Goal: Task Accomplishment & Management: Manage account settings

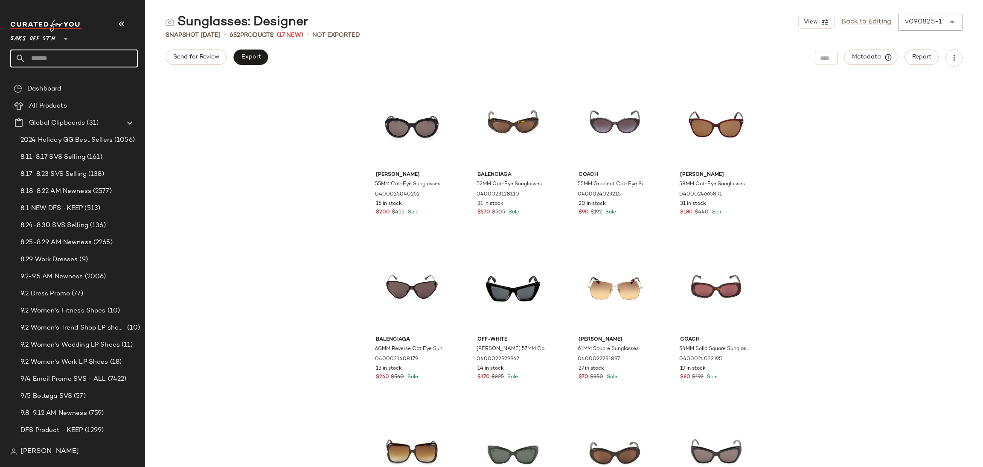
click at [75, 60] on input "text" at bounding box center [82, 58] width 112 height 18
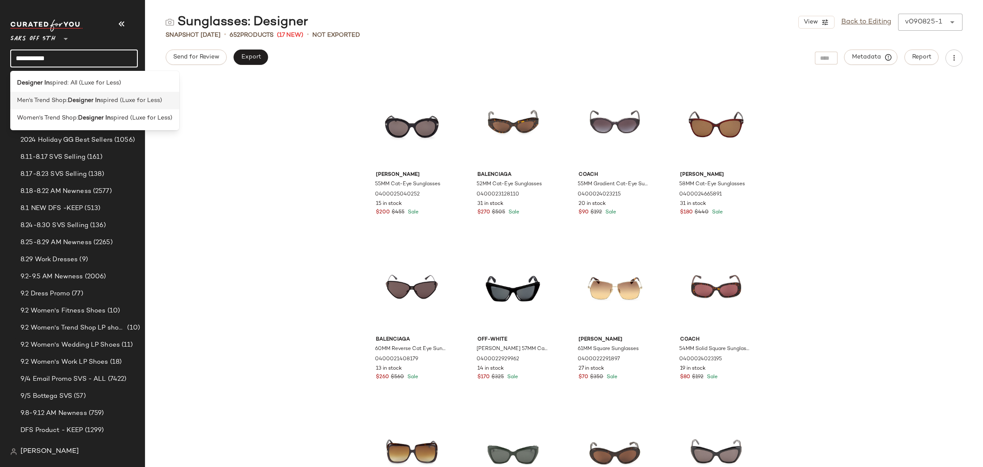
type input "**********"
click at [74, 98] on b "Designer In" at bounding box center [84, 100] width 32 height 9
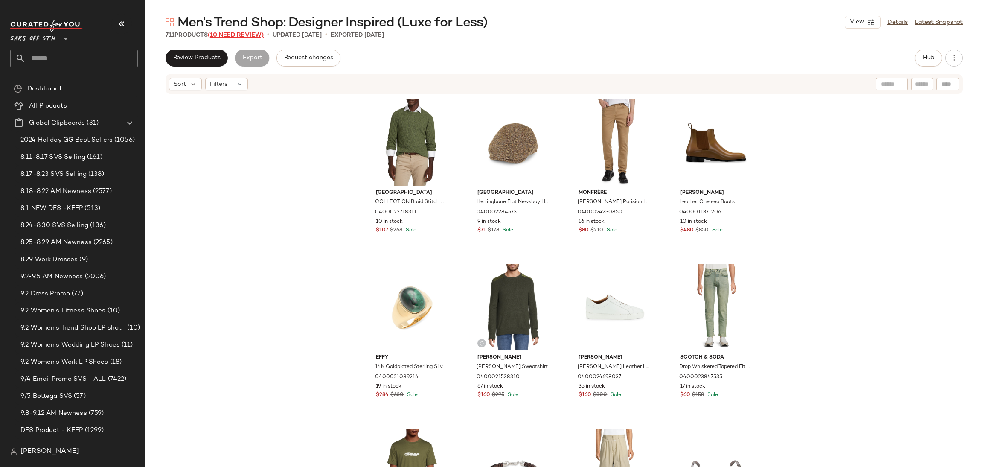
click at [235, 33] on span "(10 Need Review)" at bounding box center [236, 35] width 56 height 6
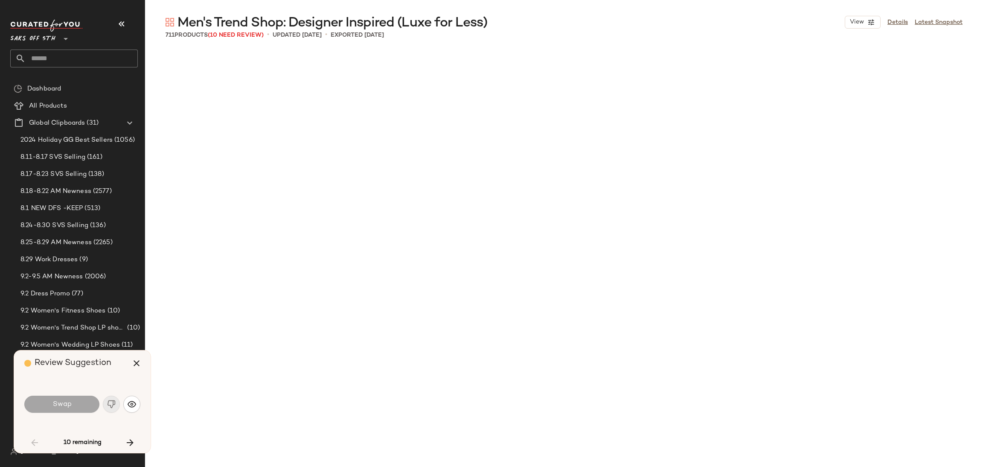
scroll to position [988, 0]
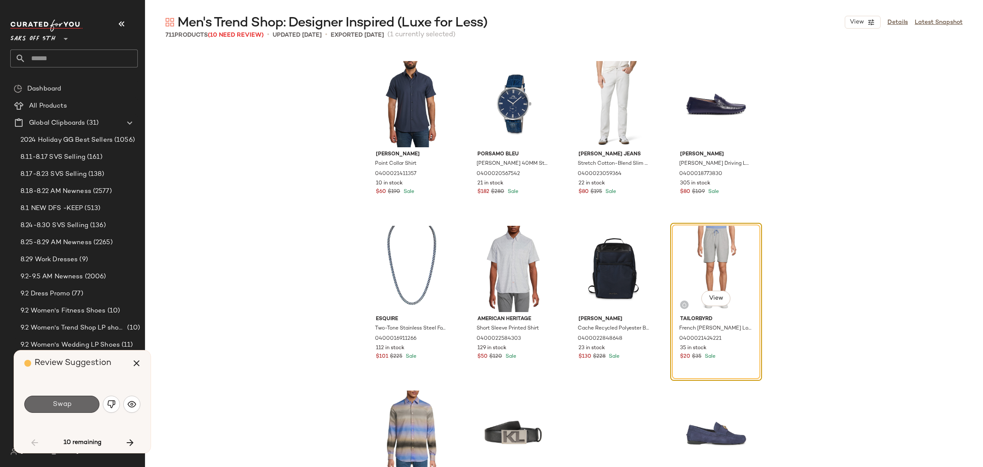
click at [81, 396] on button "Swap" at bounding box center [61, 404] width 75 height 17
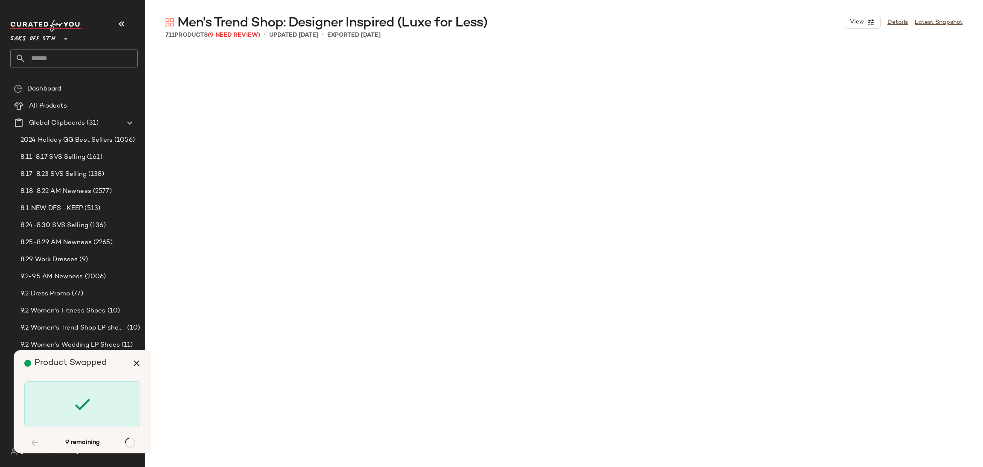
scroll to position [2470, 0]
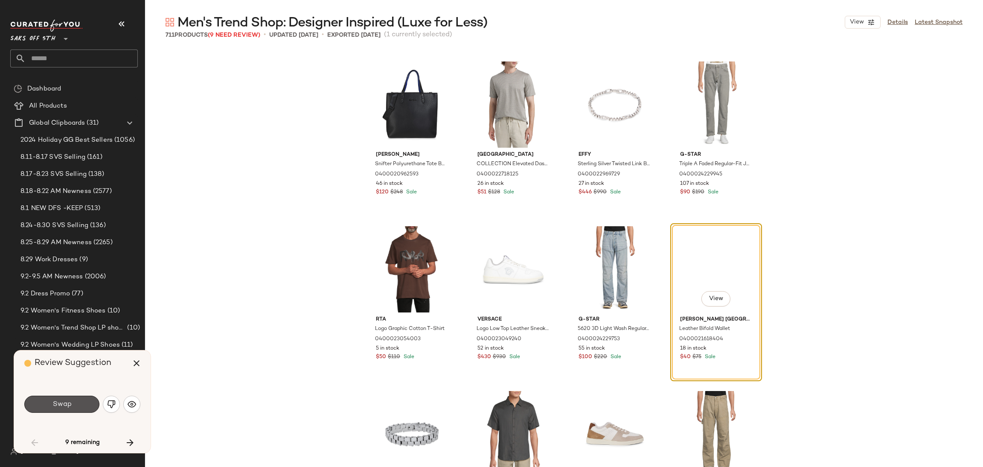
click at [81, 396] on button "Swap" at bounding box center [61, 404] width 75 height 17
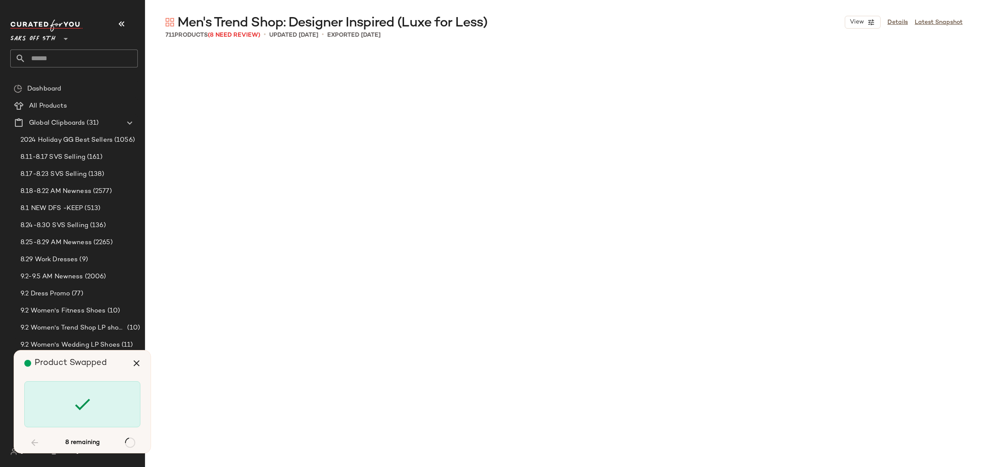
scroll to position [6587, 0]
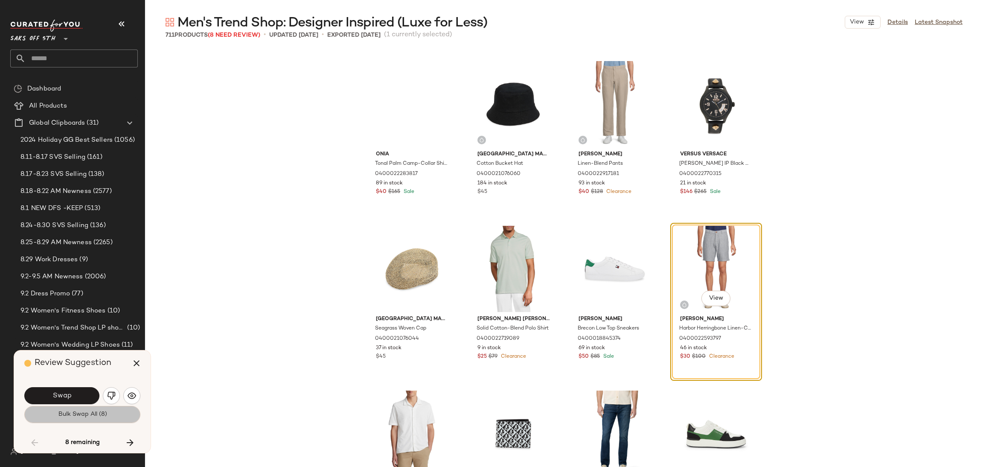
click at [79, 410] on button "Bulk Swap All (8)" at bounding box center [82, 414] width 116 height 17
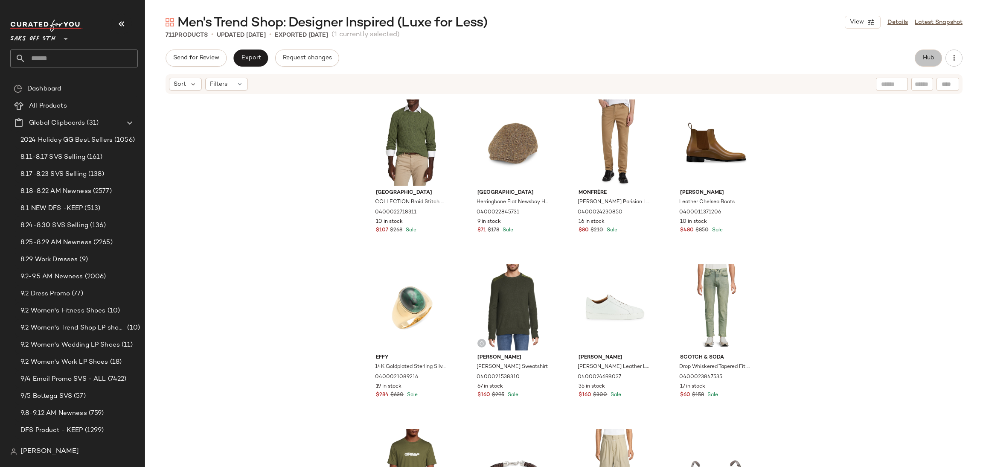
click at [926, 61] on span "Hub" at bounding box center [928, 58] width 12 height 7
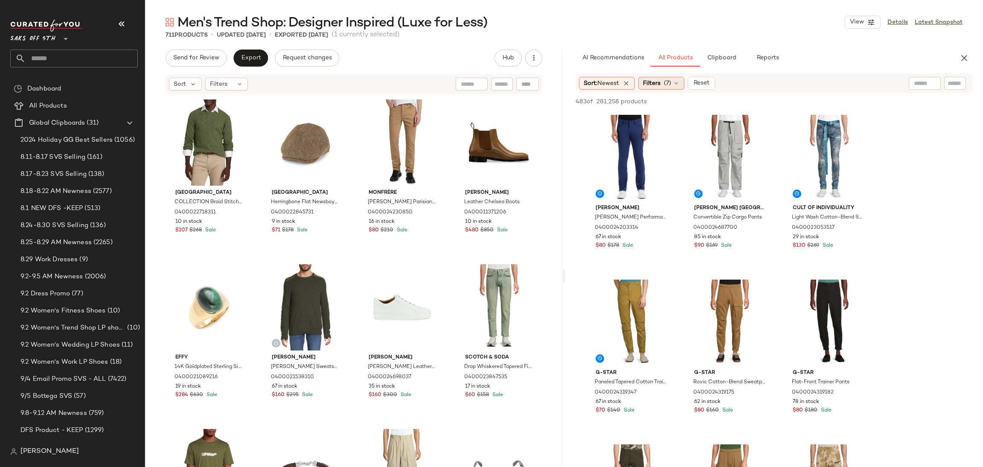
click at [652, 84] on span "Filters" at bounding box center [651, 83] width 17 height 9
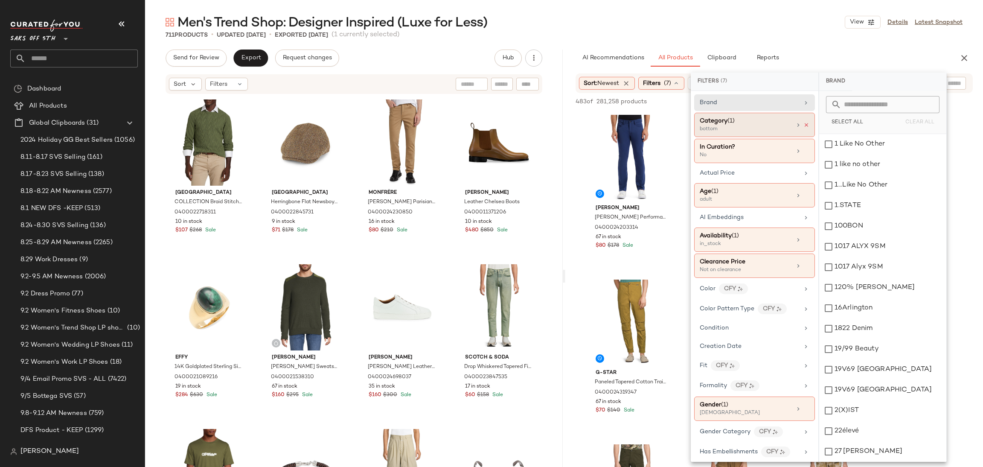
click at [803, 123] on icon at bounding box center [806, 125] width 6 height 6
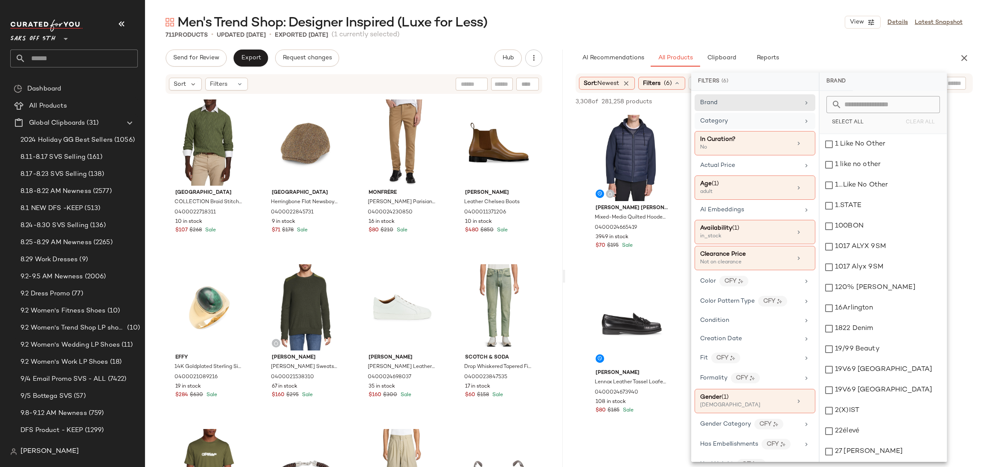
click at [803, 28] on div "Men's Trend Shop: Designer Inspired (Luxe for Less) View Details Latest Snapshot" at bounding box center [564, 22] width 838 height 17
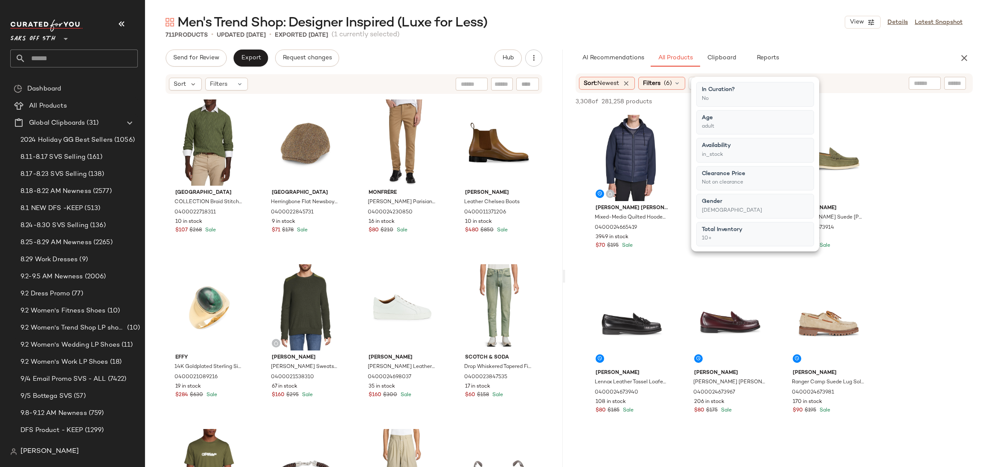
click at [803, 28] on div "Men's Trend Shop: Designer Inspired (Luxe for Less) View Details Latest Snapshot" at bounding box center [564, 22] width 838 height 17
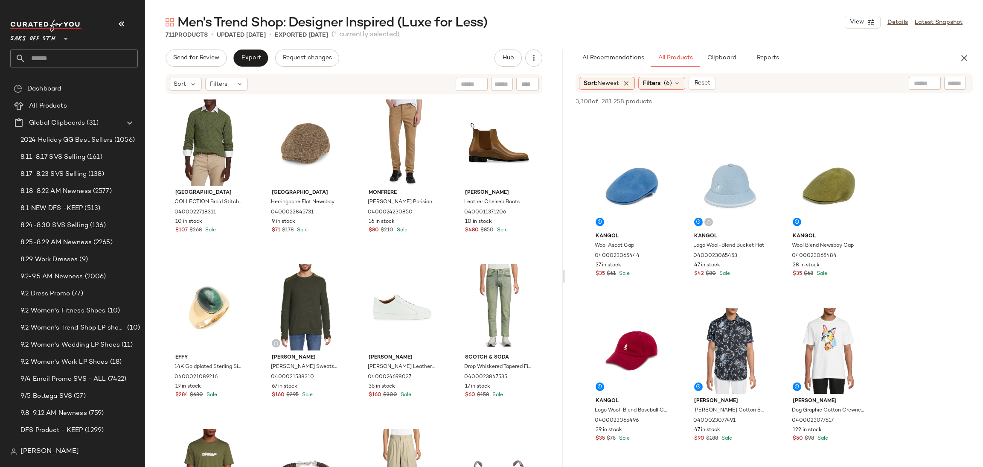
scroll to position [1992, 0]
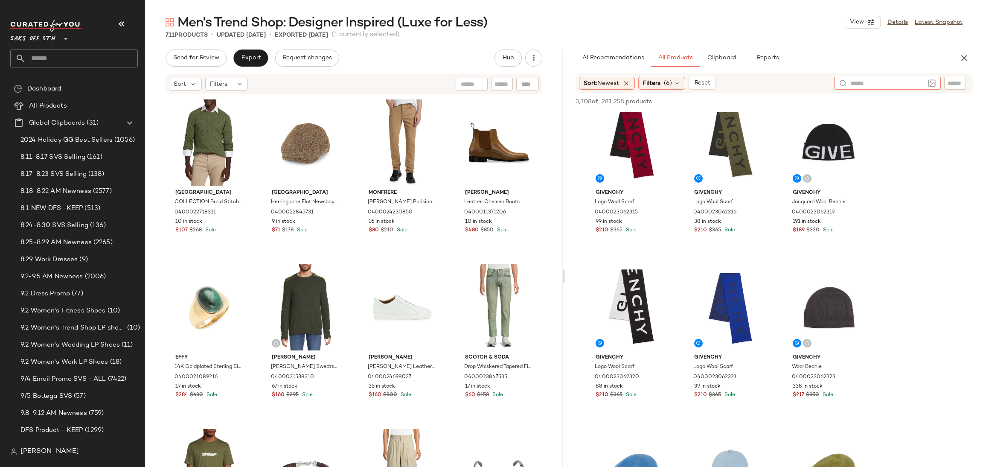
click at [913, 82] on div at bounding box center [887, 83] width 107 height 13
type input "****"
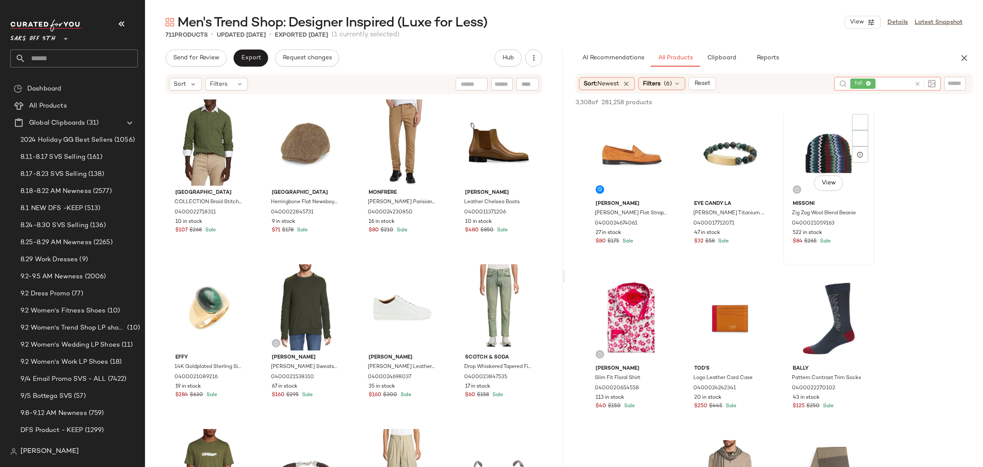
scroll to position [1819, 0]
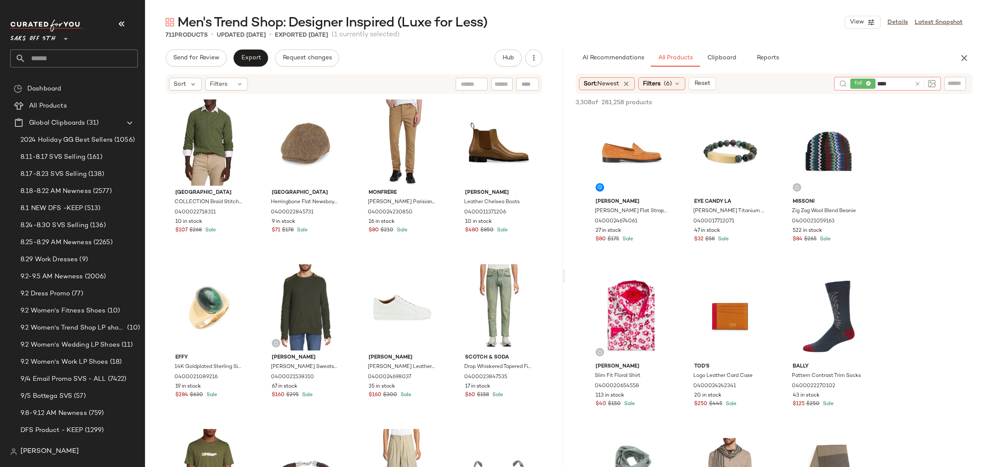
type input "*****"
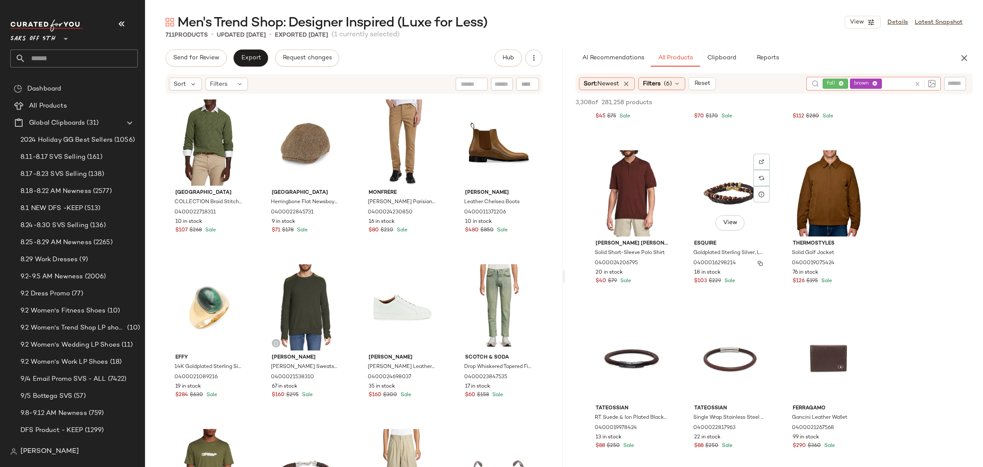
scroll to position [788, 0]
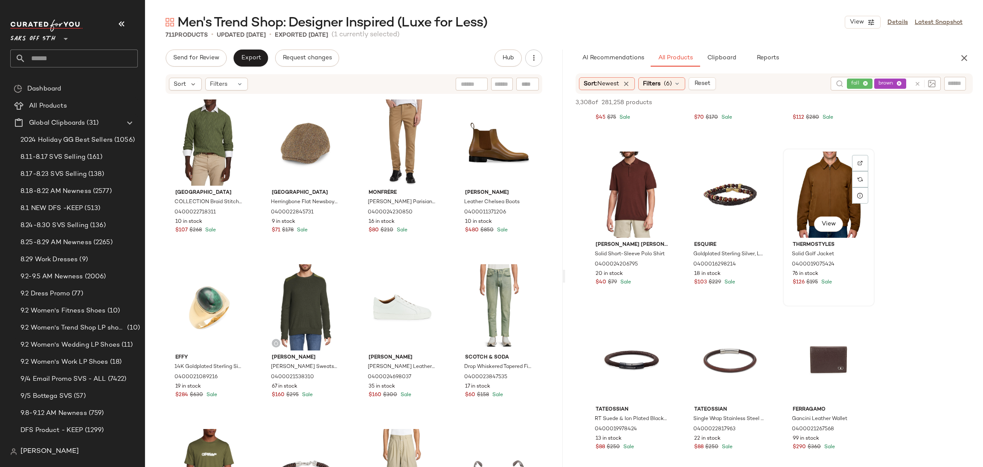
click at [822, 186] on div "View" at bounding box center [829, 194] width 86 height 86
click at [854, 101] on span "Add to Top" at bounding box center [851, 102] width 34 height 6
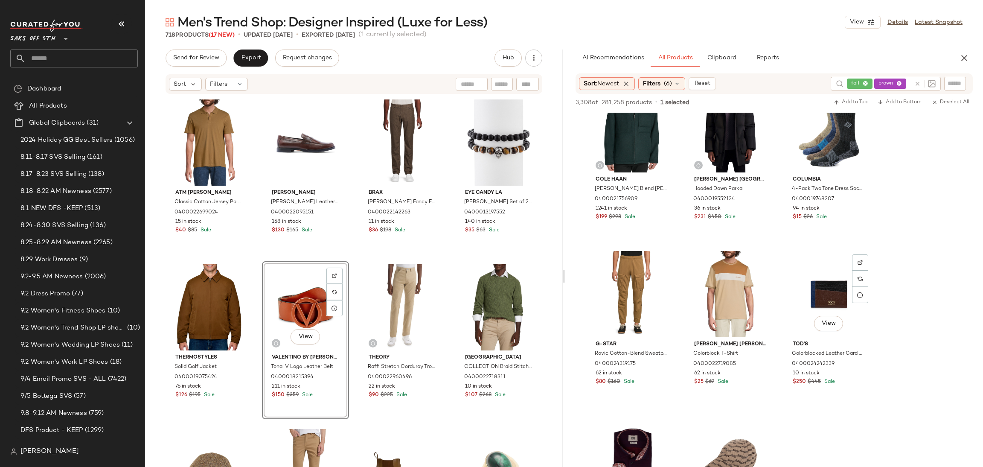
scroll to position [5300, 0]
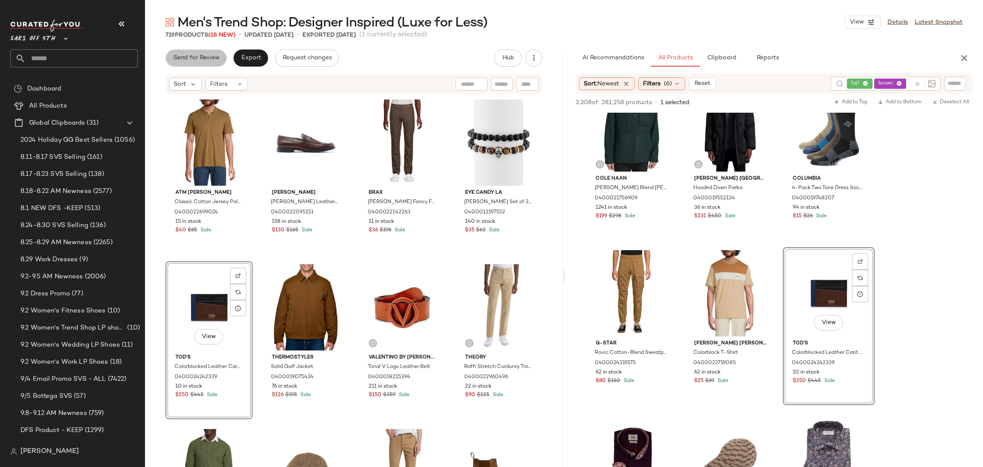
click at [211, 51] on button "Send for Review" at bounding box center [196, 57] width 61 height 17
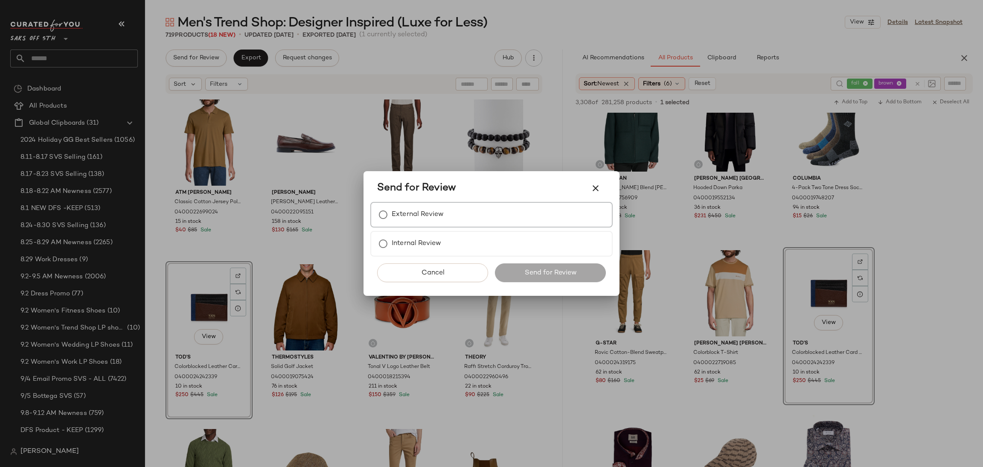
click at [422, 221] on label "External Review" at bounding box center [418, 214] width 52 height 17
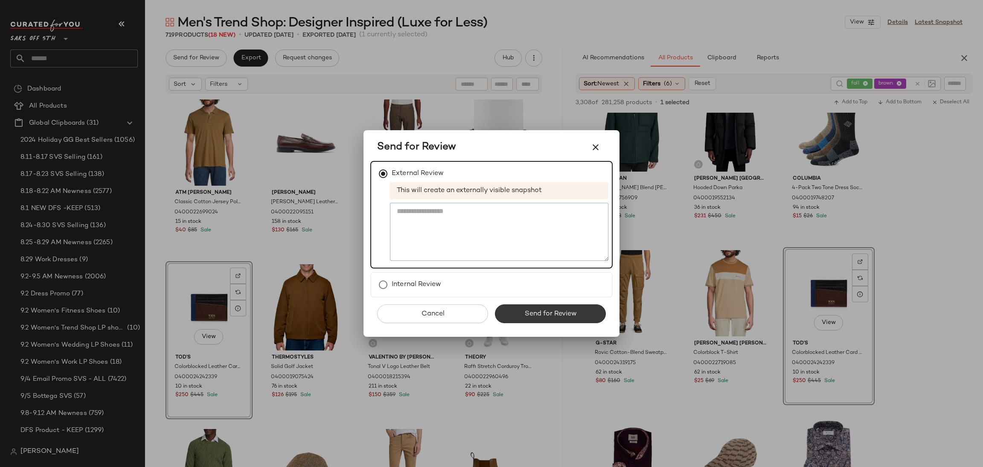
click at [548, 321] on button "Send for Review" at bounding box center [550, 313] width 111 height 19
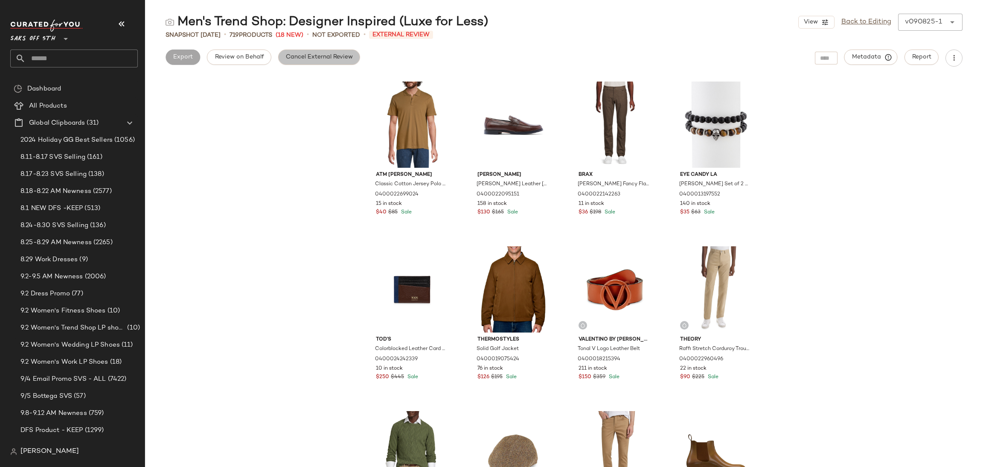
click at [314, 52] on button "Cancel External Review" at bounding box center [319, 56] width 82 height 15
click at [255, 61] on button "Export" at bounding box center [250, 56] width 35 height 15
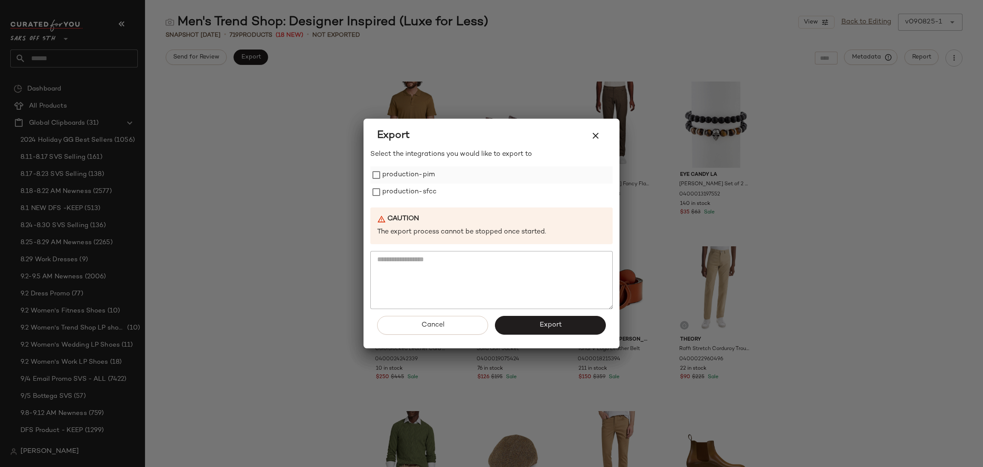
click at [389, 182] on label "production-pim" at bounding box center [408, 174] width 52 height 17
click at [393, 192] on label "production-sfcc" at bounding box center [409, 191] width 54 height 17
click at [530, 330] on button "Export" at bounding box center [550, 325] width 111 height 19
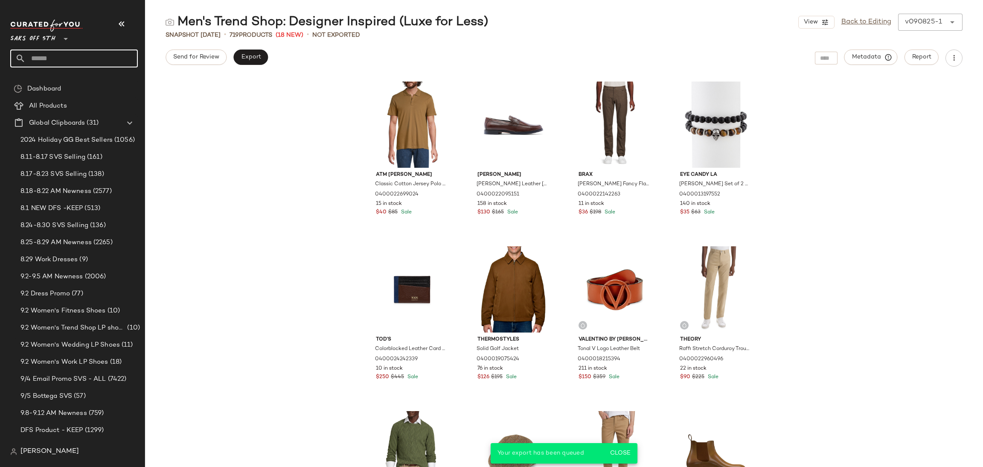
click at [61, 54] on input "text" at bounding box center [82, 58] width 112 height 18
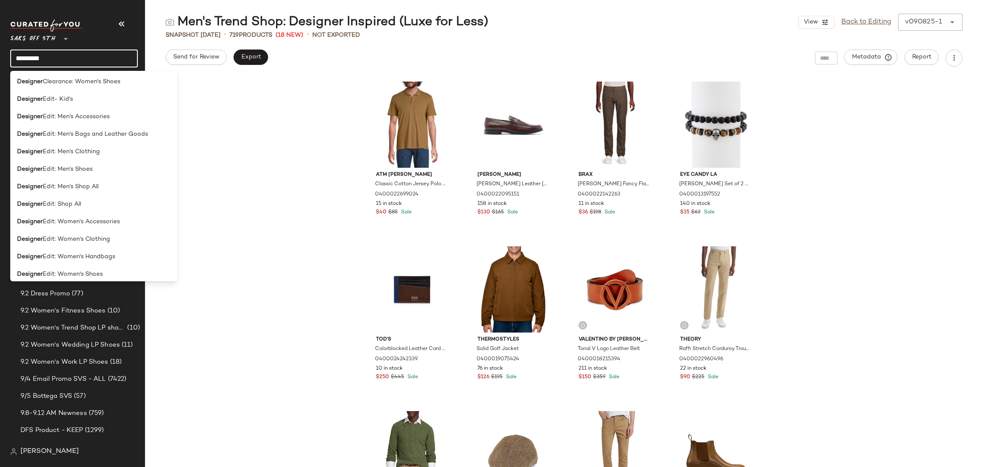
scroll to position [348, 0]
type input "********"
click at [99, 117] on span "Edit: Men's Accessories" at bounding box center [76, 120] width 67 height 9
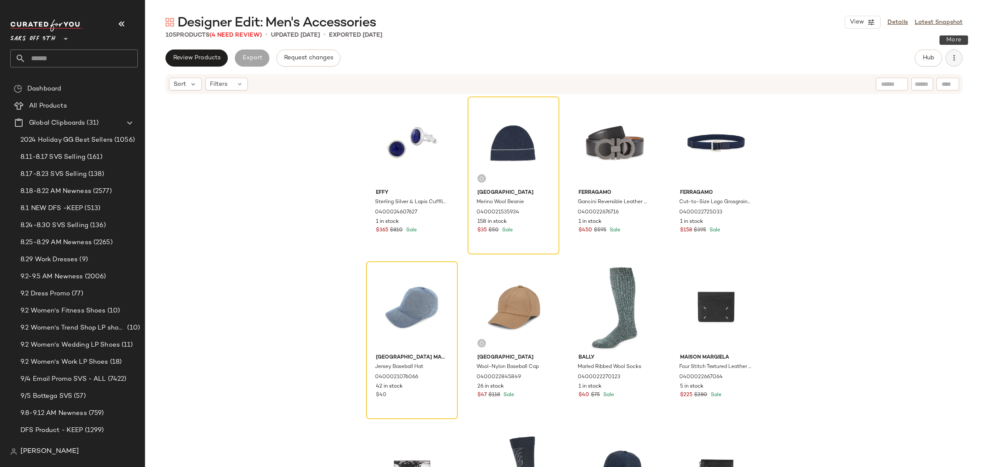
click at [952, 60] on icon "button" at bounding box center [954, 58] width 9 height 9
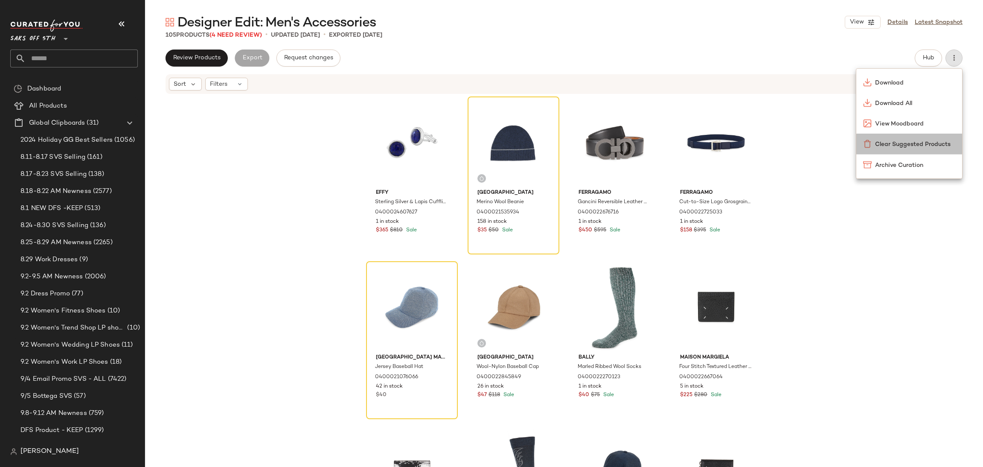
click at [929, 143] on span "Clear Suggested Products" at bounding box center [915, 144] width 80 height 9
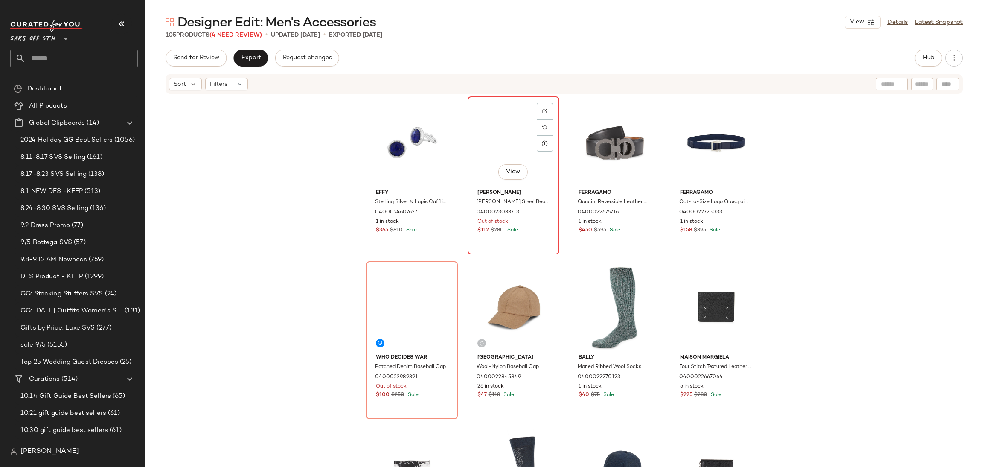
click at [484, 138] on div "View" at bounding box center [514, 142] width 86 height 86
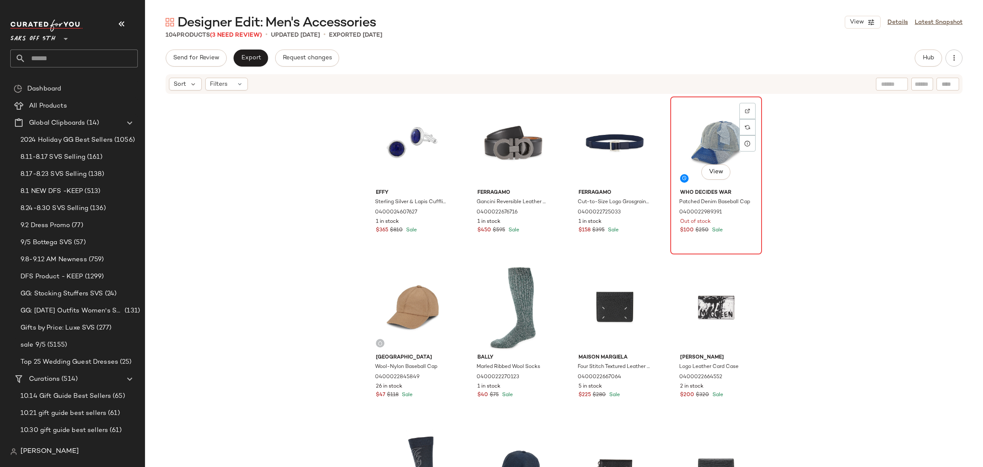
click at [692, 123] on div "View" at bounding box center [716, 142] width 86 height 86
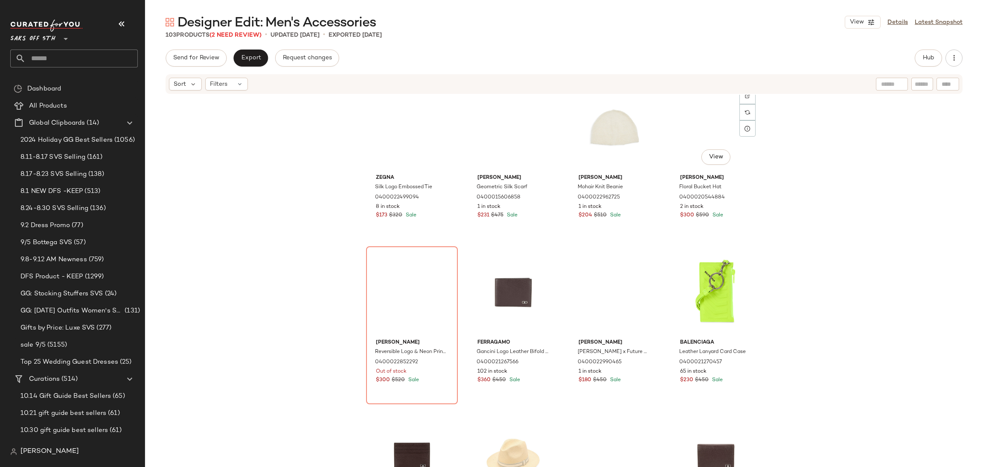
scroll to position [1513, 0]
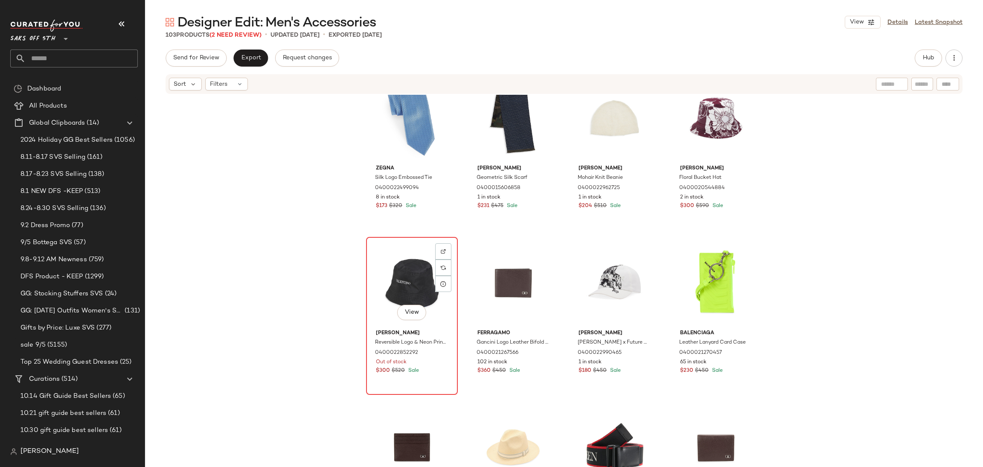
click at [393, 265] on div "View" at bounding box center [412, 283] width 86 height 86
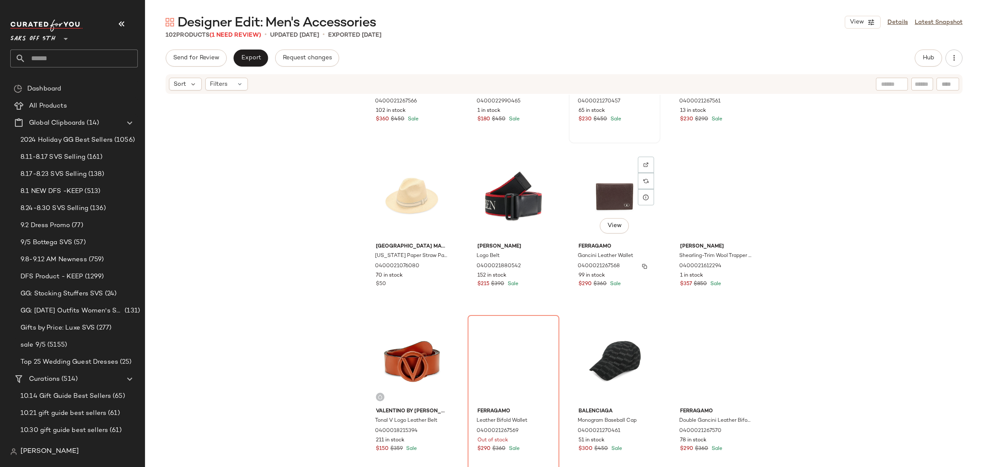
scroll to position [1765, 0]
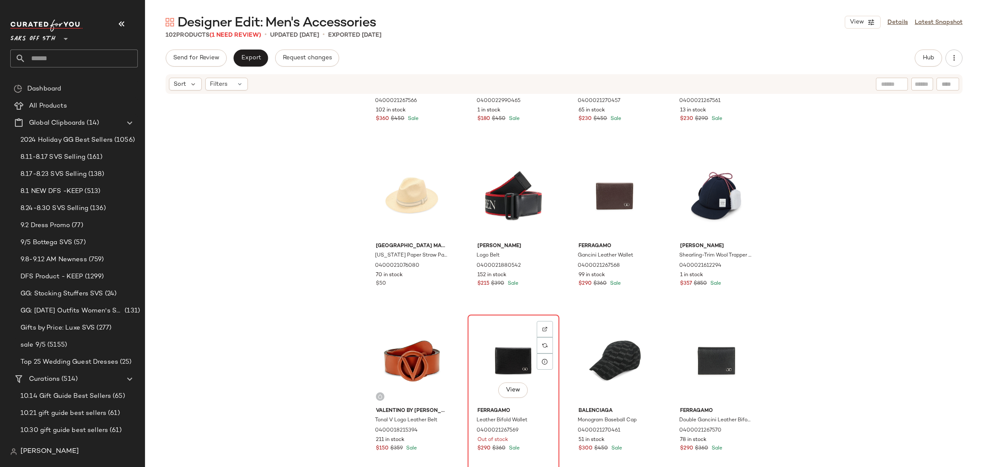
click at [475, 354] on div "View" at bounding box center [514, 360] width 86 height 86
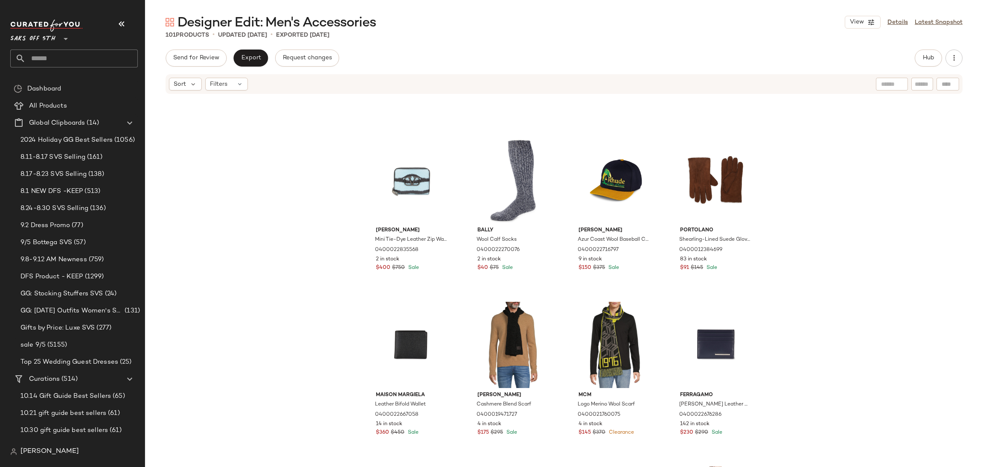
scroll to position [782, 0]
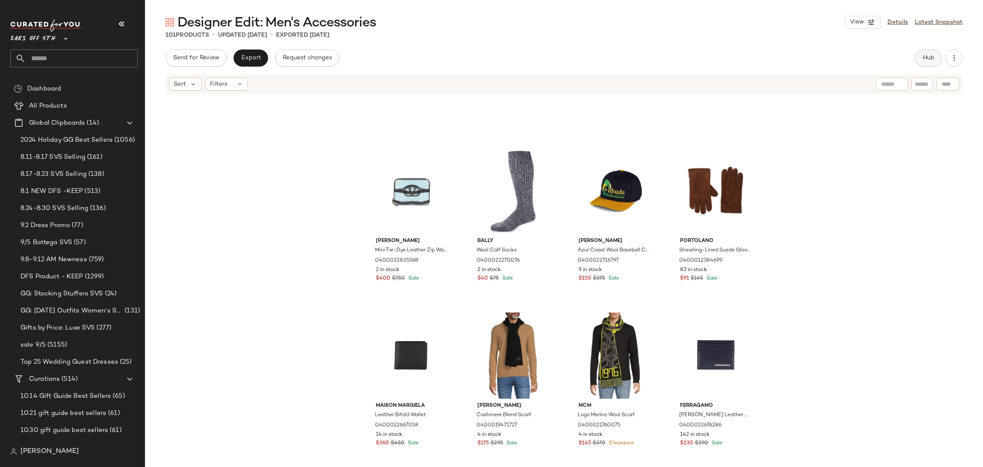
click at [922, 55] on span "Hub" at bounding box center [928, 58] width 12 height 7
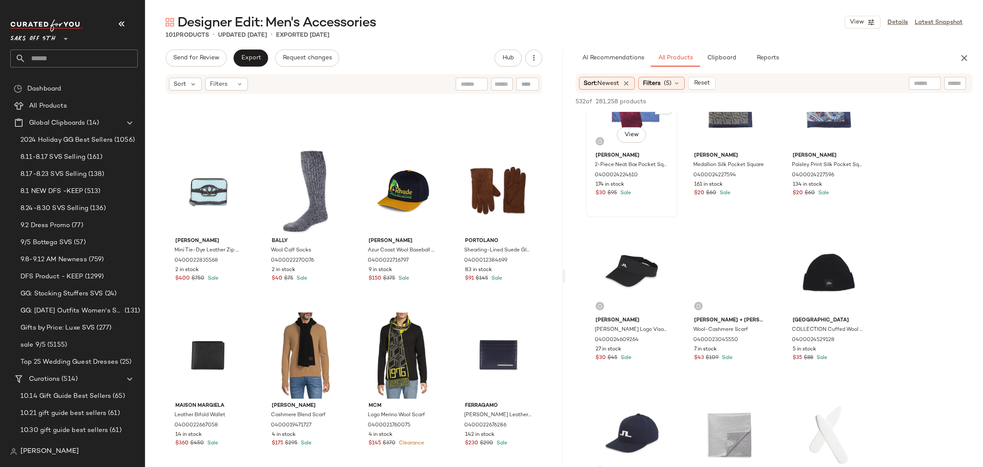
scroll to position [875, 0]
click at [656, 84] on span "Filters" at bounding box center [651, 83] width 17 height 9
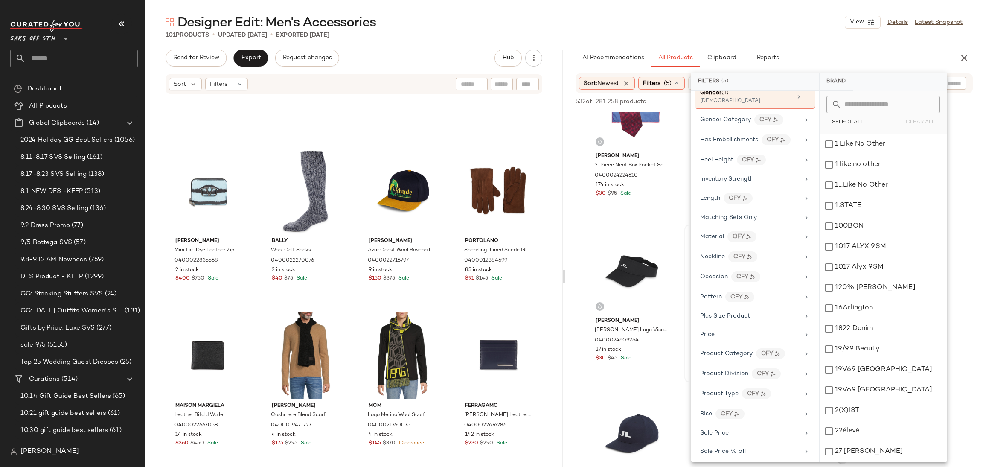
scroll to position [391, 0]
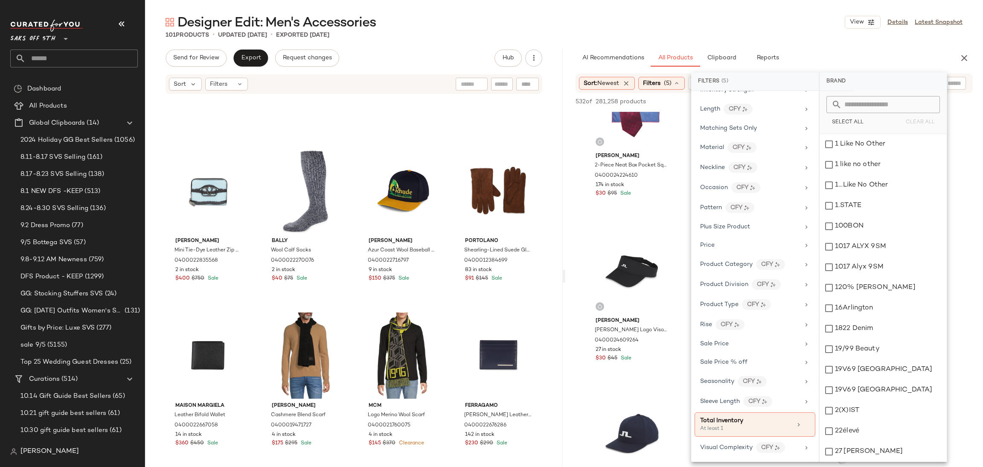
click at [729, 35] on div "101 Products • updated Sep 8th • Exported Sep 3rd" at bounding box center [564, 35] width 838 height 9
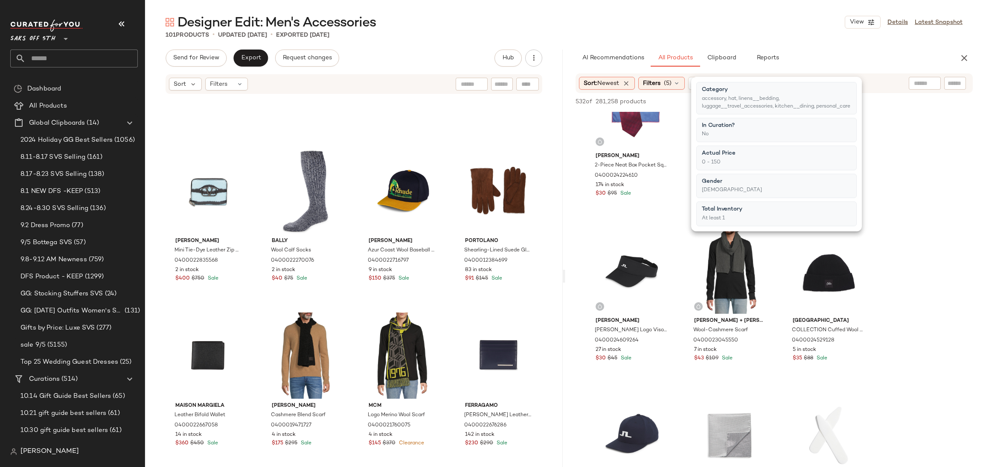
click at [729, 35] on div "101 Products • updated Sep 8th • Exported Sep 3rd" at bounding box center [564, 35] width 838 height 9
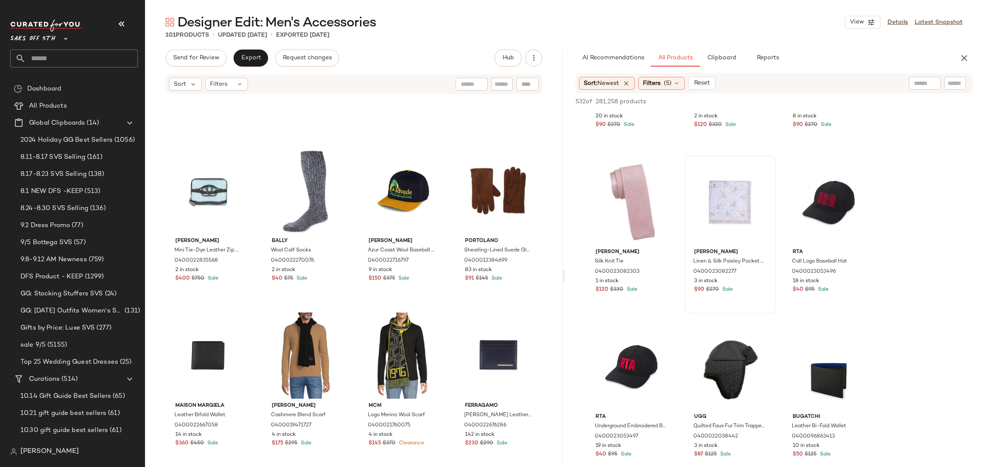
scroll to position [2754, 0]
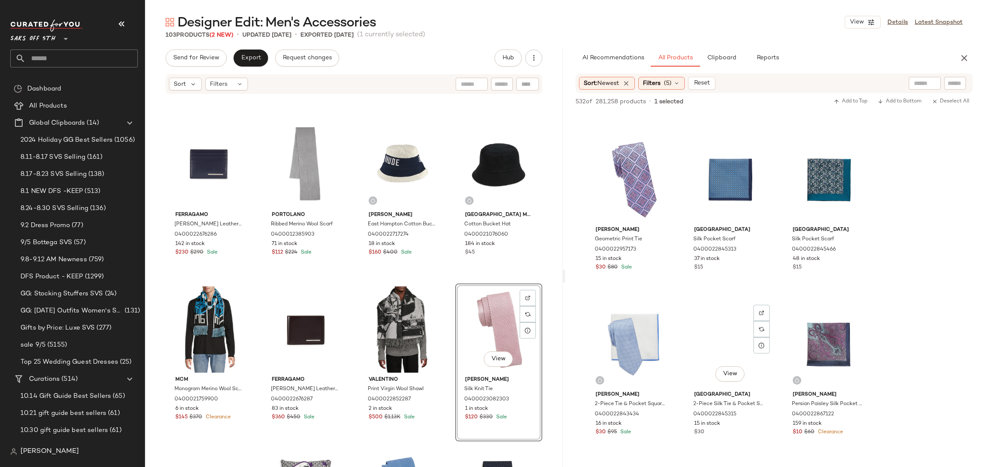
scroll to position [5109, 0]
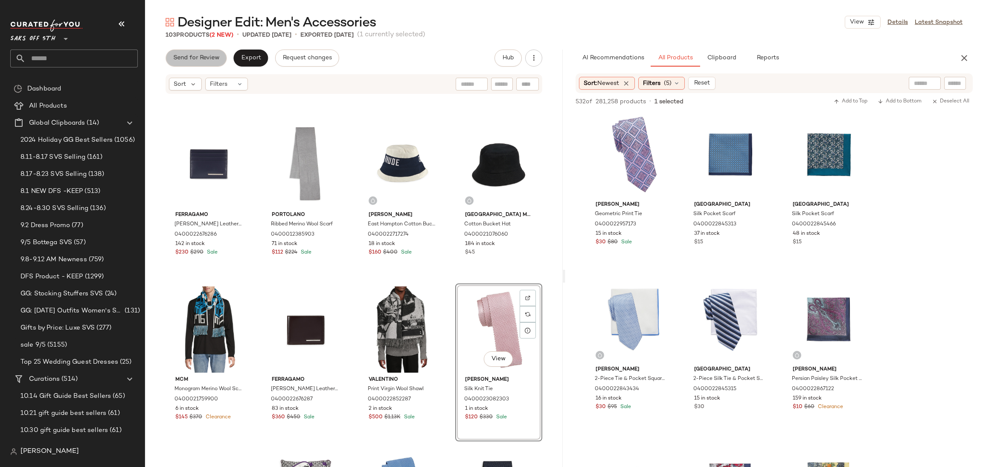
click at [200, 60] on span "Send for Review" at bounding box center [196, 58] width 47 height 7
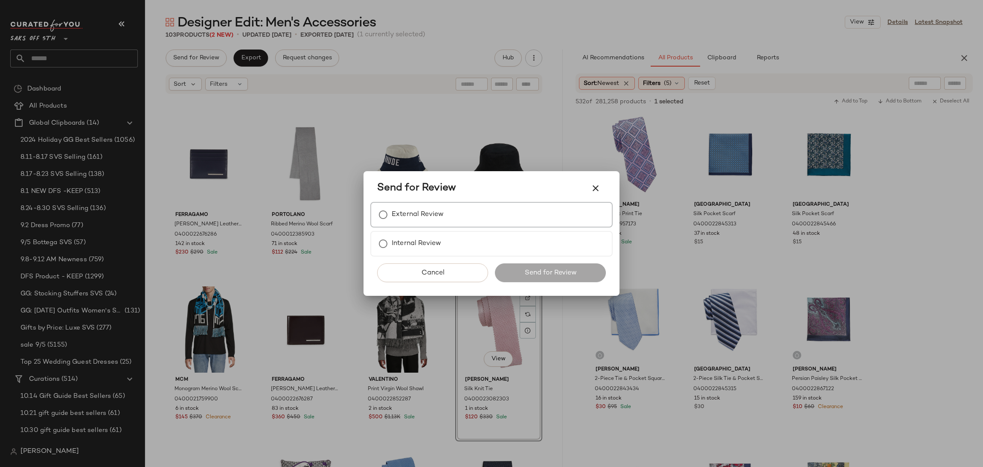
click at [424, 210] on label "External Review" at bounding box center [418, 214] width 52 height 17
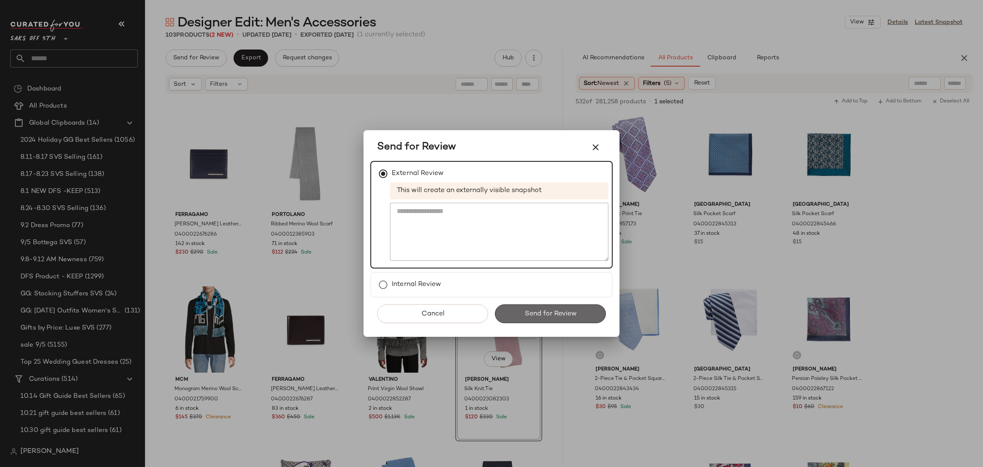
click at [553, 318] on button "Send for Review" at bounding box center [550, 313] width 111 height 19
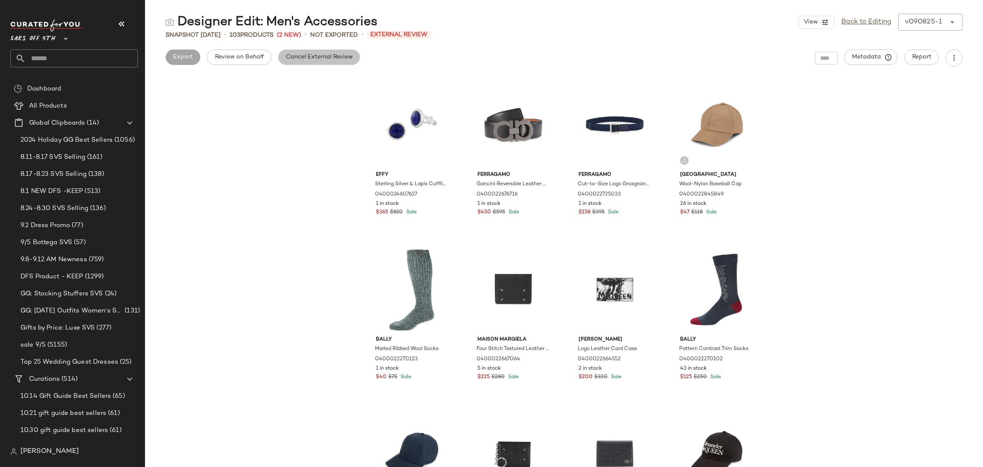
click at [318, 57] on span "Cancel External Review" at bounding box center [318, 57] width 67 height 7
click at [260, 58] on button "Export" at bounding box center [250, 56] width 35 height 15
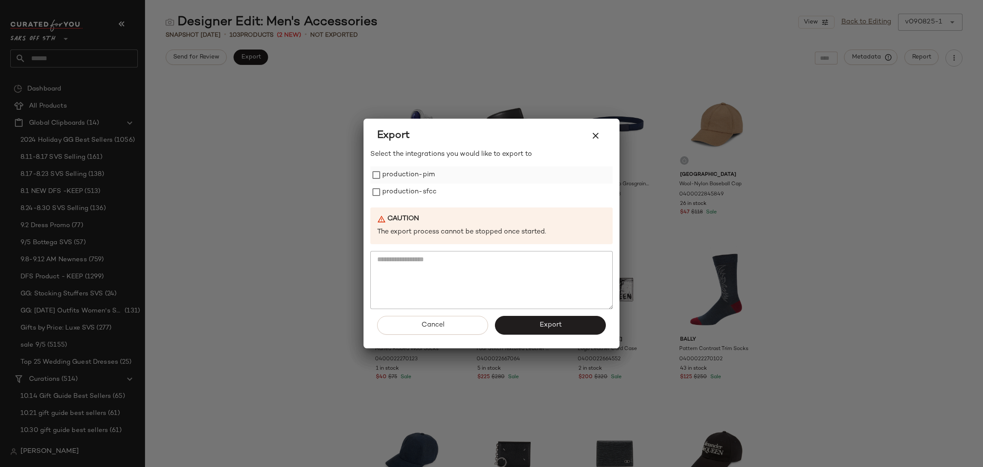
click at [386, 175] on label "production-pim" at bounding box center [408, 174] width 52 height 17
click at [391, 200] on label "production-sfcc" at bounding box center [409, 191] width 54 height 17
click at [535, 325] on button "Export" at bounding box center [550, 325] width 111 height 19
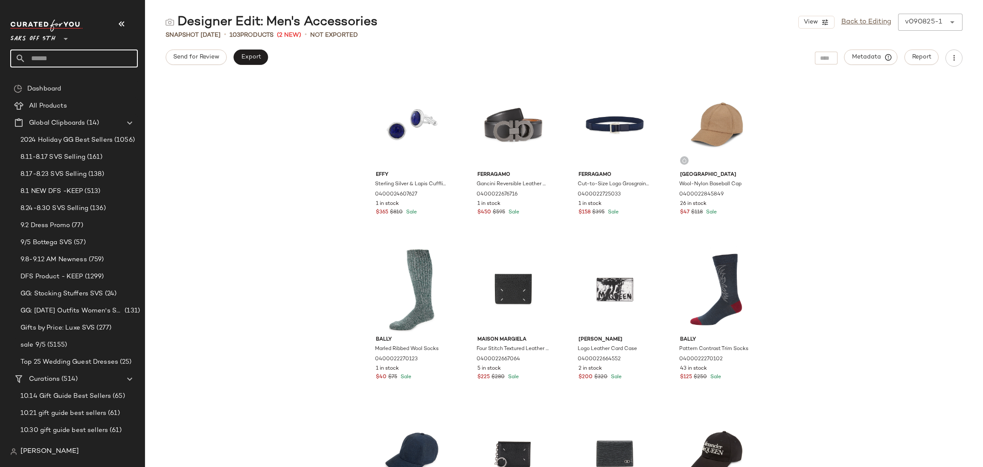
click at [71, 59] on input "text" at bounding box center [82, 58] width 112 height 18
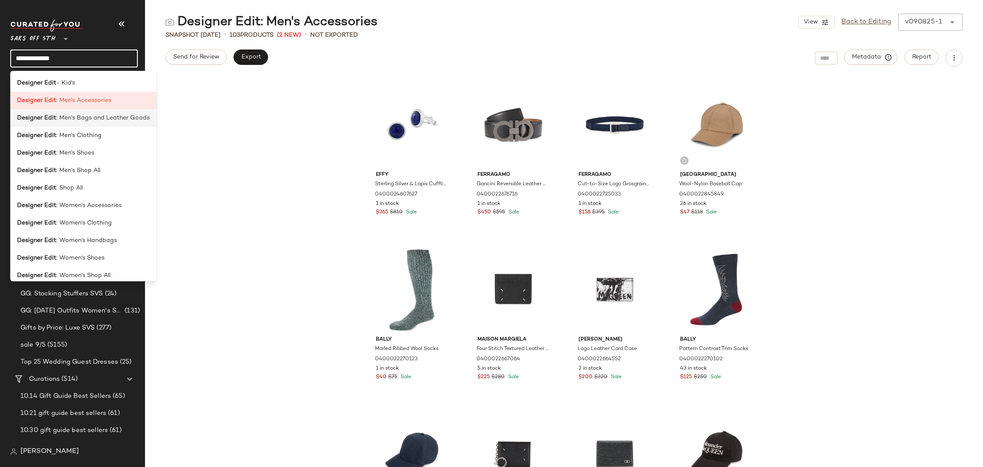
type input "**********"
click at [104, 122] on span ": Men's Bags and Leather Goods" at bounding box center [102, 117] width 93 height 9
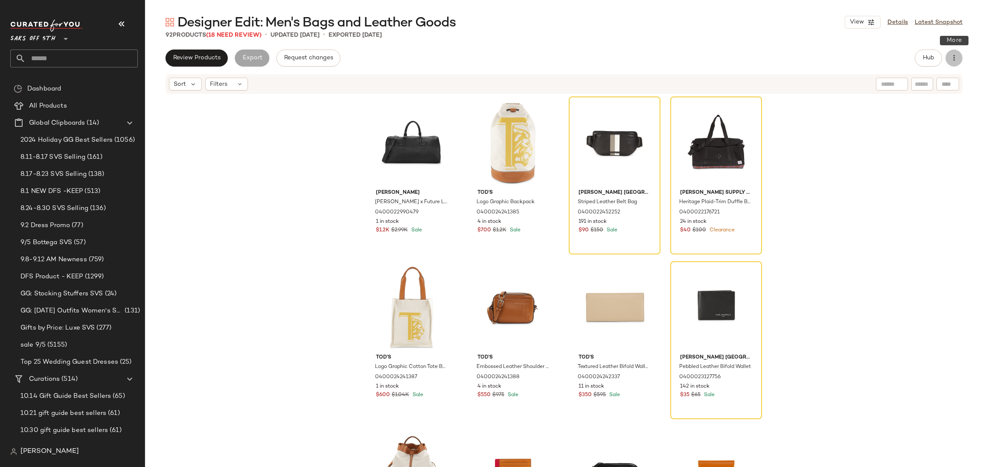
click at [959, 64] on button "button" at bounding box center [953, 57] width 17 height 17
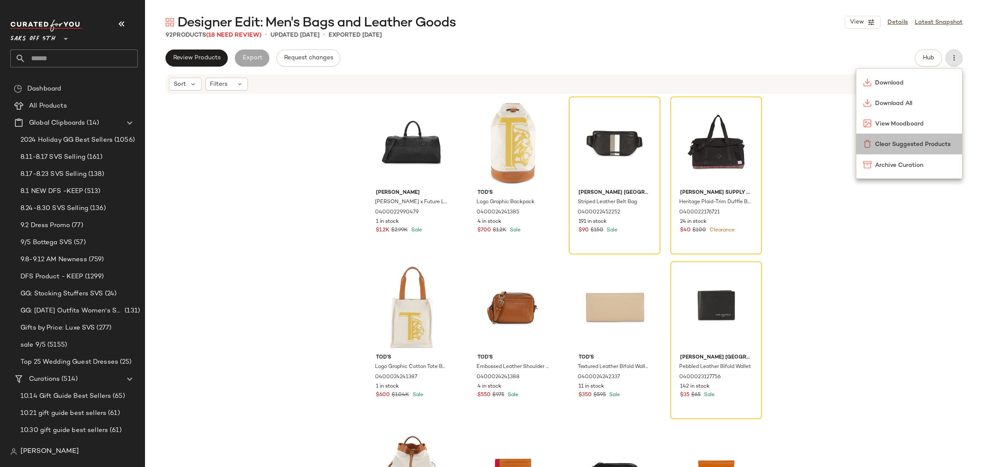
click at [928, 147] on span "Clear Suggested Products" at bounding box center [915, 144] width 80 height 9
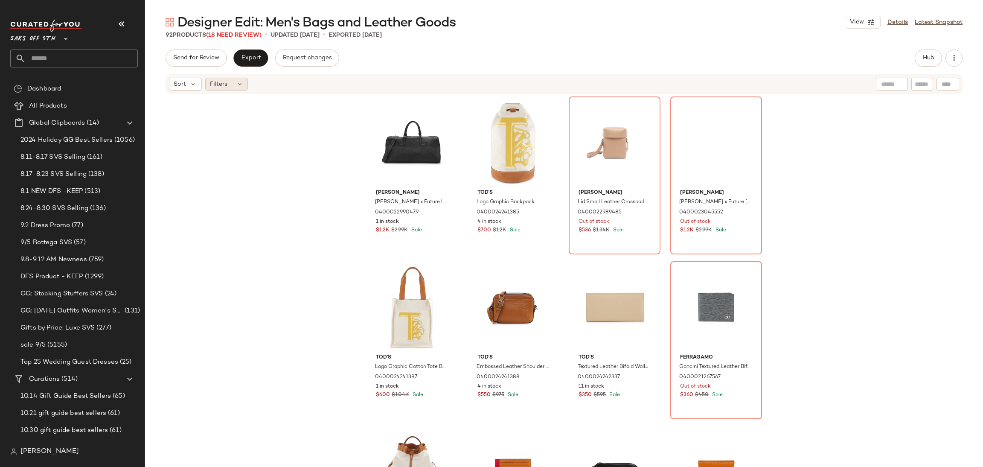
click at [237, 87] on icon at bounding box center [239, 84] width 7 height 7
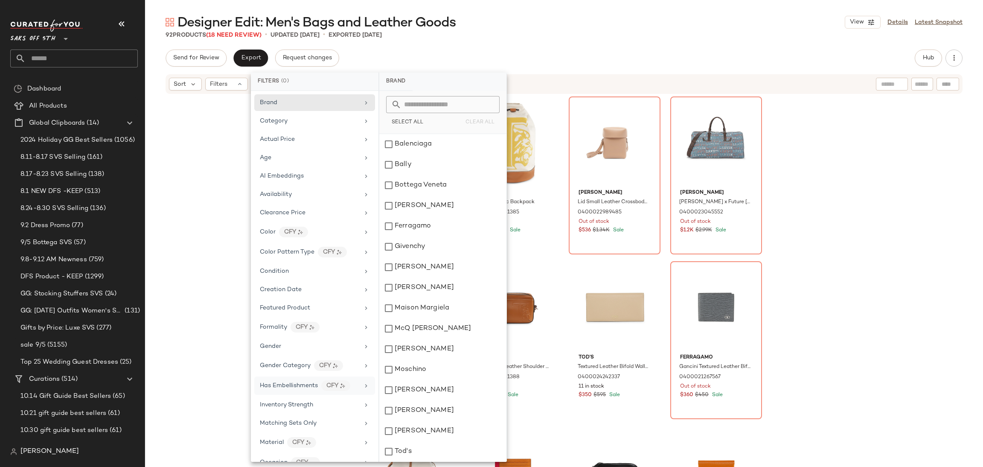
scroll to position [213, 0]
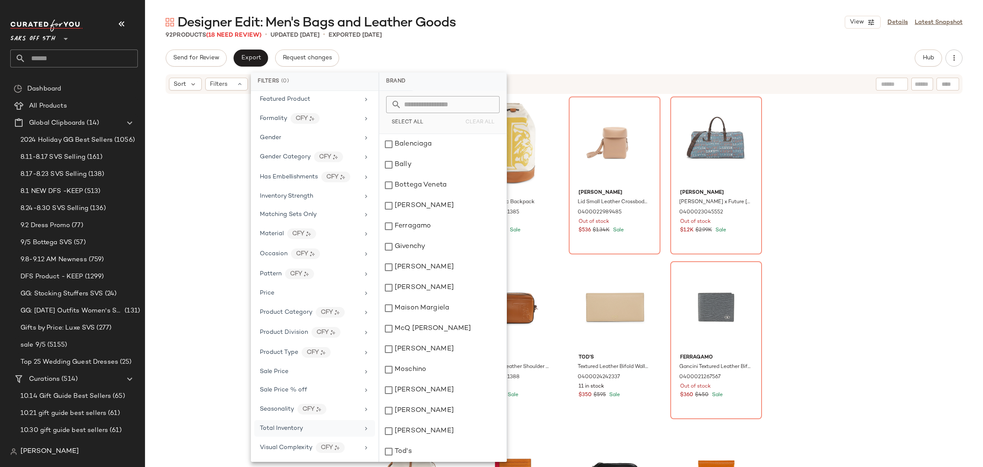
click at [292, 430] on span "Total Inventory" at bounding box center [281, 428] width 43 height 6
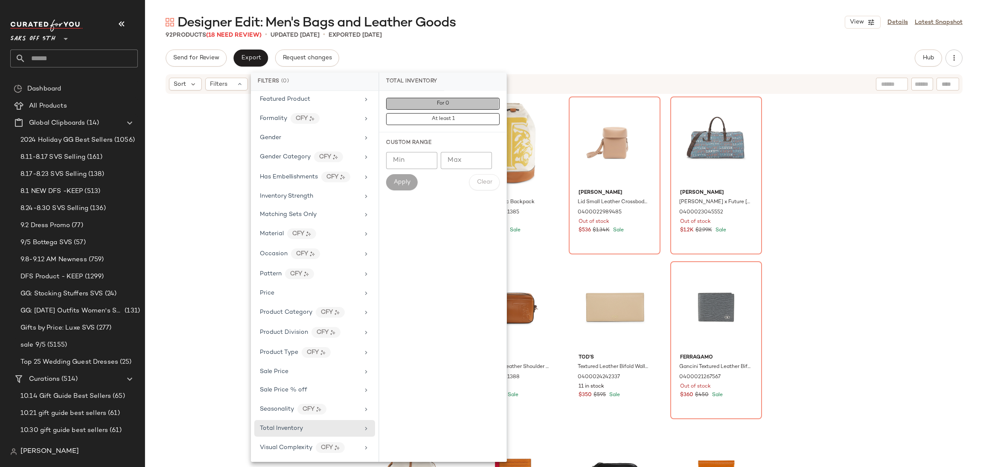
click at [408, 107] on button "For 0" at bounding box center [442, 104] width 113 height 12
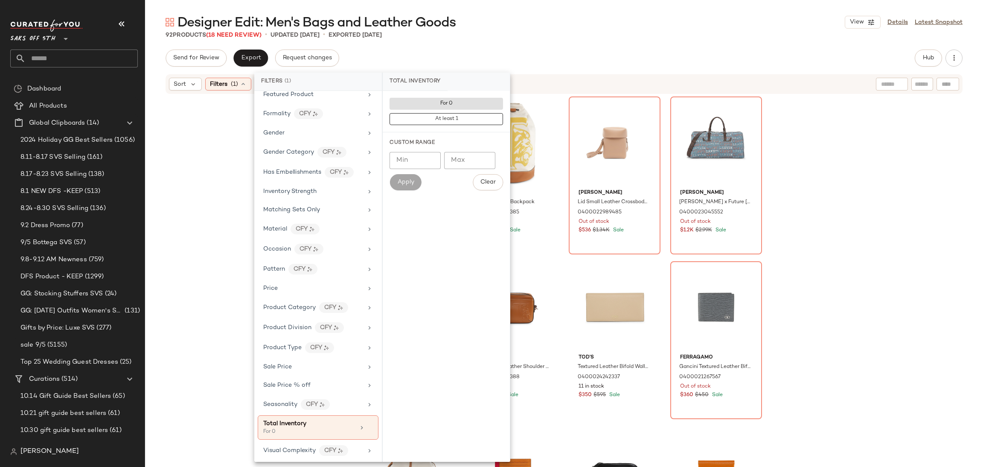
click at [545, 54] on div "Send for Review Export Request changes Hub" at bounding box center [564, 57] width 797 height 17
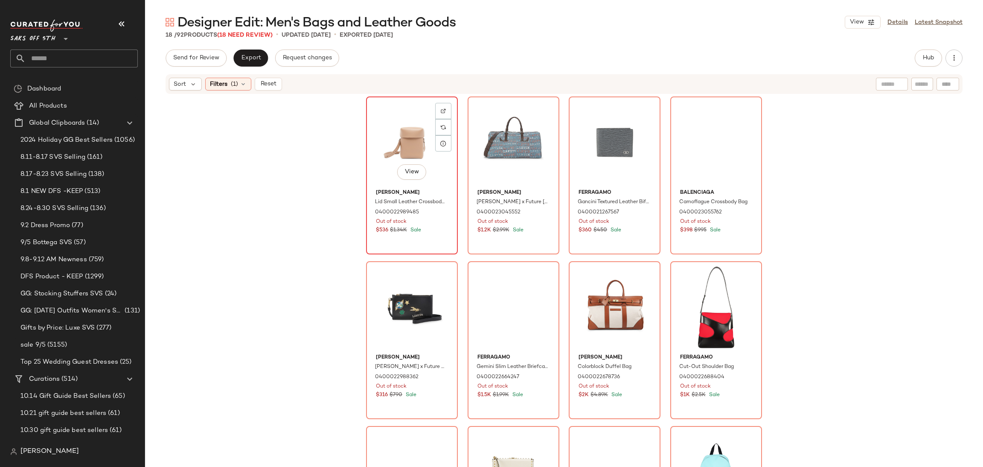
click at [403, 123] on div "View" at bounding box center [412, 142] width 86 height 86
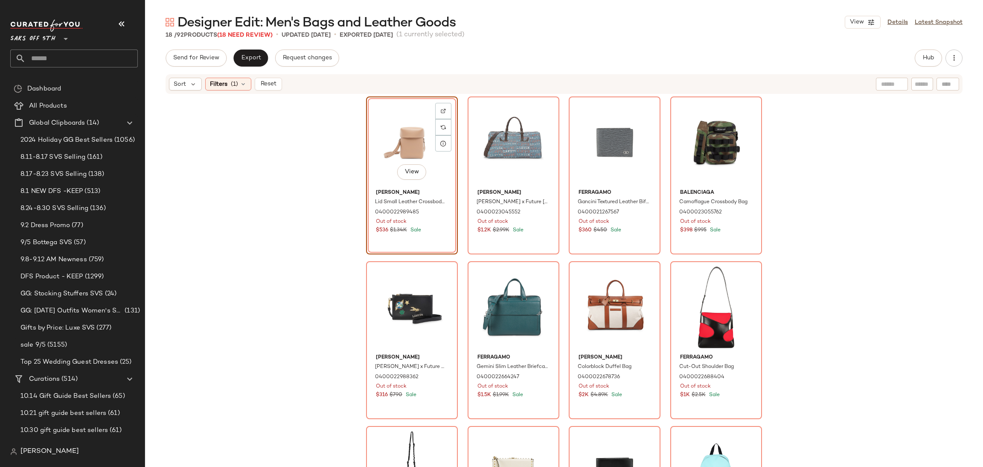
scroll to position [427, 0]
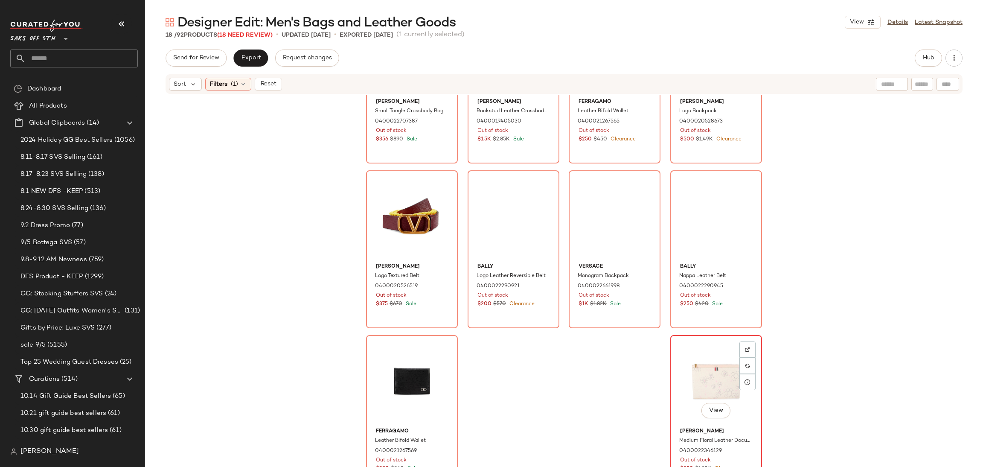
click at [695, 358] on div "View" at bounding box center [716, 381] width 86 height 86
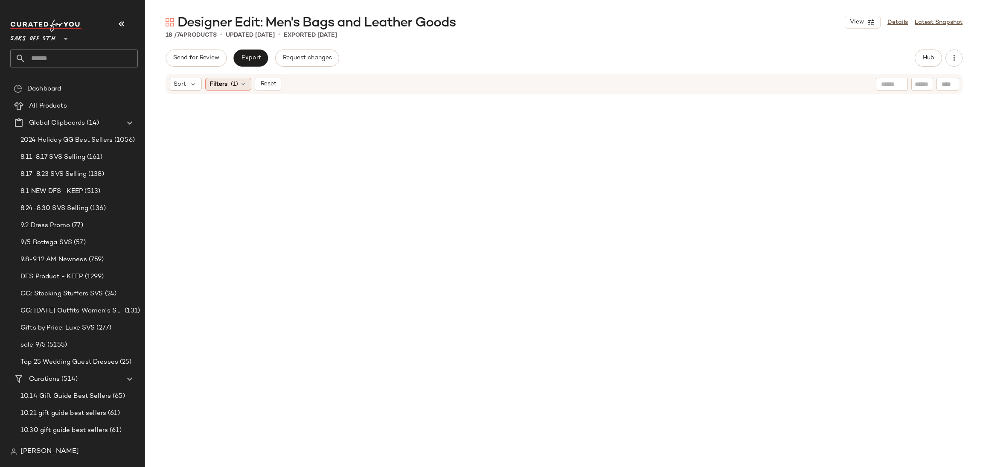
click at [225, 84] on span "Filters" at bounding box center [218, 84] width 17 height 9
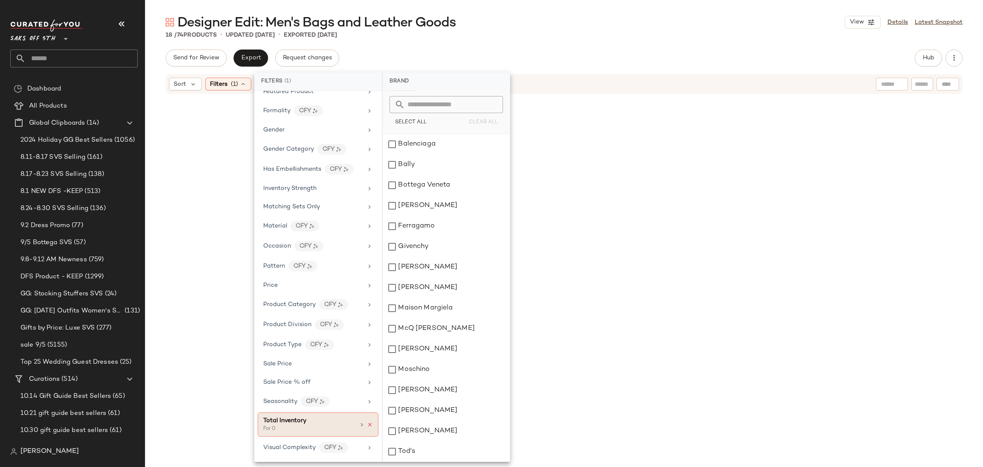
click at [368, 422] on icon at bounding box center [370, 425] width 6 height 6
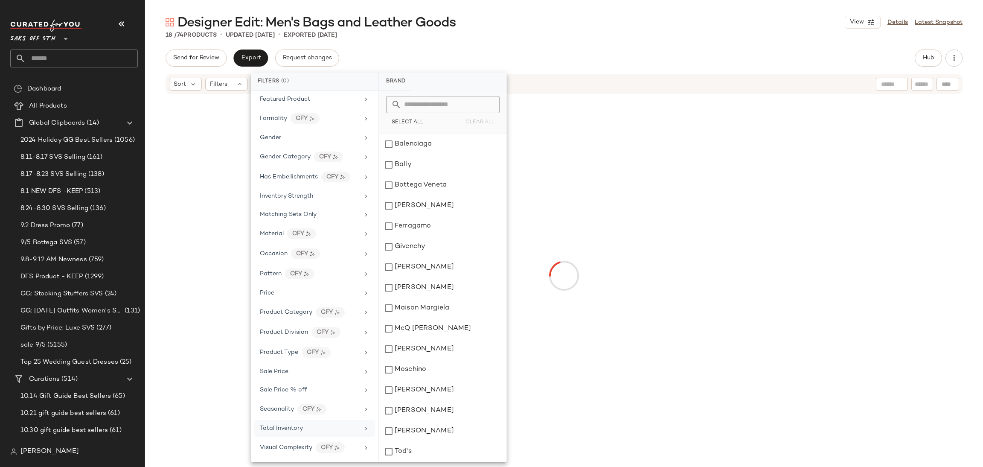
scroll to position [213, 0]
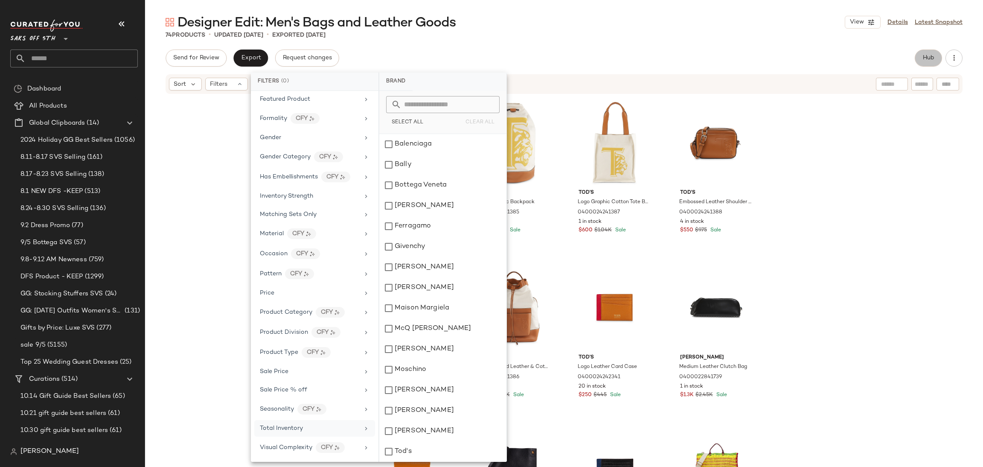
click at [923, 58] on span "Hub" at bounding box center [928, 58] width 12 height 7
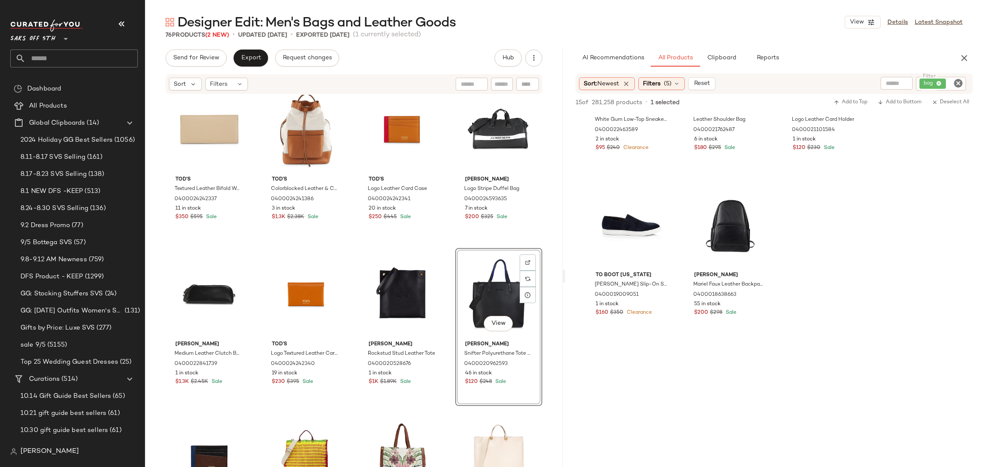
scroll to position [430, 0]
click at [209, 59] on span "Send for Review" at bounding box center [196, 58] width 47 height 7
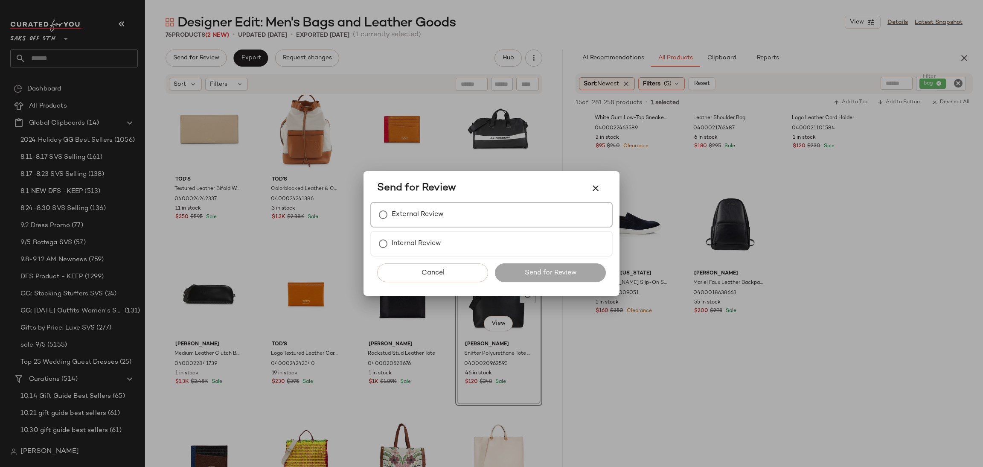
click at [421, 220] on label "External Review" at bounding box center [418, 214] width 52 height 17
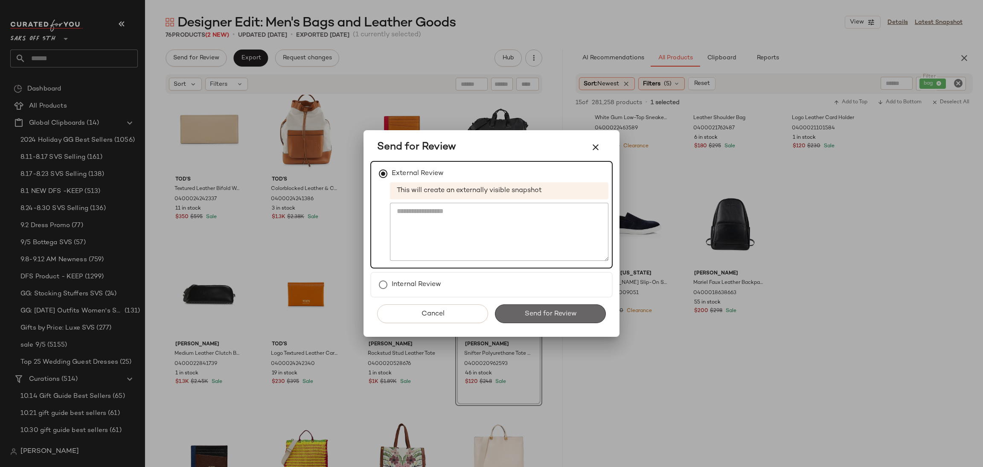
click at [532, 311] on span "Send for Review" at bounding box center [550, 314] width 52 height 8
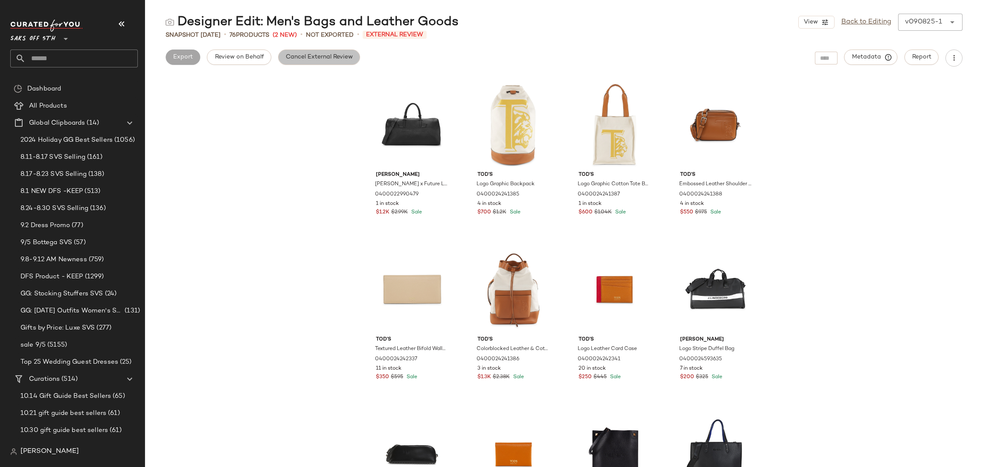
click at [329, 58] on span "Cancel External Review" at bounding box center [318, 57] width 67 height 7
click at [249, 64] on button "Export" at bounding box center [250, 56] width 35 height 15
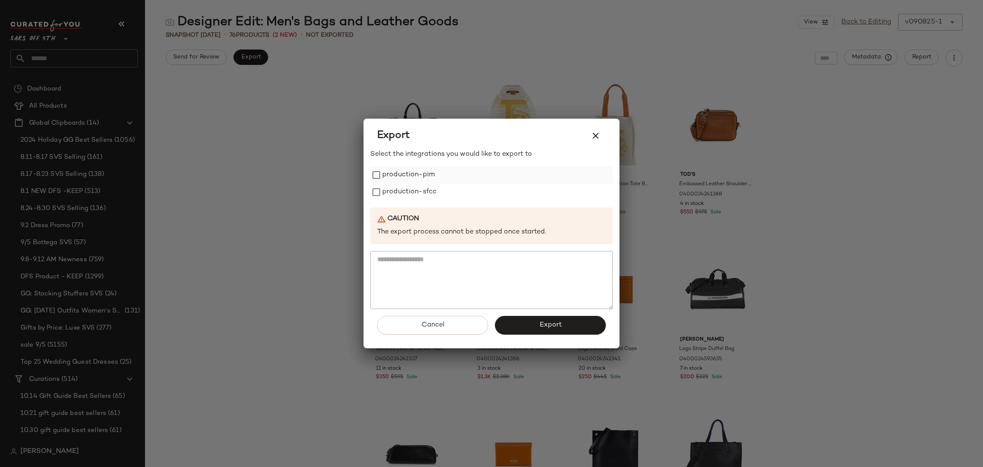
click at [388, 172] on label "production-pim" at bounding box center [408, 174] width 52 height 17
click at [387, 190] on label "production-sfcc" at bounding box center [409, 191] width 54 height 17
click at [545, 326] on span "Export" at bounding box center [550, 325] width 23 height 8
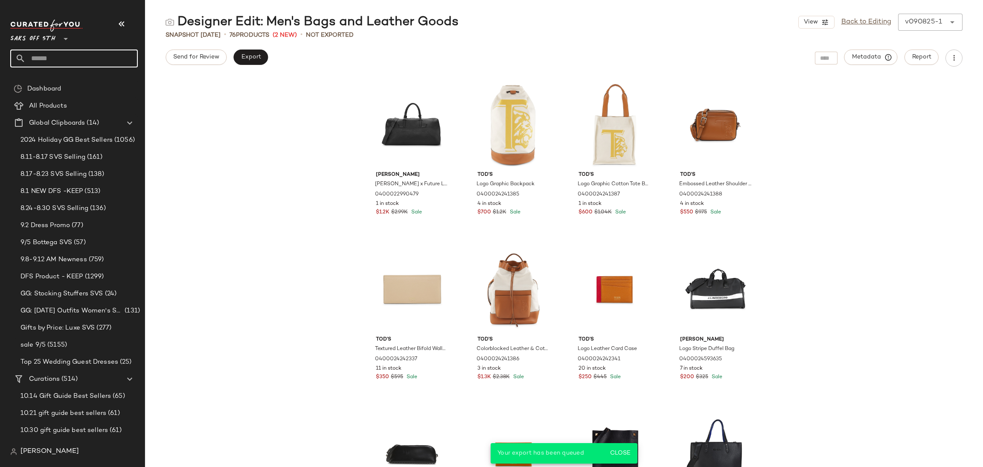
click at [67, 59] on input "text" at bounding box center [82, 58] width 112 height 18
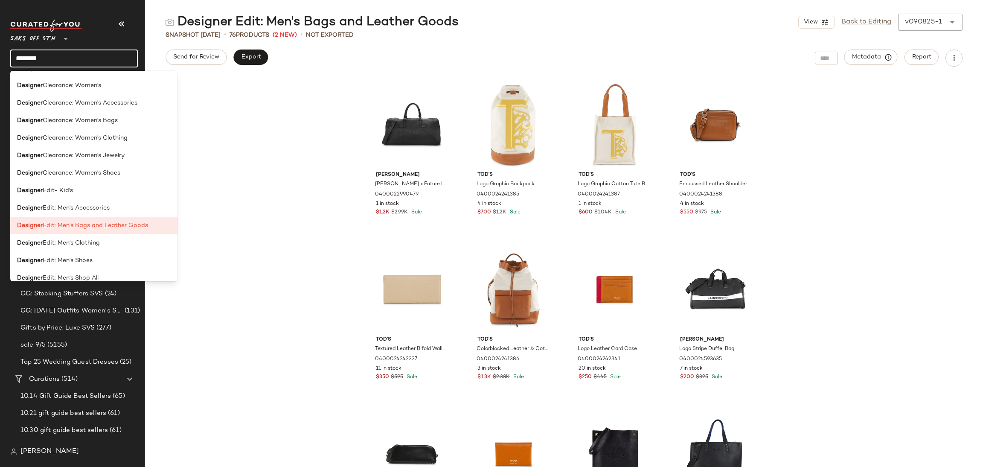
scroll to position [265, 0]
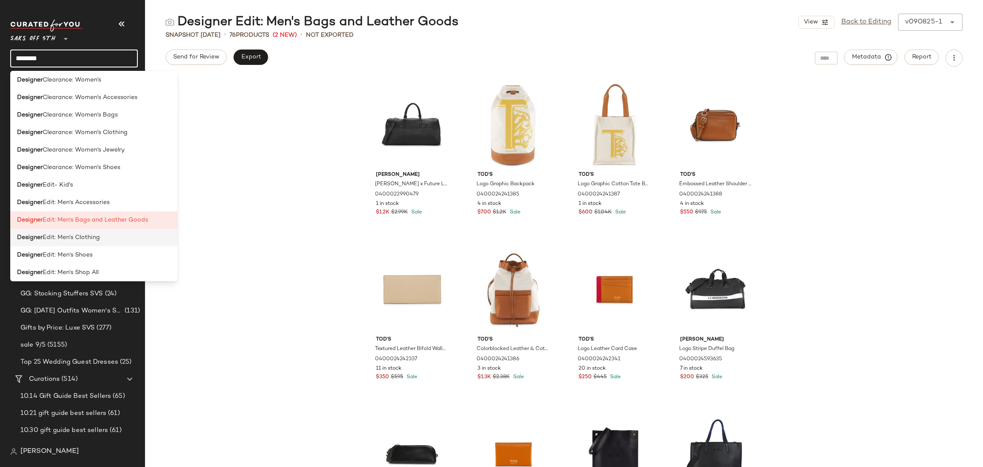
type input "********"
click at [81, 232] on div "Designer Edit: Men's Clothing" at bounding box center [93, 237] width 167 height 17
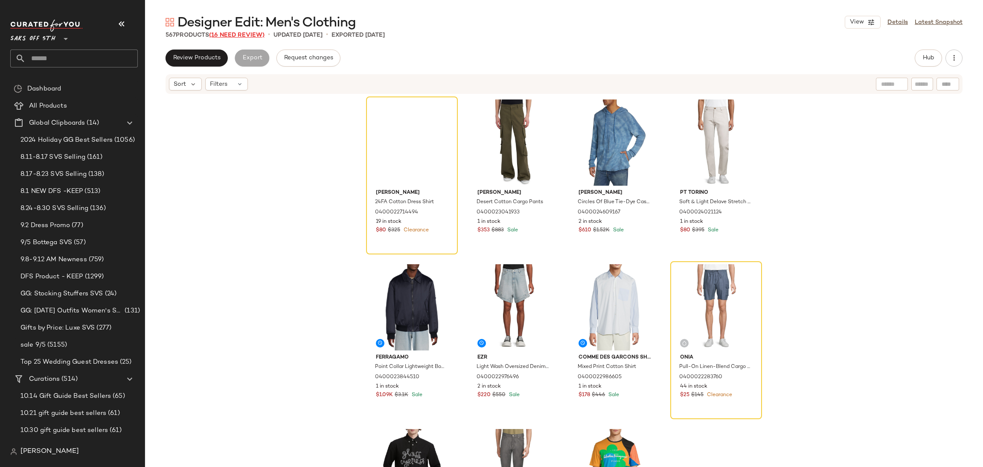
click at [253, 34] on span "(16 Need Review)" at bounding box center [236, 35] width 55 height 6
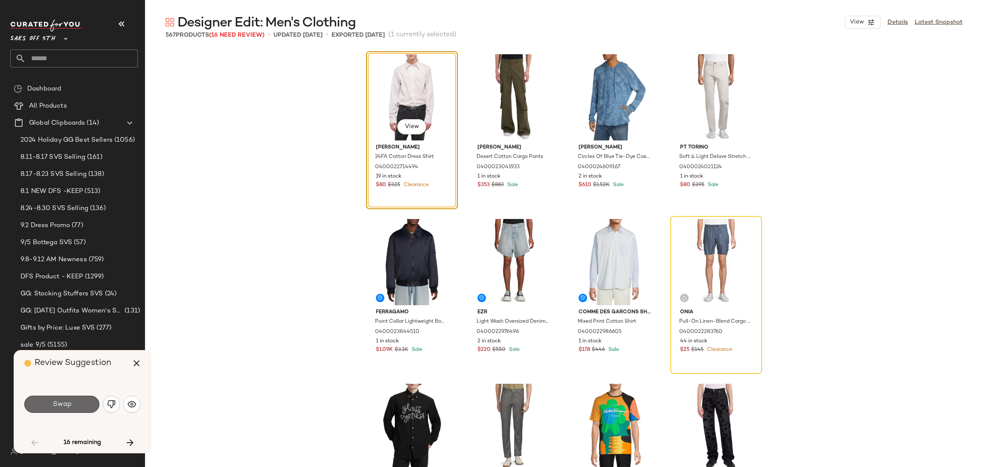
click at [76, 403] on button "Swap" at bounding box center [61, 404] width 75 height 17
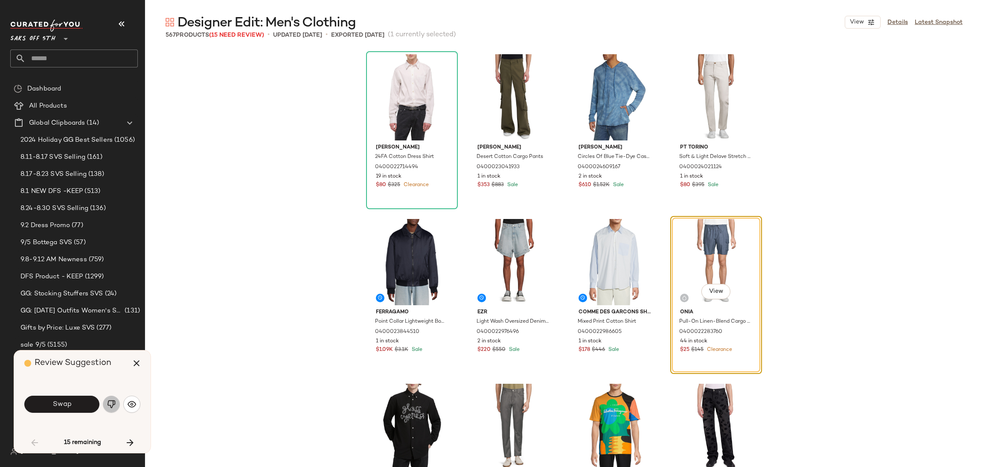
click at [112, 405] on img "button" at bounding box center [111, 404] width 9 height 9
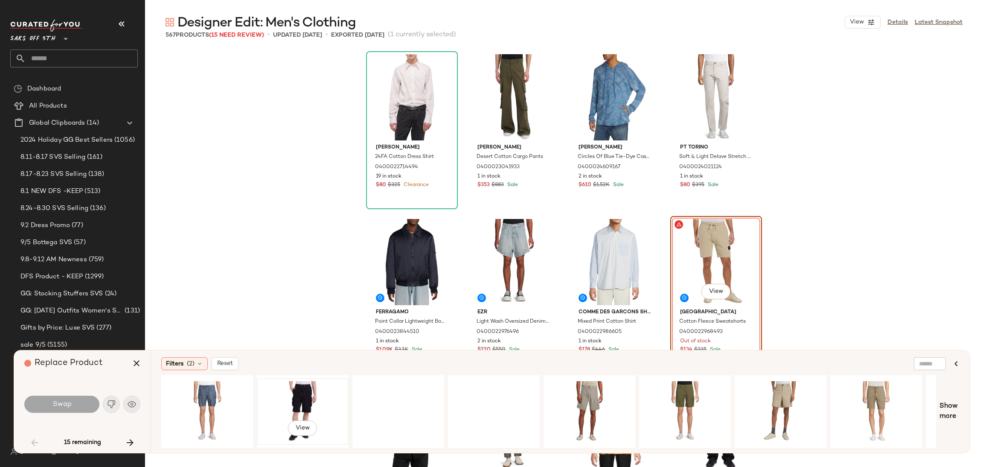
click at [305, 393] on div "View" at bounding box center [303, 411] width 86 height 61
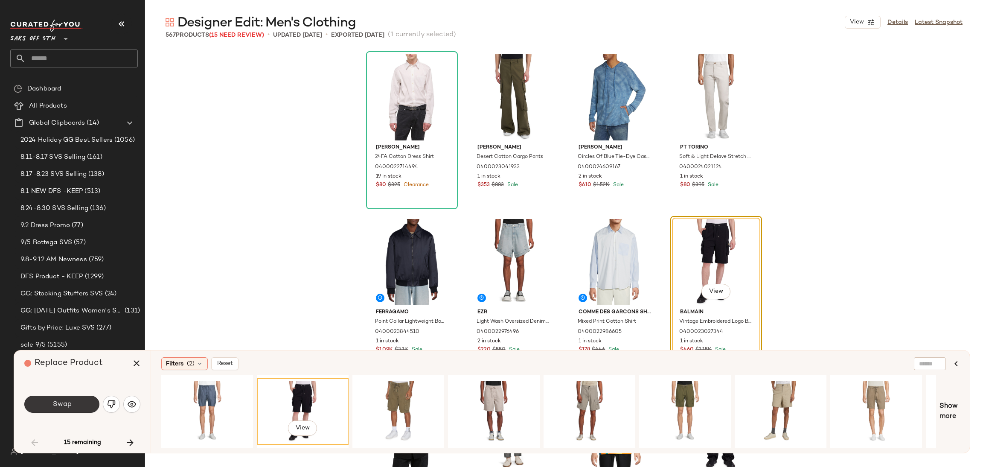
click at [78, 402] on button "Swap" at bounding box center [61, 404] width 75 height 17
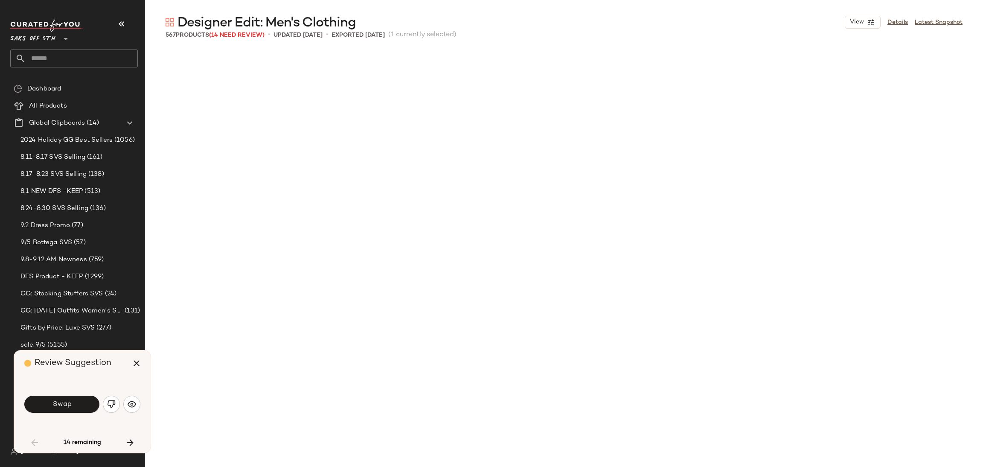
scroll to position [501, 0]
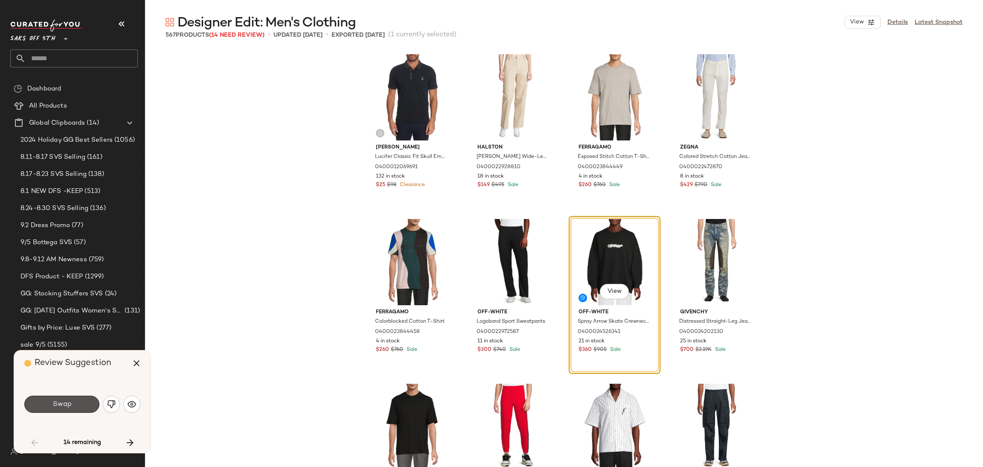
click at [78, 402] on button "Swap" at bounding box center [61, 404] width 75 height 17
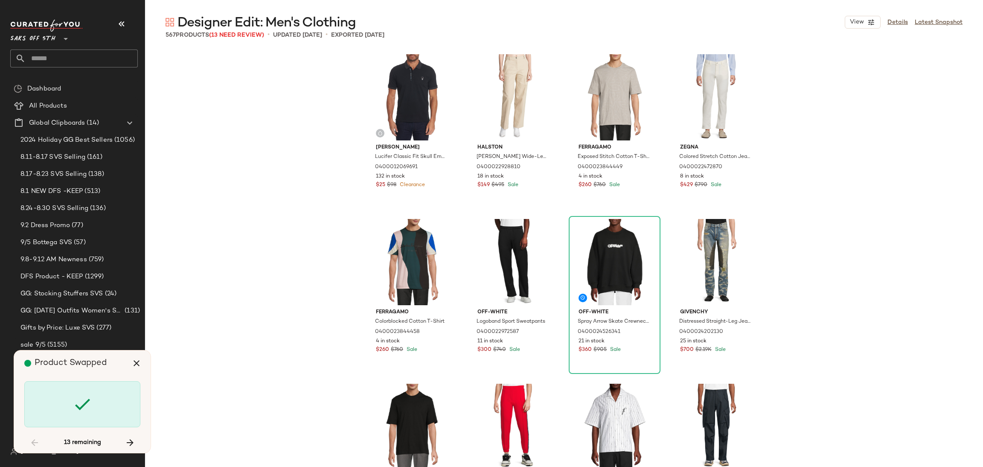
scroll to position [1647, 0]
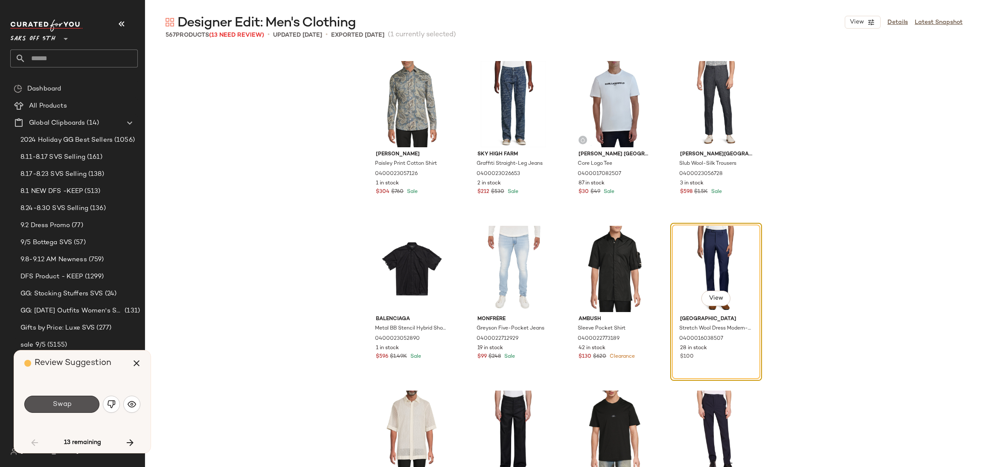
click at [78, 402] on button "Swap" at bounding box center [61, 404] width 75 height 17
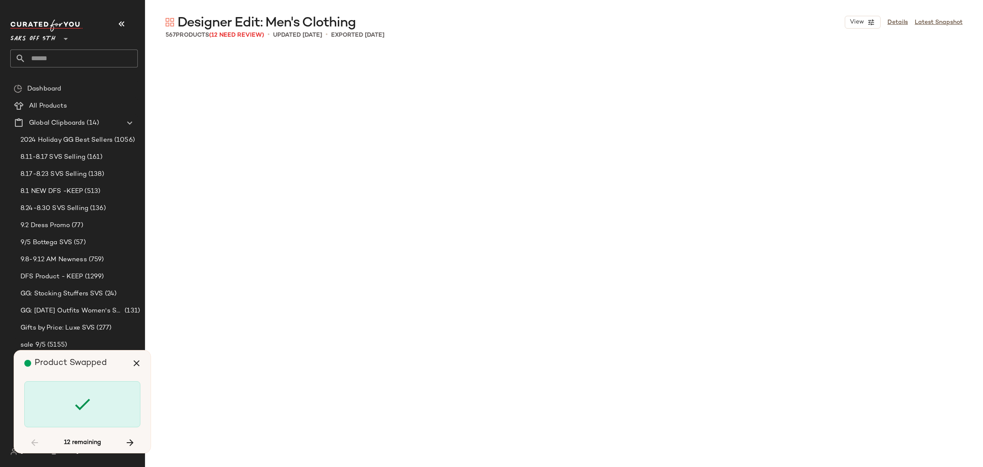
scroll to position [8399, 0]
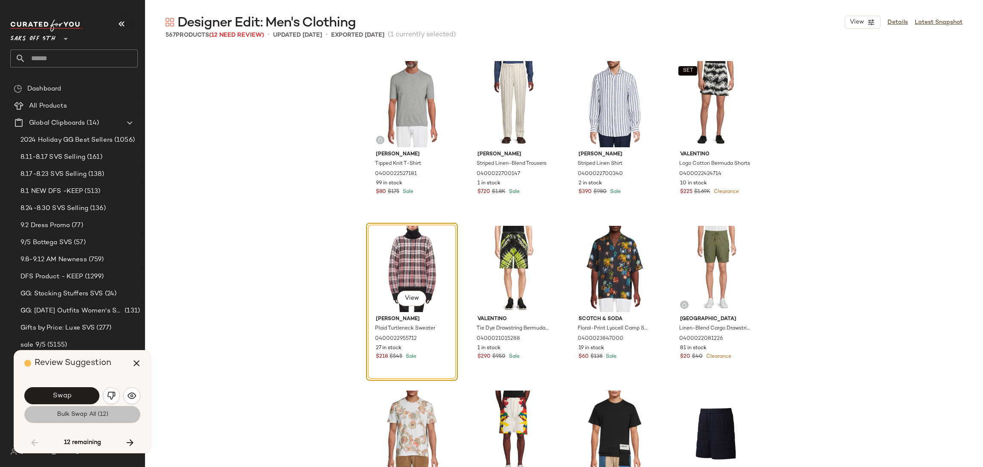
click at [76, 414] on span "Bulk Swap All (12)" at bounding box center [82, 414] width 52 height 7
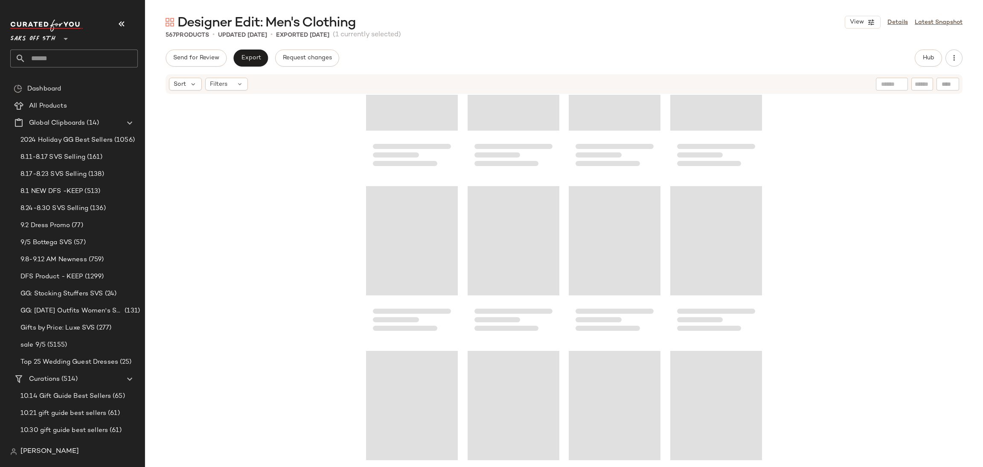
scroll to position [7785, 0]
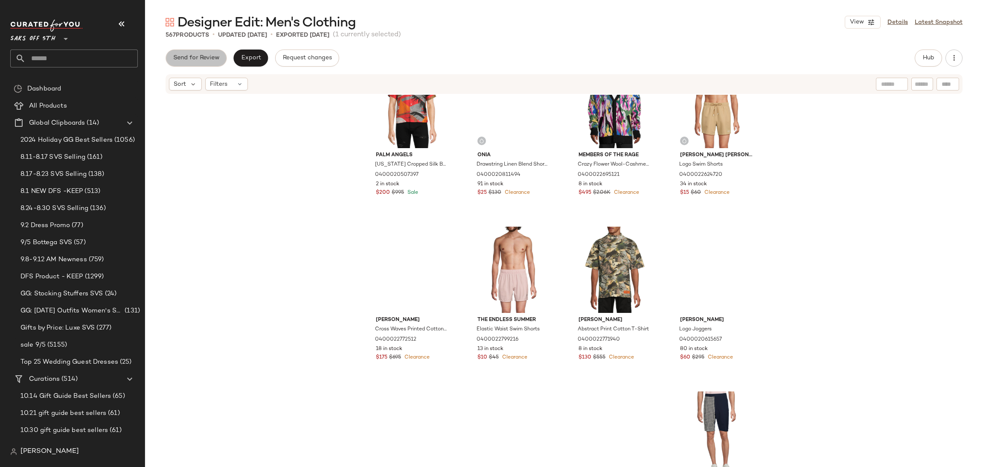
click at [199, 62] on button "Send for Review" at bounding box center [196, 57] width 61 height 17
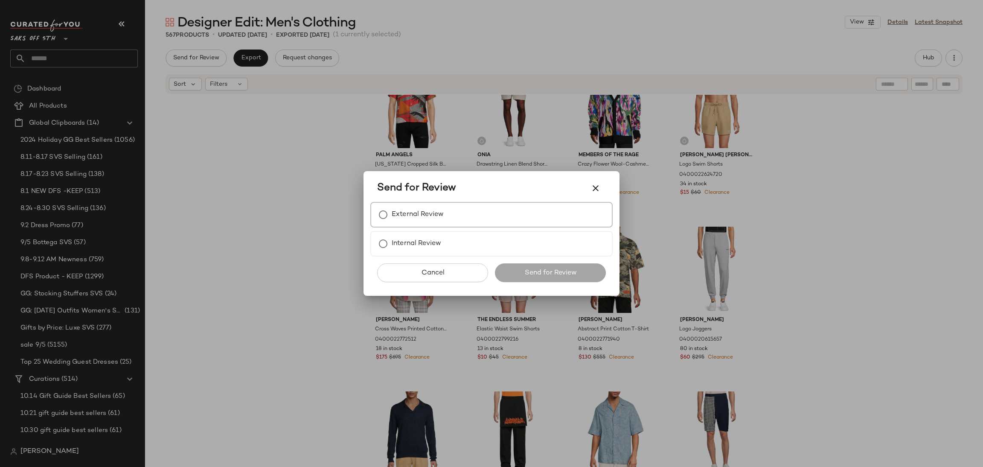
click at [418, 212] on label "External Review" at bounding box center [418, 214] width 52 height 17
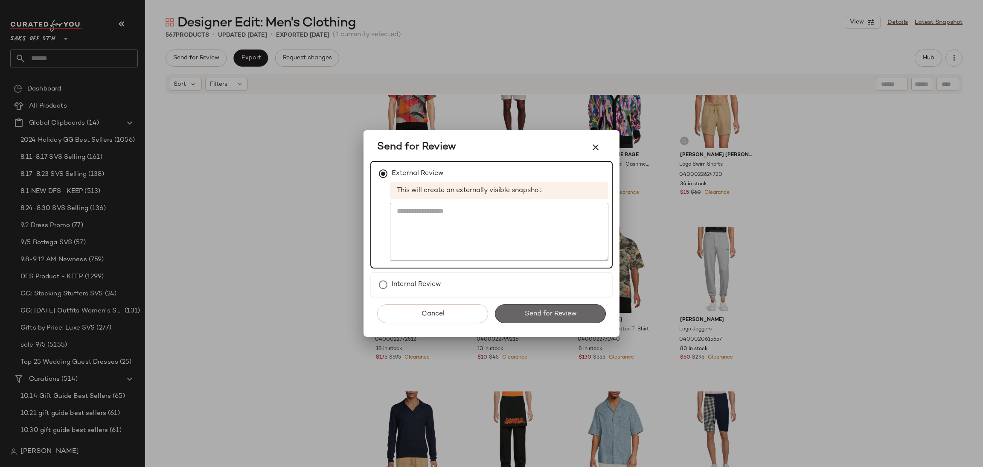
click at [530, 314] on span "Send for Review" at bounding box center [550, 314] width 52 height 8
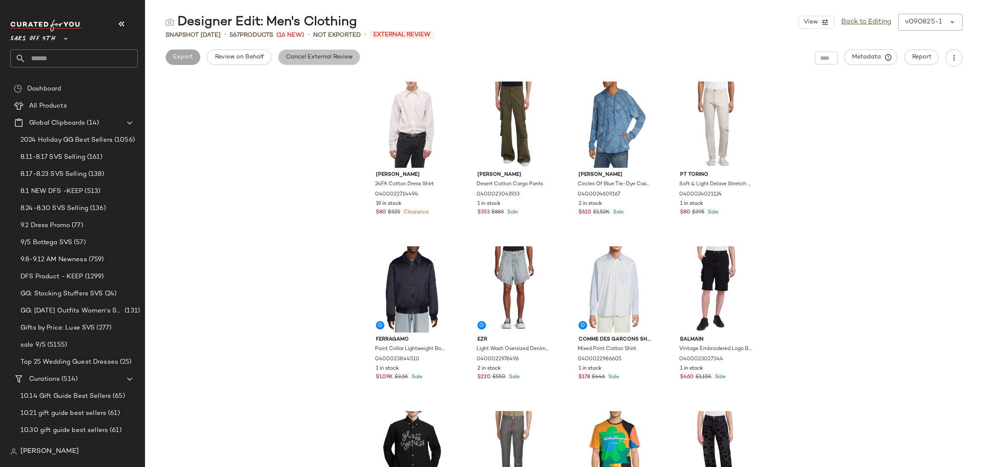
click at [307, 64] on button "Cancel External Review" at bounding box center [319, 56] width 82 height 15
click at [256, 62] on button "Export" at bounding box center [250, 56] width 35 height 15
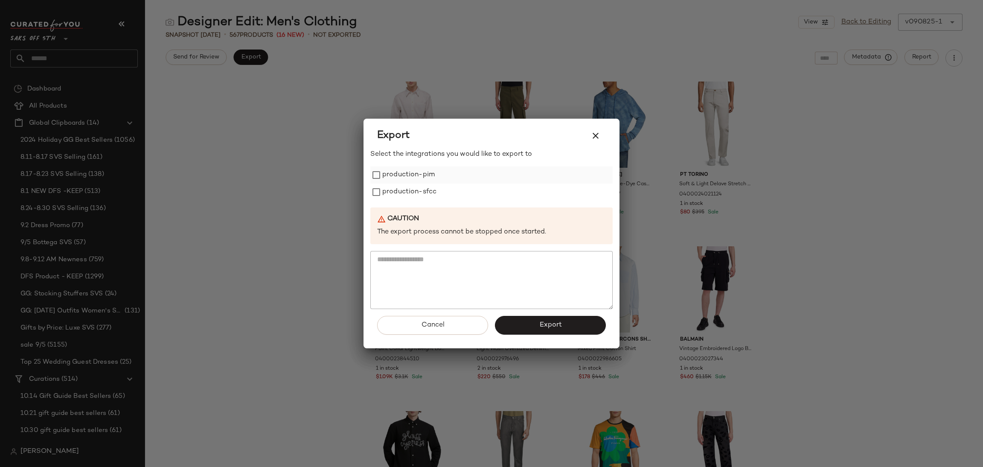
click at [385, 174] on label "production-pim" at bounding box center [408, 174] width 52 height 17
click at [391, 197] on label "production-sfcc" at bounding box center [409, 191] width 54 height 17
click at [537, 321] on button "Export" at bounding box center [550, 325] width 111 height 19
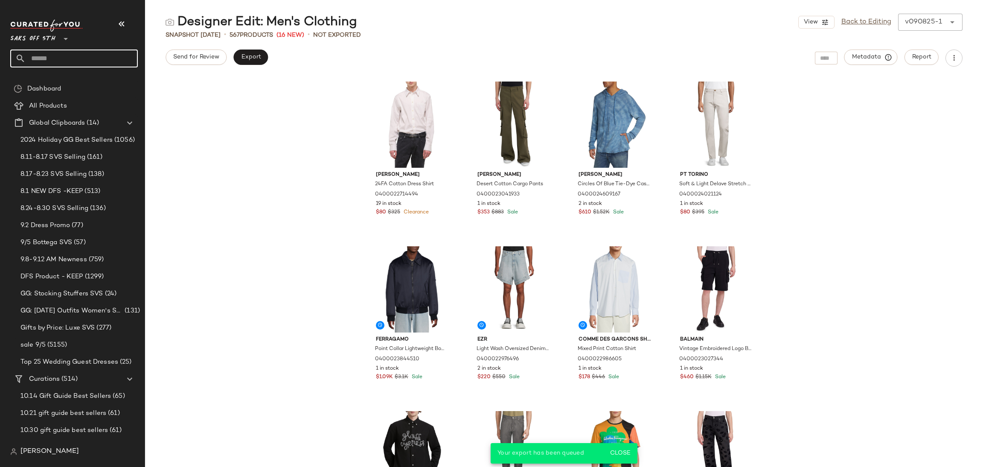
click at [50, 61] on input "text" at bounding box center [82, 58] width 112 height 18
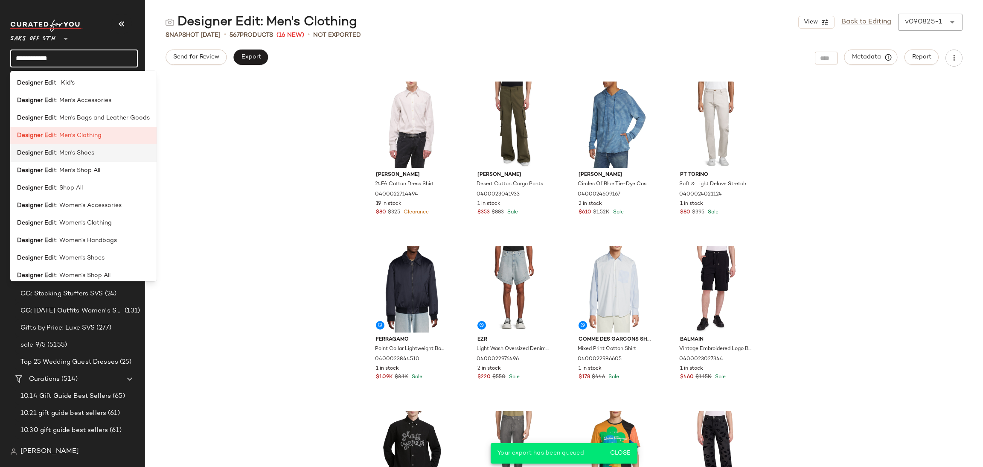
type input "**********"
click at [84, 152] on span "t: Men's Shoes" at bounding box center [74, 152] width 41 height 9
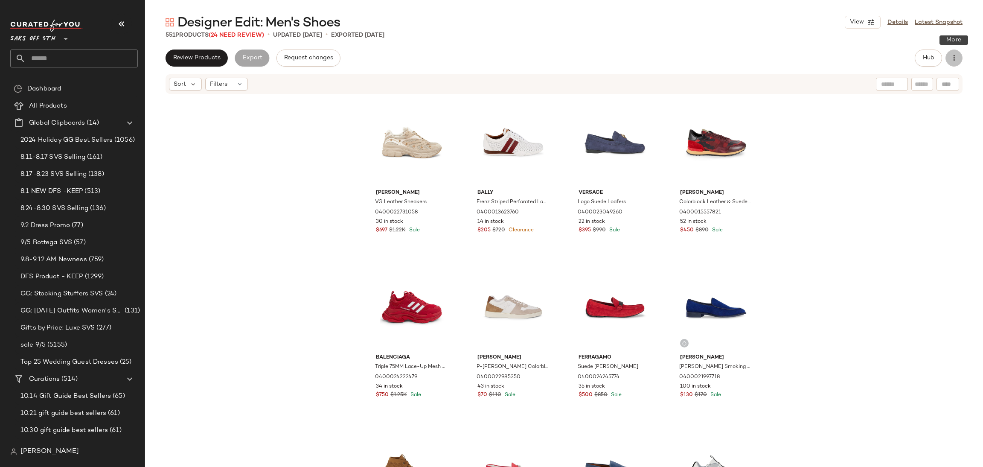
click at [954, 56] on icon "button" at bounding box center [954, 58] width 9 height 9
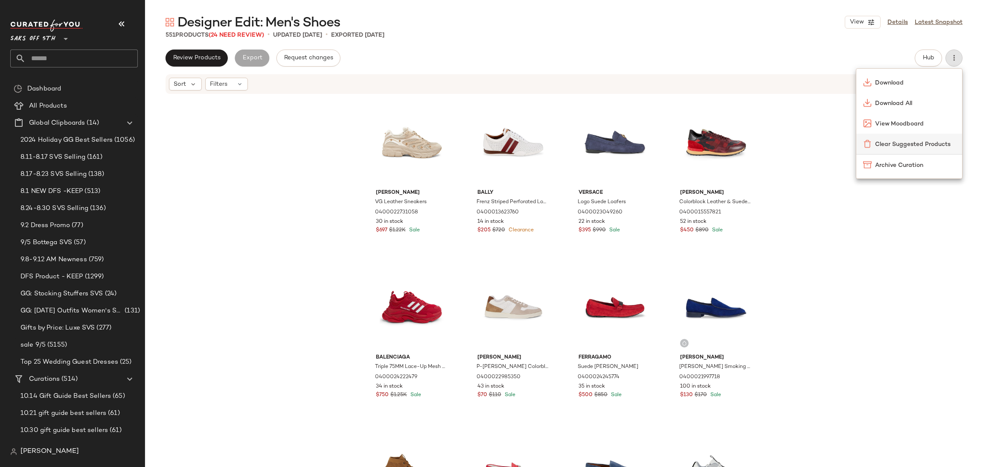
click at [894, 145] on span "Clear Suggested Products" at bounding box center [915, 144] width 80 height 9
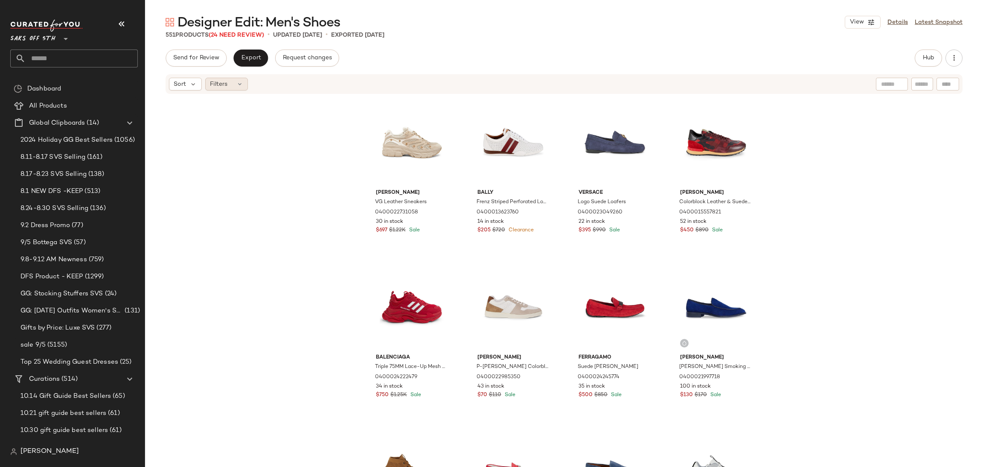
click at [231, 86] on div "Filters" at bounding box center [226, 84] width 43 height 13
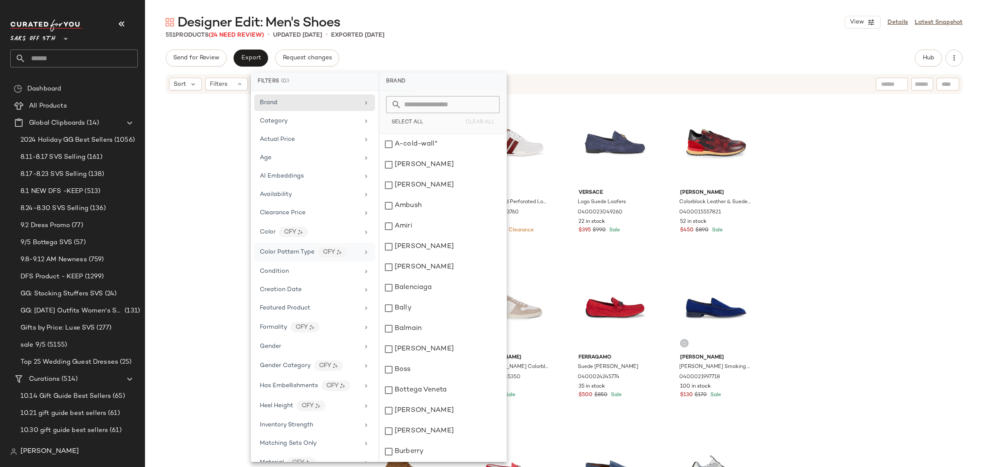
scroll to position [252, 0]
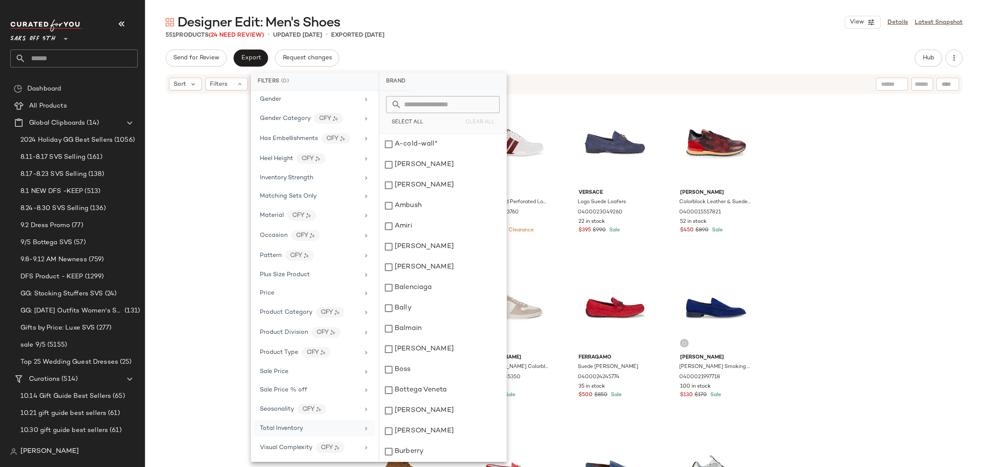
click at [297, 427] on span "Total Inventory" at bounding box center [281, 428] width 43 height 6
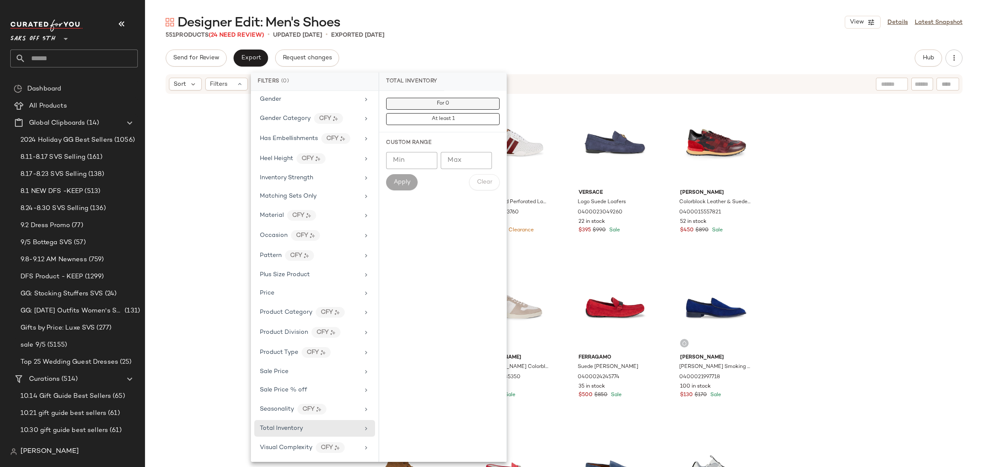
click at [454, 99] on button "For 0" at bounding box center [442, 104] width 113 height 12
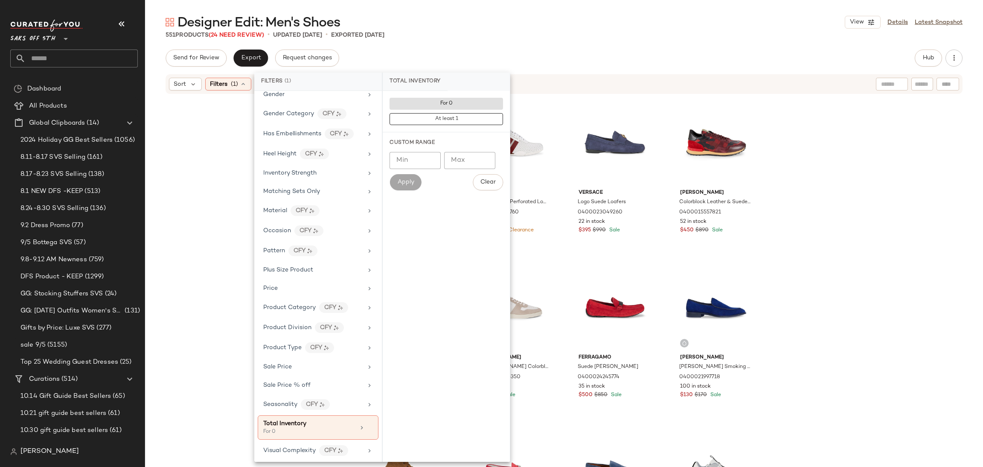
click at [502, 45] on div "Designer Edit: Men's Shoes View Details Latest Snapshot 551 Products (24 Need R…" at bounding box center [564, 240] width 838 height 453
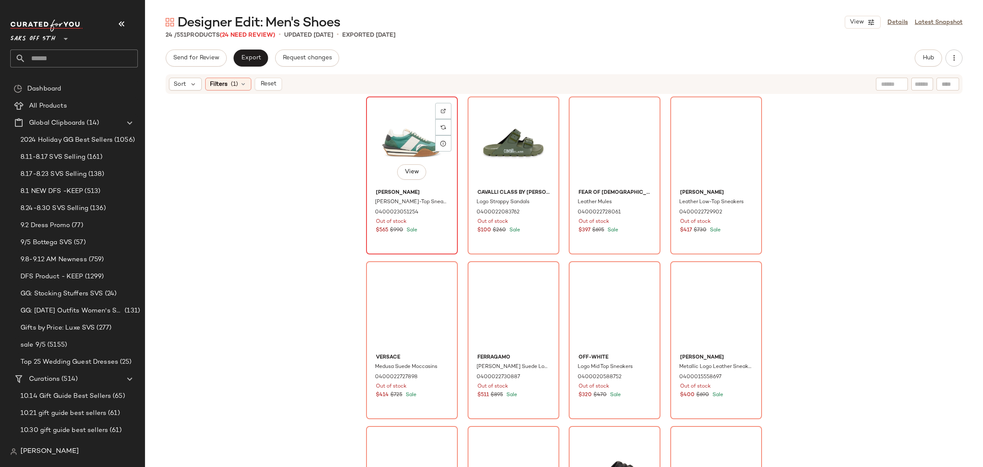
click at [404, 132] on div "View" at bounding box center [412, 142] width 86 height 86
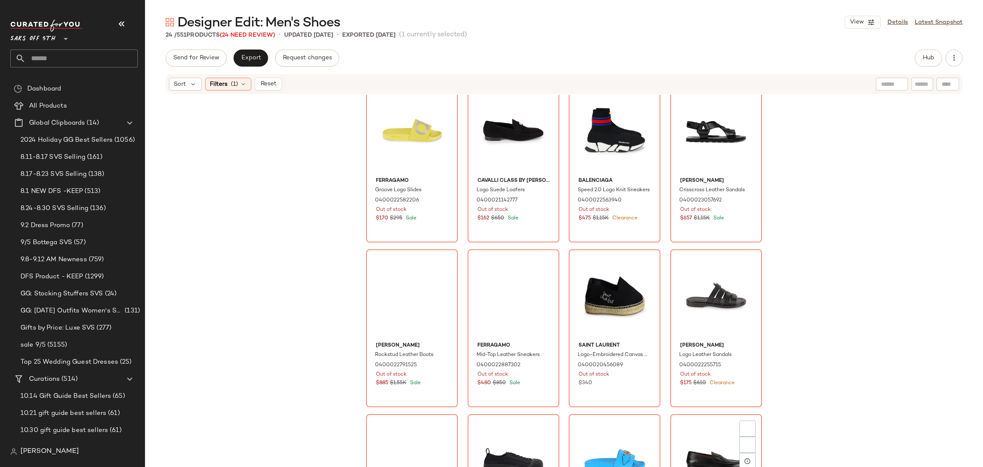
scroll to position [592, 0]
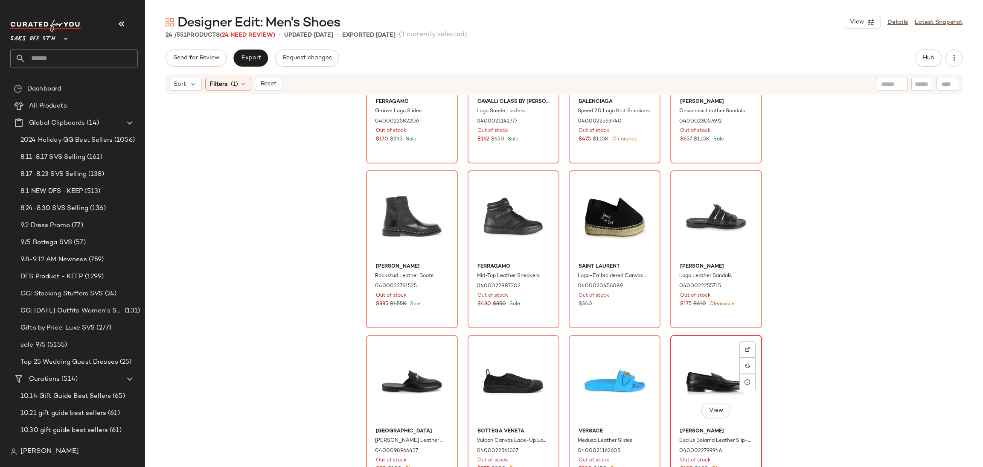
click at [698, 355] on div "View" at bounding box center [716, 381] width 86 height 86
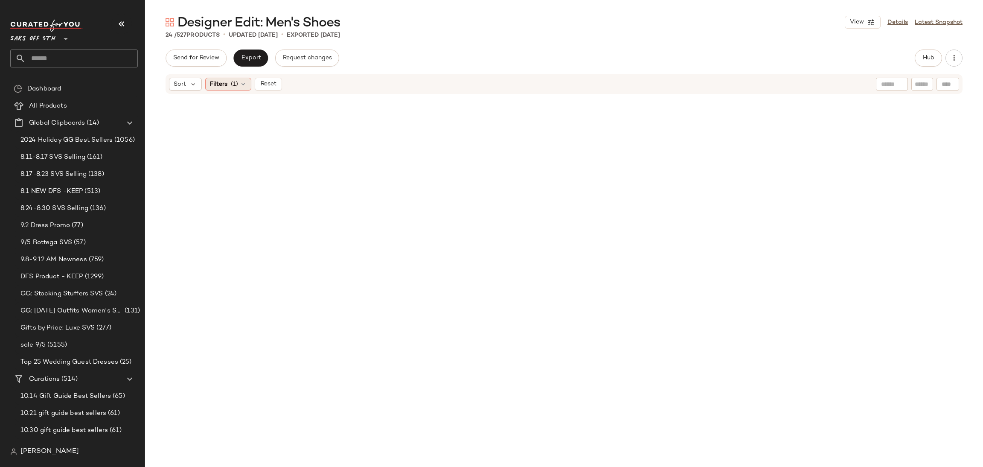
click at [232, 82] on span "(1)" at bounding box center [234, 84] width 7 height 9
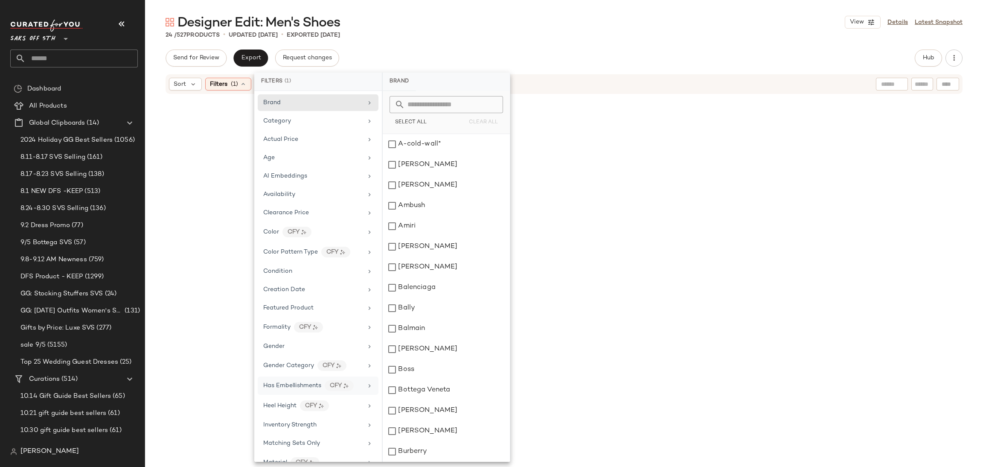
scroll to position [259, 0]
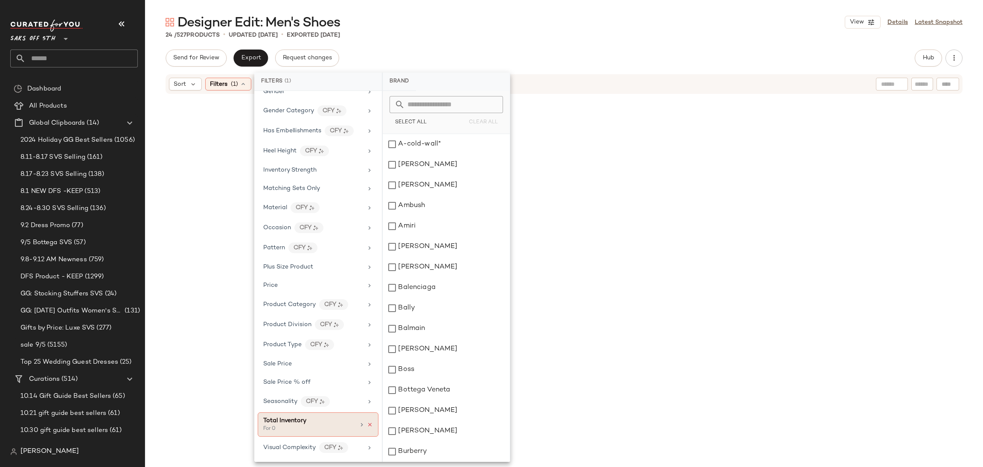
click at [369, 425] on icon at bounding box center [370, 425] width 6 height 6
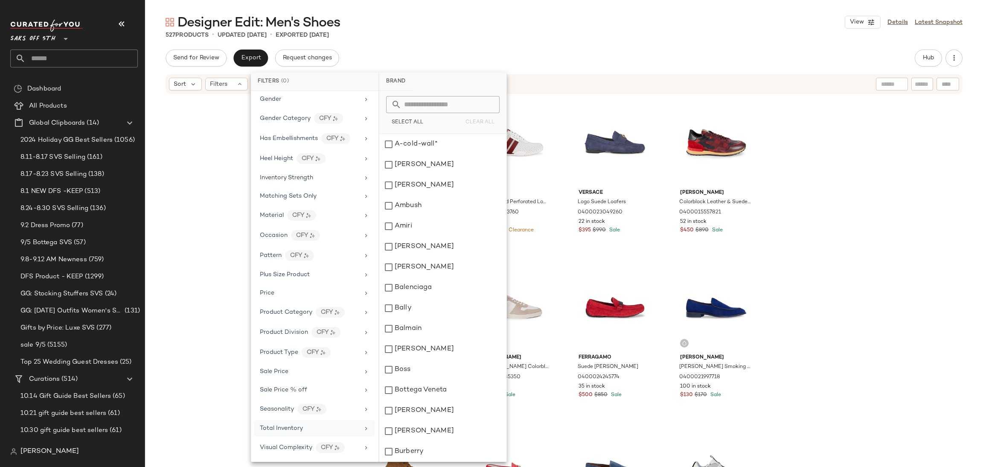
click at [657, 35] on div "527 Products • updated [DATE] • Exported [DATE]" at bounding box center [564, 35] width 838 height 9
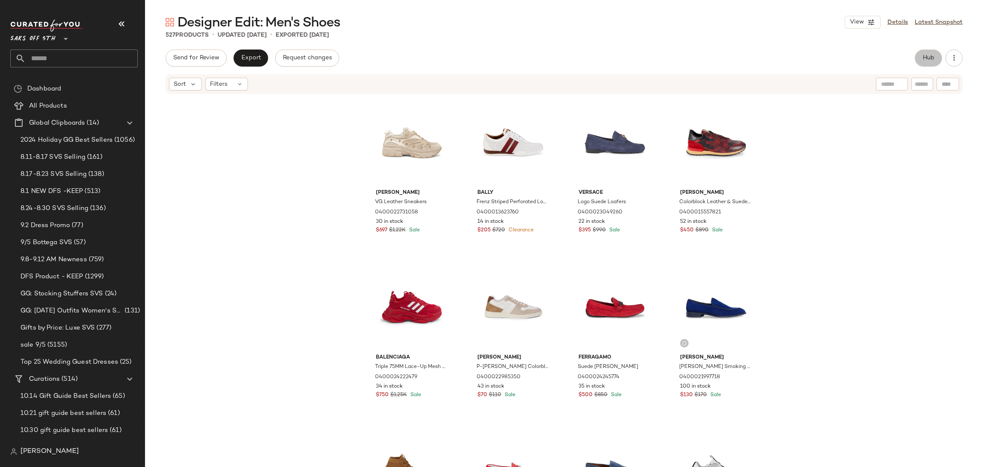
click at [927, 57] on span "Hub" at bounding box center [928, 58] width 12 height 7
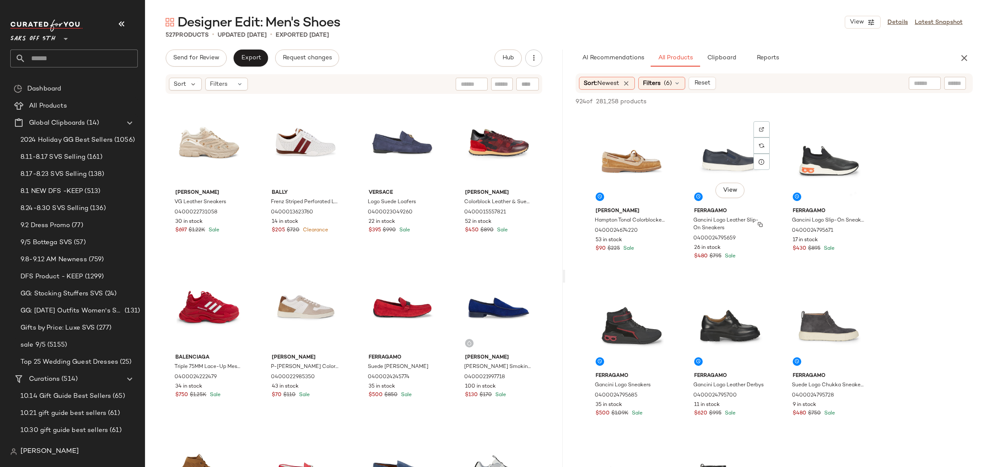
scroll to position [659, 0]
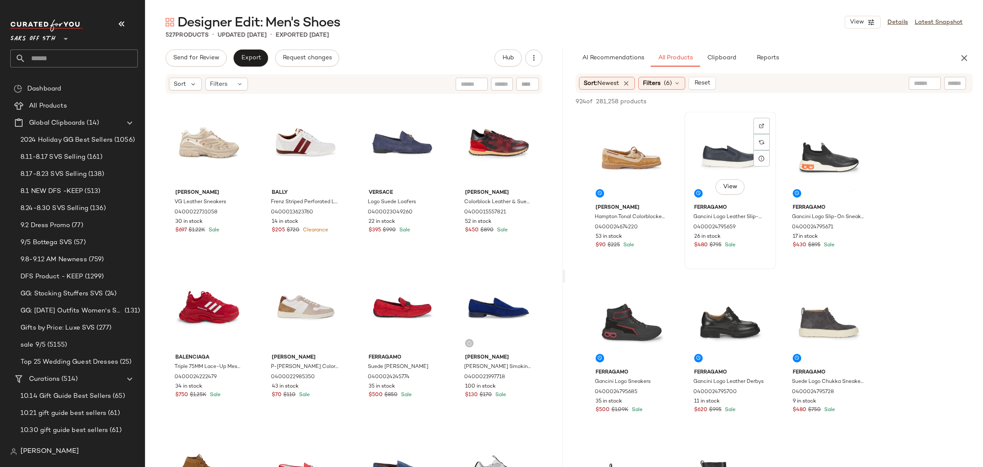
click at [720, 145] on div "View" at bounding box center [730, 157] width 86 height 86
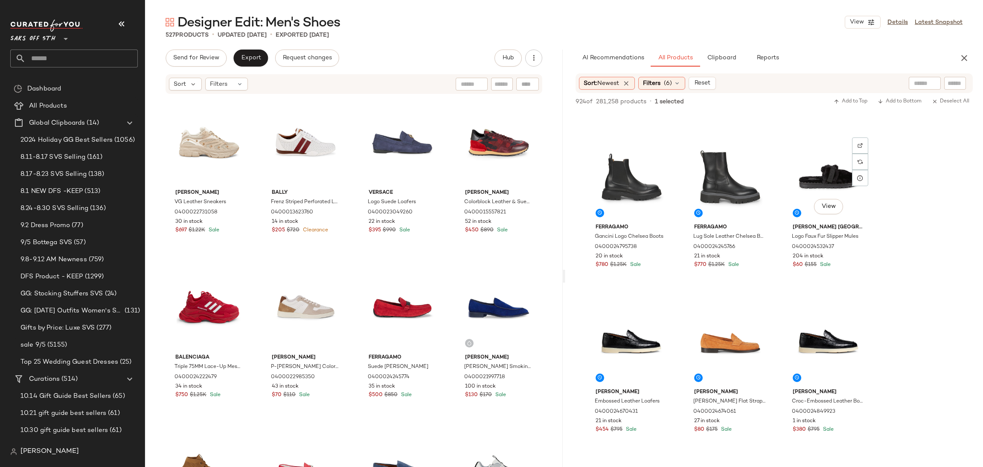
scroll to position [980, 0]
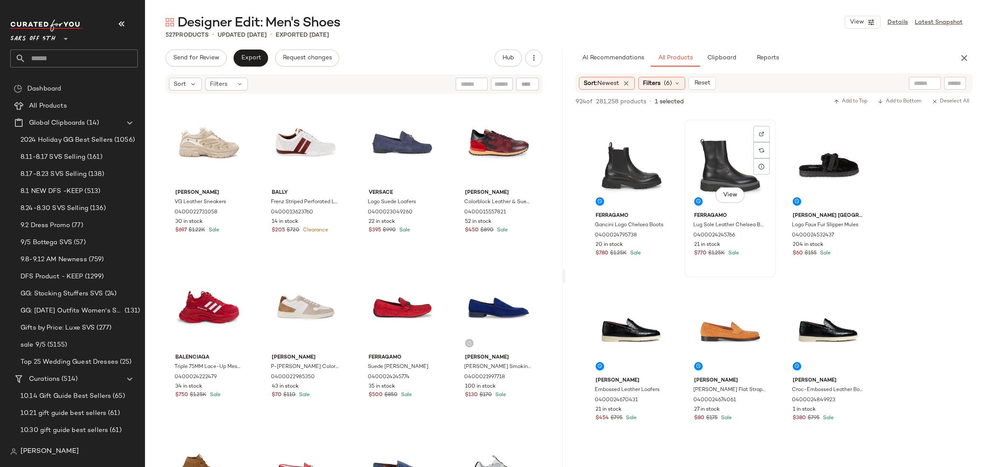
click at [722, 145] on div "View" at bounding box center [730, 165] width 86 height 86
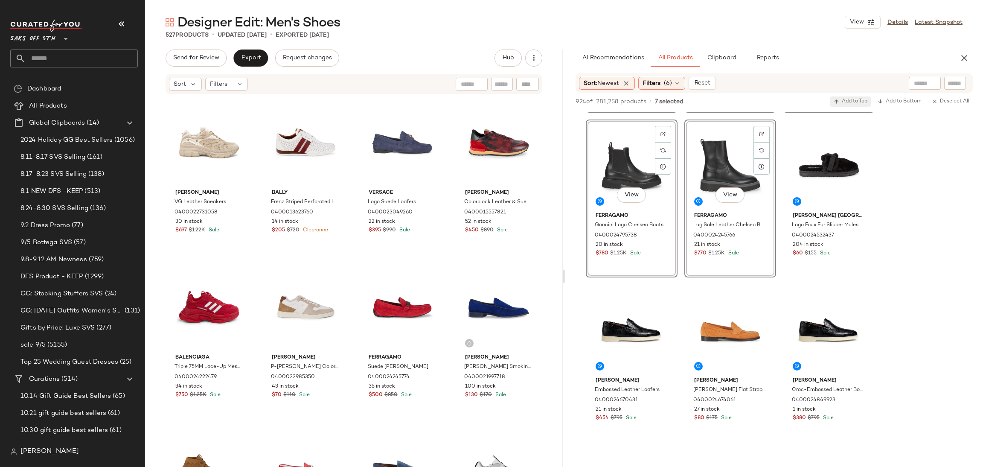
click at [840, 103] on span "Add to Top" at bounding box center [851, 102] width 34 height 6
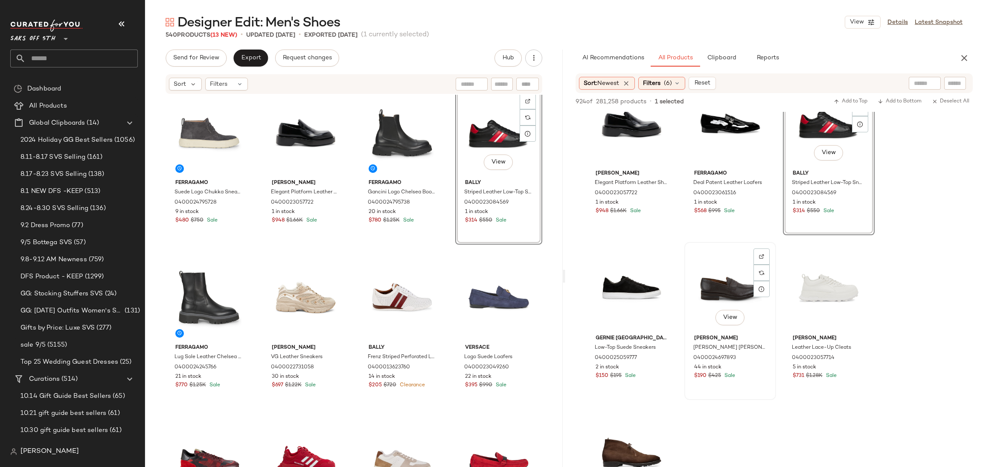
scroll to position [1847, 0]
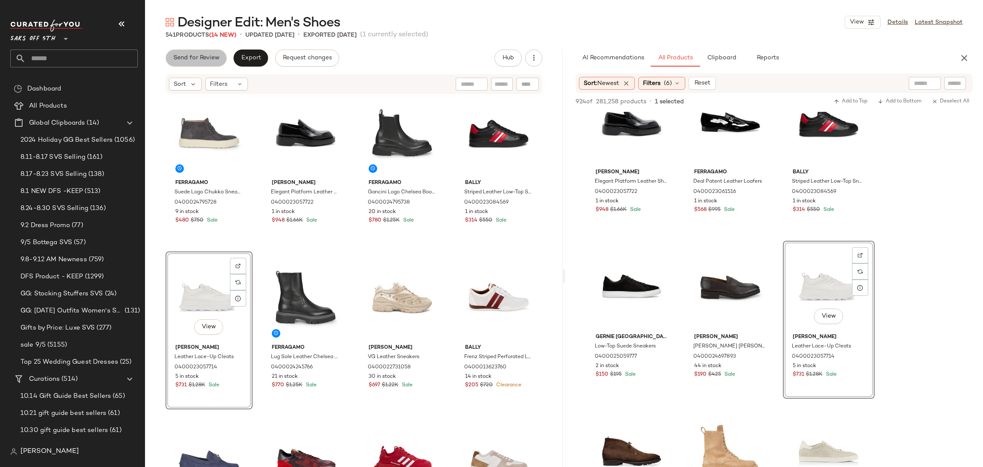
click at [209, 63] on button "Send for Review" at bounding box center [196, 57] width 61 height 17
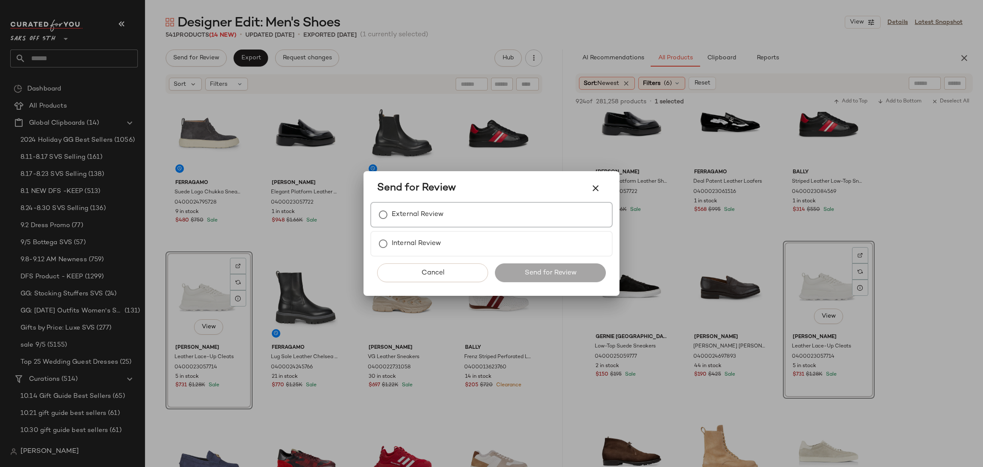
click at [398, 211] on label "External Review" at bounding box center [418, 214] width 52 height 17
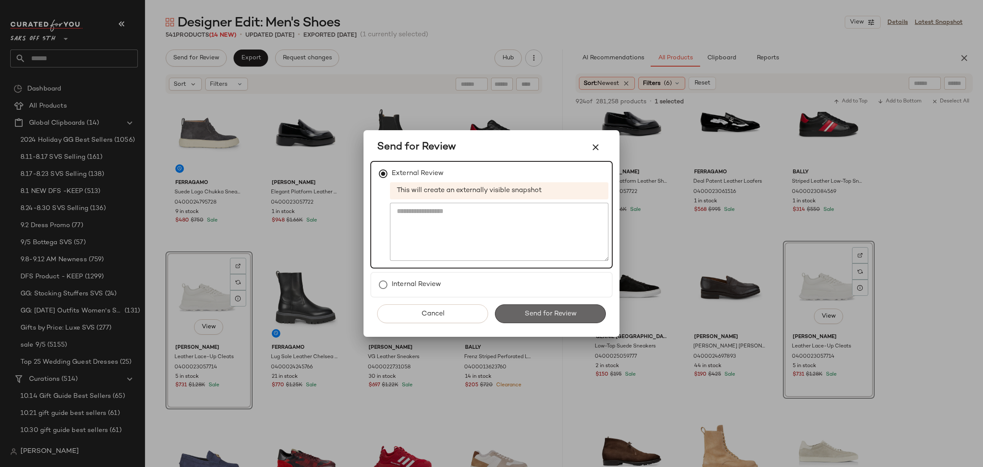
click at [572, 317] on span "Send for Review" at bounding box center [550, 314] width 52 height 8
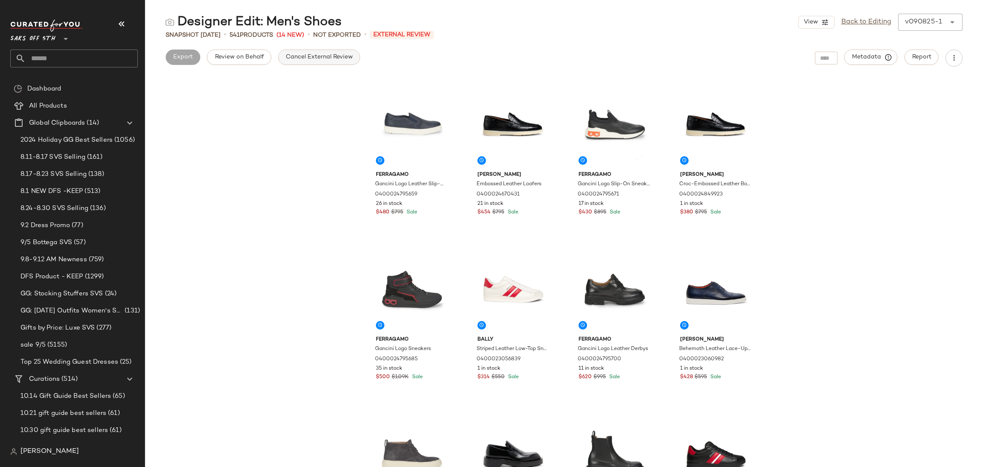
click at [331, 51] on button "Cancel External Review" at bounding box center [319, 56] width 82 height 15
click at [246, 52] on button "Export" at bounding box center [250, 56] width 35 height 15
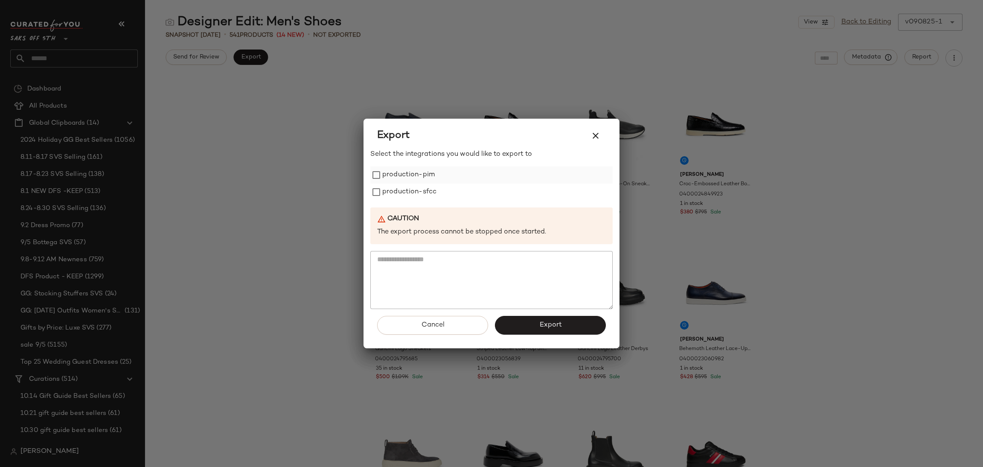
click at [396, 170] on label "production-pim" at bounding box center [408, 174] width 52 height 17
click at [400, 193] on label "production-sfcc" at bounding box center [409, 191] width 54 height 17
click at [539, 325] on span "Export" at bounding box center [550, 325] width 23 height 8
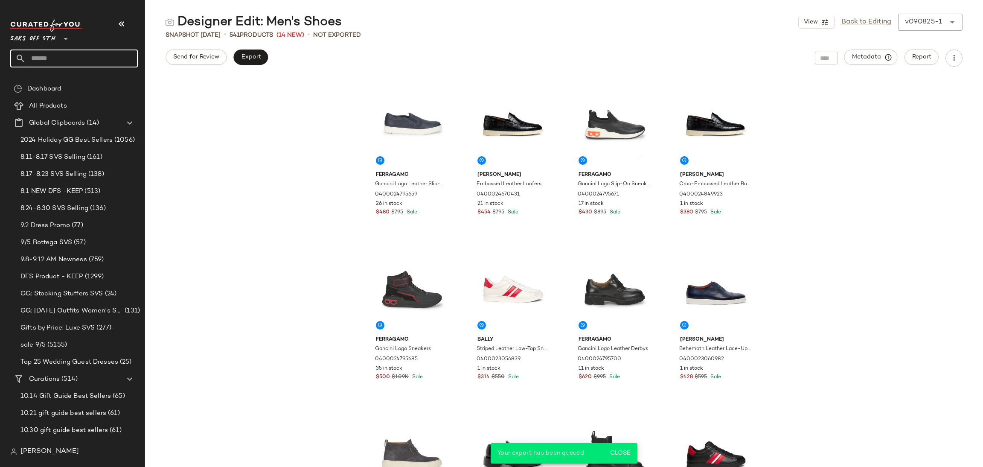
click at [76, 52] on input "text" at bounding box center [82, 58] width 112 height 18
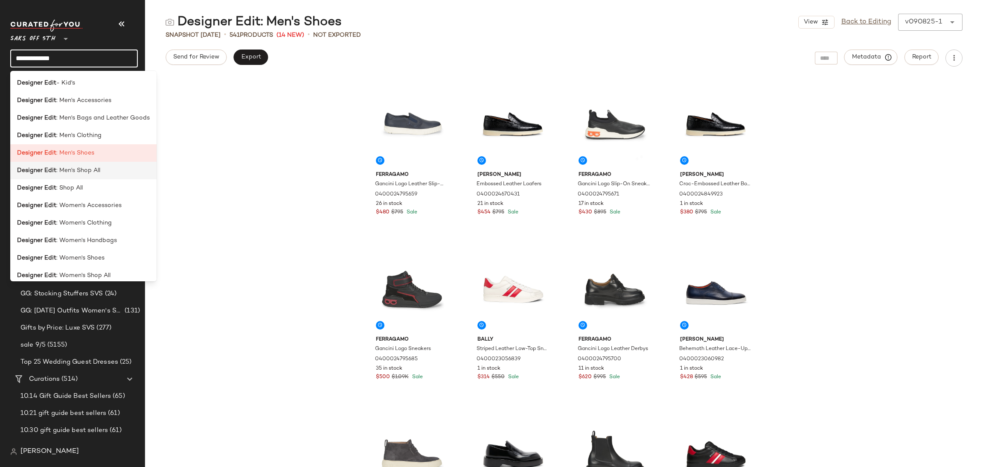
type input "**********"
click at [78, 171] on span ": Men's Shop All" at bounding box center [78, 170] width 44 height 9
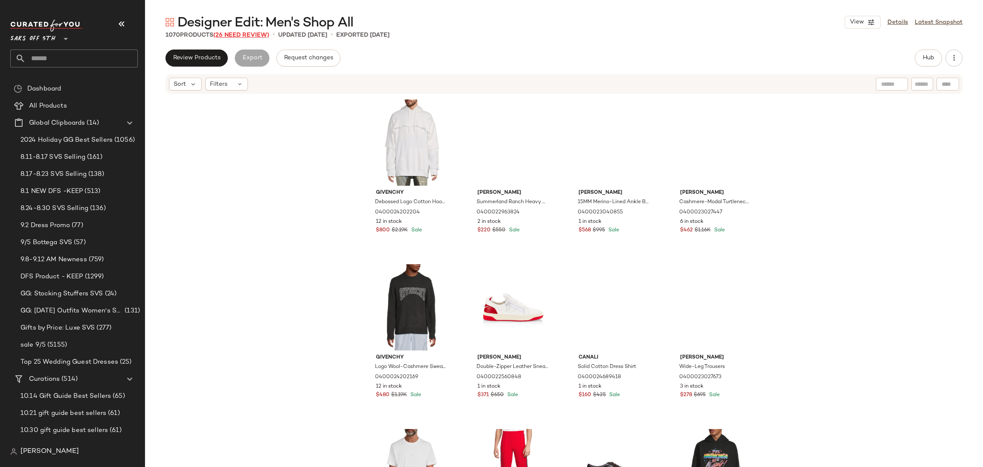
click at [250, 37] on span "(26 Need Review)" at bounding box center [241, 35] width 56 height 6
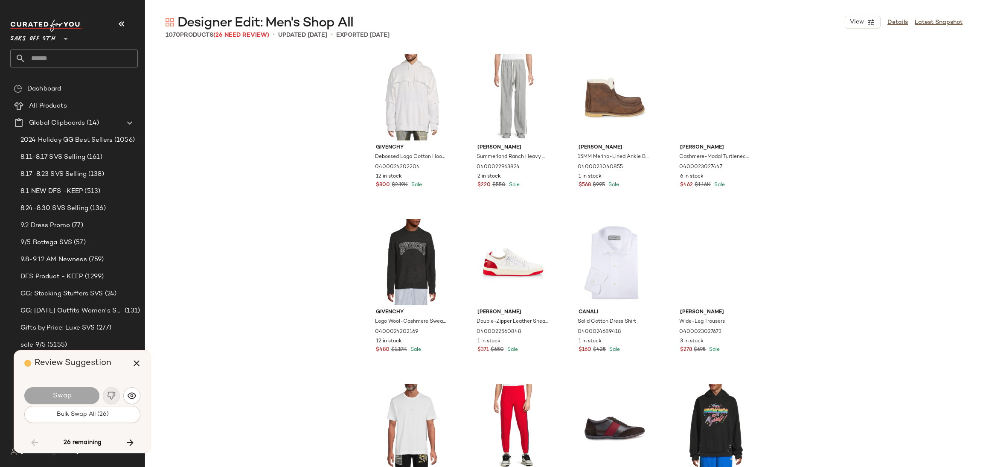
scroll to position [2799, 0]
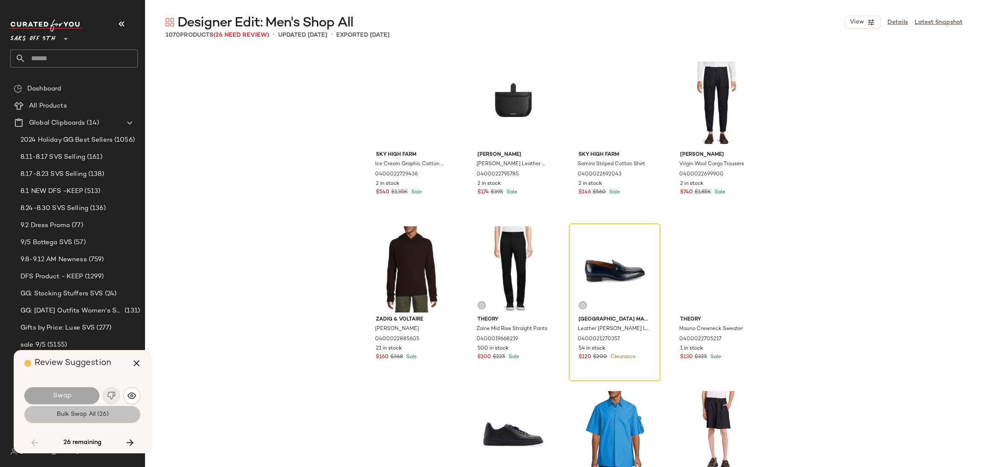
click at [86, 420] on button "Bulk Swap All (26)" at bounding box center [82, 414] width 116 height 17
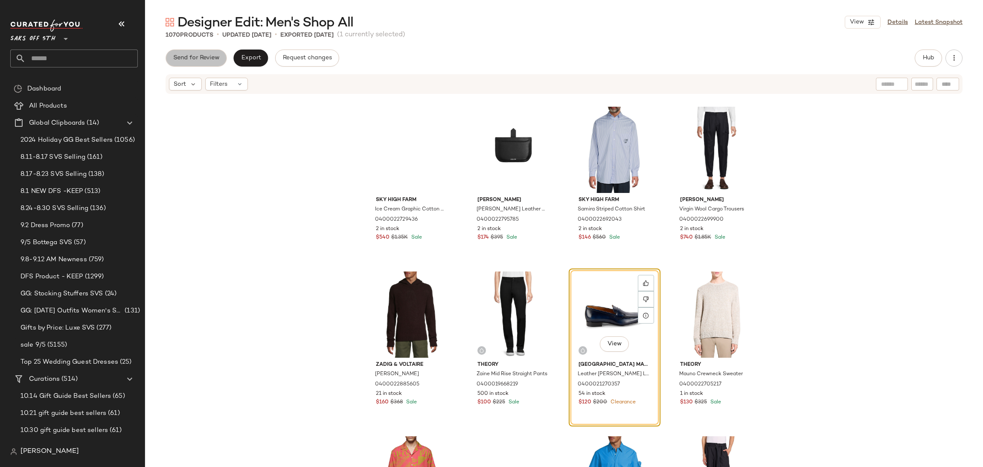
click at [209, 61] on span "Send for Review" at bounding box center [196, 58] width 47 height 7
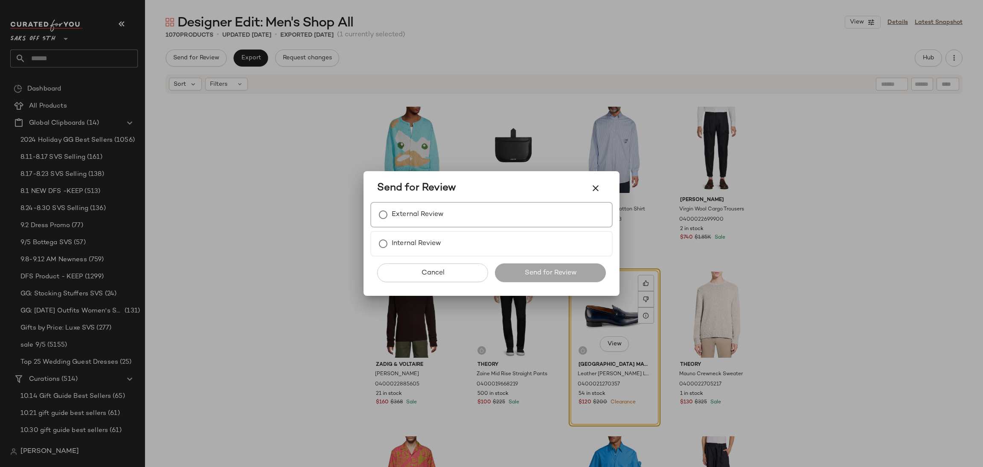
click at [393, 211] on label "External Review" at bounding box center [418, 214] width 52 height 17
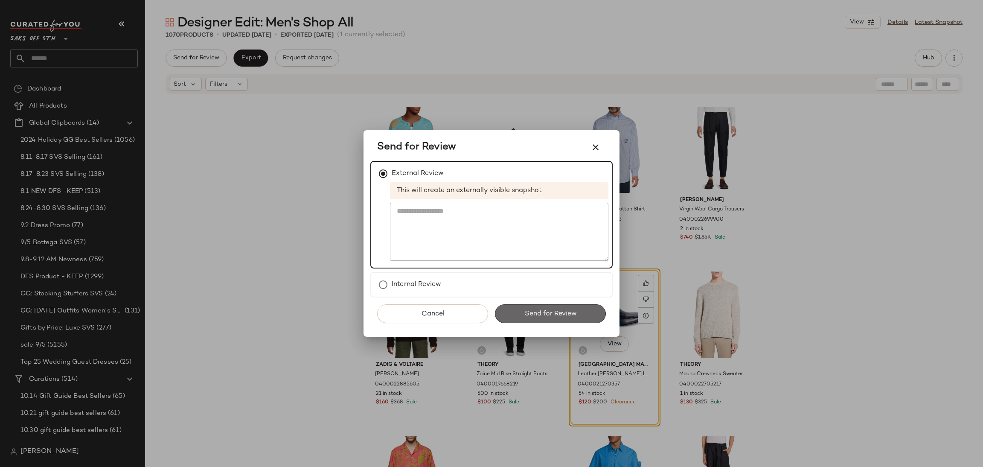
click at [537, 310] on span "Send for Review" at bounding box center [550, 314] width 52 height 8
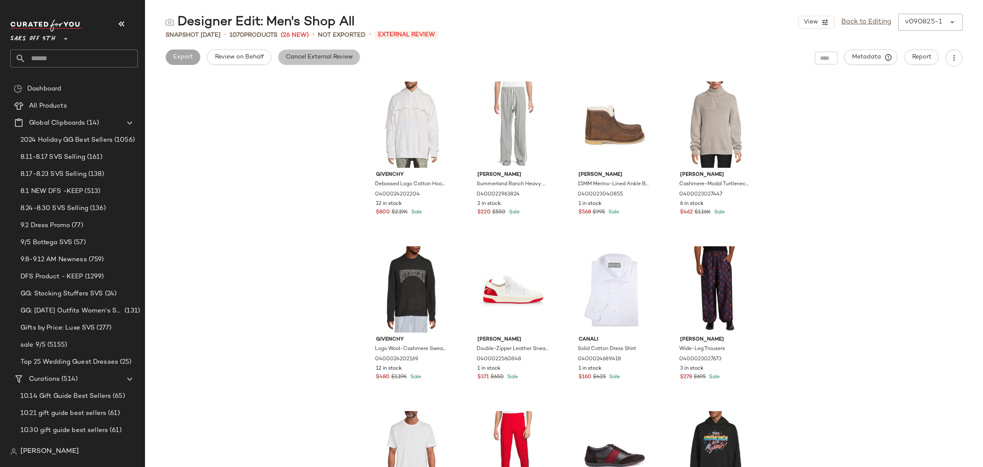
click at [304, 58] on span "Cancel External Review" at bounding box center [318, 57] width 67 height 7
click at [250, 57] on span "Export" at bounding box center [251, 57] width 20 height 7
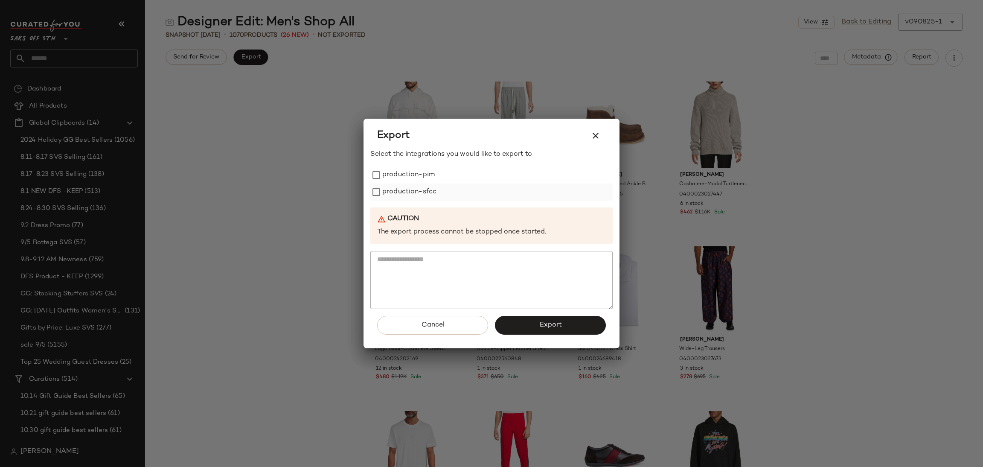
click at [432, 183] on label "production-sfcc" at bounding box center [409, 191] width 54 height 17
click at [425, 177] on label "production-pim" at bounding box center [408, 174] width 52 height 17
click at [559, 330] on button "Export" at bounding box center [550, 325] width 111 height 19
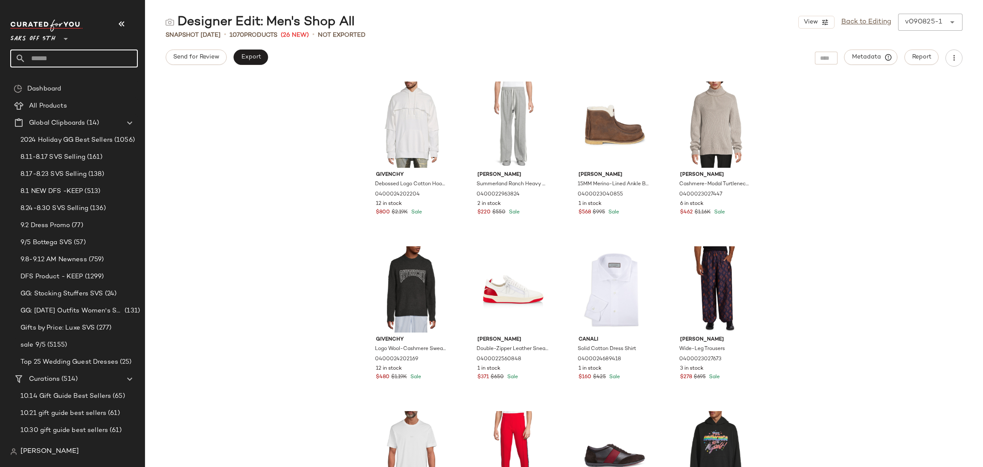
click at [91, 56] on input "text" at bounding box center [82, 58] width 112 height 18
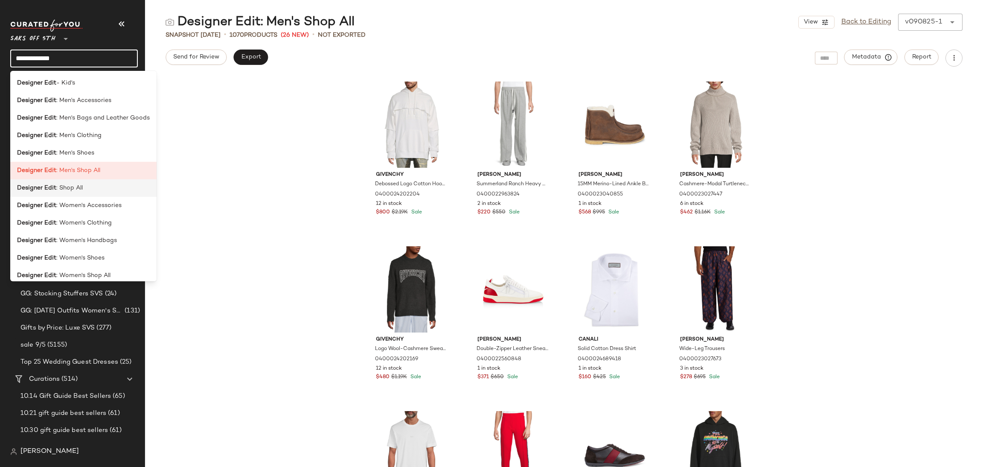
type input "**********"
click at [86, 190] on div "Designer Edit : Shop All" at bounding box center [83, 187] width 133 height 9
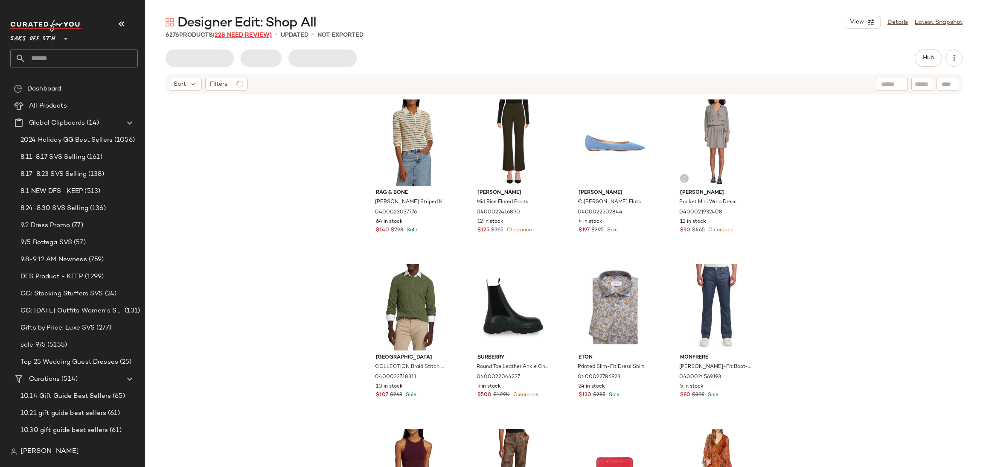
click at [258, 35] on span "(228 Need Review)" at bounding box center [241, 35] width 59 height 6
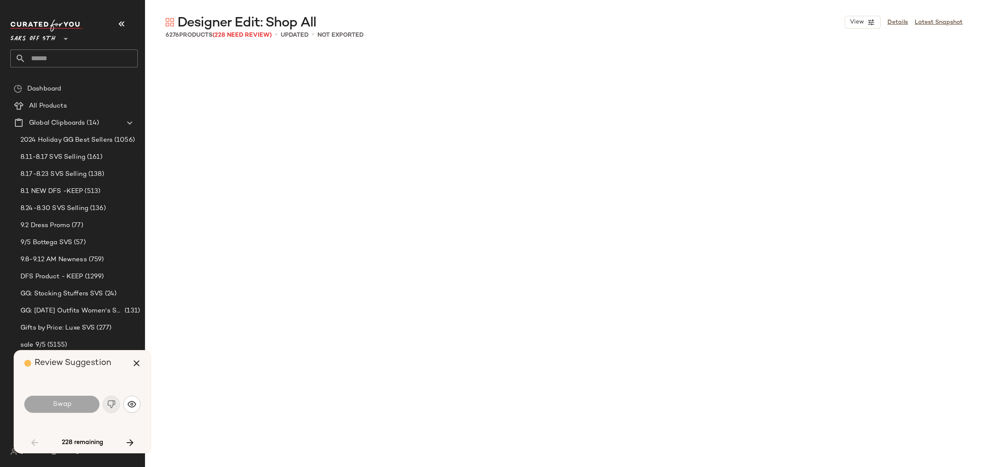
scroll to position [823, 0]
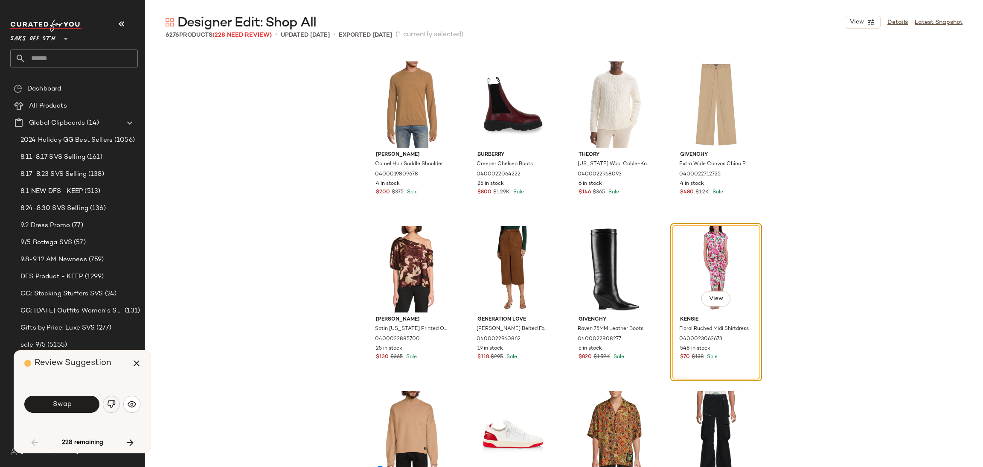
click at [108, 409] on button "button" at bounding box center [111, 404] width 17 height 17
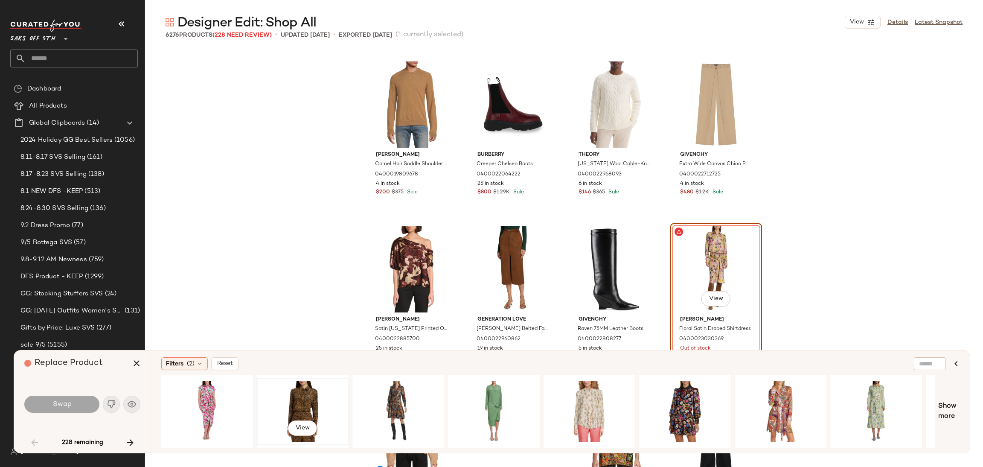
click at [280, 406] on div "View" at bounding box center [303, 411] width 86 height 61
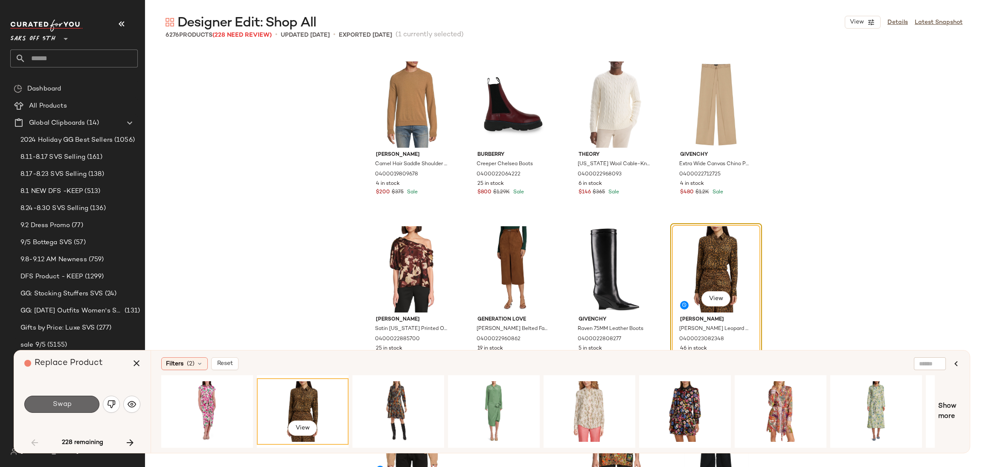
click at [89, 403] on button "Swap" at bounding box center [61, 404] width 75 height 17
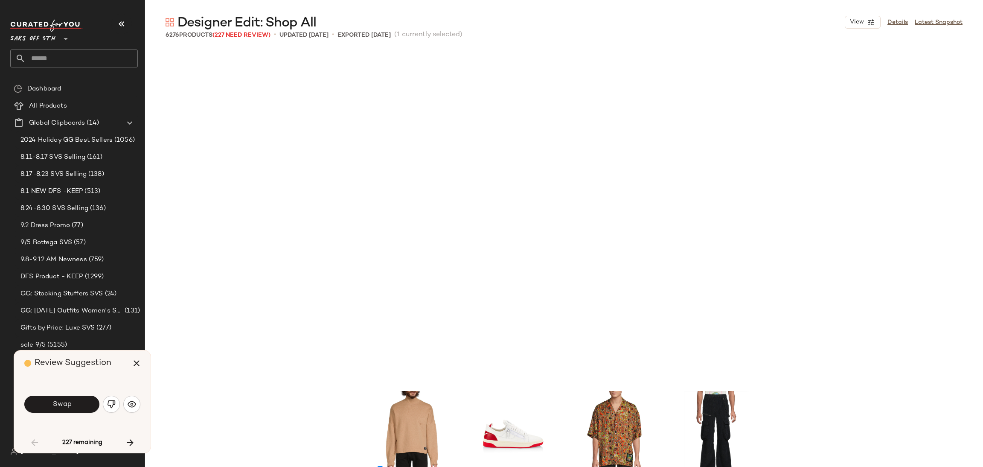
scroll to position [1153, 0]
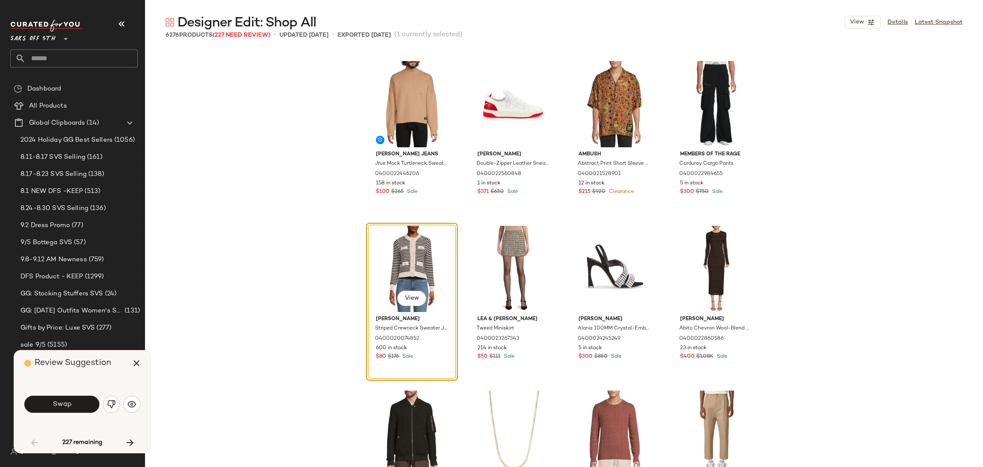
click at [89, 403] on button "Swap" at bounding box center [61, 404] width 75 height 17
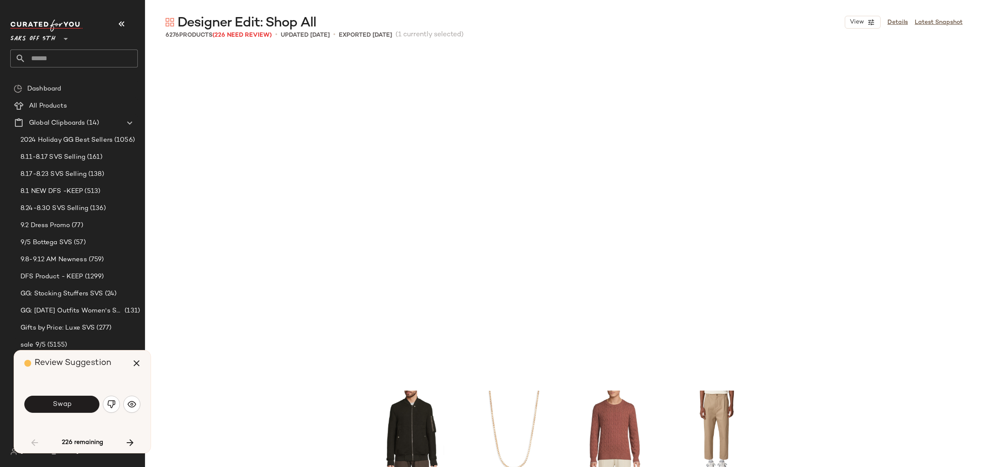
scroll to position [1482, 0]
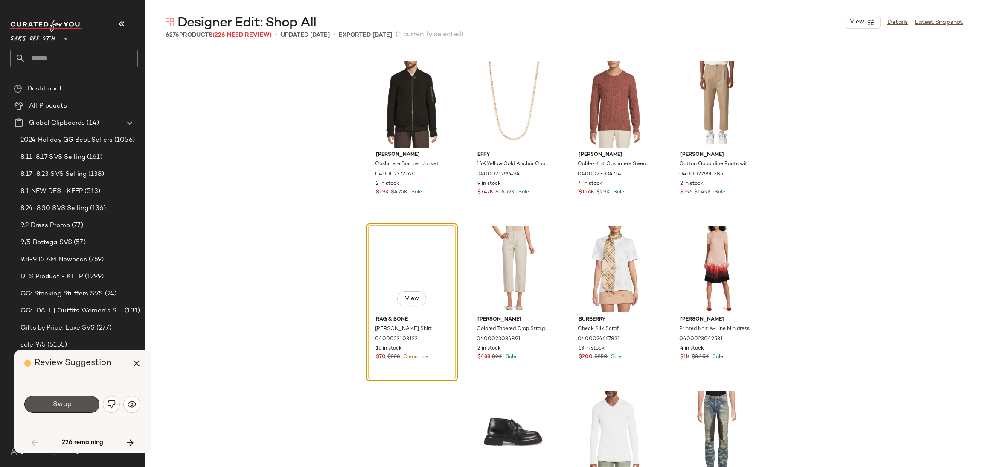
click at [89, 403] on button "Swap" at bounding box center [61, 404] width 75 height 17
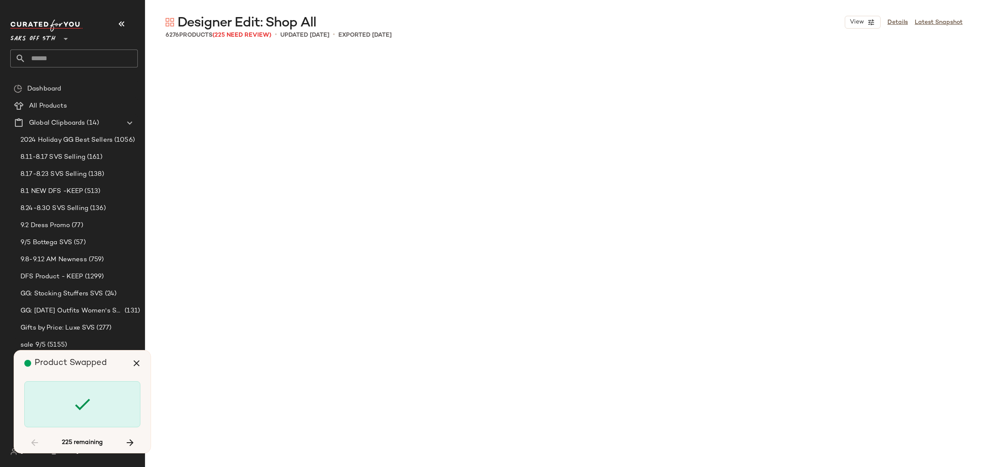
scroll to position [2470, 0]
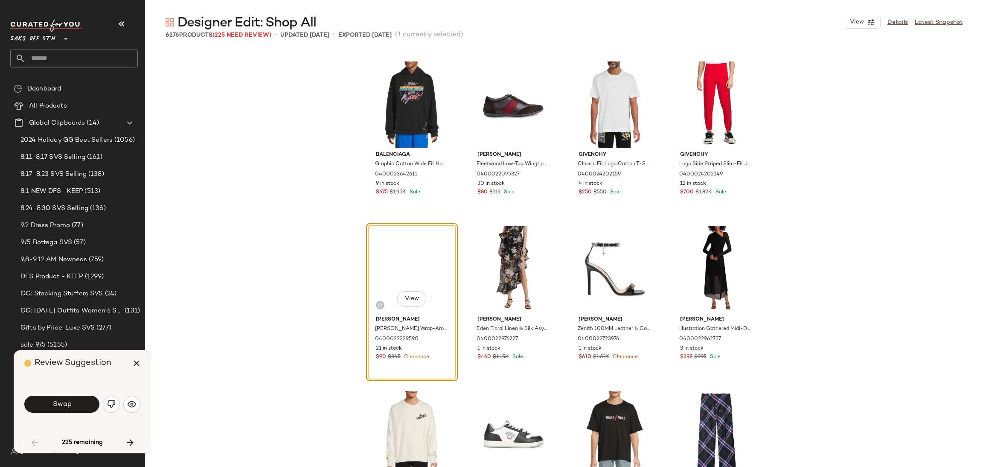
click at [89, 403] on button "Swap" at bounding box center [61, 404] width 75 height 17
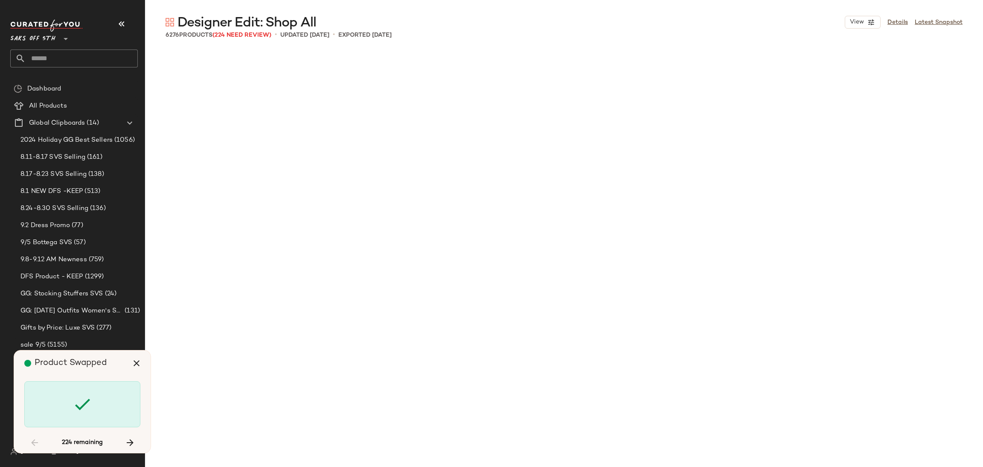
scroll to position [3293, 0]
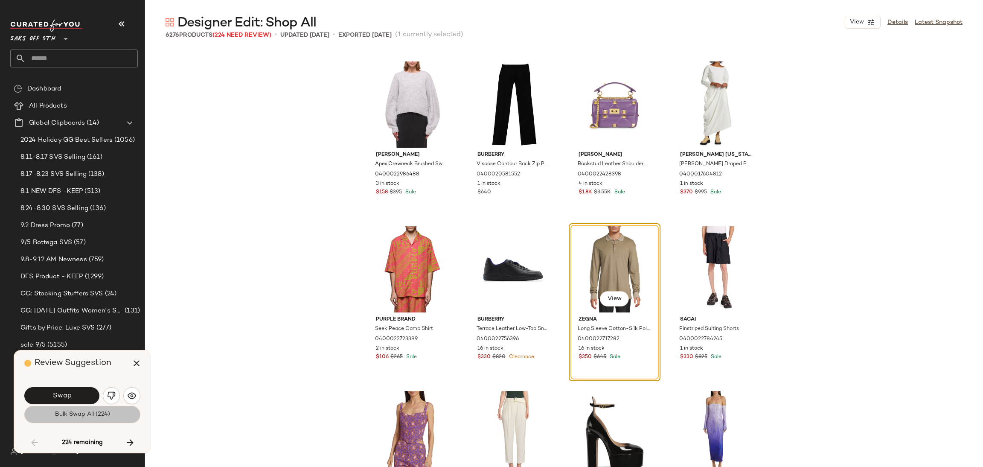
click at [89, 413] on span "Bulk Swap All (224)" at bounding box center [82, 414] width 55 height 7
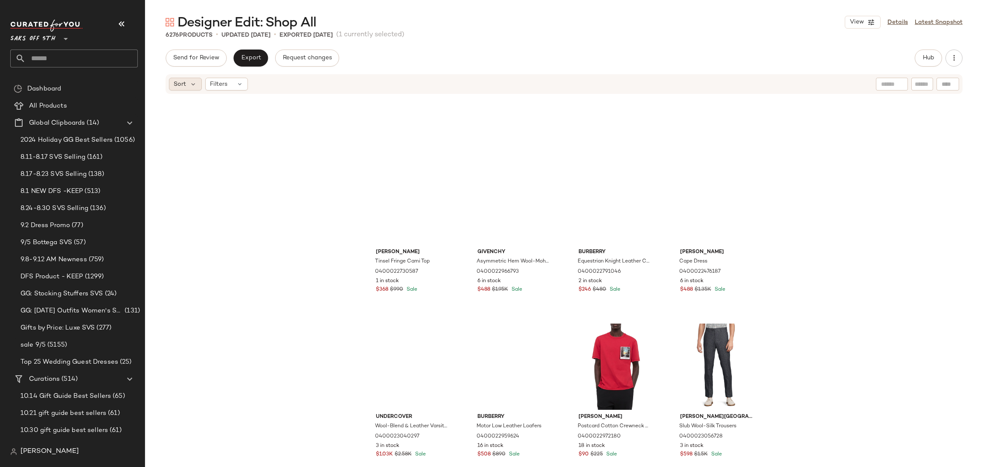
scroll to position [2878, 0]
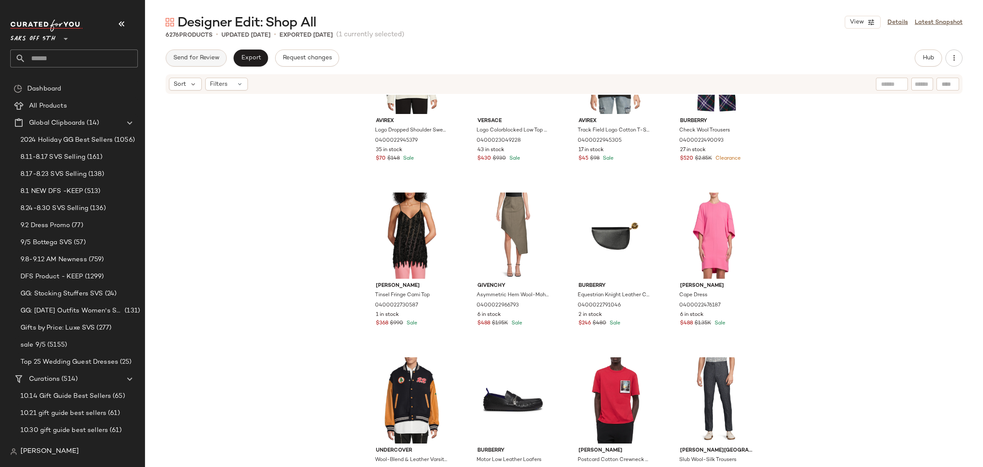
click at [199, 59] on span "Send for Review" at bounding box center [196, 58] width 47 height 7
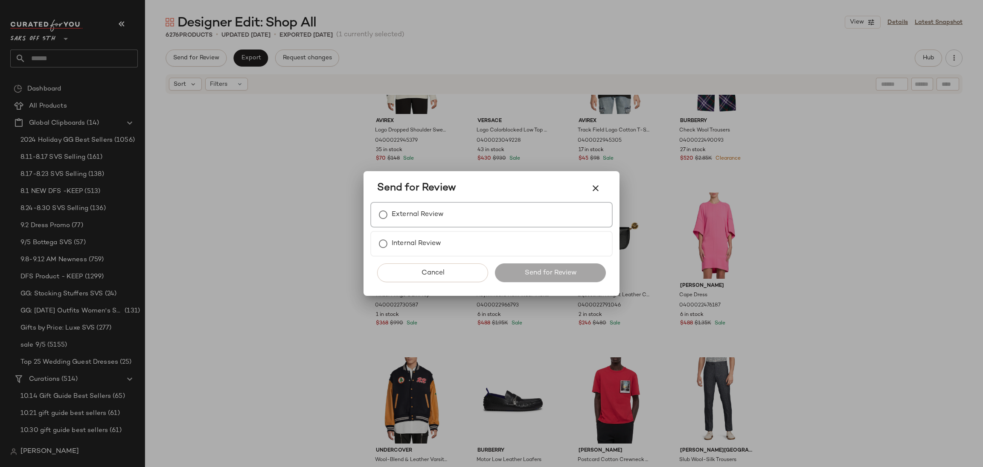
click at [411, 222] on label "External Review" at bounding box center [418, 214] width 52 height 17
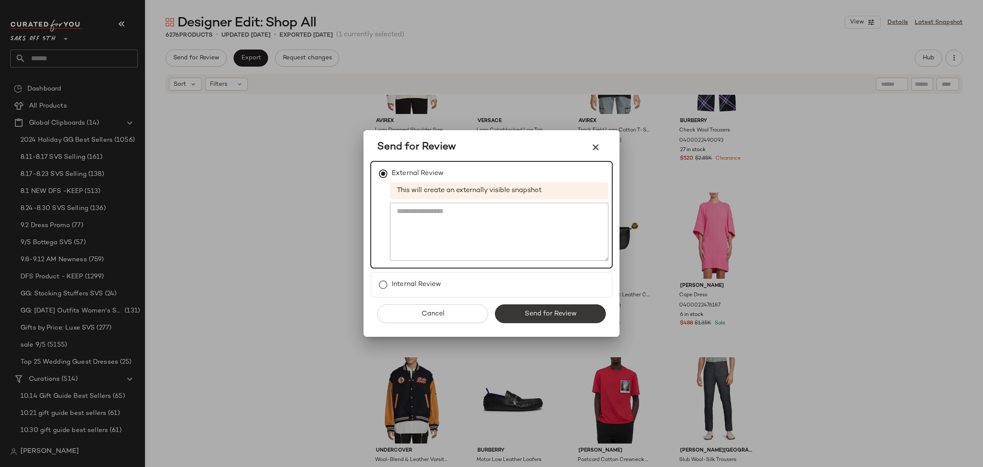
click at [549, 310] on span "Send for Review" at bounding box center [550, 314] width 52 height 8
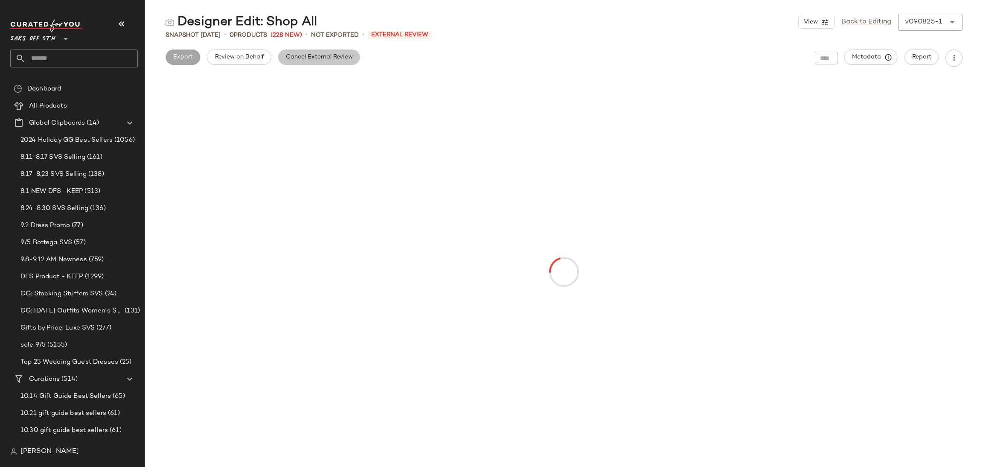
click at [308, 64] on button "Cancel External Review" at bounding box center [319, 56] width 82 height 15
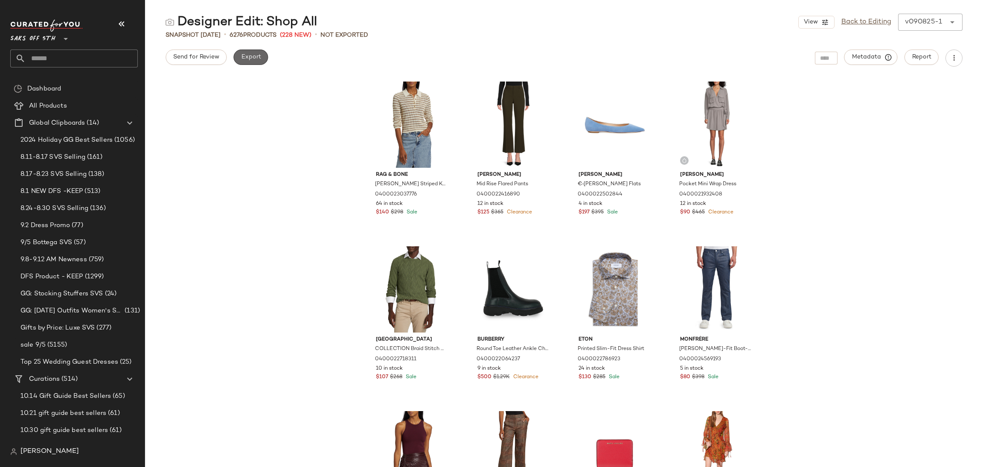
click at [245, 59] on span "Export" at bounding box center [251, 57] width 20 height 7
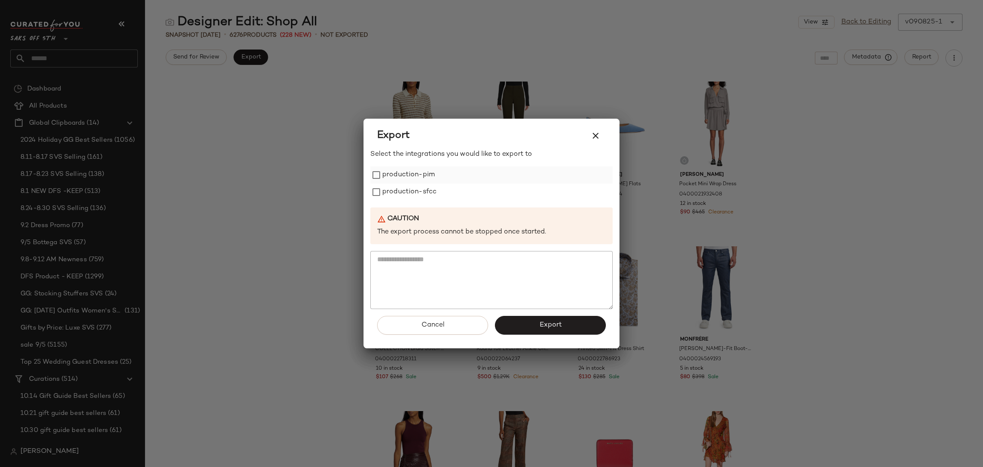
click at [411, 172] on label "production-pim" at bounding box center [408, 174] width 52 height 17
click at [414, 189] on label "production-sfcc" at bounding box center [409, 191] width 54 height 17
click at [547, 325] on span "Export" at bounding box center [550, 325] width 23 height 8
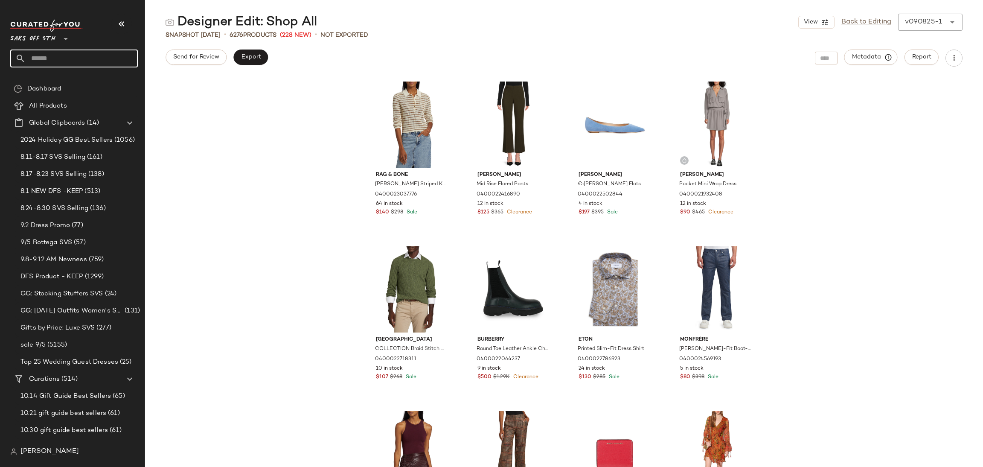
click at [53, 61] on input "text" at bounding box center [82, 58] width 112 height 18
type input "******"
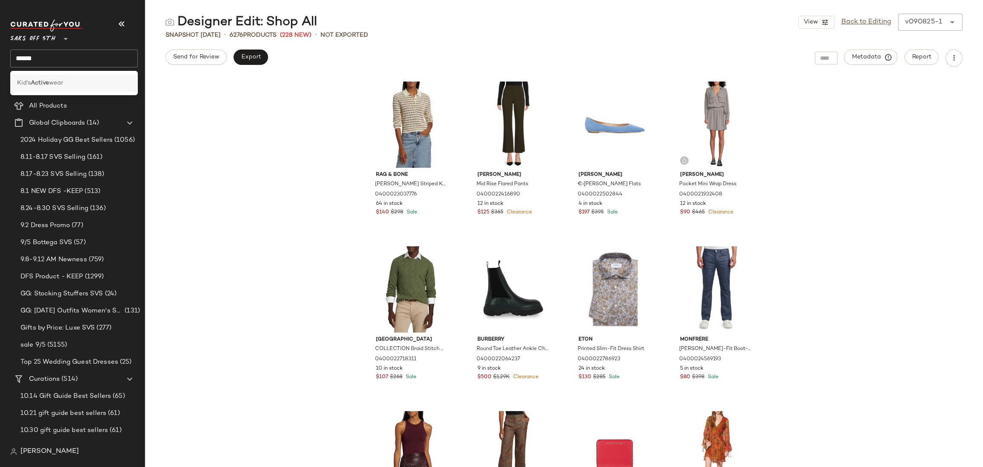
click at [45, 85] on b "Active" at bounding box center [40, 83] width 18 height 9
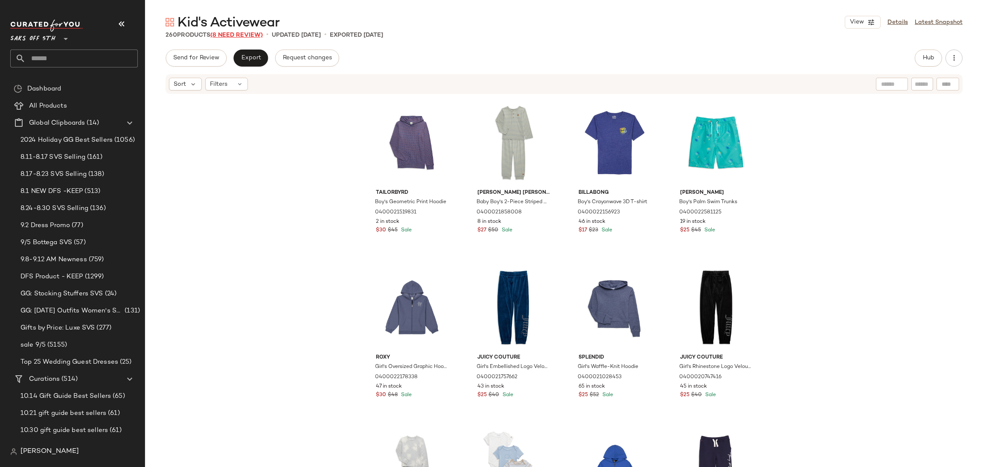
click at [244, 36] on span "(8 Need Review)" at bounding box center [236, 35] width 52 height 6
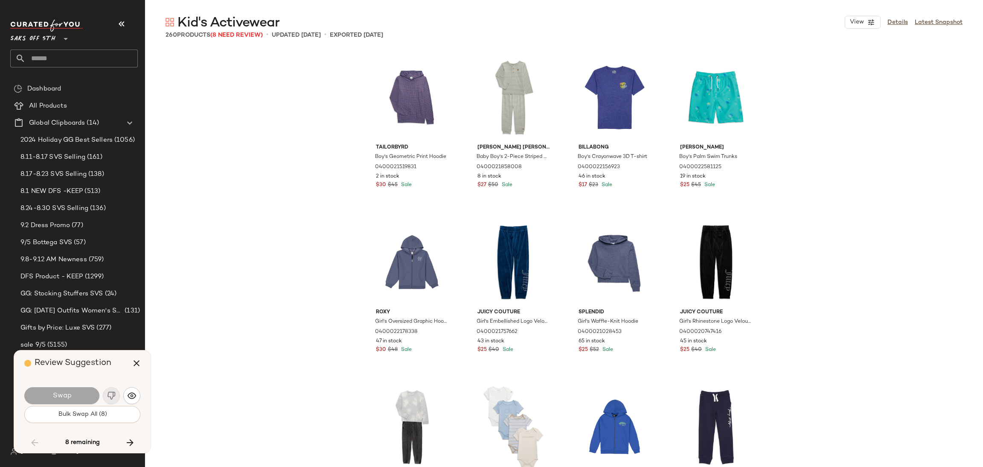
scroll to position [3129, 0]
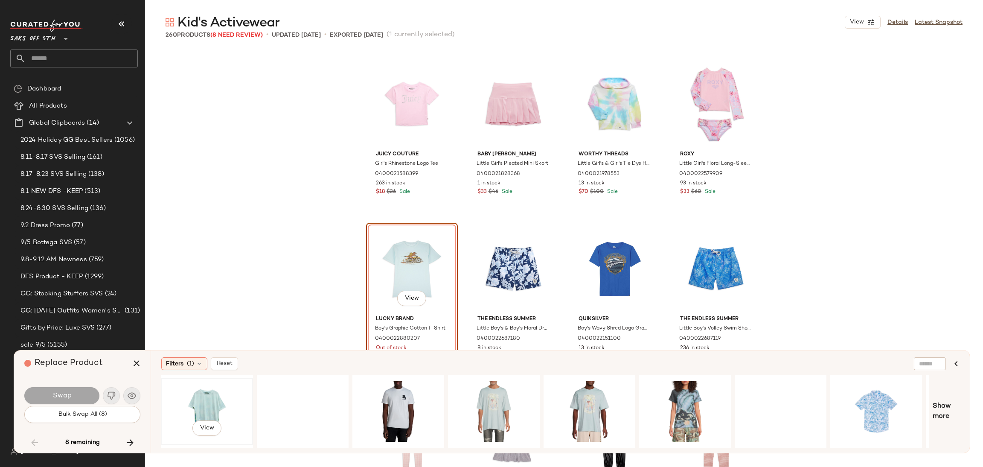
click at [190, 398] on div "View" at bounding box center [207, 411] width 86 height 61
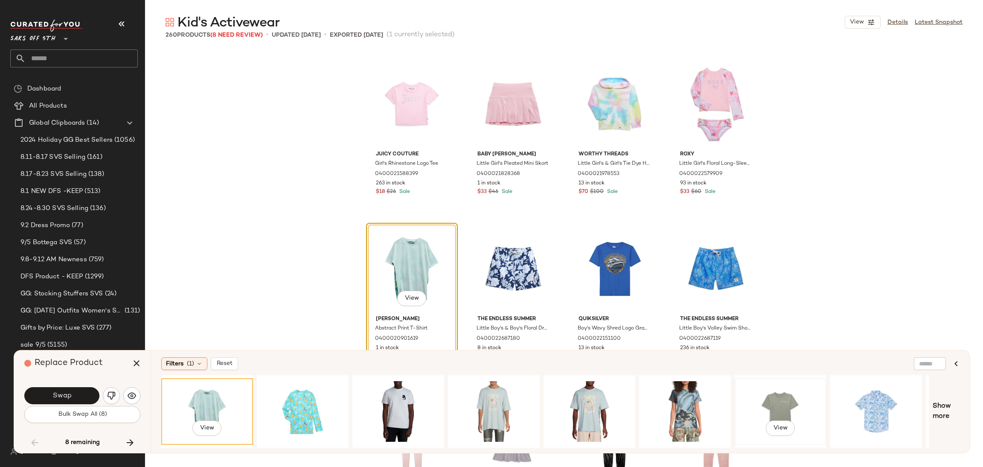
click at [765, 403] on div "View" at bounding box center [781, 411] width 86 height 61
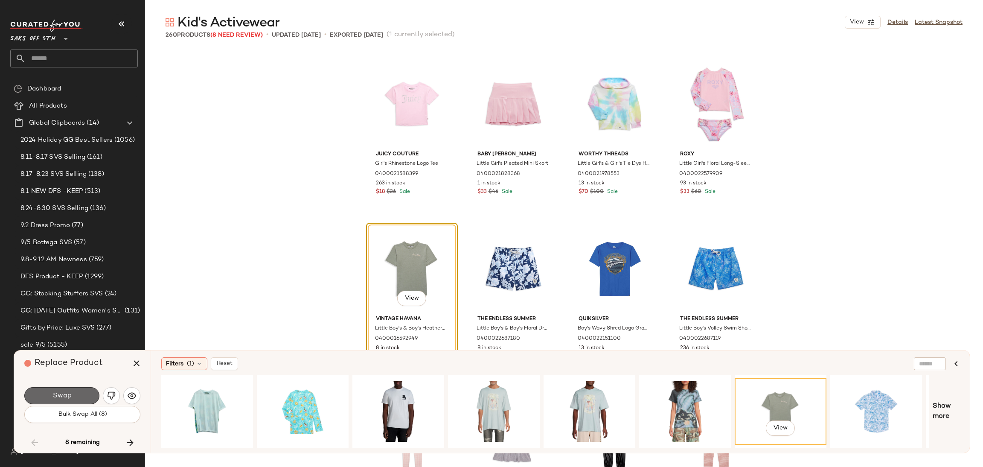
click at [73, 392] on button "Swap" at bounding box center [61, 395] width 75 height 17
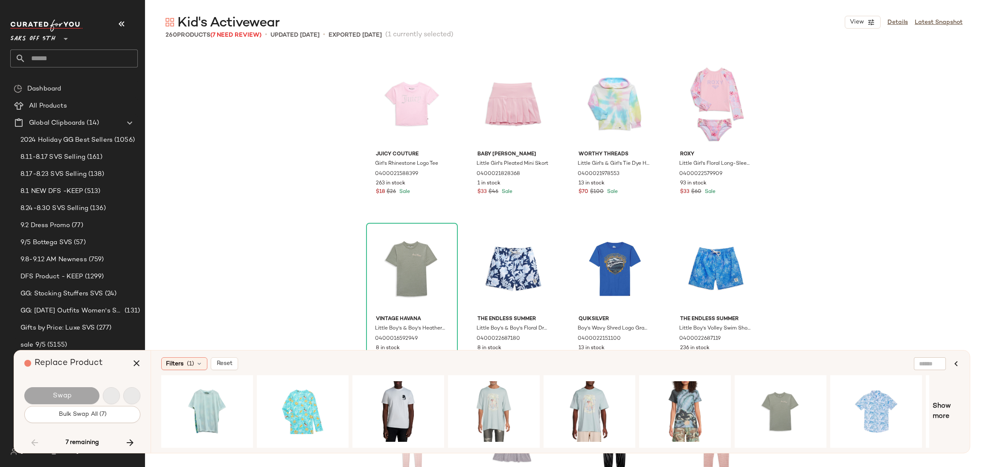
scroll to position [3952, 0]
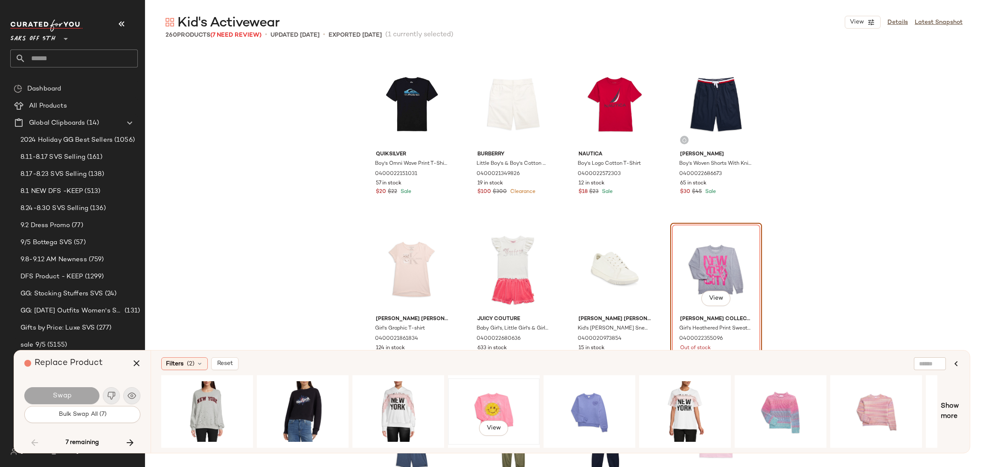
click at [511, 383] on div "View" at bounding box center [494, 411] width 86 height 61
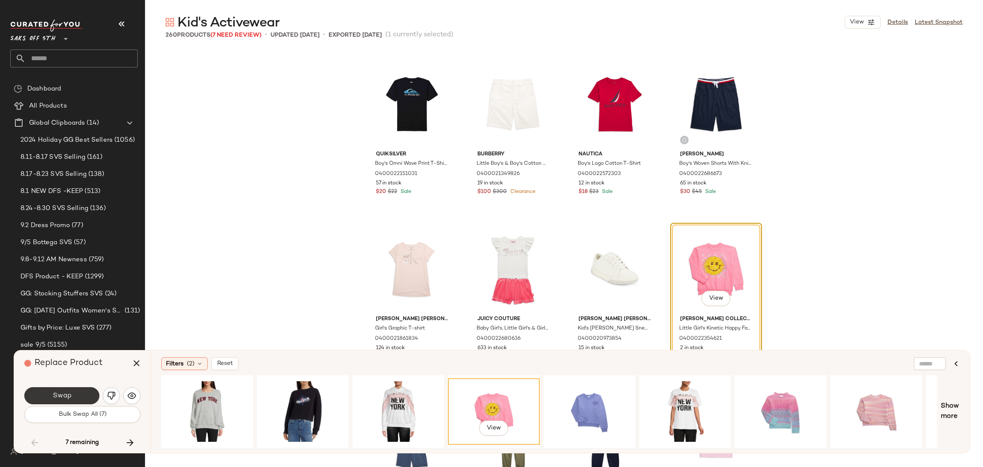
click at [79, 391] on button "Swap" at bounding box center [61, 395] width 75 height 17
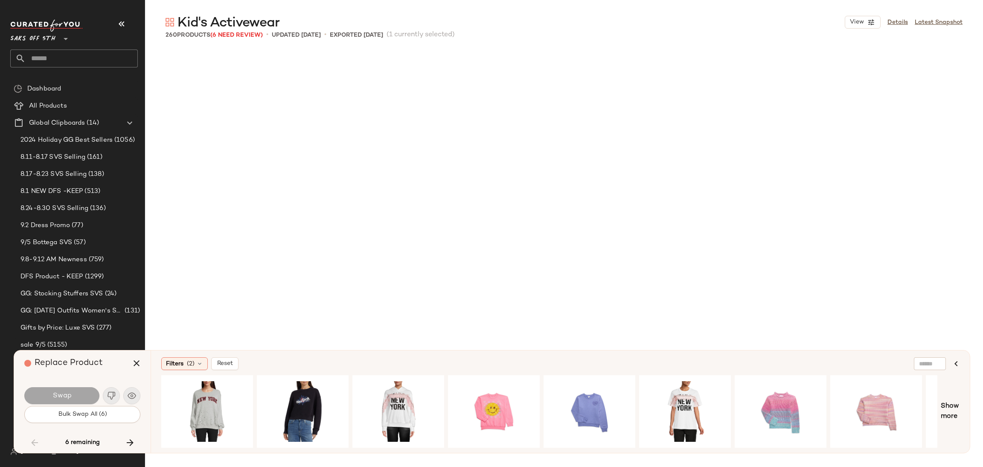
scroll to position [4775, 0]
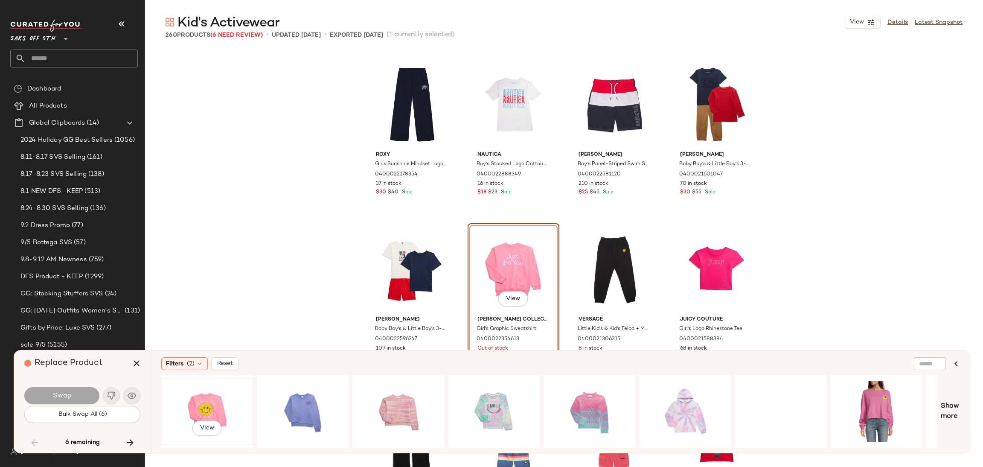
click at [190, 401] on div "View" at bounding box center [207, 411] width 86 height 61
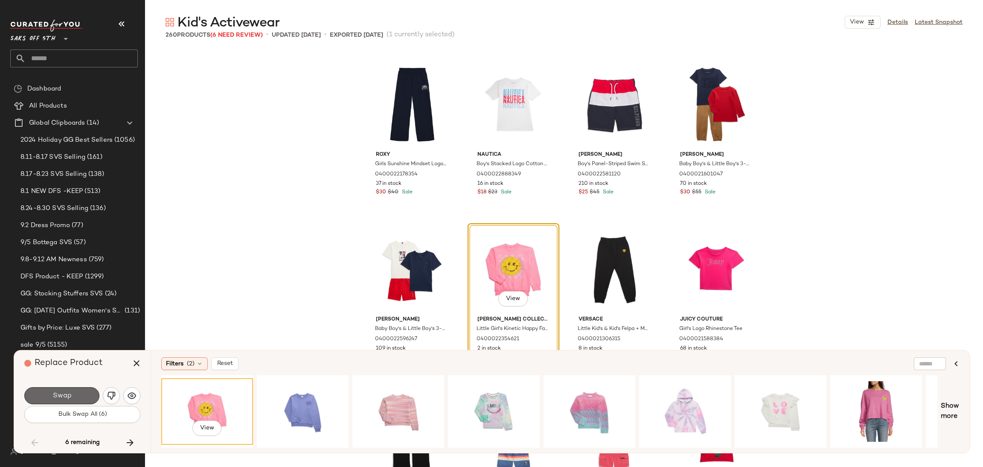
click at [81, 394] on button "Swap" at bounding box center [61, 395] width 75 height 17
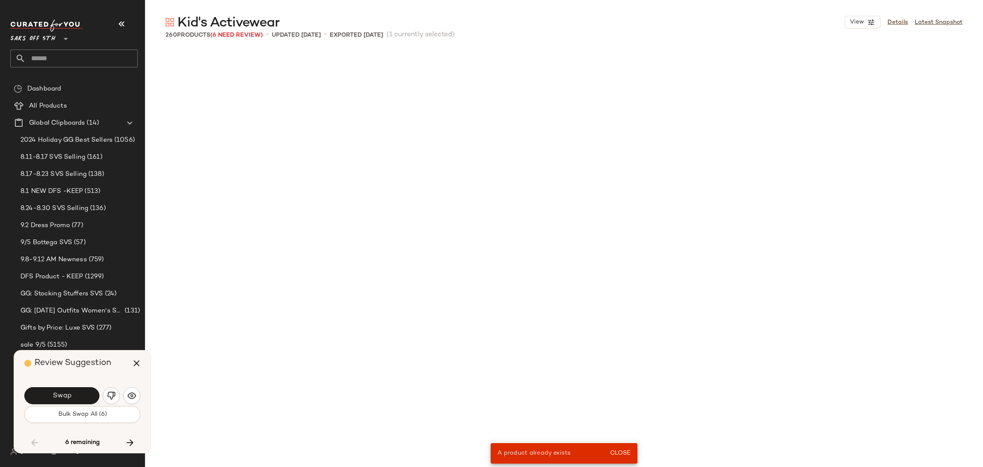
scroll to position [3952, 0]
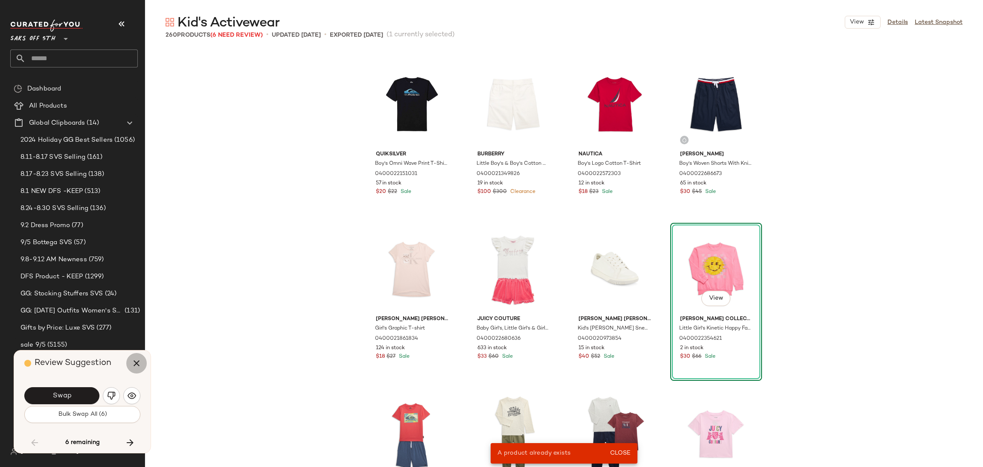
click at [143, 362] on button "button" at bounding box center [136, 363] width 20 height 20
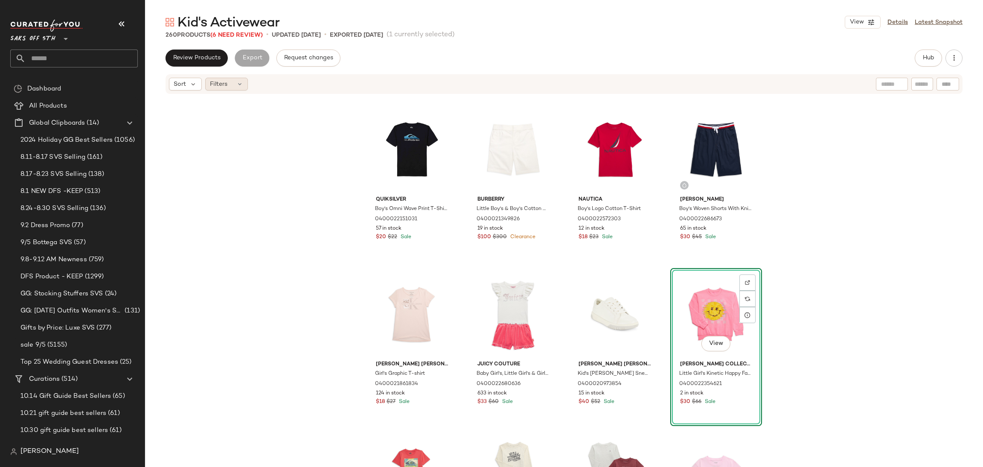
click at [225, 82] on span "Filters" at bounding box center [218, 84] width 17 height 9
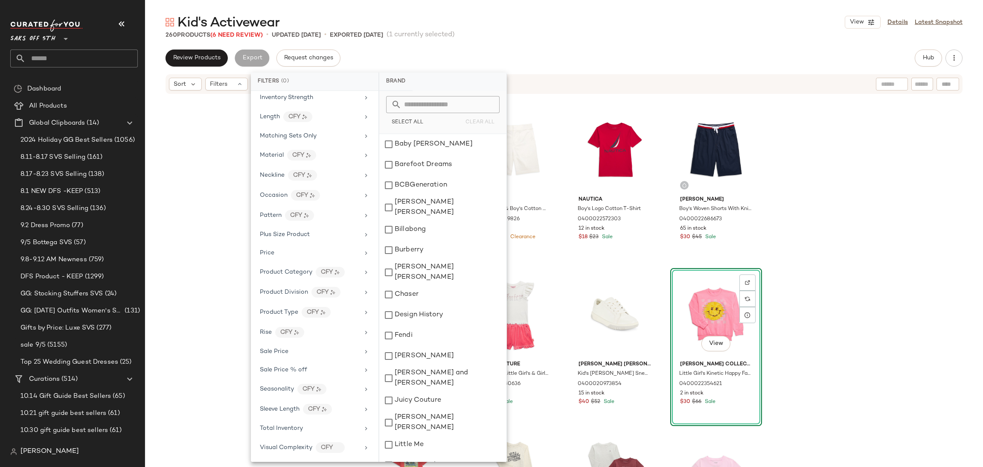
scroll to position [352, 0]
click at [303, 425] on div "Total Inventory" at bounding box center [309, 428] width 99 height 9
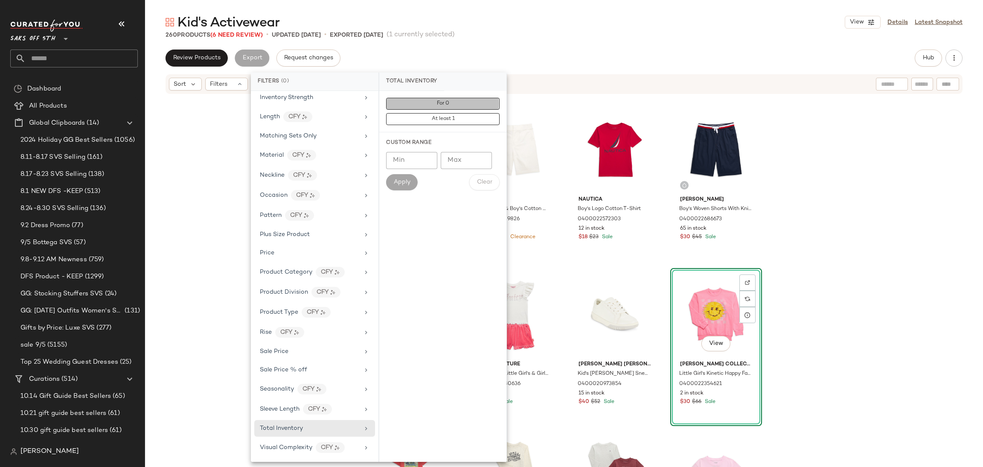
click at [436, 108] on button "For 0" at bounding box center [442, 104] width 113 height 12
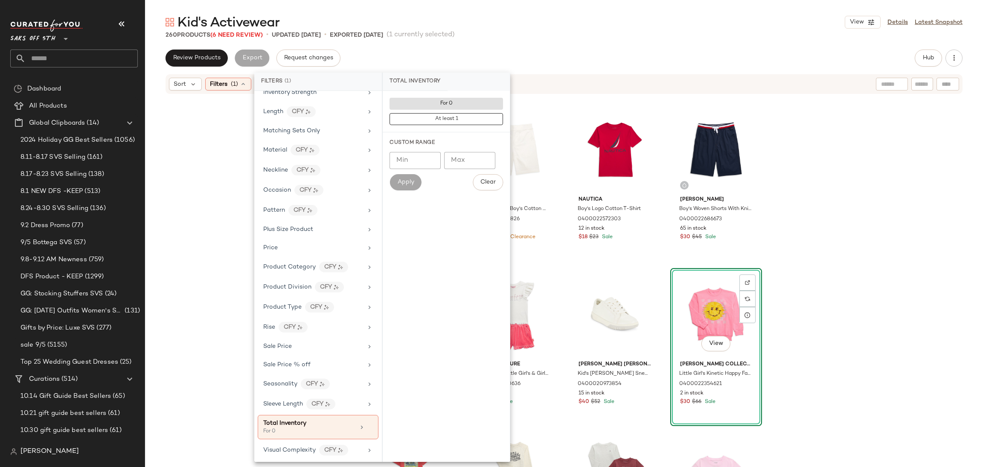
click at [559, 38] on div "260 Products (6 Need Review) • updated Sep 3rd • Exported Sep 3rd (1 currently …" at bounding box center [564, 35] width 838 height 9
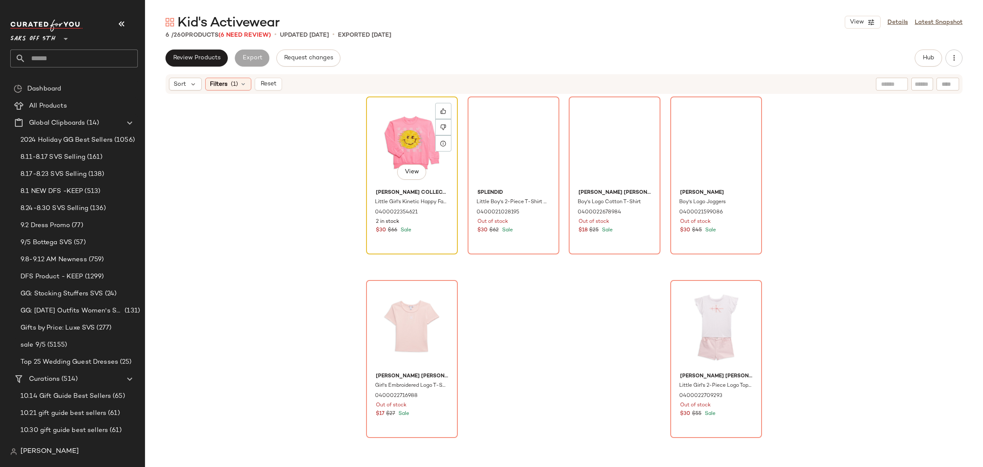
click at [418, 116] on div "View" at bounding box center [412, 142] width 86 height 86
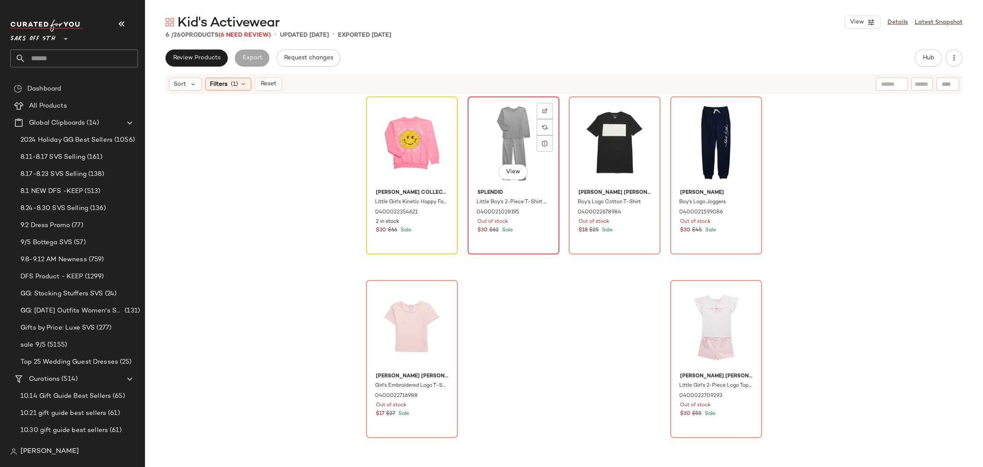
click at [505, 151] on div "View" at bounding box center [514, 142] width 86 height 86
click at [705, 314] on div "View" at bounding box center [716, 326] width 86 height 86
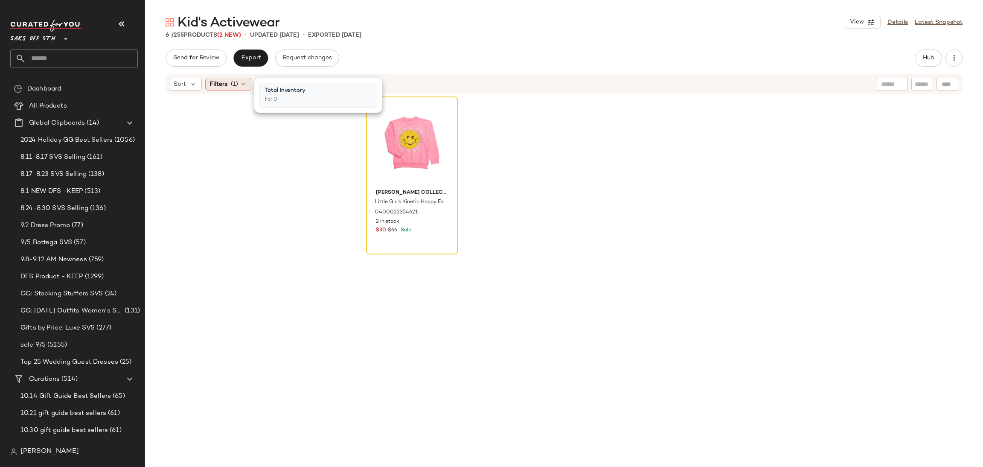
click at [242, 84] on icon at bounding box center [243, 84] width 7 height 7
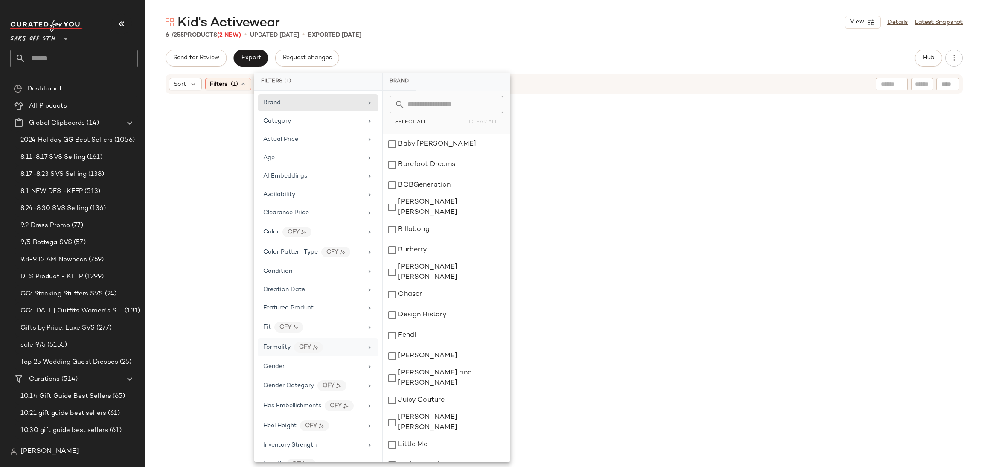
scroll to position [360, 0]
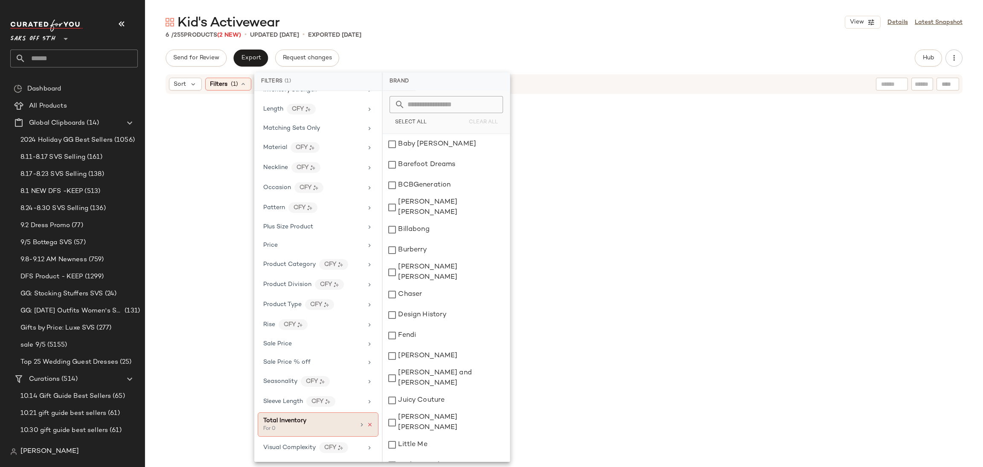
click at [367, 425] on icon at bounding box center [370, 425] width 6 height 6
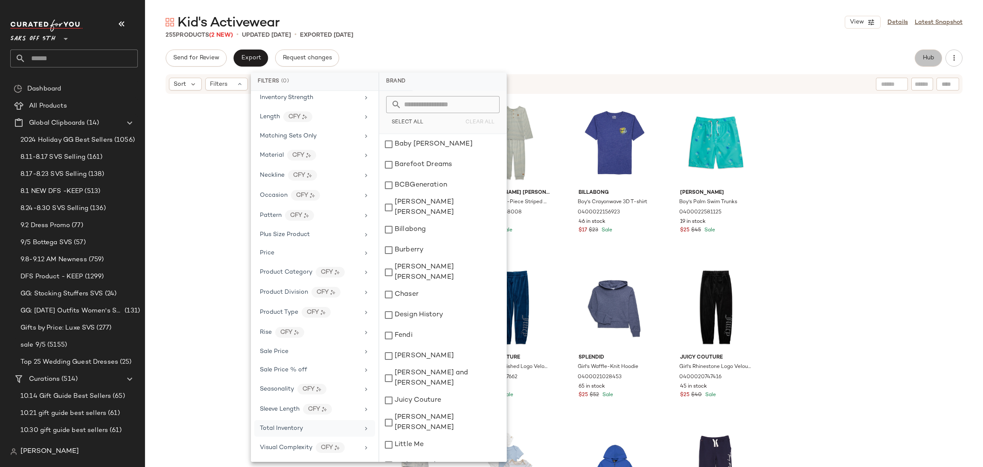
click at [925, 65] on button "Hub" at bounding box center [928, 57] width 27 height 17
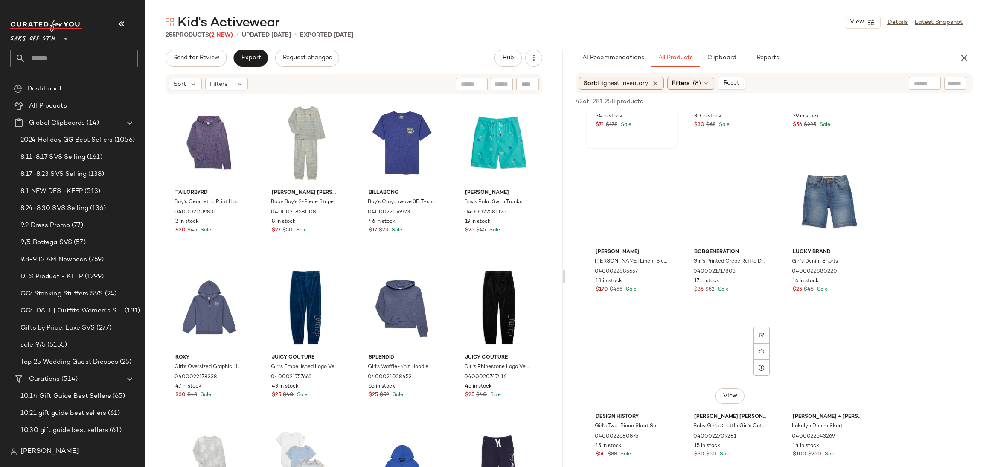
scroll to position [646, 0]
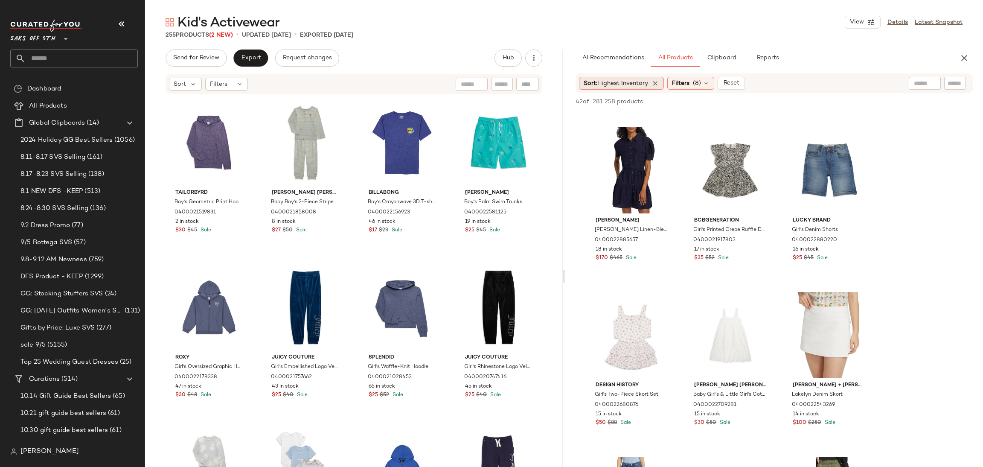
click at [641, 80] on span "Highest Inventory" at bounding box center [622, 83] width 51 height 6
click at [599, 107] on span "Newest" at bounding box center [610, 106] width 22 height 9
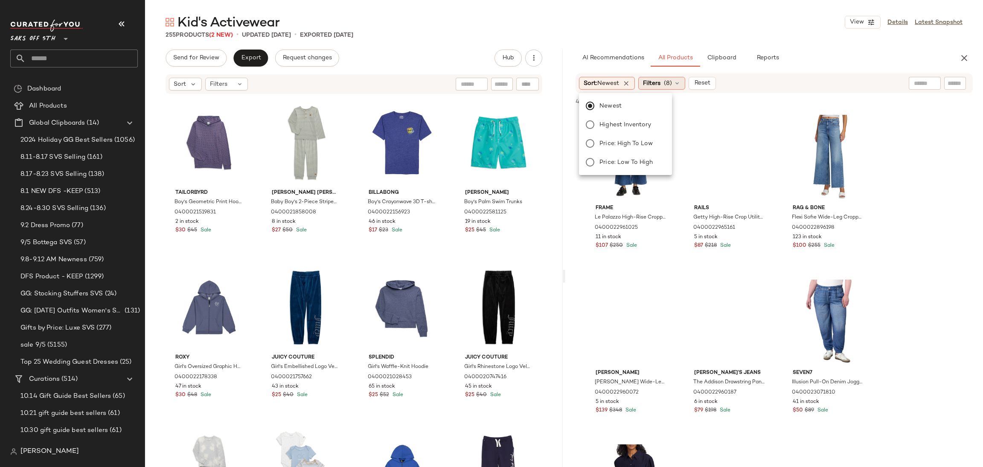
click at [660, 83] on span "Filters" at bounding box center [651, 83] width 17 height 9
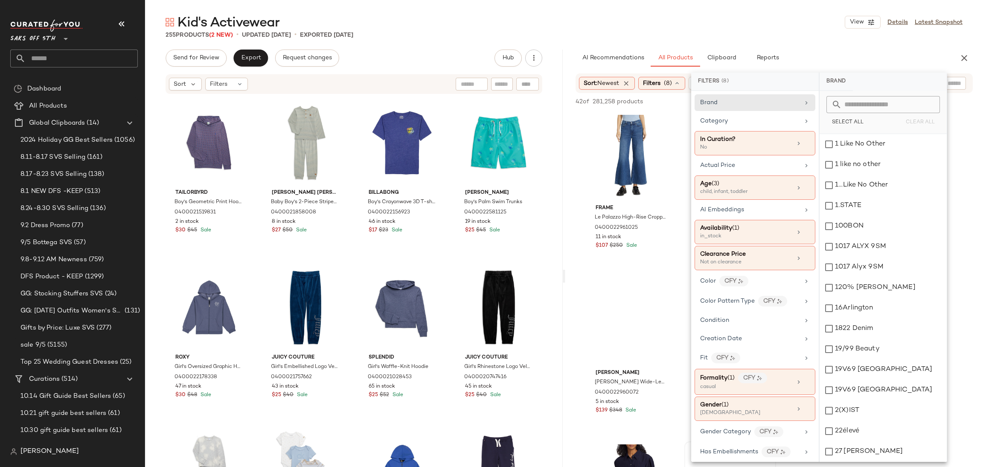
scroll to position [142, 0]
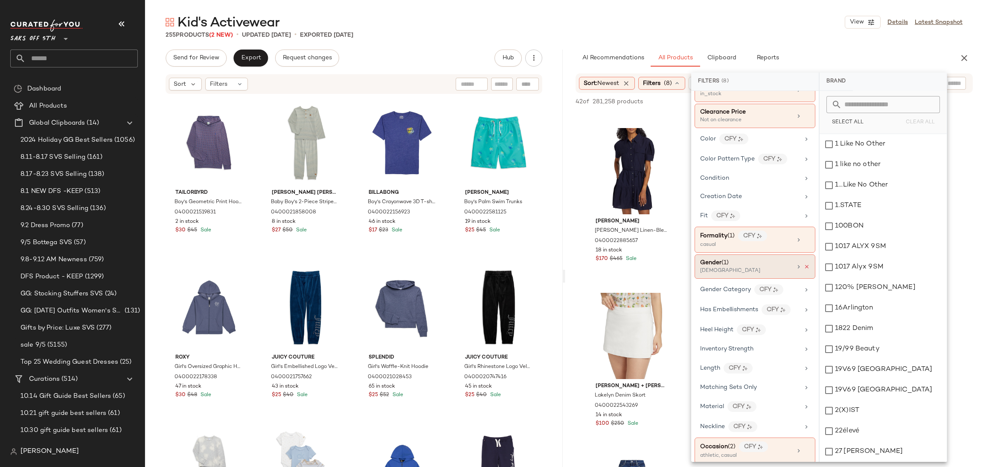
click at [806, 270] on icon at bounding box center [807, 267] width 6 height 6
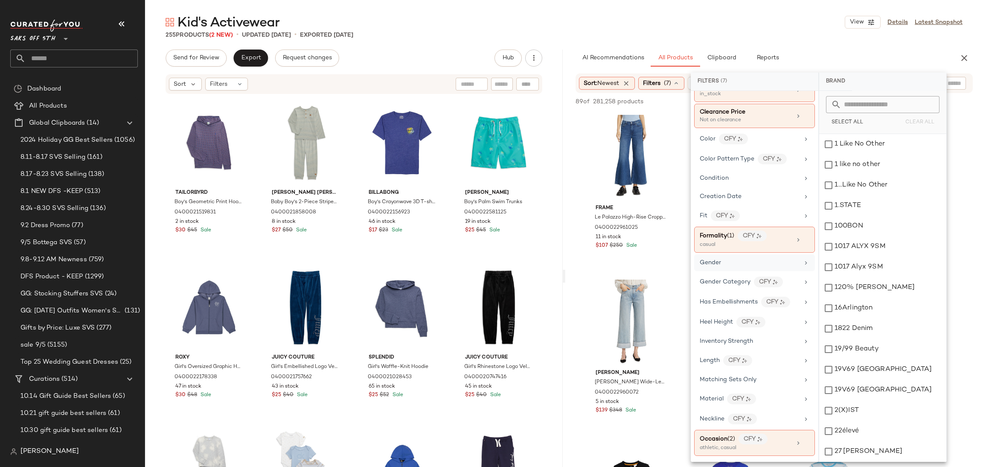
click at [806, 21] on div "Kid's Activewear View Details Latest Snapshot" at bounding box center [564, 22] width 838 height 17
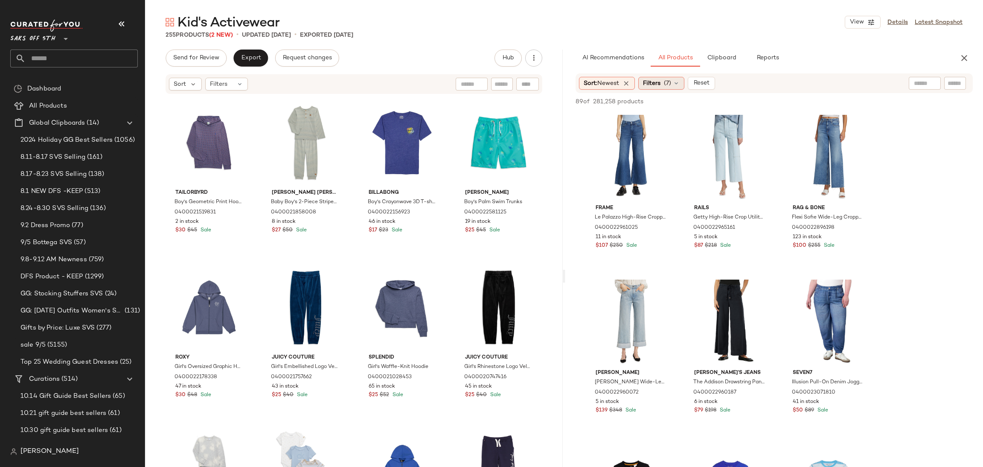
click at [670, 81] on span "(7)" at bounding box center [667, 83] width 7 height 9
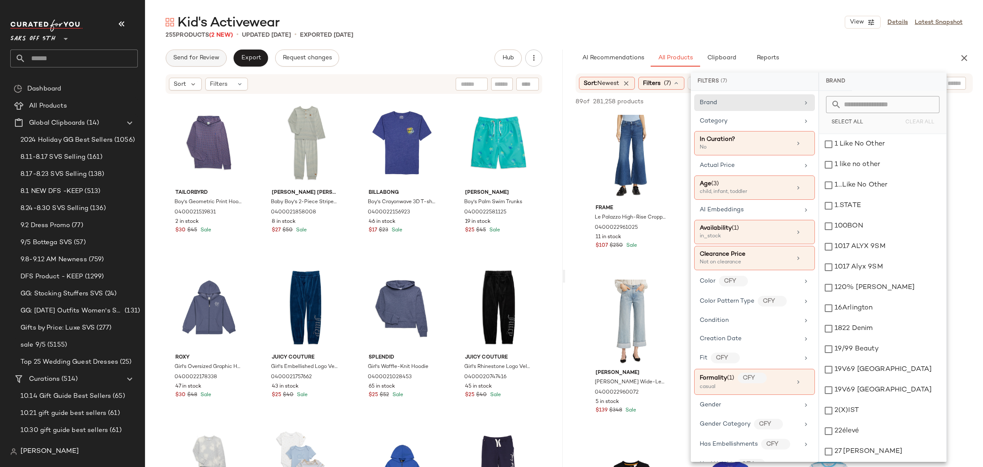
click at [188, 54] on button "Send for Review" at bounding box center [196, 57] width 61 height 17
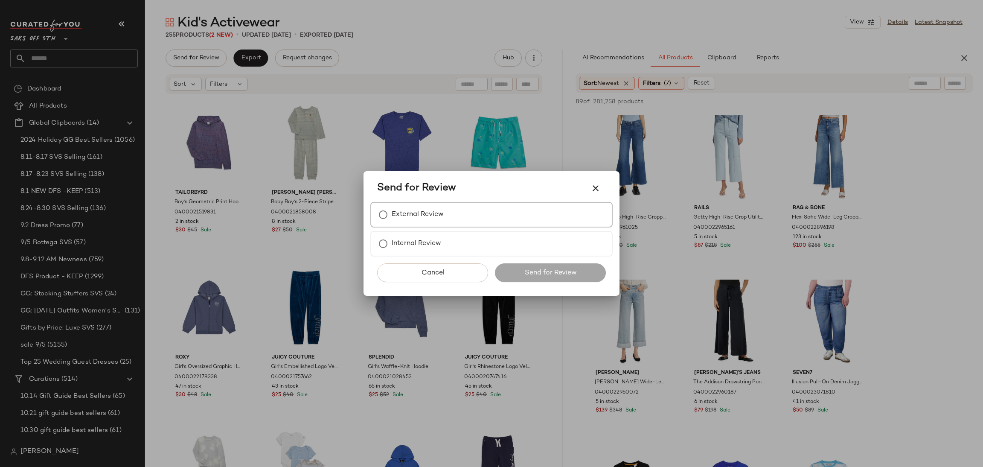
click at [418, 221] on label "External Review" at bounding box center [418, 214] width 52 height 17
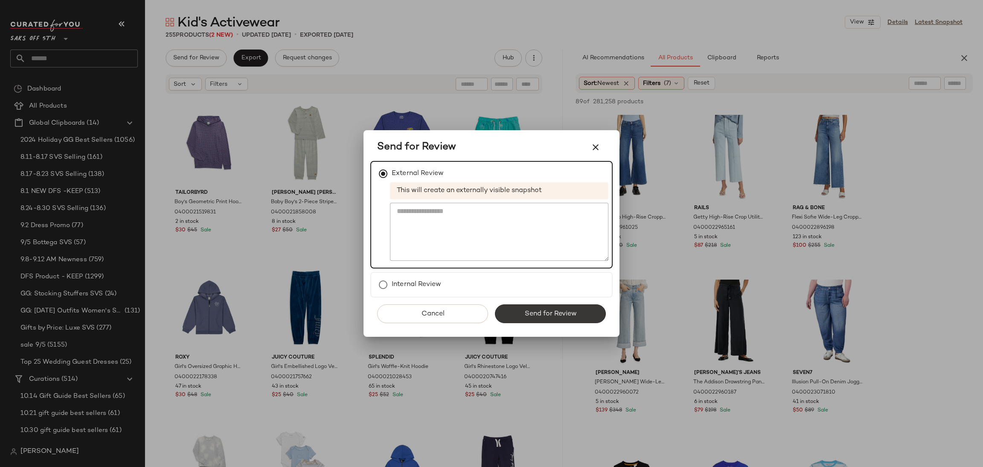
click at [560, 322] on button "Send for Review" at bounding box center [550, 313] width 111 height 19
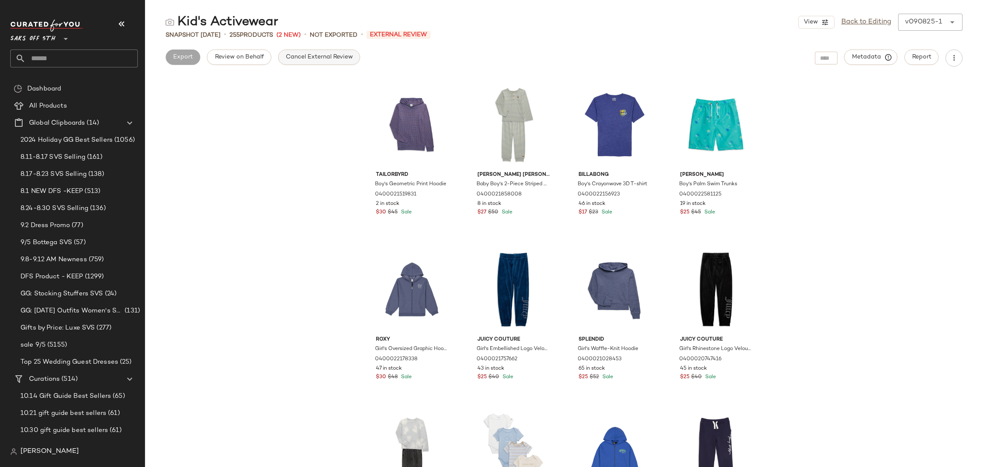
click at [310, 49] on button "Cancel External Review" at bounding box center [319, 56] width 82 height 15
click at [255, 59] on span "Export" at bounding box center [251, 57] width 20 height 7
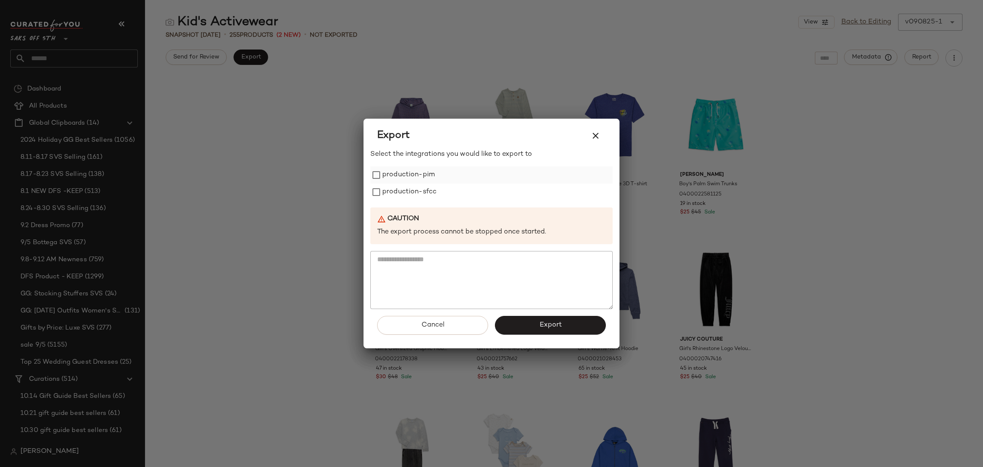
click at [416, 176] on label "production-pim" at bounding box center [408, 174] width 52 height 17
click at [413, 187] on label "production-sfcc" at bounding box center [409, 191] width 54 height 17
click at [521, 320] on button "Export" at bounding box center [550, 325] width 111 height 19
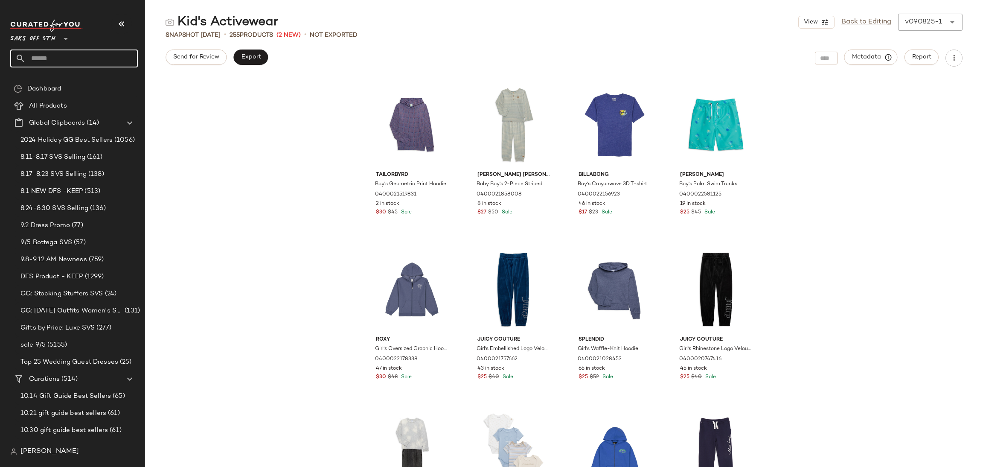
click at [60, 53] on input "text" at bounding box center [82, 58] width 112 height 18
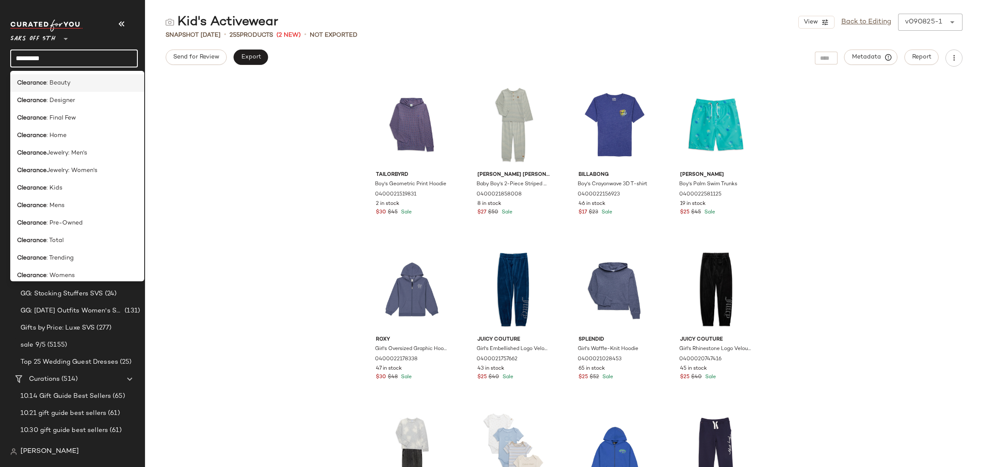
type input "*********"
click at [66, 85] on span ": Beauty" at bounding box center [59, 83] width 24 height 9
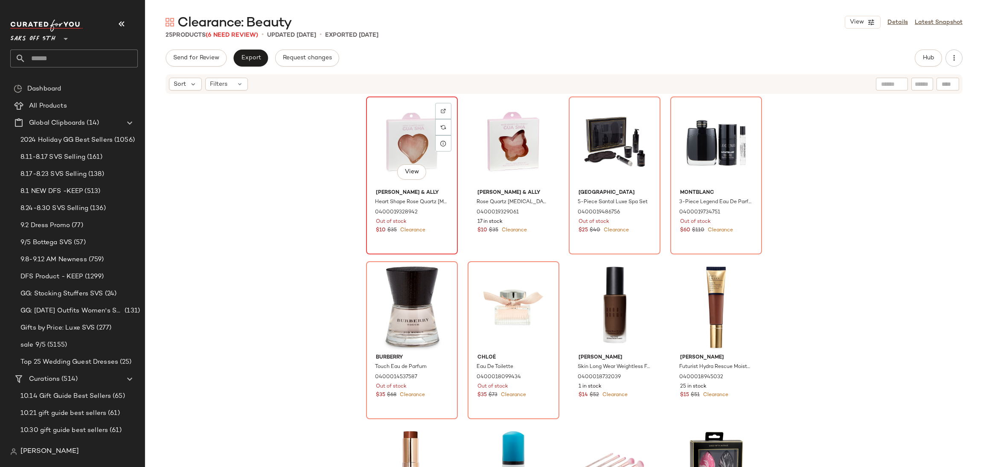
click at [396, 146] on div "View" at bounding box center [412, 142] width 86 height 86
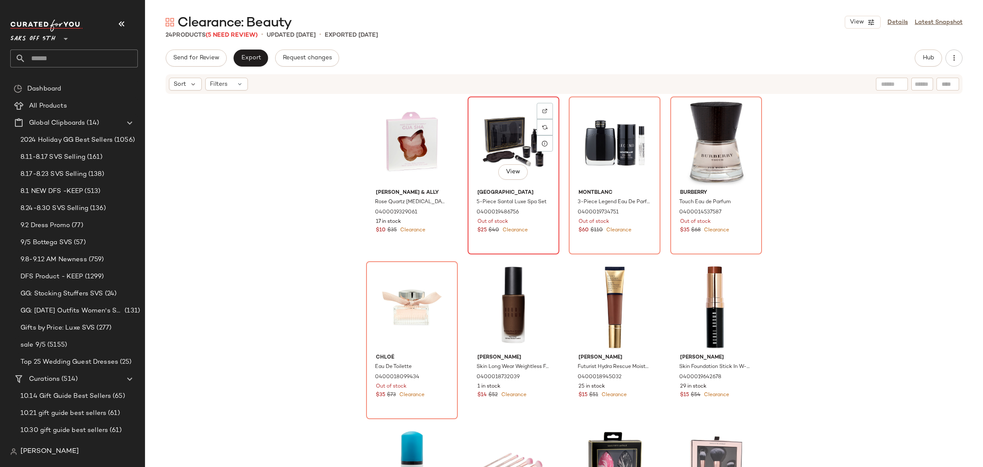
click at [497, 149] on div "View" at bounding box center [514, 142] width 86 height 86
click at [408, 285] on div "View" at bounding box center [412, 307] width 86 height 86
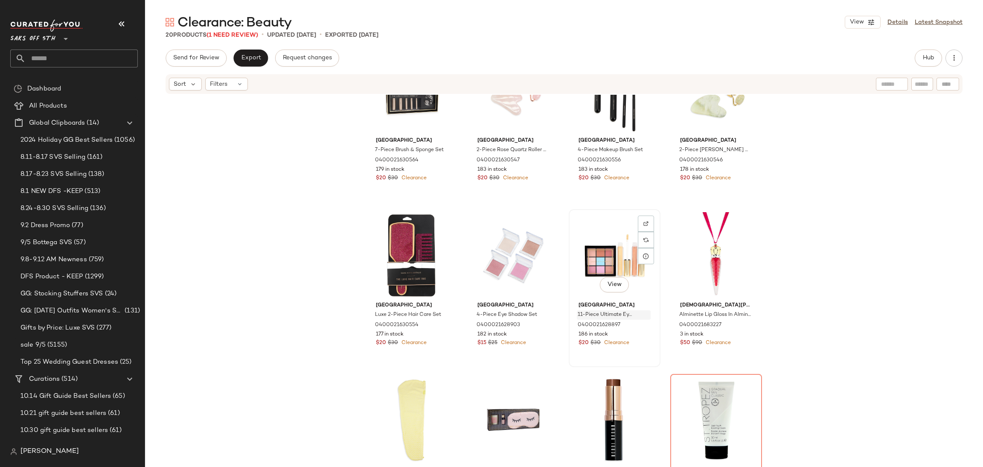
scroll to position [427, 0]
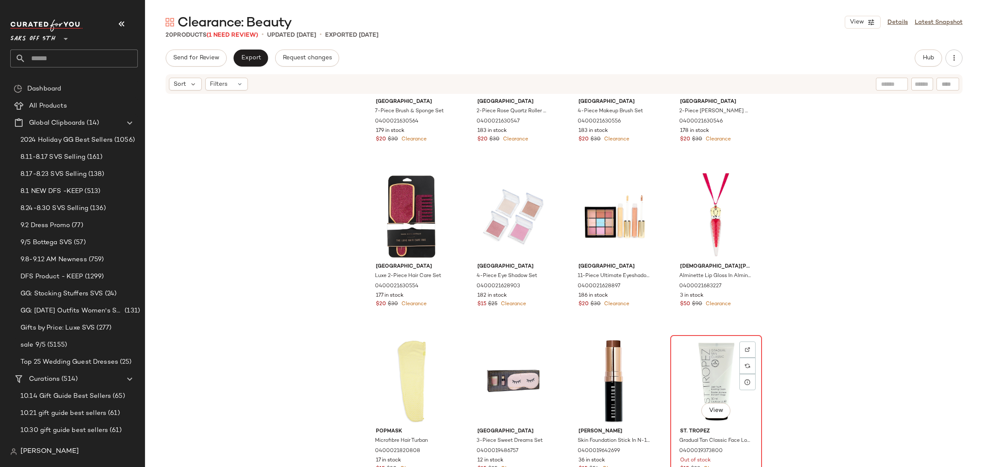
click at [713, 358] on div "View" at bounding box center [716, 381] width 86 height 86
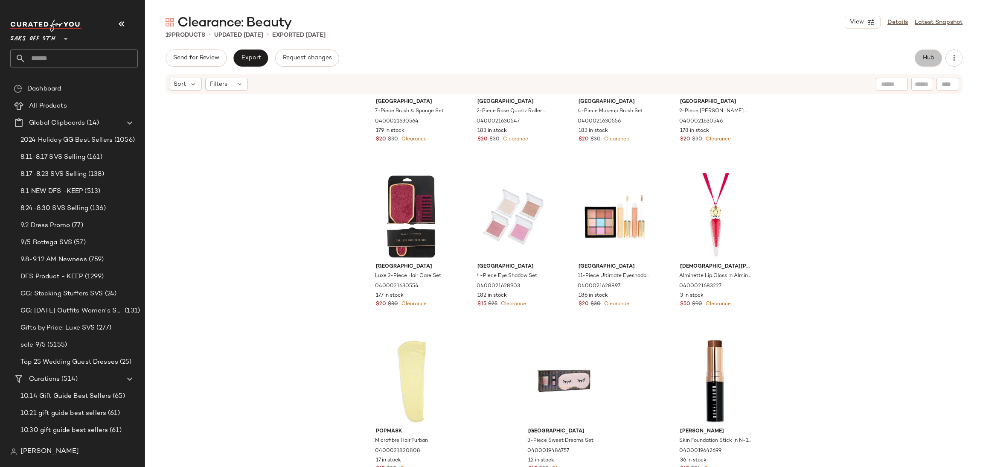
click at [928, 59] on span "Hub" at bounding box center [928, 58] width 12 height 7
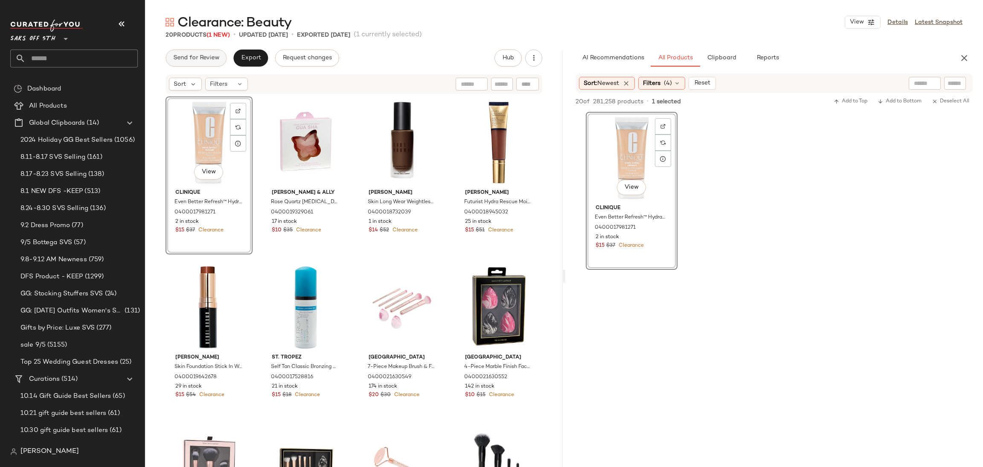
click at [216, 49] on button "Send for Review" at bounding box center [196, 57] width 61 height 17
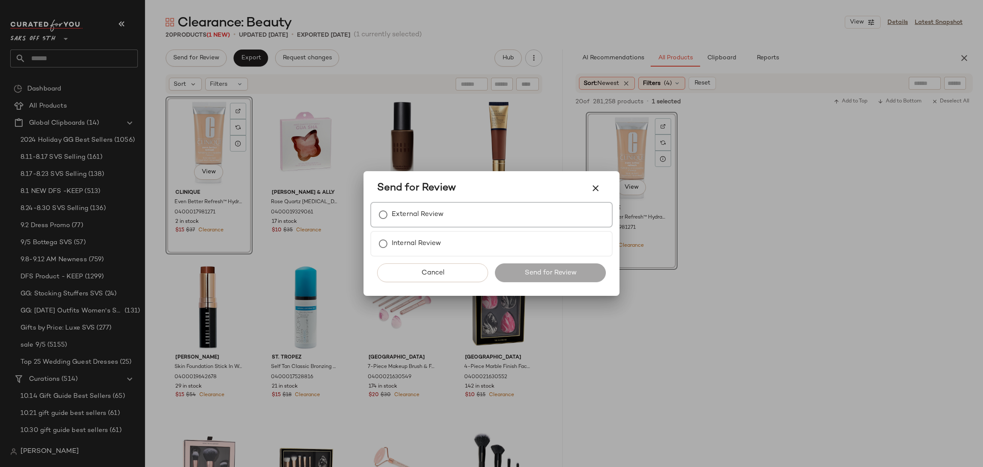
click at [398, 219] on label "External Review" at bounding box center [418, 214] width 52 height 17
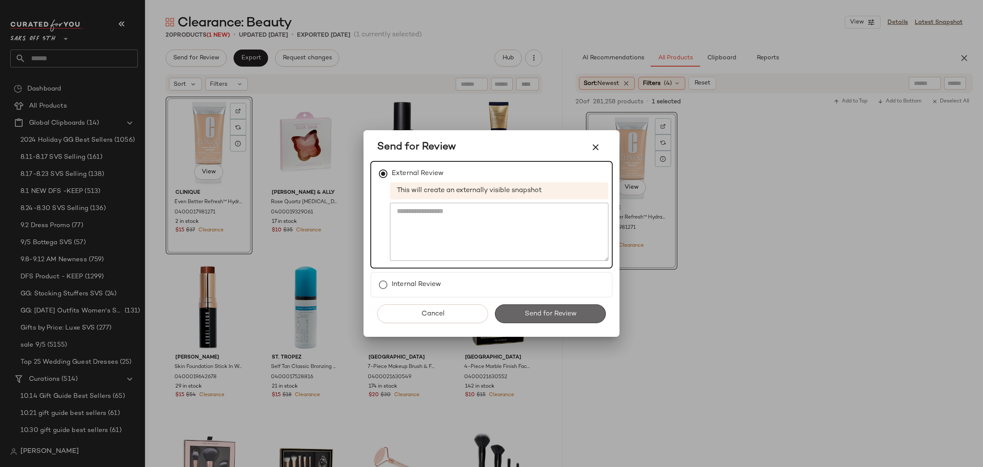
click at [530, 306] on button "Send for Review" at bounding box center [550, 313] width 111 height 19
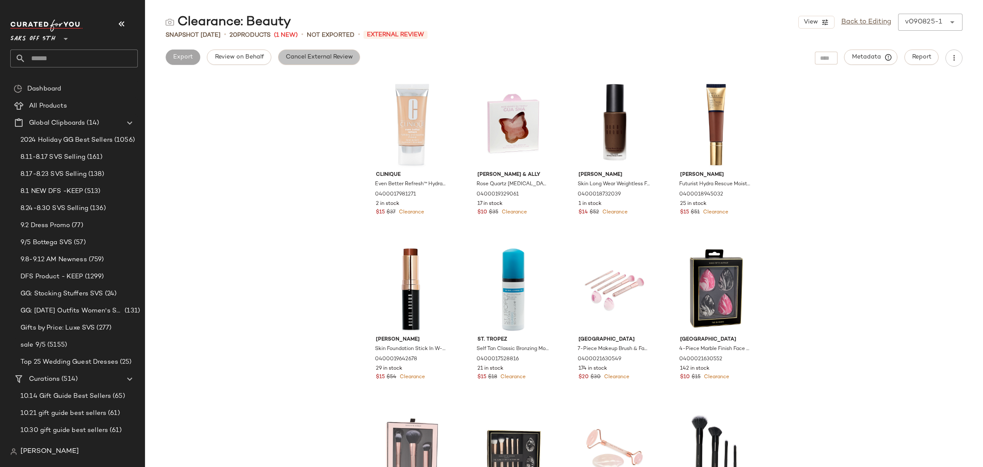
click at [311, 59] on span "Cancel External Review" at bounding box center [318, 57] width 67 height 7
click at [264, 57] on button "Export" at bounding box center [250, 56] width 35 height 15
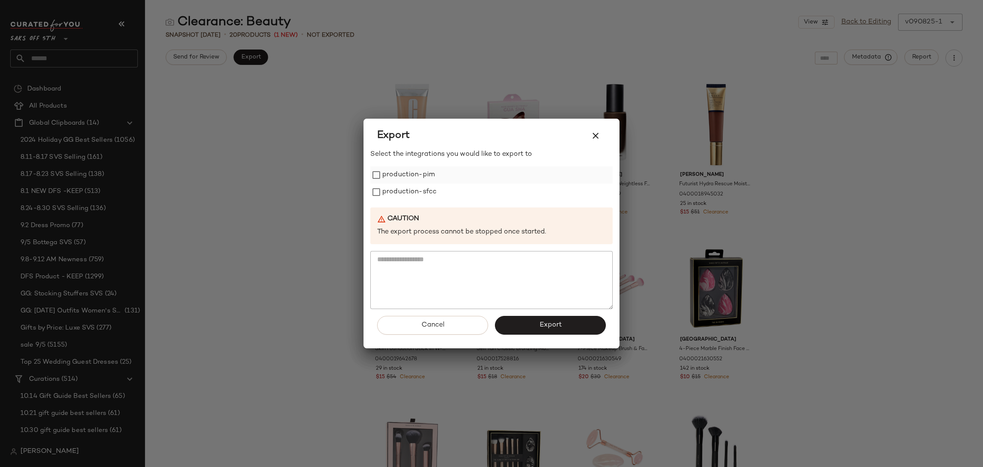
click at [431, 173] on label "production-pim" at bounding box center [408, 174] width 52 height 17
click at [429, 184] on label "production-sfcc" at bounding box center [409, 191] width 54 height 17
click at [524, 326] on button "Export" at bounding box center [550, 325] width 111 height 19
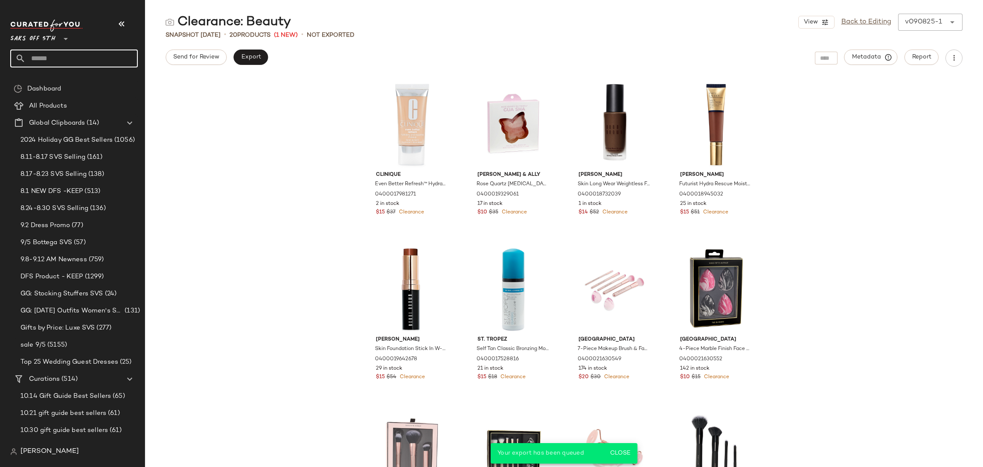
click at [95, 55] on input "text" at bounding box center [82, 58] width 112 height 18
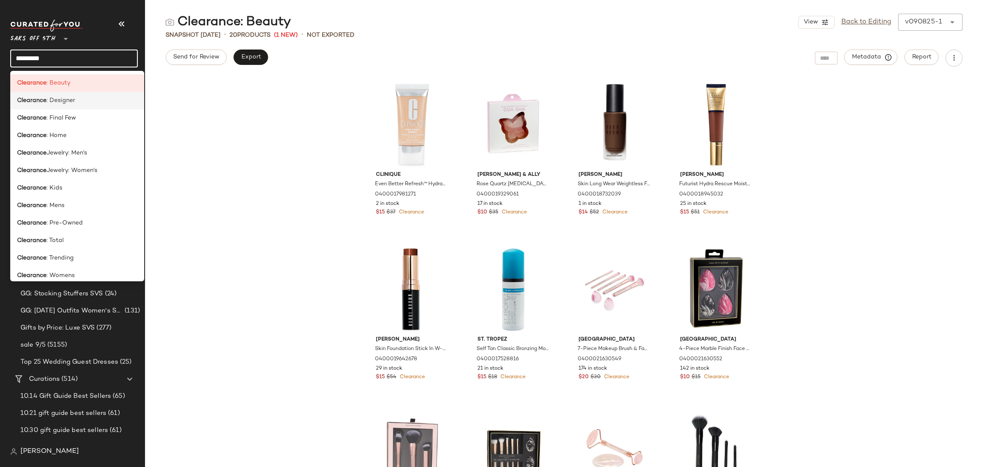
type input "*********"
click at [75, 98] on div "Clearance : Designer" at bounding box center [77, 100] width 120 height 9
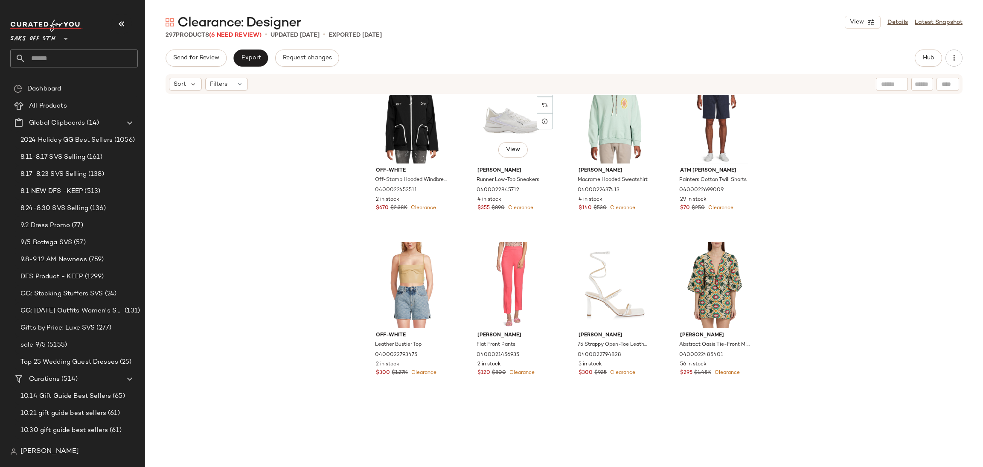
scroll to position [547, 0]
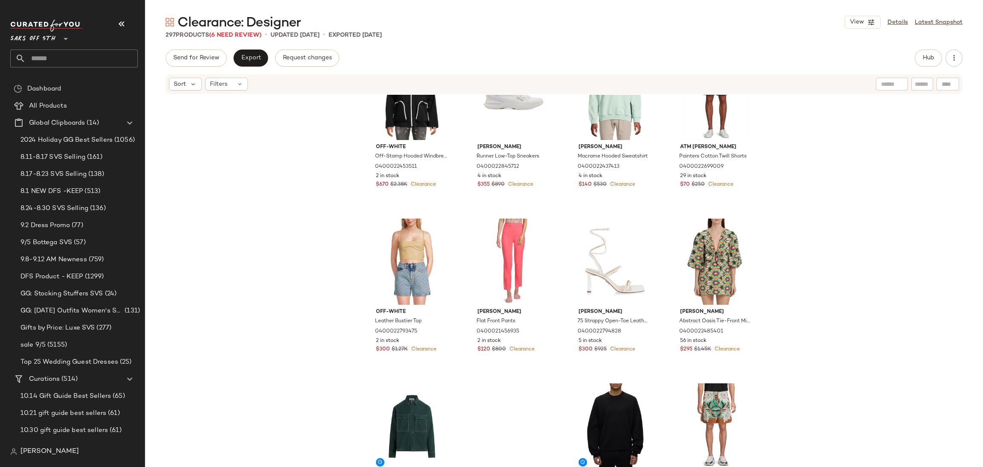
click at [247, 39] on div "297 Products (6 Need Review)" at bounding box center [214, 35] width 96 height 9
click at [249, 34] on span "(6 Need Review)" at bounding box center [235, 35] width 52 height 6
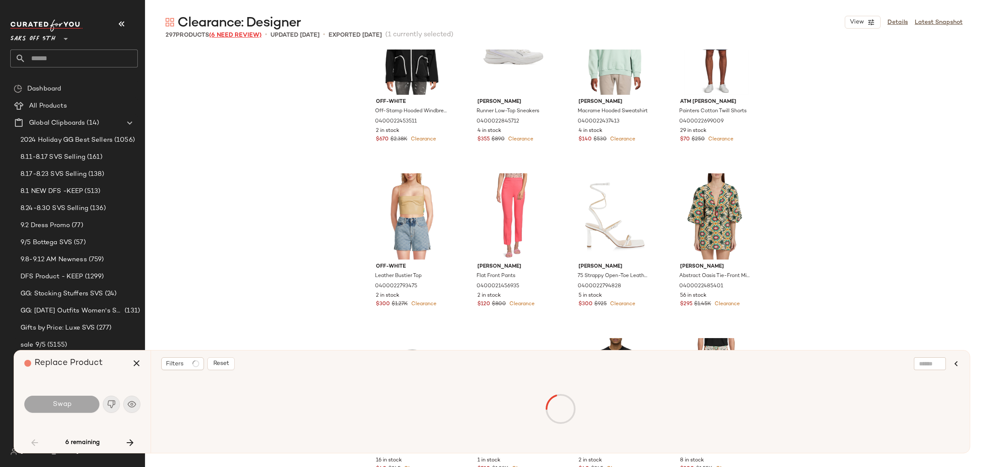
scroll to position [2470, 0]
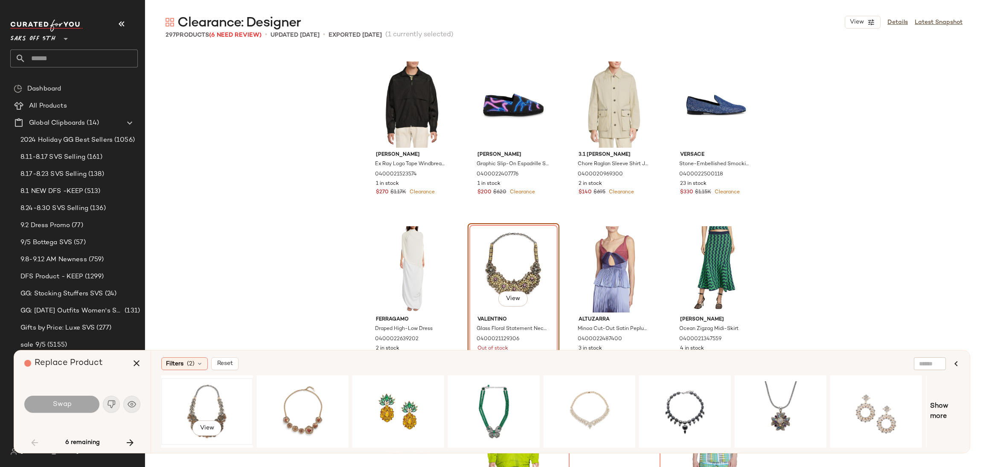
click at [214, 399] on div "View" at bounding box center [207, 411] width 86 height 61
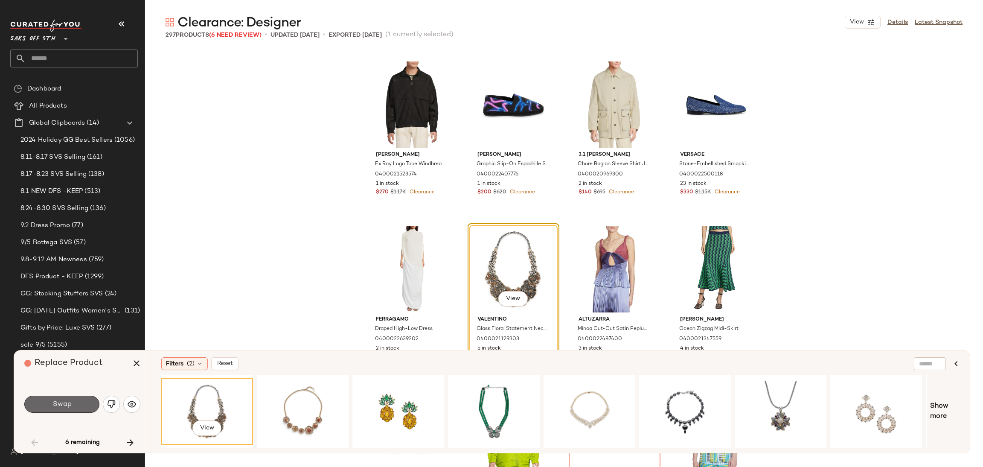
click at [76, 402] on button "Swap" at bounding box center [61, 404] width 75 height 17
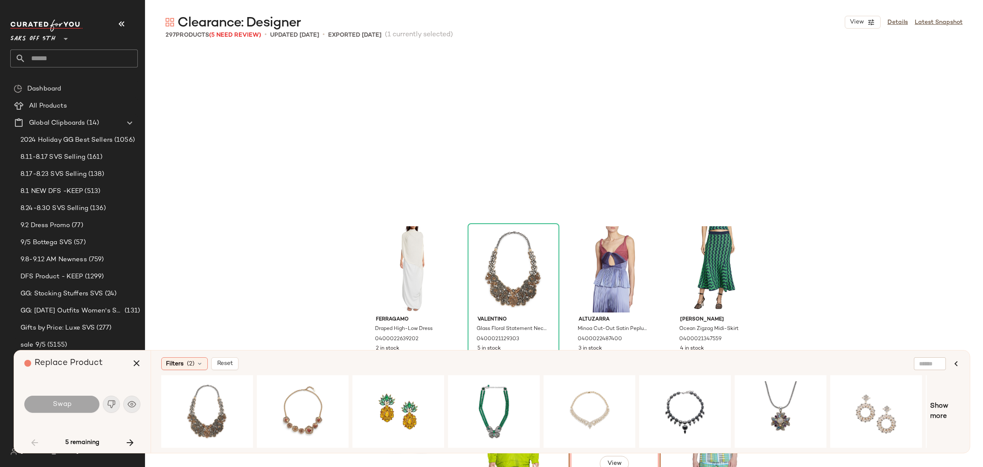
scroll to position [2635, 0]
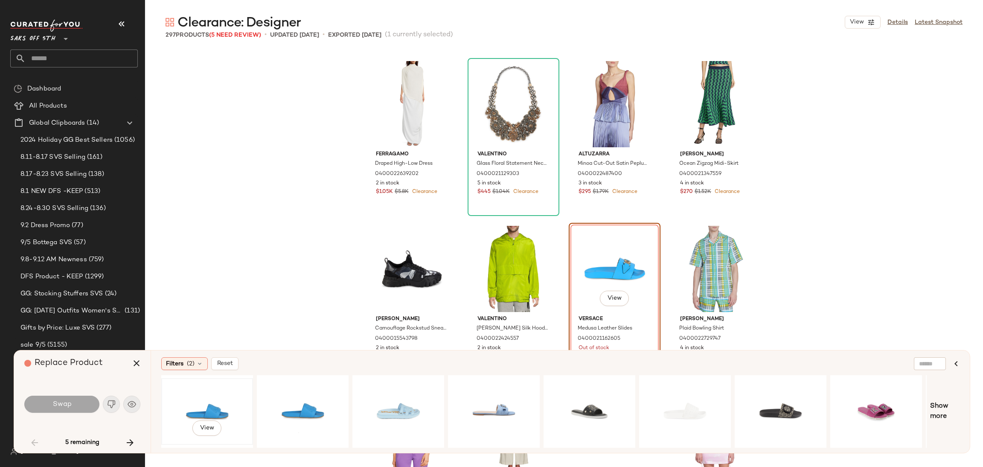
click at [206, 393] on div "View" at bounding box center [207, 411] width 86 height 61
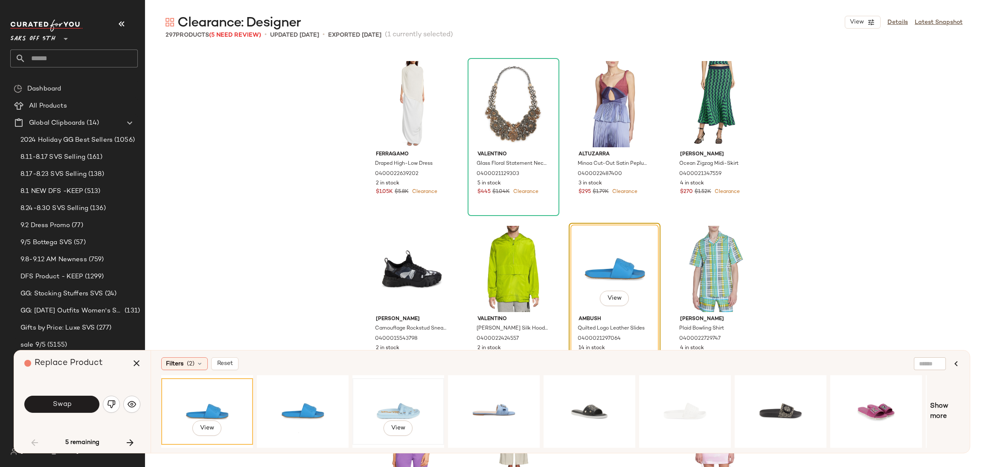
click at [393, 400] on div "View" at bounding box center [398, 411] width 86 height 61
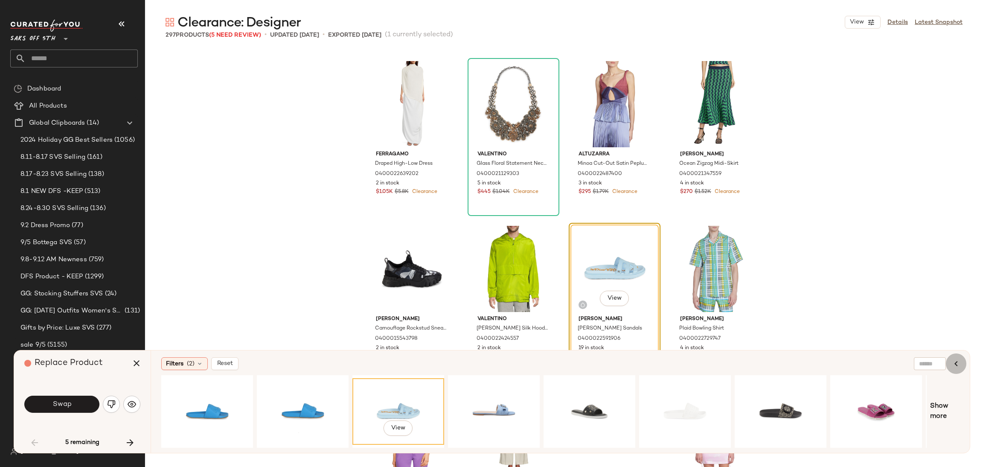
click at [960, 364] on icon "button" at bounding box center [956, 363] width 10 height 10
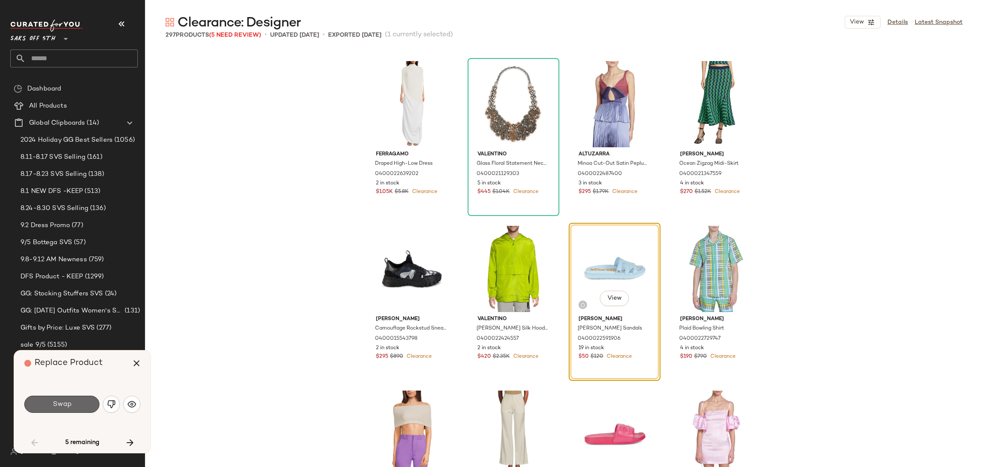
click at [63, 406] on span "Swap" at bounding box center [61, 404] width 19 height 8
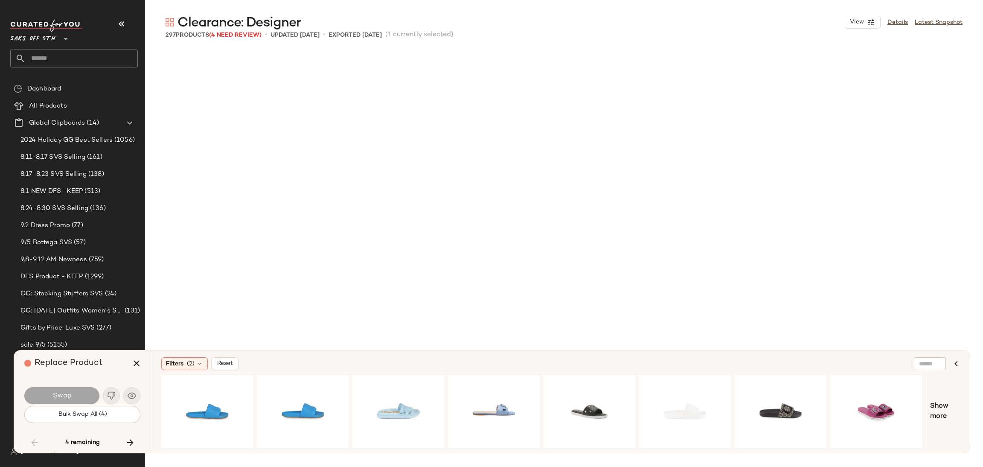
scroll to position [3458, 0]
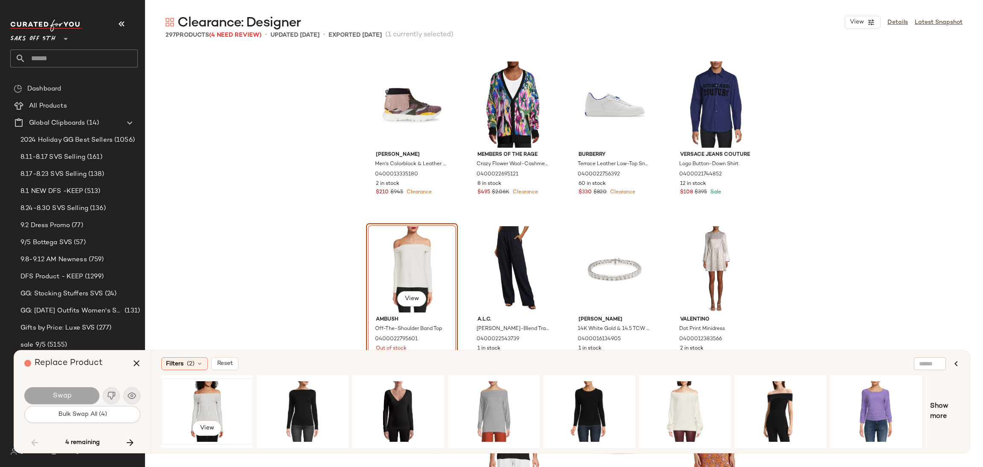
click at [196, 398] on div "View" at bounding box center [207, 411] width 86 height 61
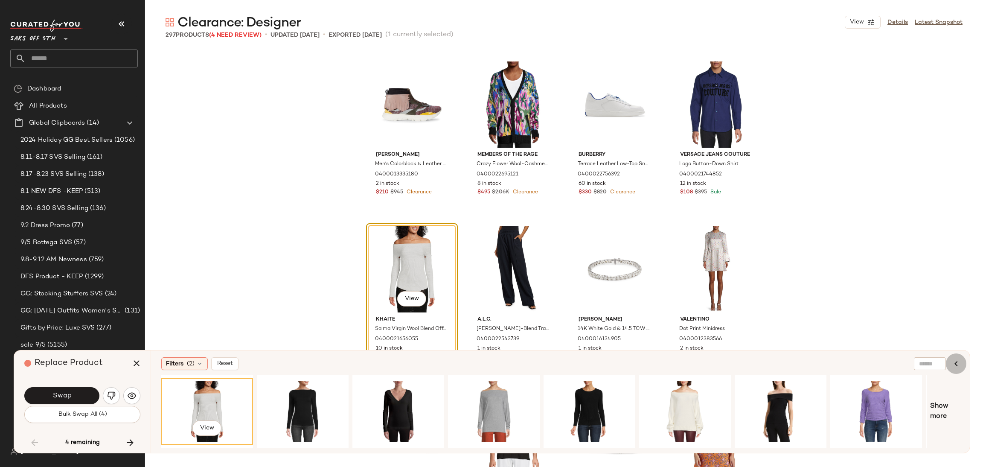
click at [956, 369] on button "button" at bounding box center [956, 363] width 20 height 20
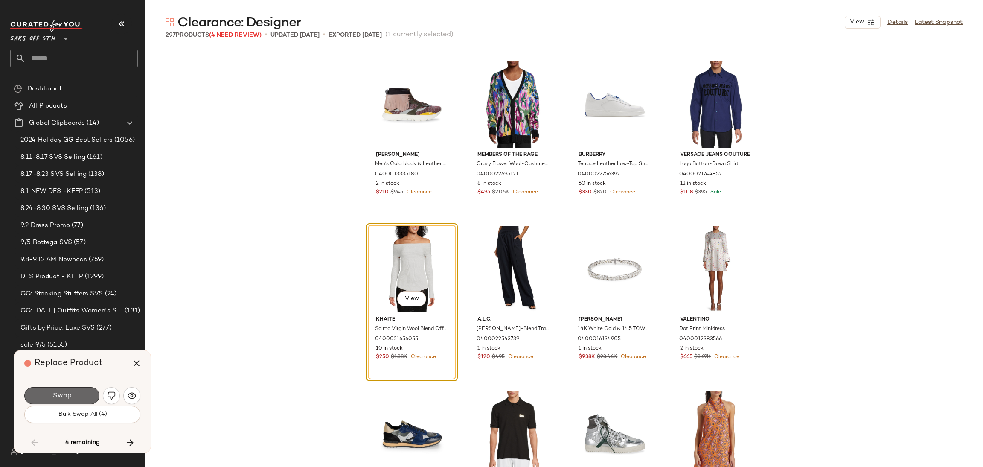
click at [86, 395] on button "Swap" at bounding box center [61, 395] width 75 height 17
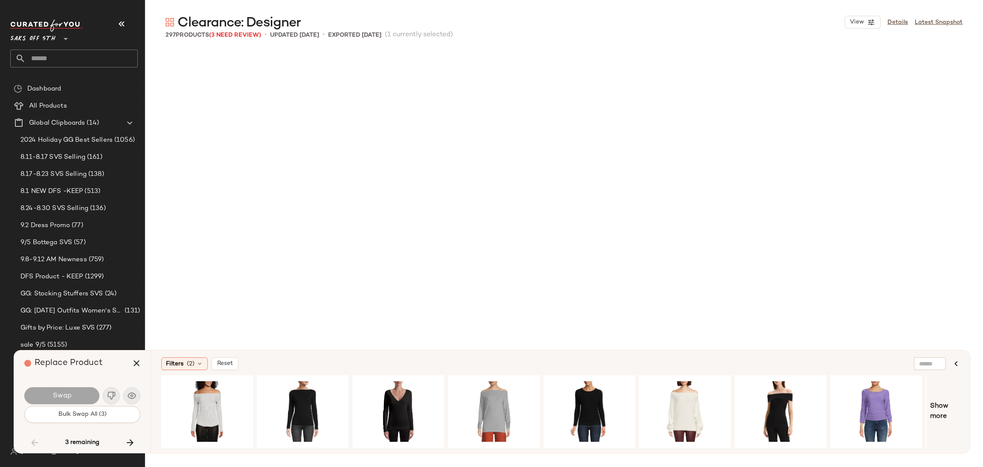
scroll to position [5764, 0]
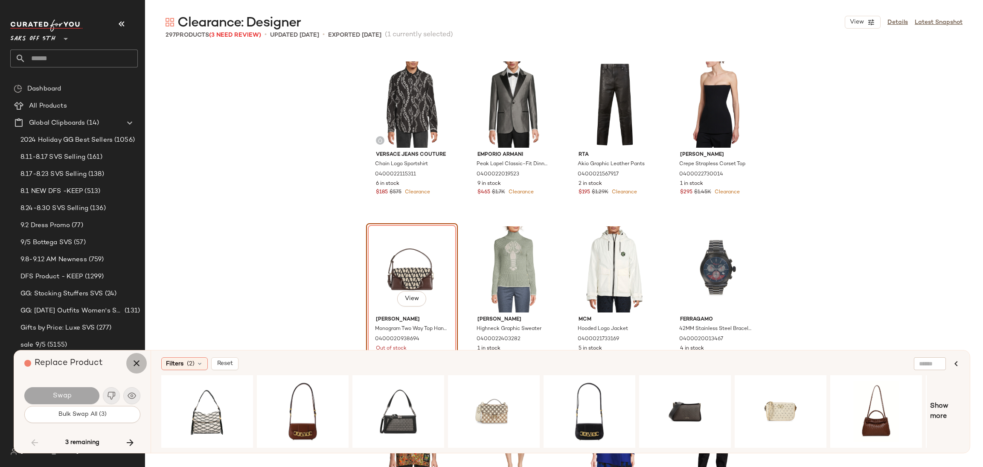
click at [137, 361] on icon "button" at bounding box center [136, 363] width 10 height 10
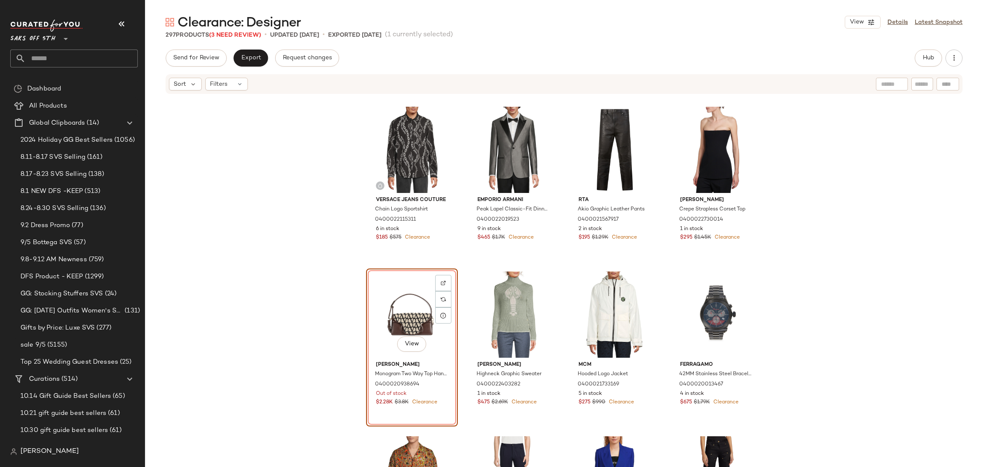
click at [393, 302] on div "View" at bounding box center [412, 314] width 86 height 86
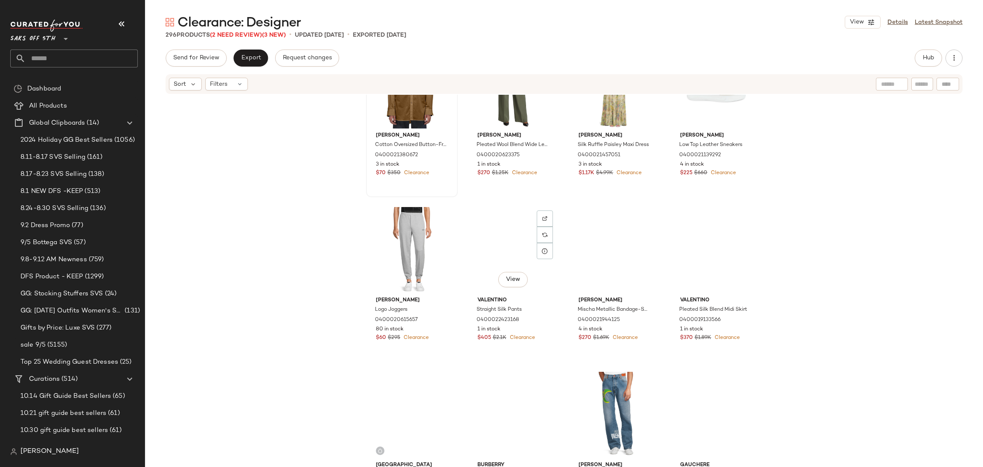
scroll to position [8815, 0]
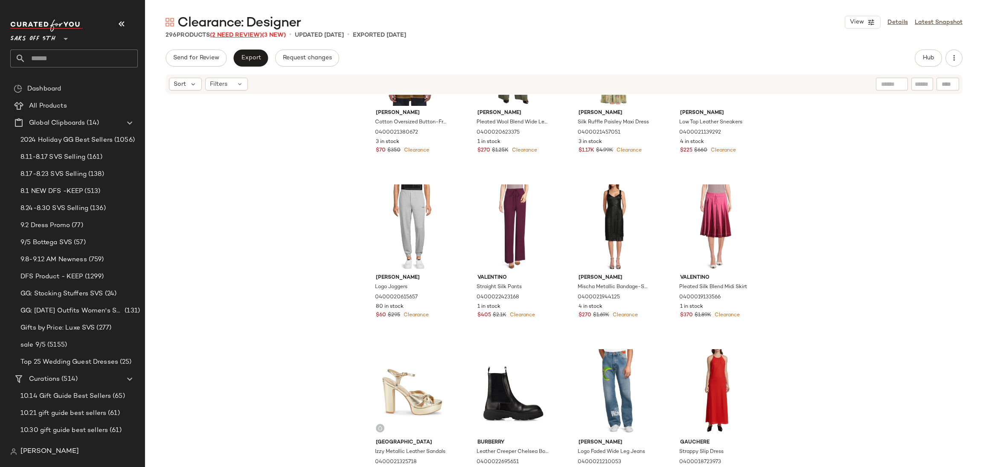
click at [252, 32] on span "(2 Need Review)" at bounding box center [236, 35] width 52 height 6
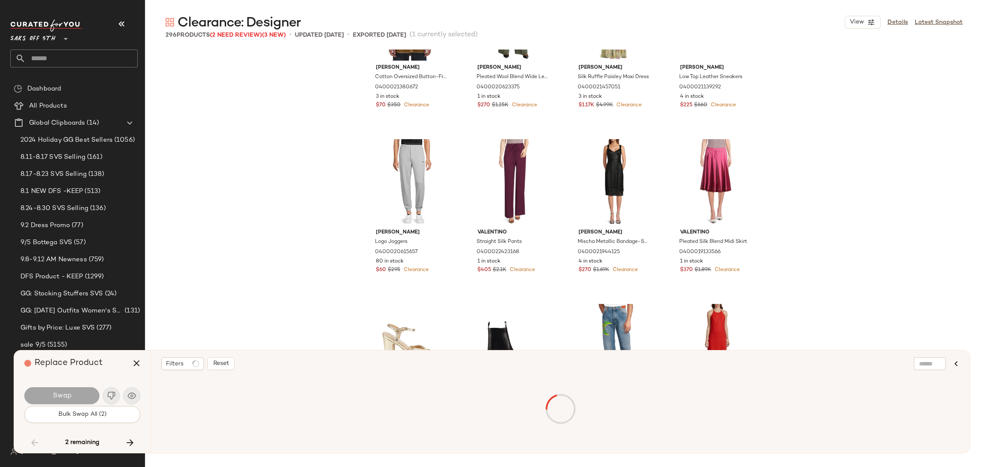
scroll to position [9387, 0]
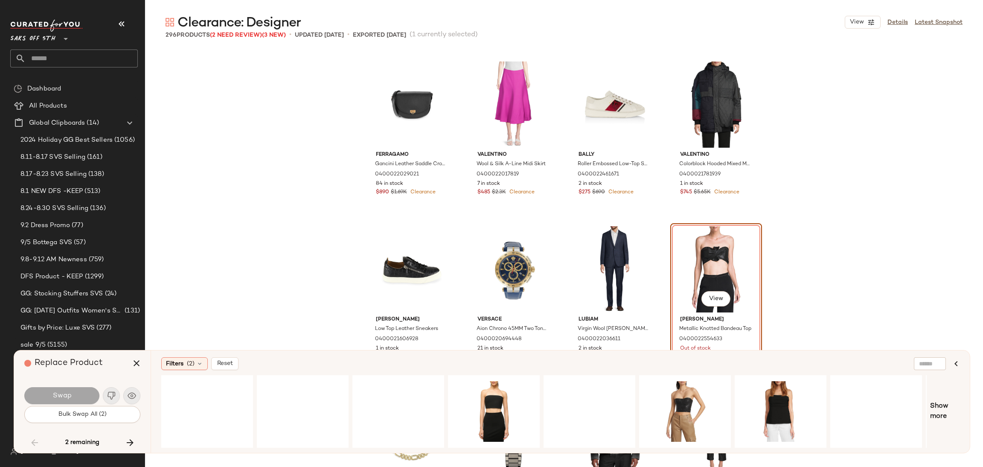
click at [686, 249] on div "View" at bounding box center [716, 269] width 86 height 86
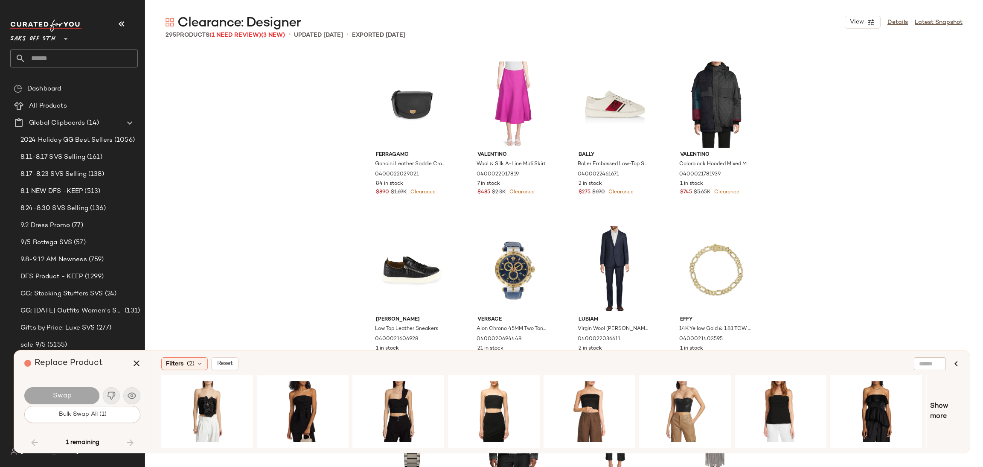
click at [134, 439] on div "1 remaining" at bounding box center [82, 442] width 116 height 20
click at [134, 361] on icon "button" at bounding box center [136, 363] width 10 height 10
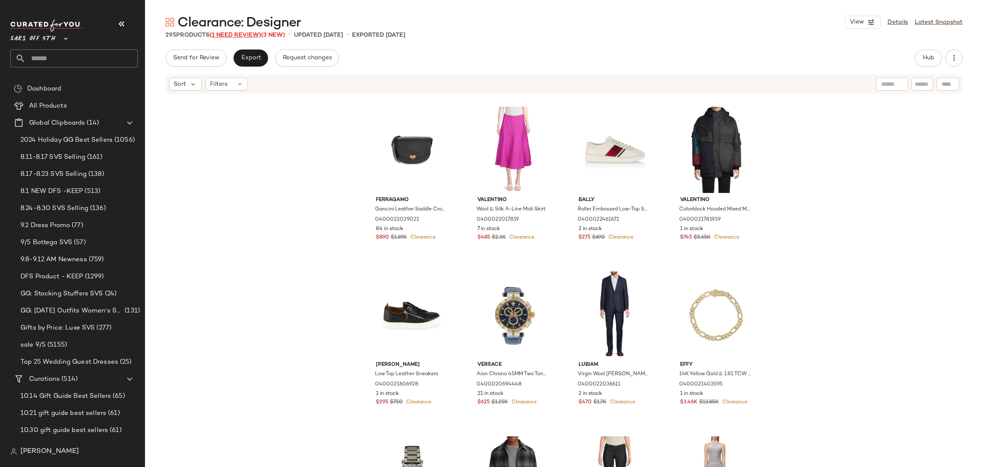
click at [230, 36] on span "(1 Need Review)" at bounding box center [235, 35] width 52 height 6
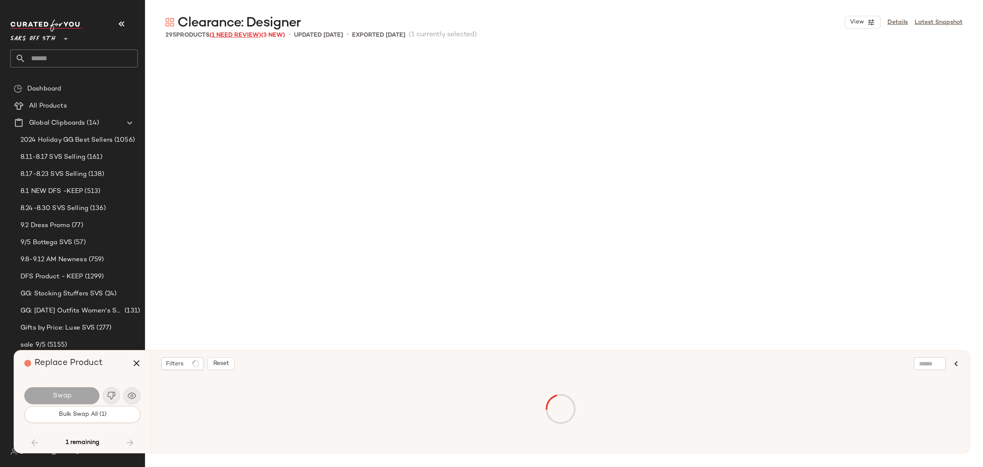
scroll to position [11363, 0]
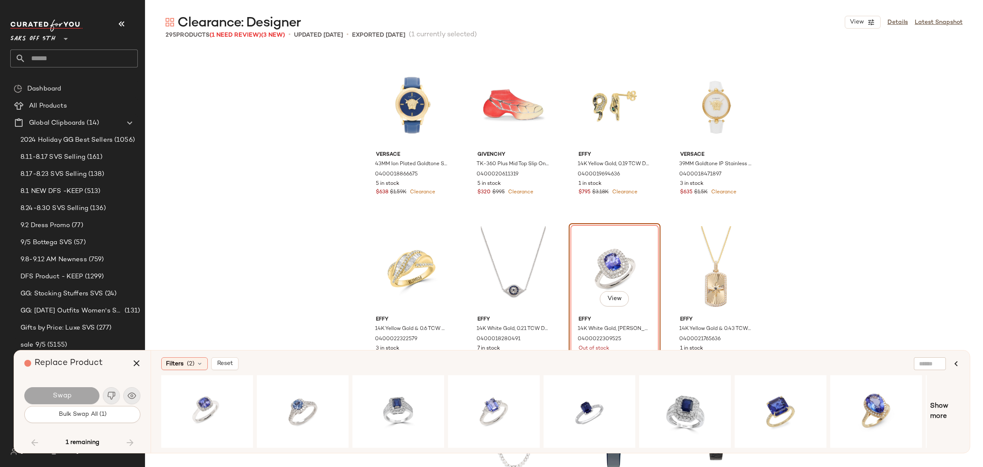
click at [616, 256] on div "View" at bounding box center [615, 269] width 86 height 86
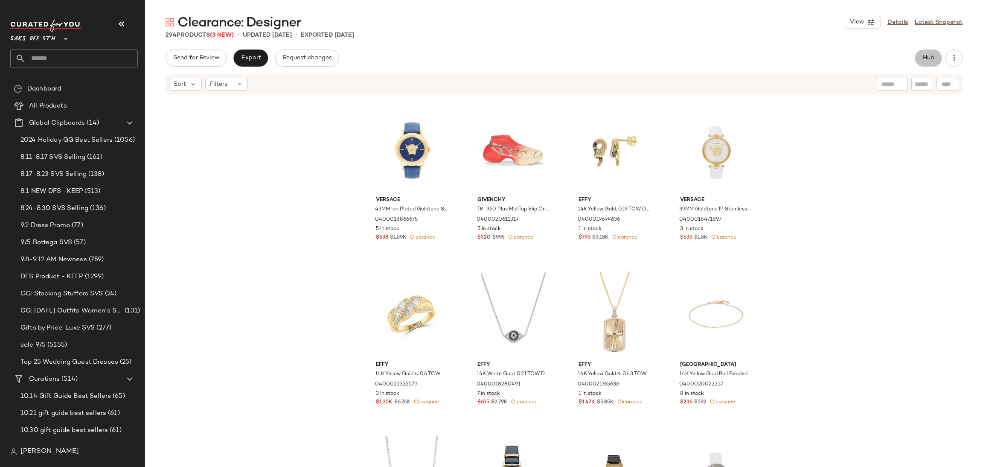
click at [930, 59] on span "Hub" at bounding box center [928, 58] width 12 height 7
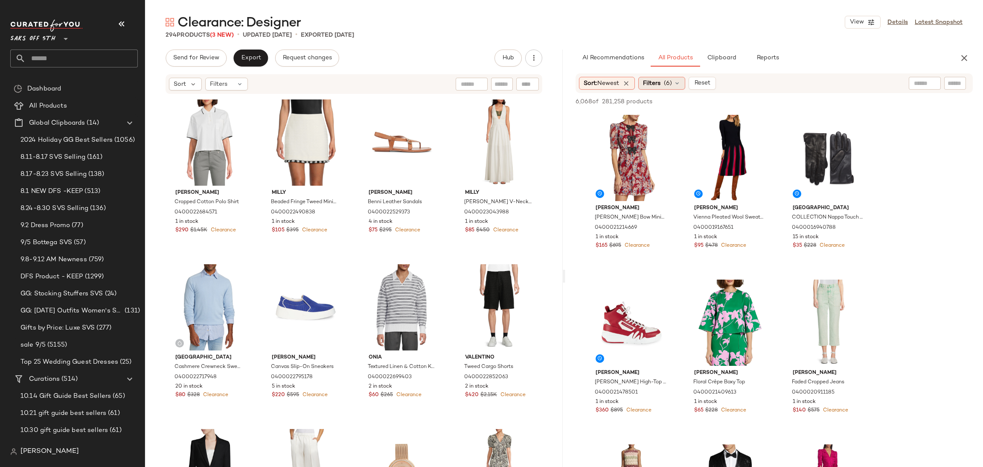
click at [664, 89] on div "Filters (6)" at bounding box center [661, 83] width 47 height 13
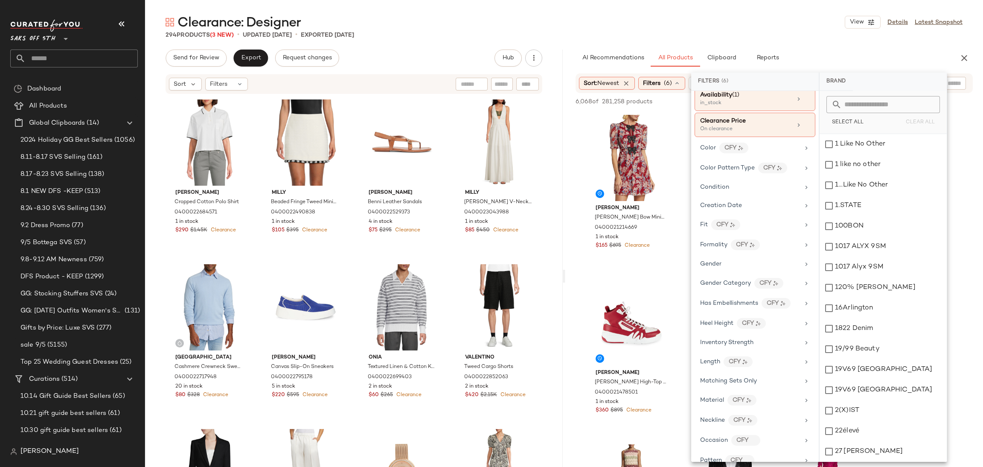
scroll to position [139, 0]
click at [736, 265] on div "Gender" at bounding box center [755, 258] width 121 height 17
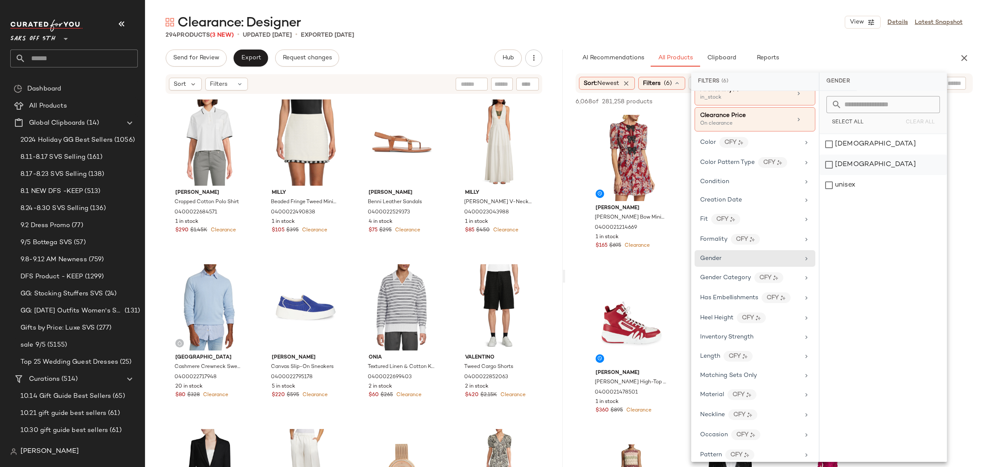
click at [829, 161] on div "[DEMOGRAPHIC_DATA]" at bounding box center [883, 164] width 127 height 20
click at [811, 35] on div "294 Products (3 New) • updated Sep 8th • Exported Sep 5th" at bounding box center [564, 35] width 838 height 9
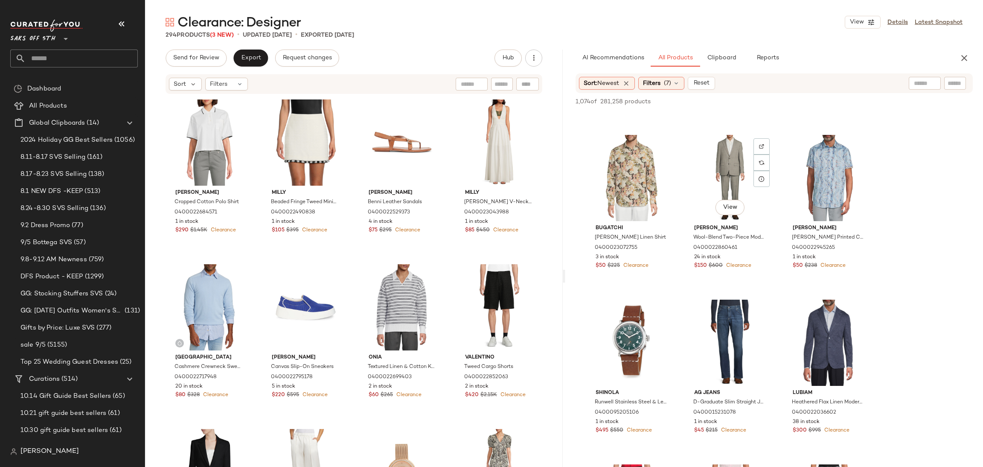
scroll to position [638, 0]
click at [724, 335] on div "View" at bounding box center [730, 343] width 86 height 86
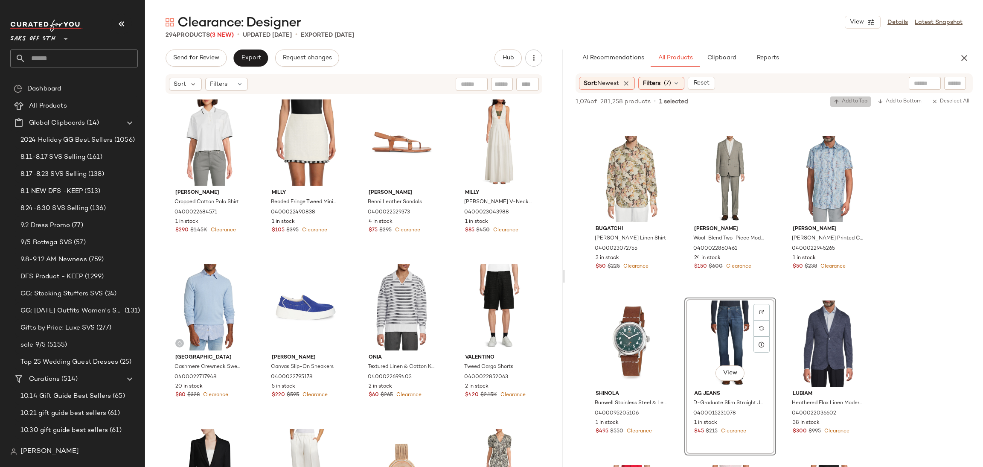
click at [845, 104] on span "Add to Top" at bounding box center [851, 102] width 34 height 6
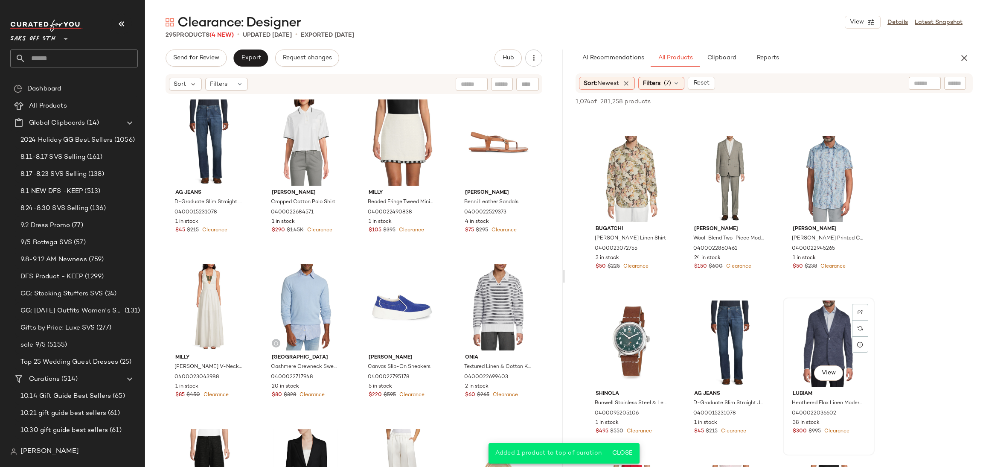
click at [807, 336] on div "View" at bounding box center [829, 343] width 86 height 86
click at [846, 97] on button "Add to Top" at bounding box center [850, 101] width 41 height 10
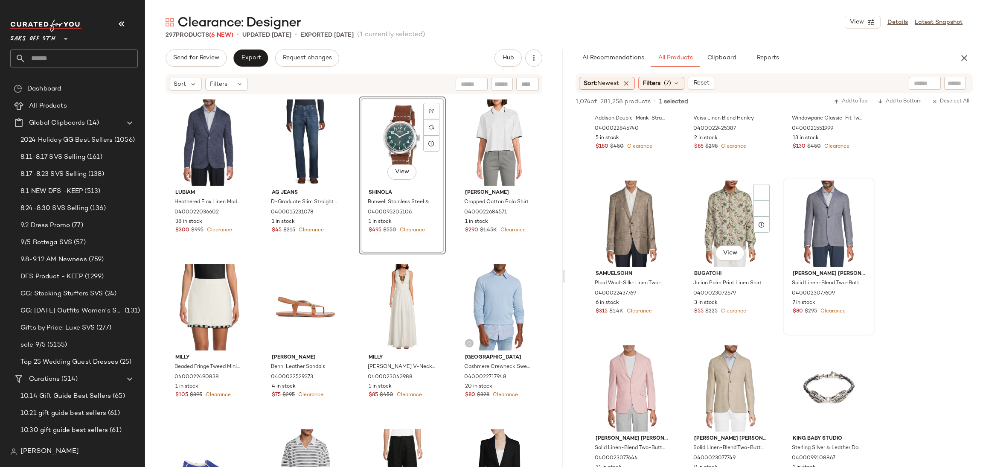
scroll to position [251, 0]
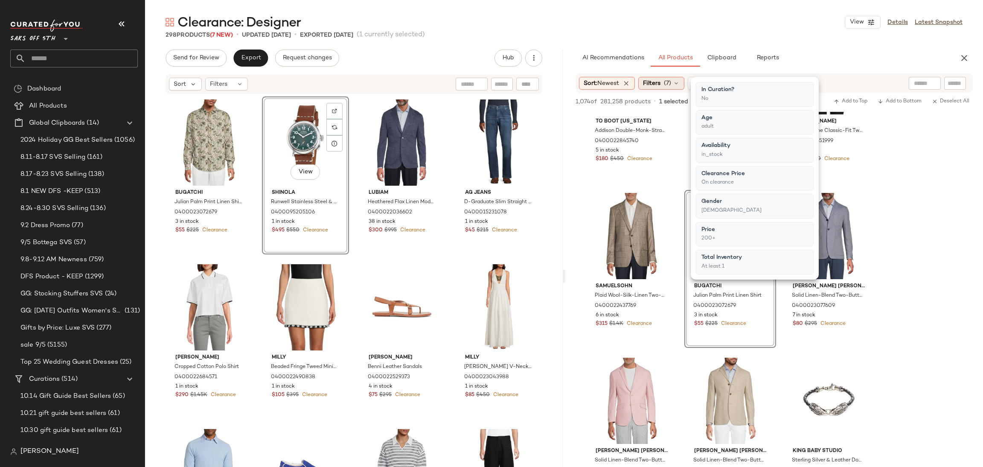
click at [654, 79] on span "Filters" at bounding box center [651, 83] width 17 height 9
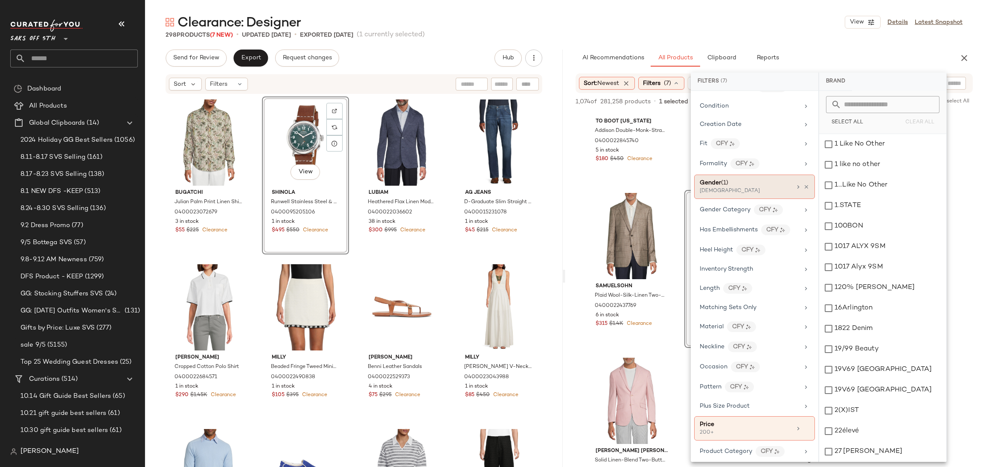
scroll to position [214, 0]
click at [764, 190] on div "[DEMOGRAPHIC_DATA]" at bounding box center [742, 191] width 85 height 8
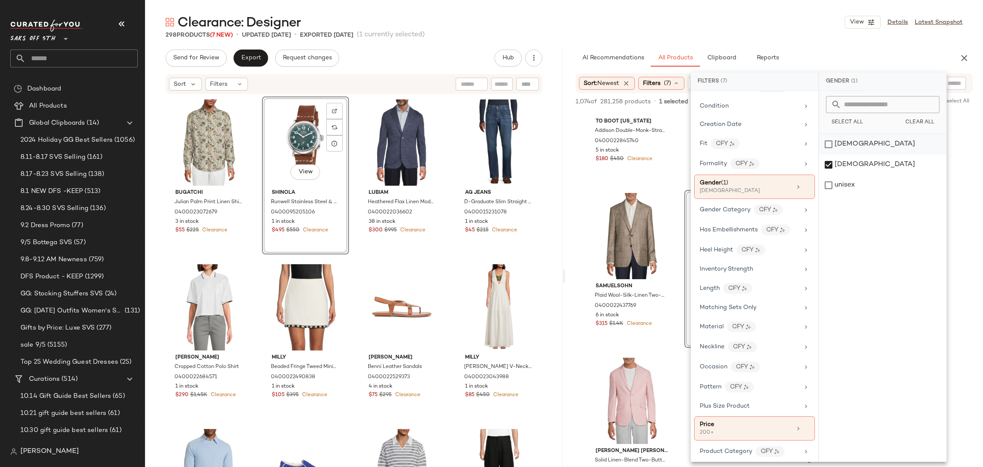
click at [833, 145] on div "female" at bounding box center [882, 144] width 127 height 20
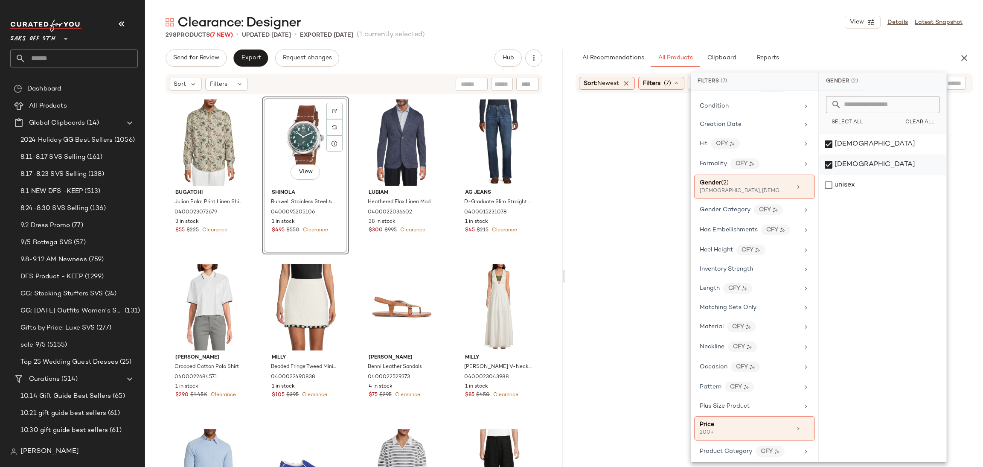
click at [832, 169] on div "[DEMOGRAPHIC_DATA]" at bounding box center [882, 164] width 127 height 20
click at [799, 23] on div "Clearance: Designer View Details Latest Snapshot" at bounding box center [564, 22] width 838 height 17
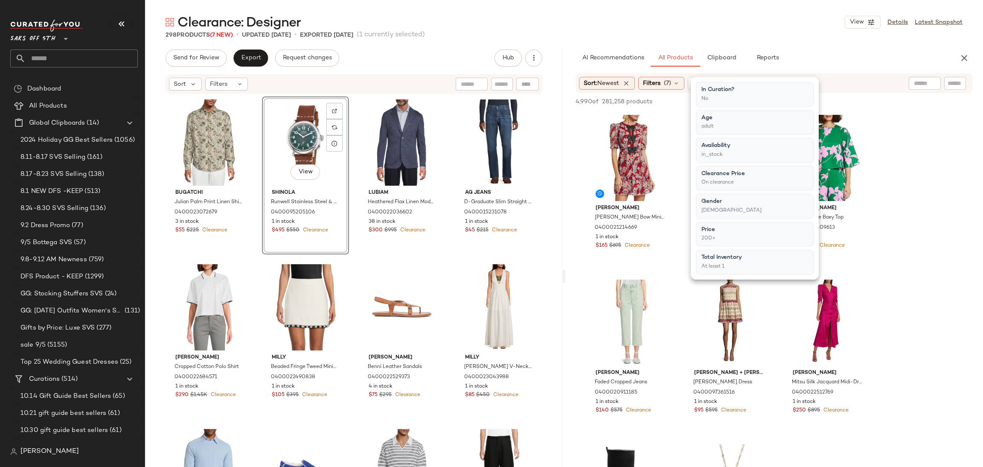
click at [780, 23] on div "Clearance: Designer View Details Latest Snapshot" at bounding box center [564, 22] width 838 height 17
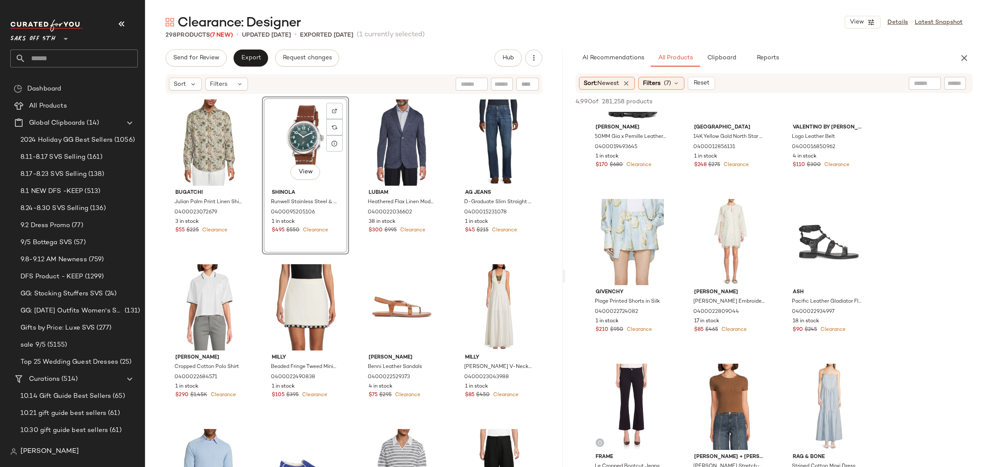
scroll to position [411, 0]
click at [820, 385] on div "View" at bounding box center [829, 406] width 86 height 86
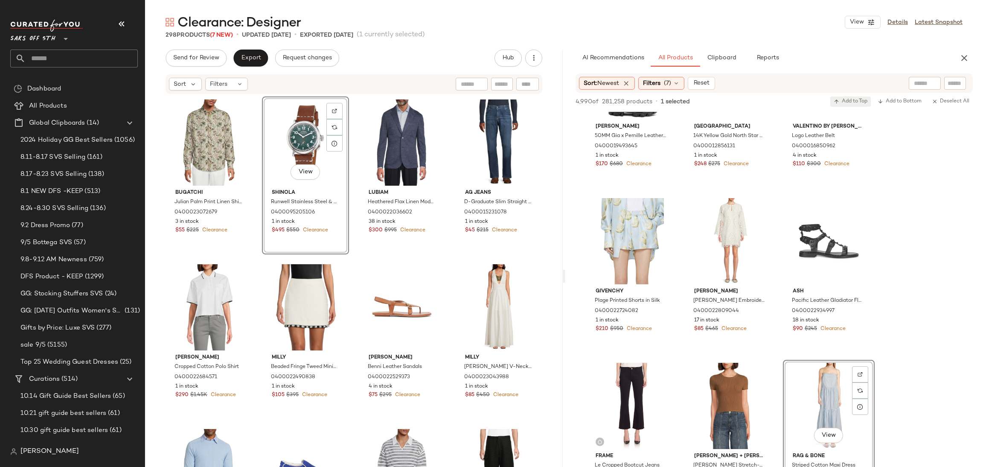
click at [840, 102] on span "Add to Top" at bounding box center [851, 102] width 34 height 6
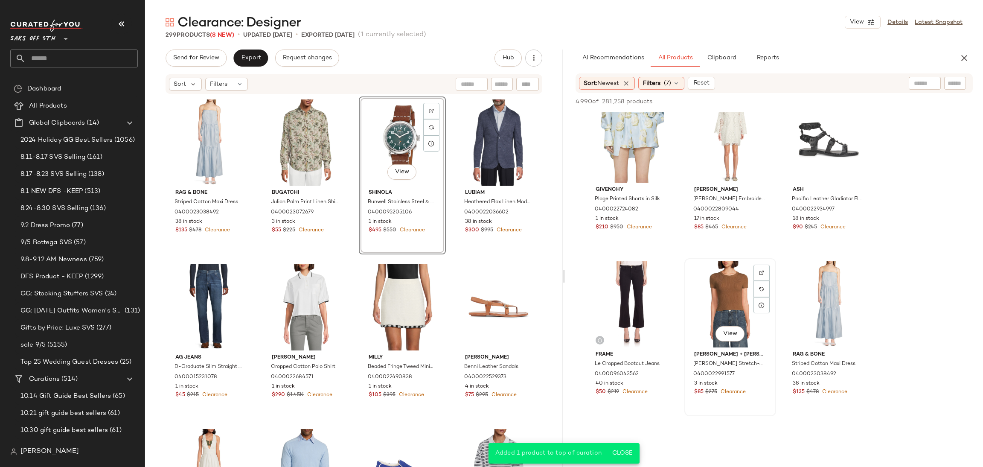
scroll to position [526, 0]
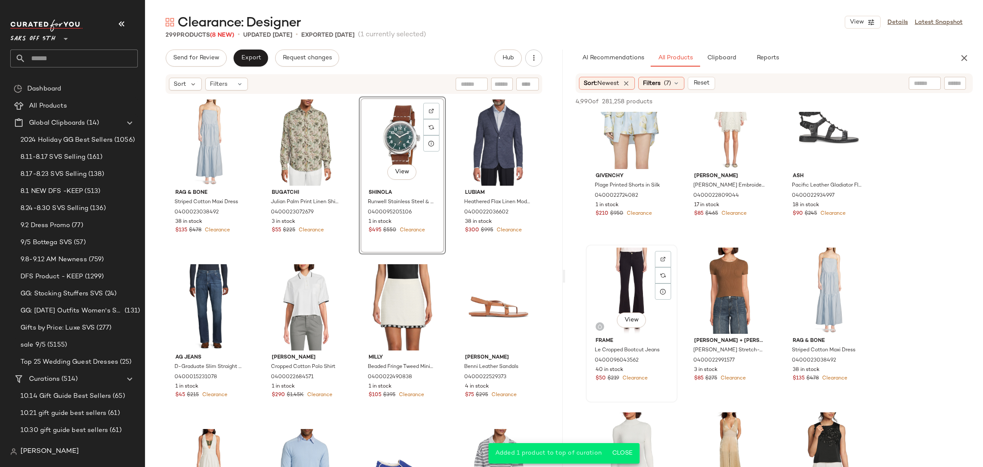
click at [620, 283] on div "View" at bounding box center [632, 290] width 86 height 86
click at [846, 99] on span "Add to Top" at bounding box center [851, 102] width 34 height 6
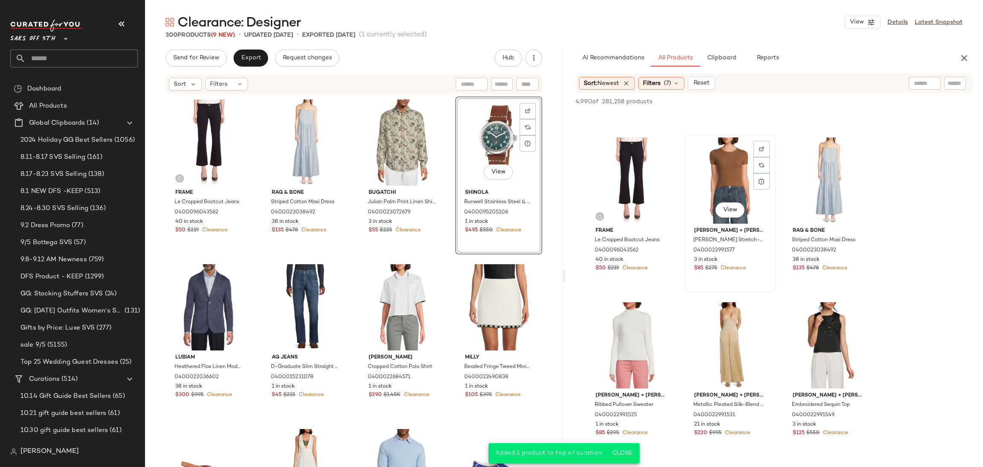
scroll to position [641, 0]
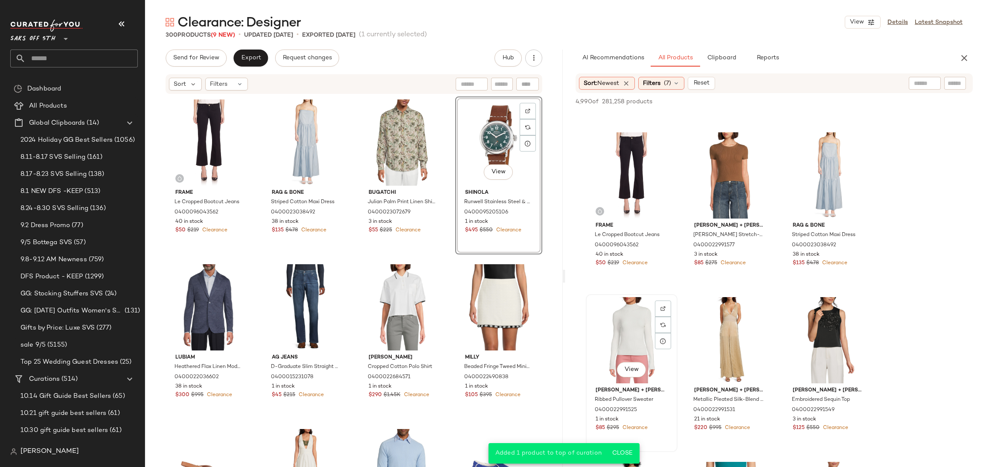
click at [619, 303] on div "View" at bounding box center [632, 340] width 86 height 86
click at [842, 100] on span "Add to Top" at bounding box center [851, 102] width 34 height 6
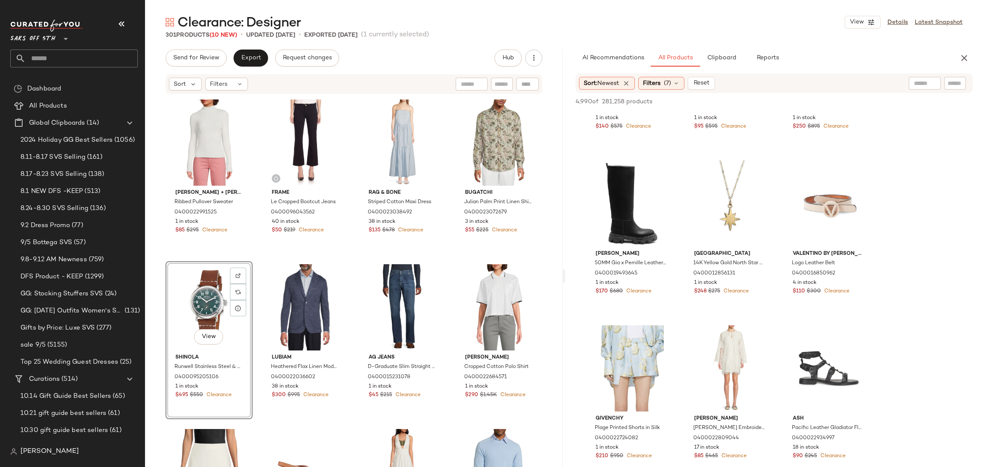
scroll to position [309, 0]
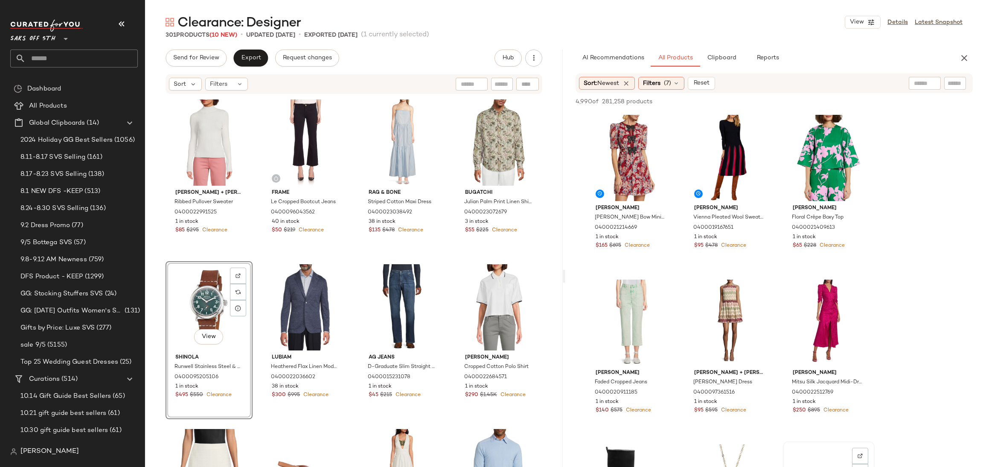
scroll to position [323, 0]
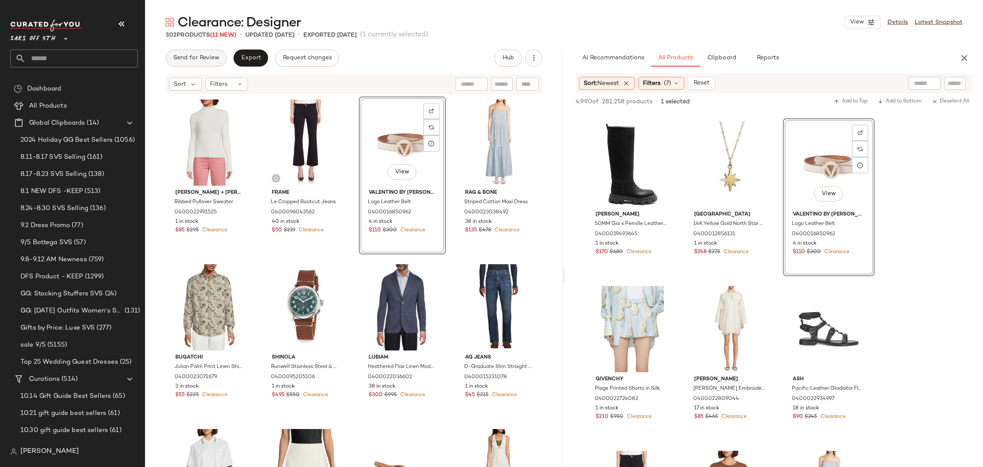
click at [206, 60] on span "Send for Review" at bounding box center [196, 58] width 47 height 7
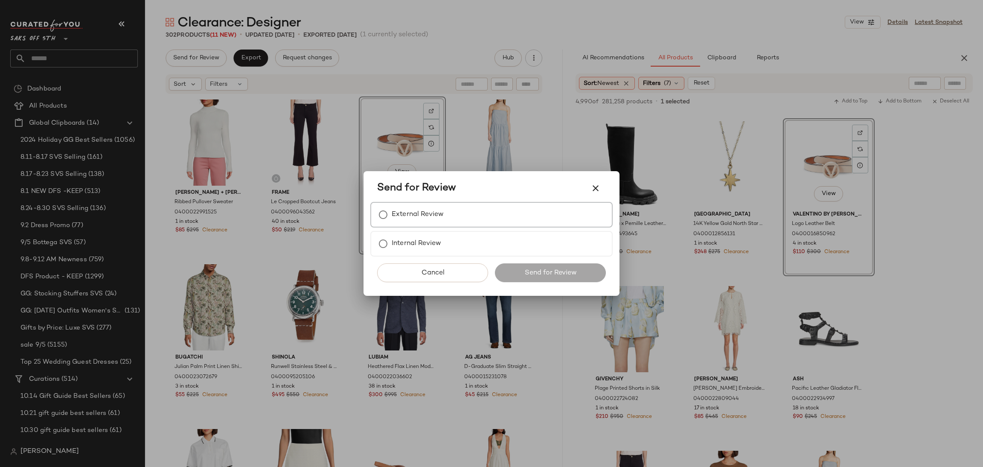
click at [424, 213] on label "External Review" at bounding box center [418, 214] width 52 height 17
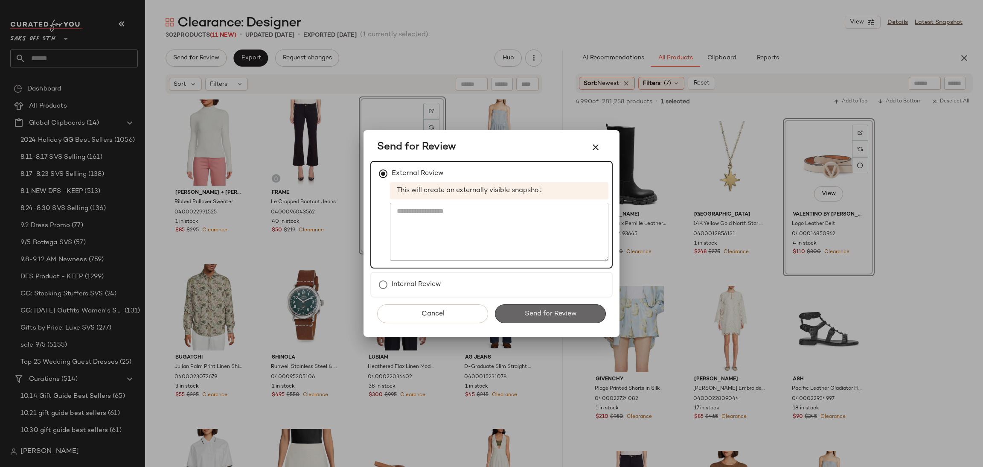
click at [553, 310] on span "Send for Review" at bounding box center [550, 314] width 52 height 8
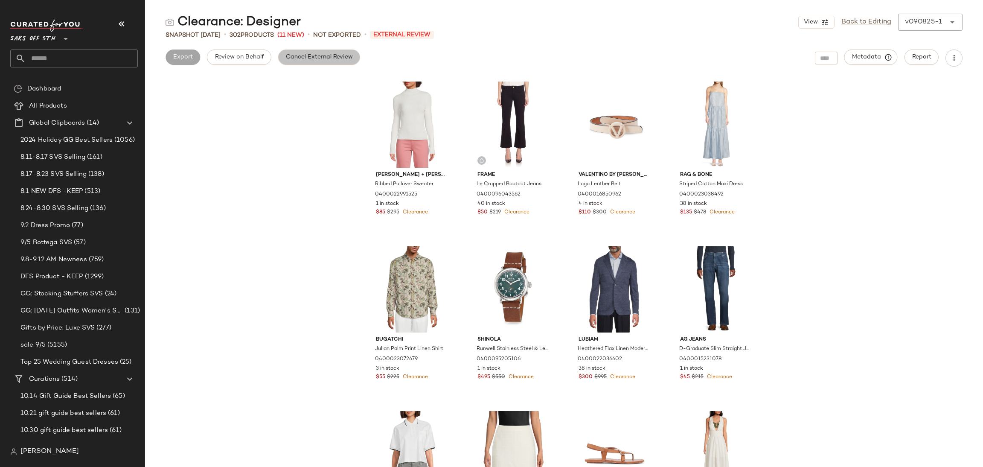
click at [345, 51] on button "Cancel External Review" at bounding box center [319, 56] width 82 height 15
click at [255, 62] on button "Export" at bounding box center [250, 56] width 35 height 15
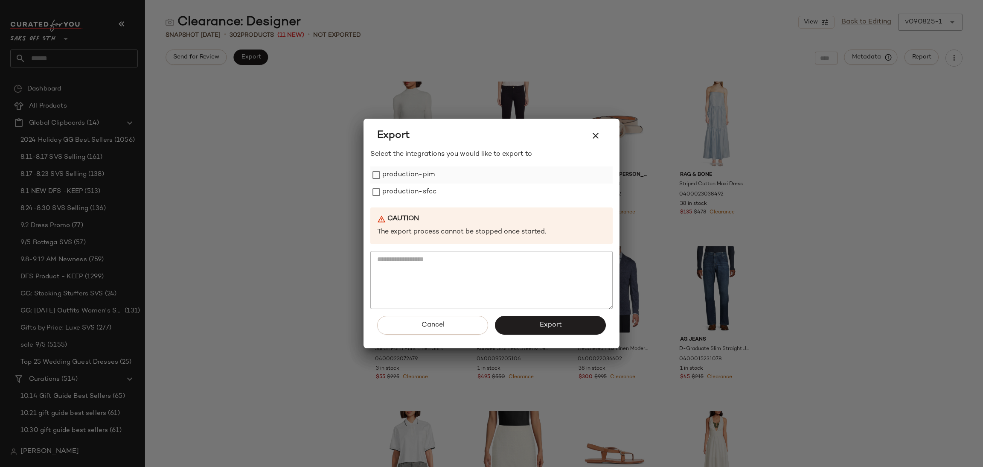
click at [408, 175] on label "production-pim" at bounding box center [408, 174] width 52 height 17
click at [411, 193] on label "production-sfcc" at bounding box center [409, 191] width 54 height 17
click at [532, 322] on button "Export" at bounding box center [550, 325] width 111 height 19
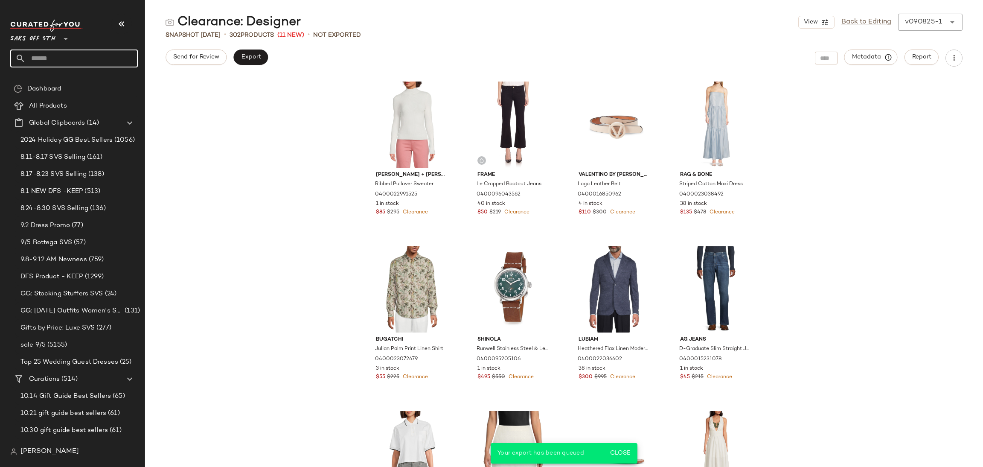
click at [84, 59] on input "text" at bounding box center [82, 58] width 112 height 18
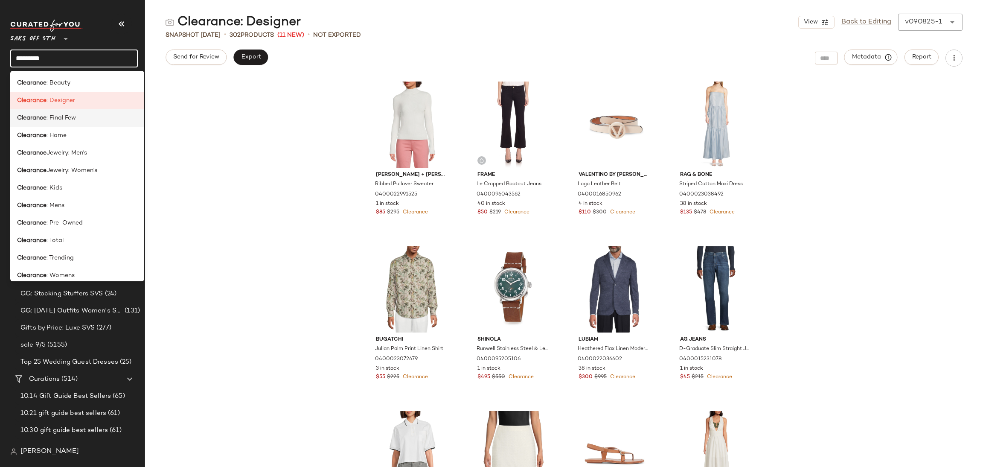
type input "*********"
click at [79, 118] on div "Clearance : Final Few" at bounding box center [77, 117] width 120 height 9
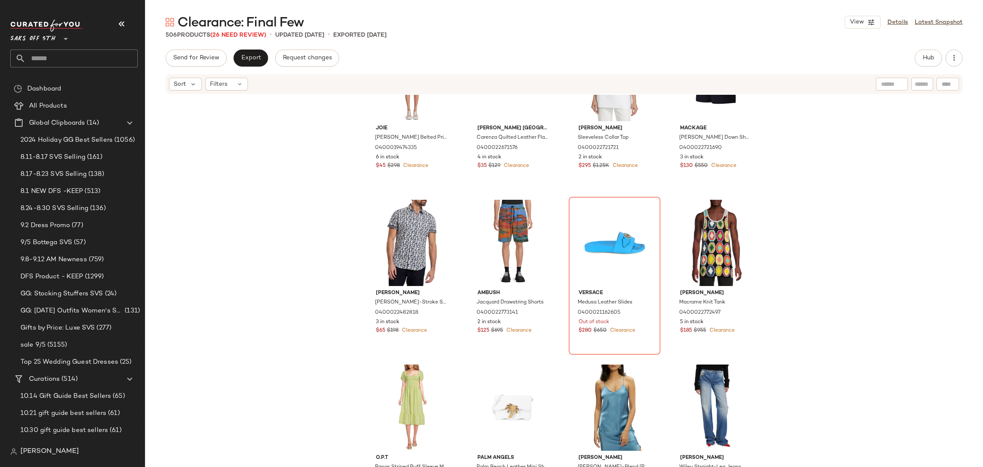
scroll to position [900, 0]
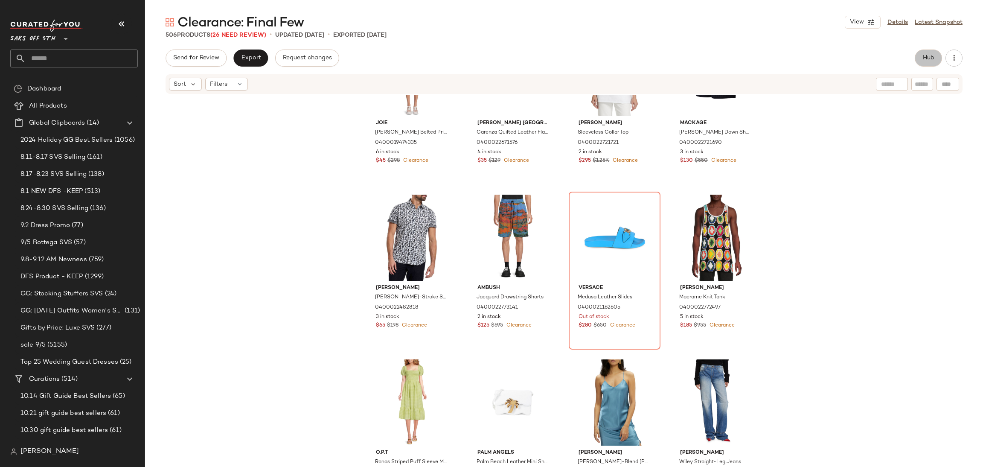
click at [927, 50] on button "Hub" at bounding box center [928, 57] width 27 height 17
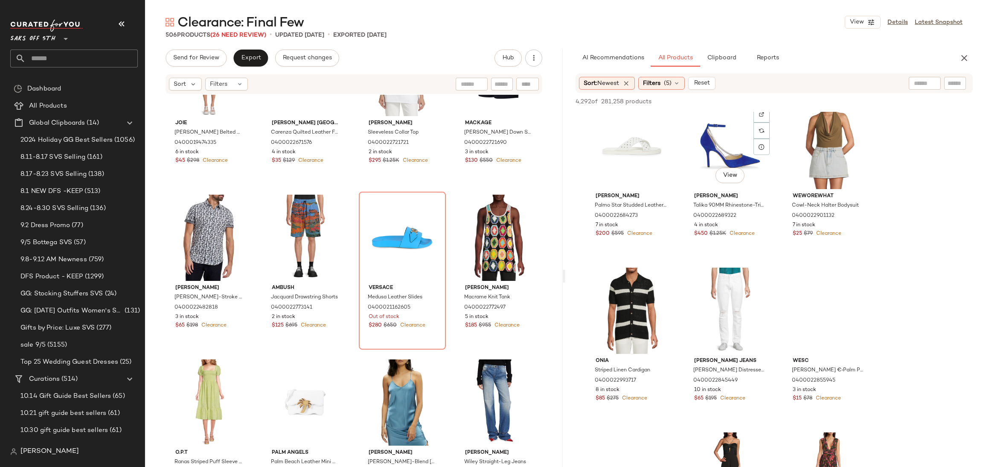
scroll to position [3635, 0]
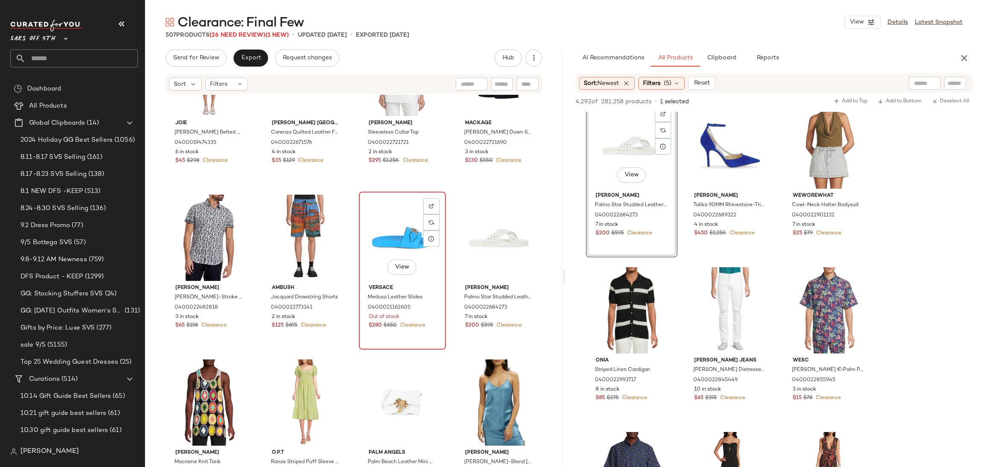
click at [401, 239] on div "View" at bounding box center [402, 238] width 81 height 86
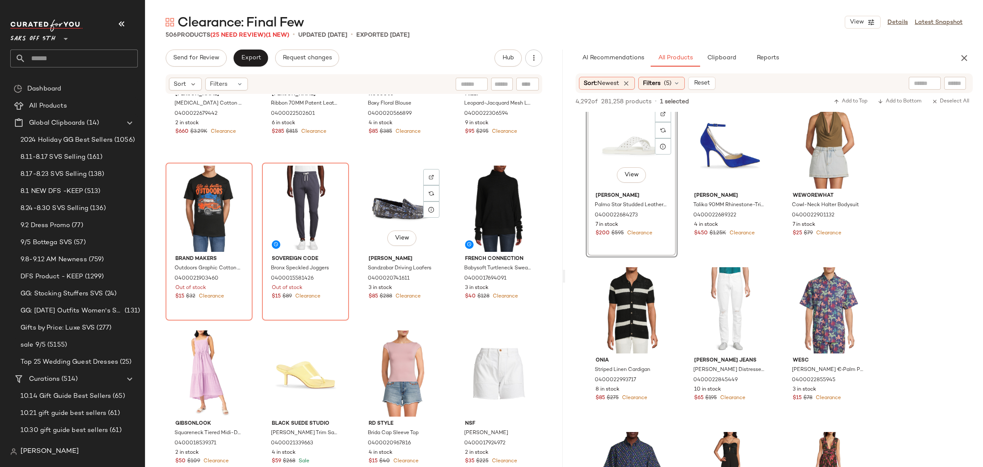
scroll to position [2579, 0]
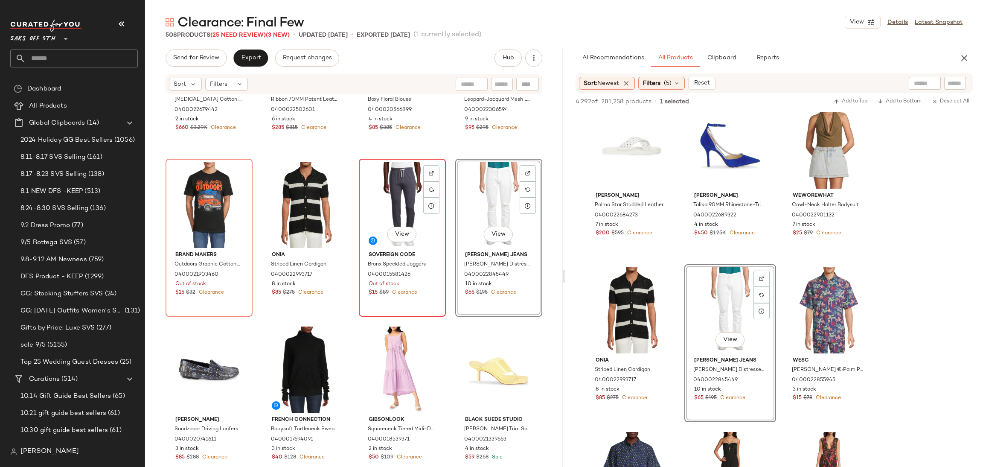
click at [396, 184] on div "View" at bounding box center [402, 205] width 81 height 86
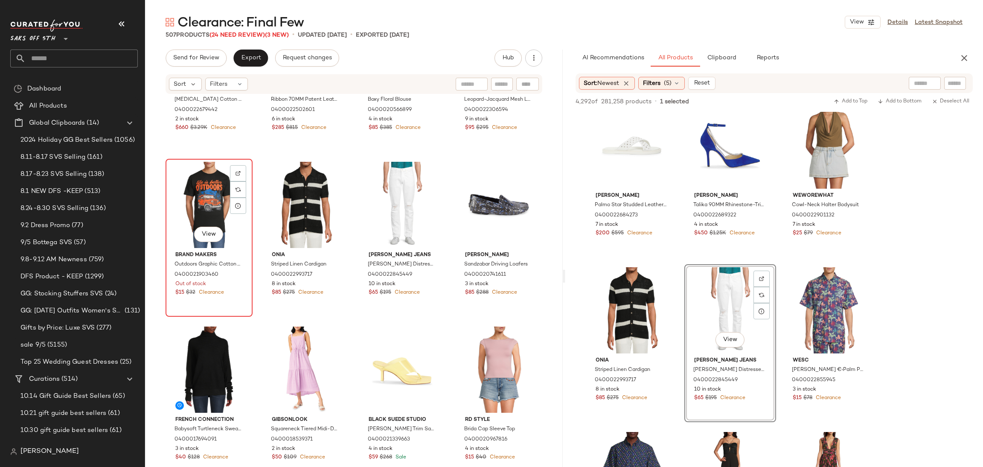
click at [224, 172] on div "View" at bounding box center [209, 205] width 81 height 86
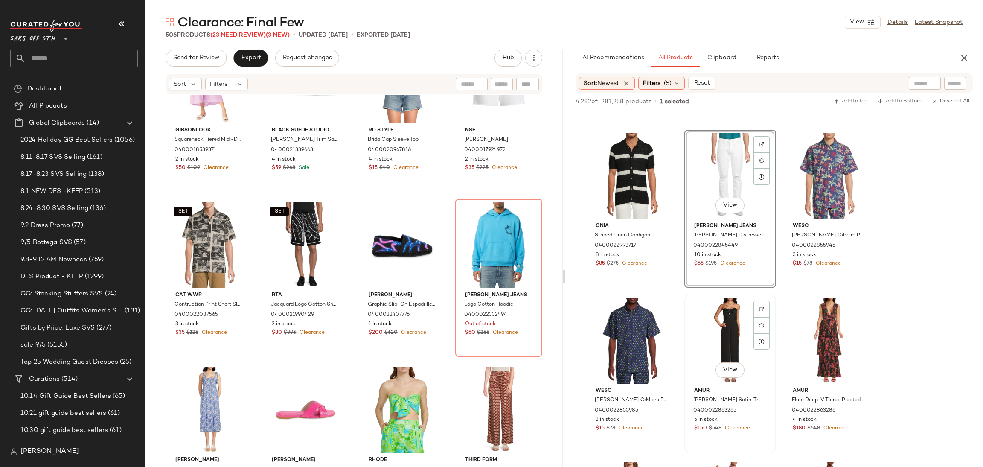
scroll to position [3774, 0]
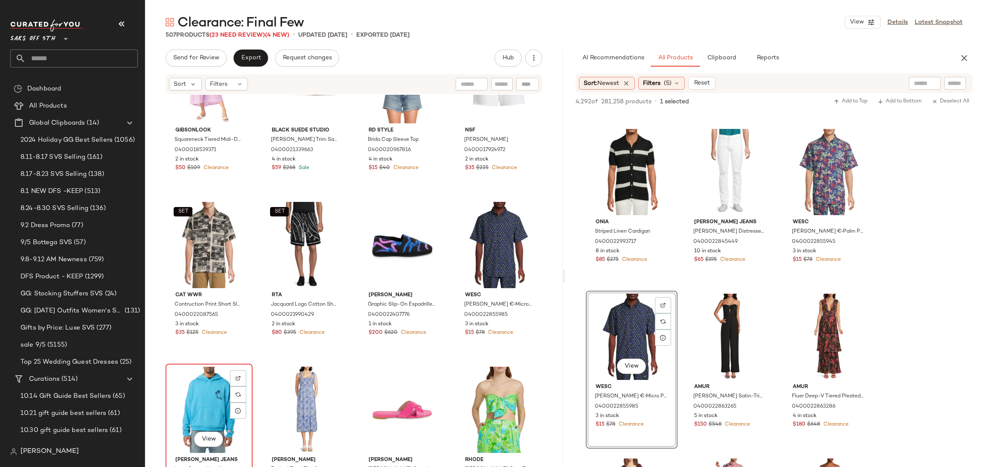
click at [195, 391] on div "View" at bounding box center [209, 409] width 81 height 86
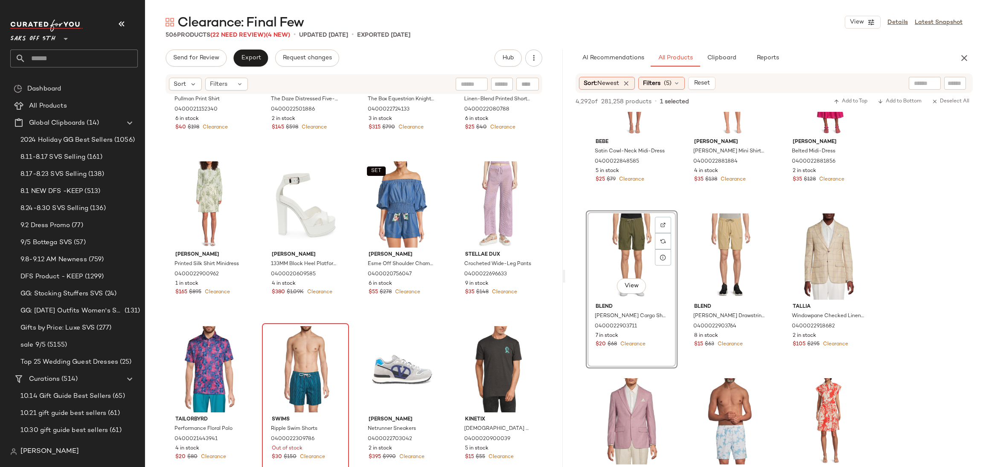
scroll to position [3411, 0]
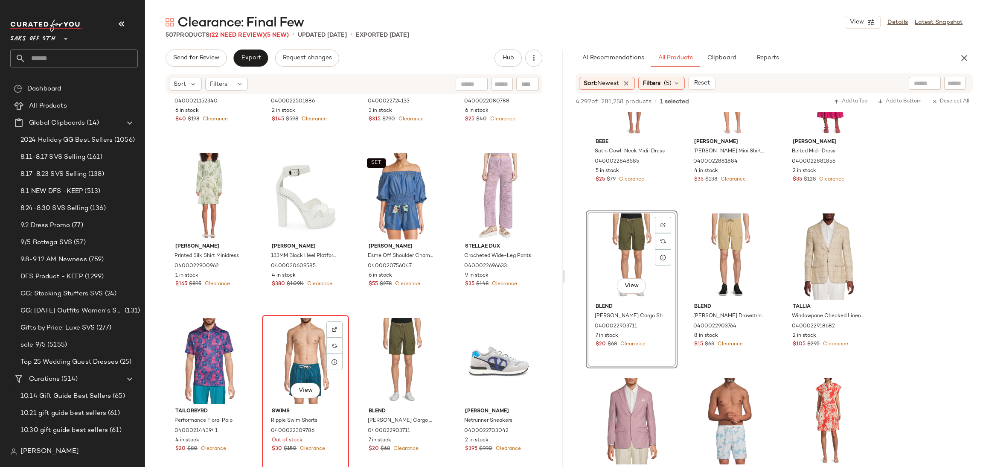
click at [300, 343] on div "View" at bounding box center [305, 361] width 81 height 86
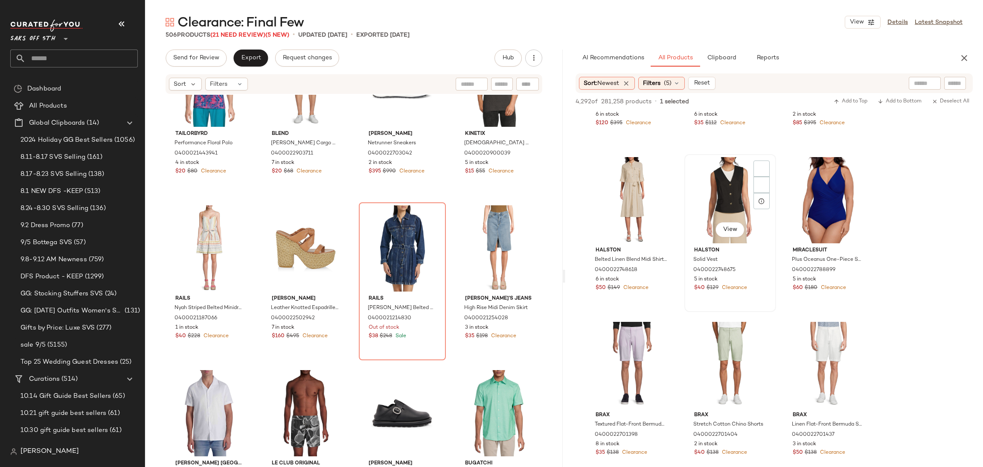
scroll to position [5552, 0]
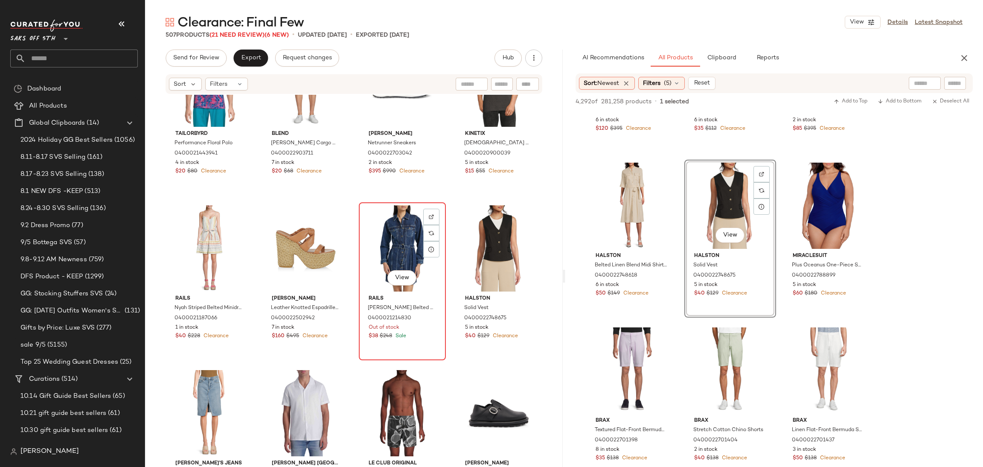
click at [401, 232] on div "View" at bounding box center [402, 248] width 81 height 86
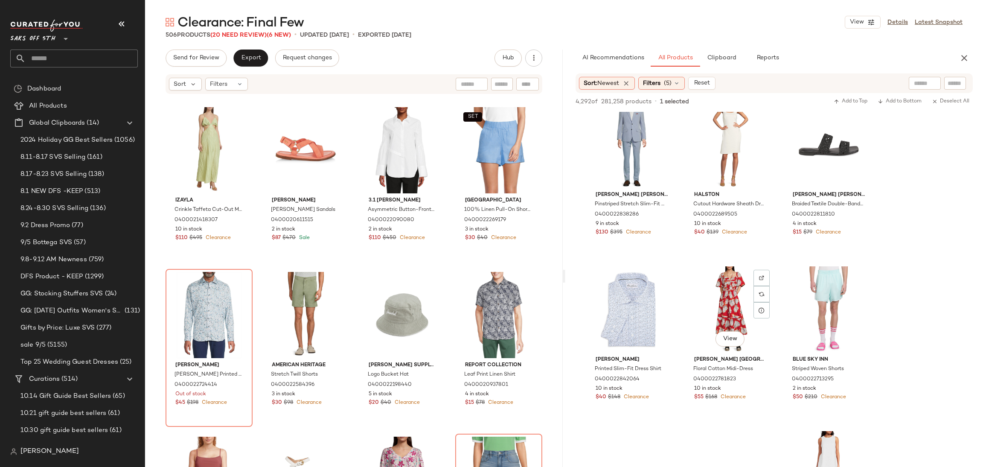
scroll to position [6135, 0]
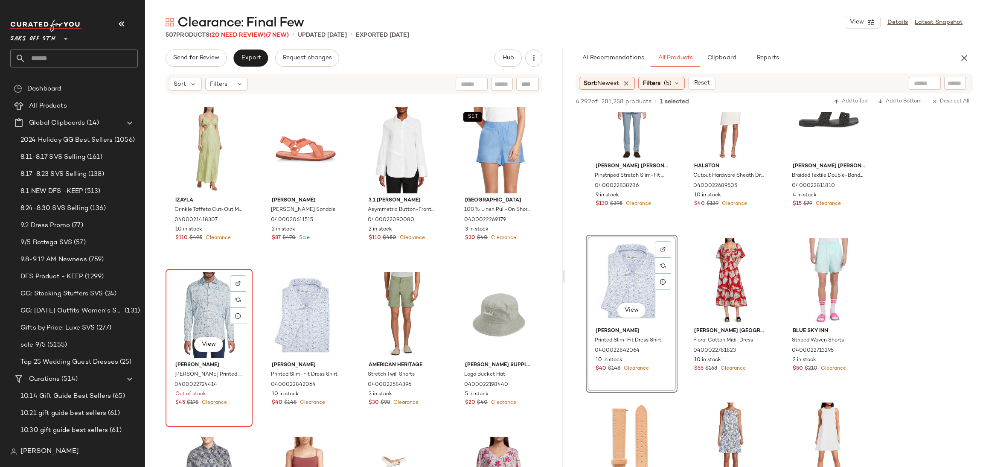
click at [209, 298] on div "View" at bounding box center [209, 315] width 81 height 86
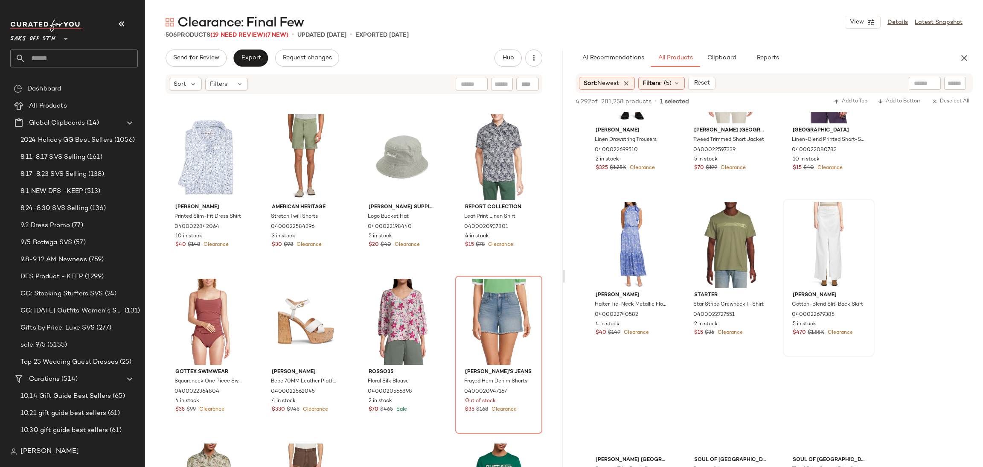
scroll to position [6668, 0]
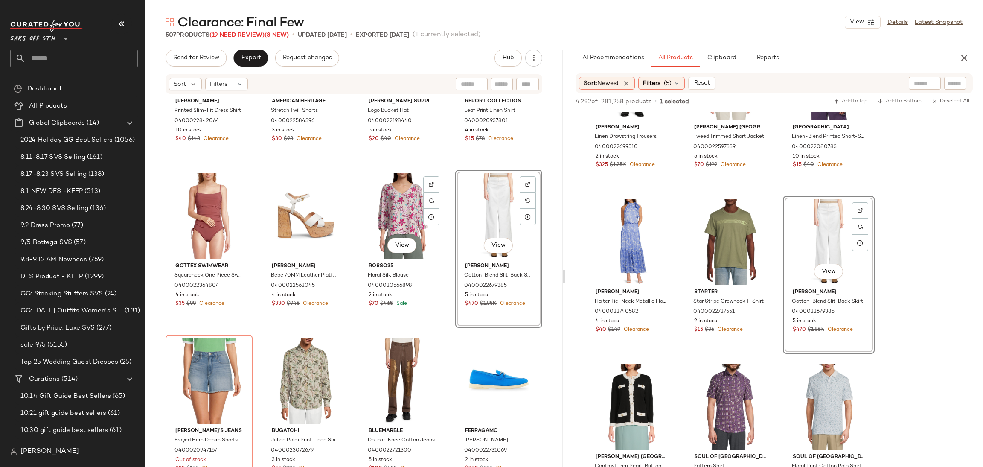
scroll to position [4711, 0]
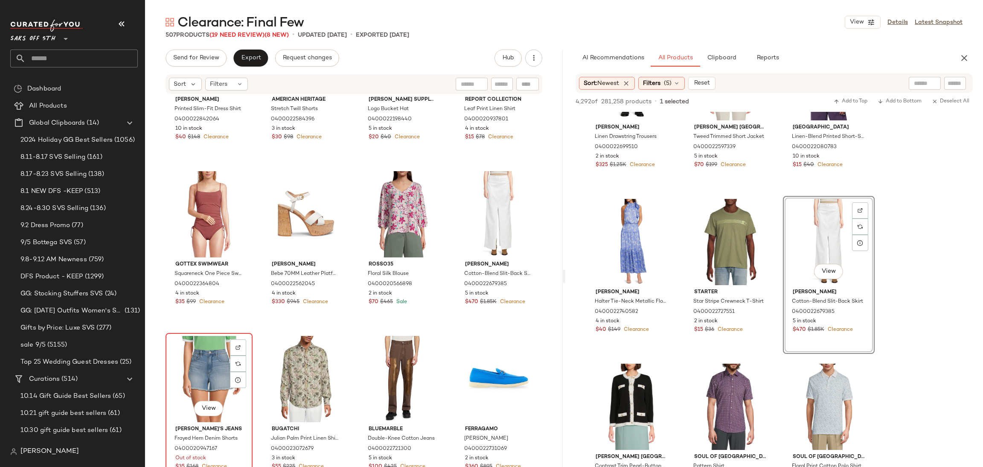
click at [208, 356] on div "View" at bounding box center [209, 379] width 81 height 86
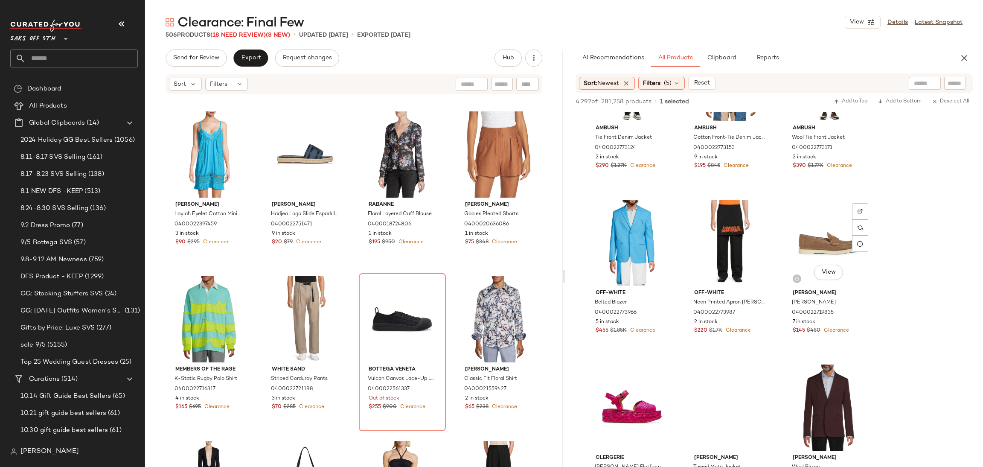
scroll to position [11938, 0]
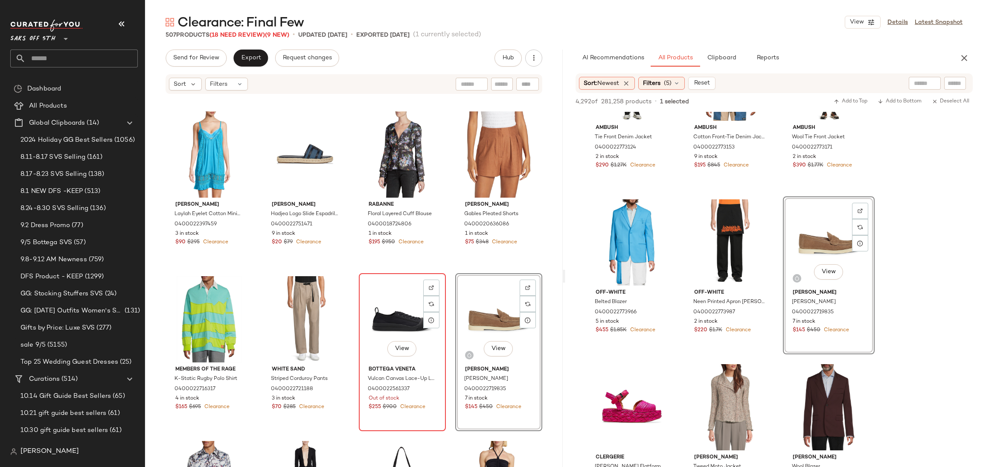
click at [392, 296] on div "View" at bounding box center [402, 319] width 81 height 86
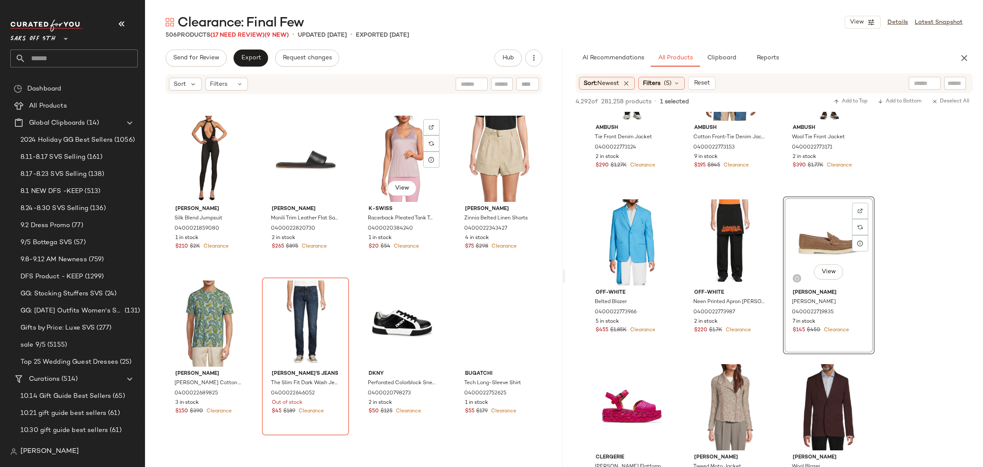
scroll to position [6091, 0]
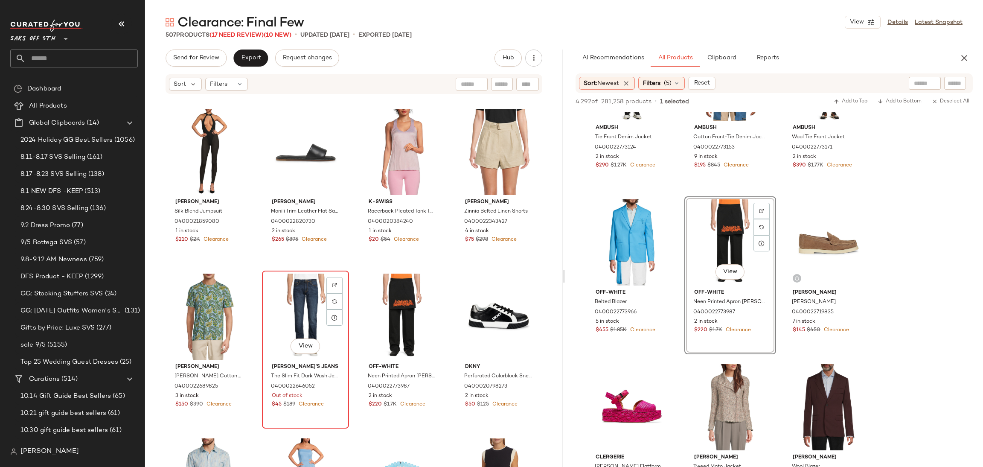
click at [289, 292] on div "View" at bounding box center [305, 316] width 81 height 86
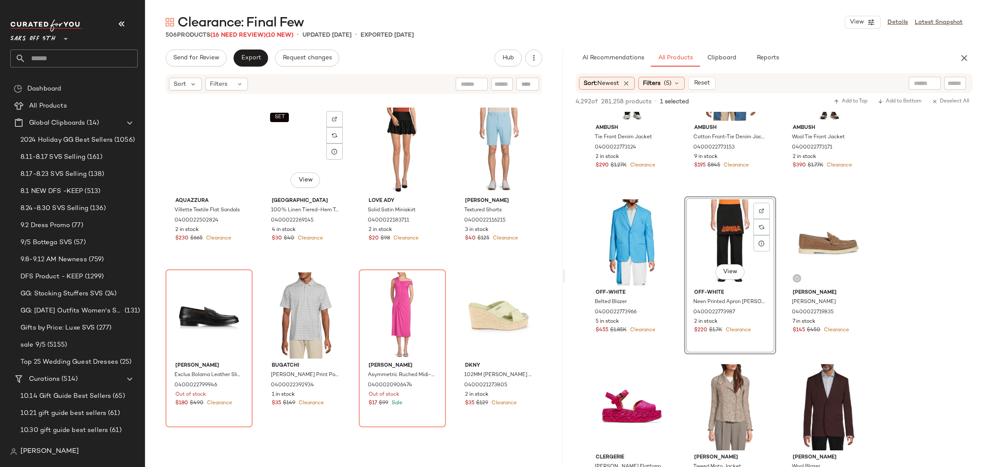
scroll to position [6754, 0]
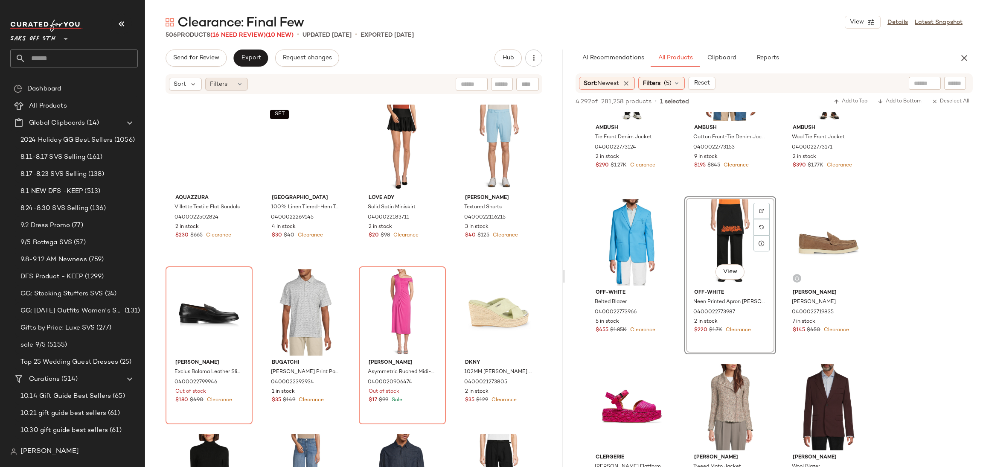
click at [230, 78] on div "Filters" at bounding box center [226, 84] width 43 height 13
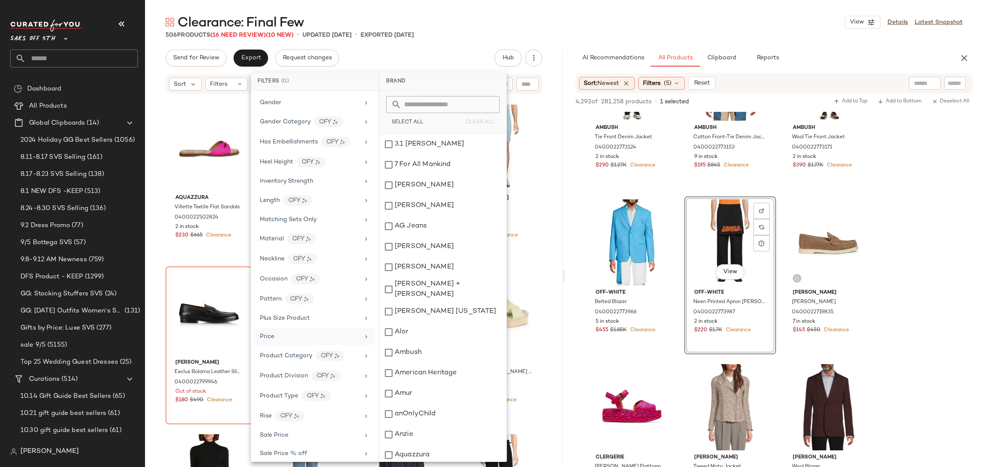
scroll to position [352, 0]
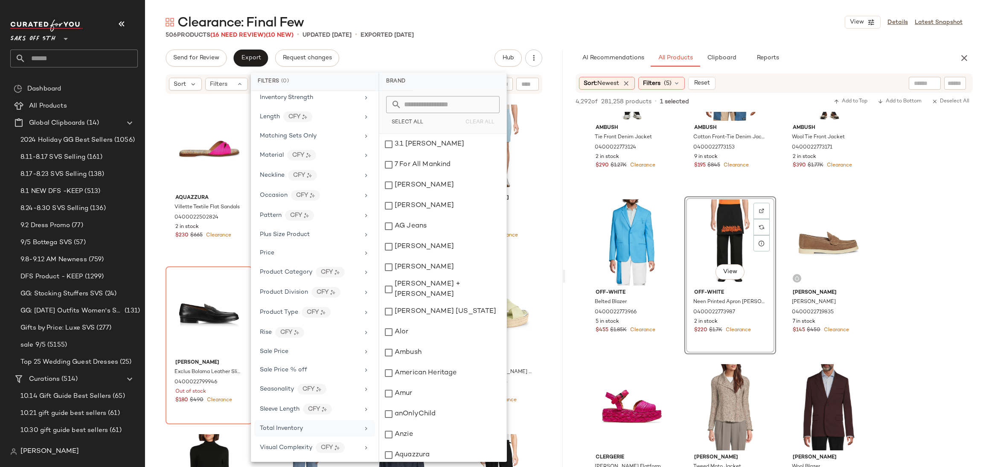
click at [288, 425] on span "Total Inventory" at bounding box center [281, 428] width 43 height 6
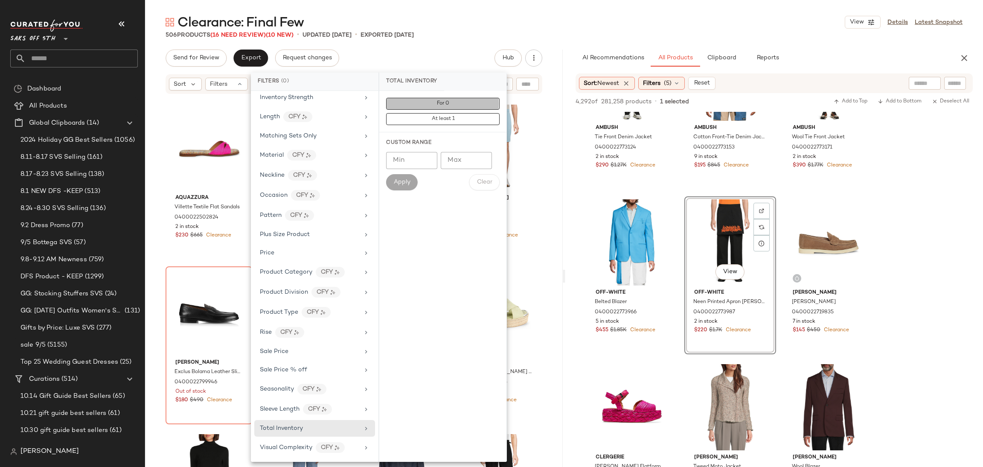
click at [457, 101] on button "For 0" at bounding box center [442, 104] width 113 height 12
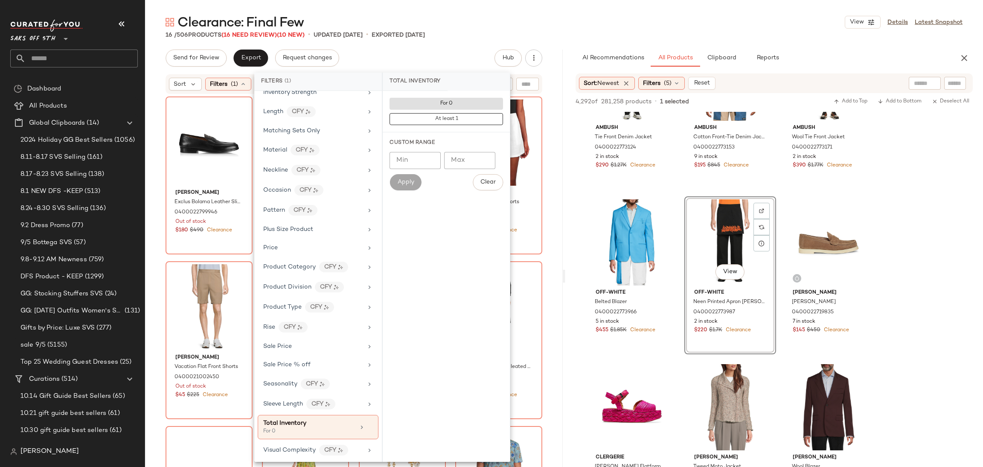
click at [516, 29] on div "Clearance: Final Few View Details Latest Snapshot" at bounding box center [564, 22] width 838 height 17
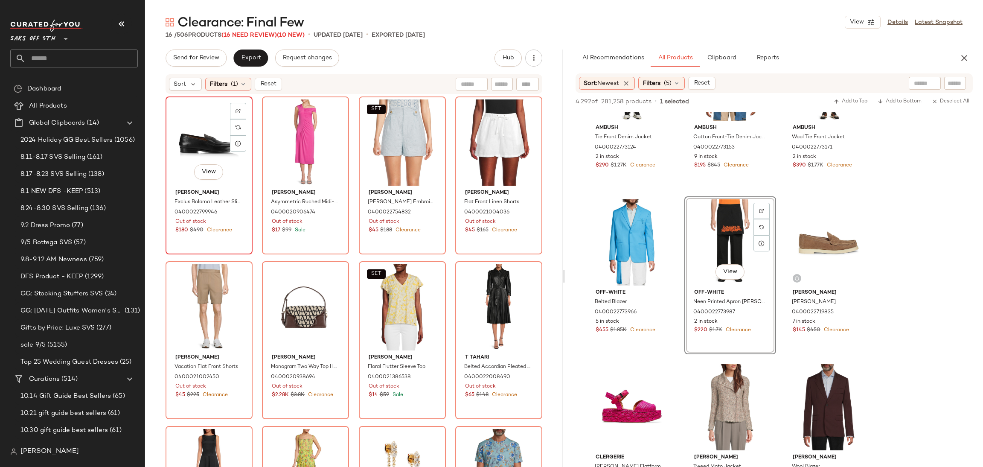
click at [198, 129] on div "View" at bounding box center [209, 142] width 81 height 86
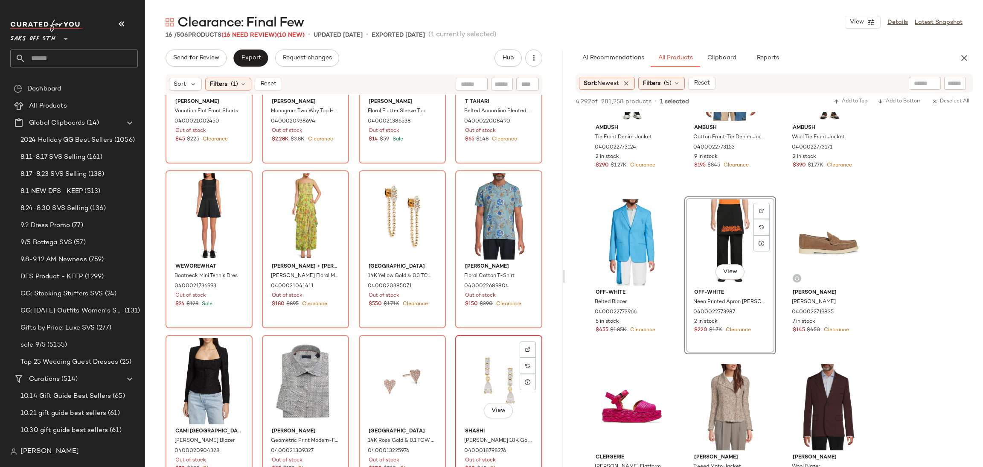
click at [492, 356] on div "View" at bounding box center [498, 381] width 81 height 86
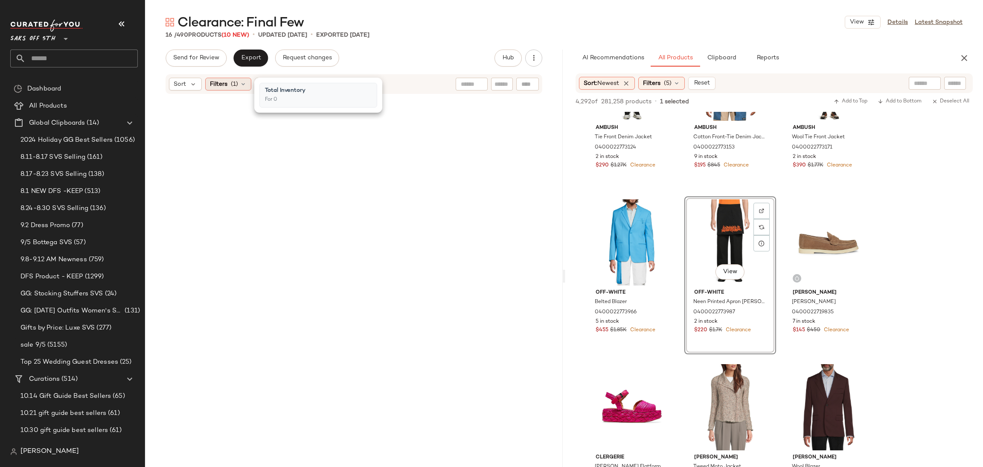
click at [229, 84] on div "Filters (1)" at bounding box center [228, 84] width 46 height 13
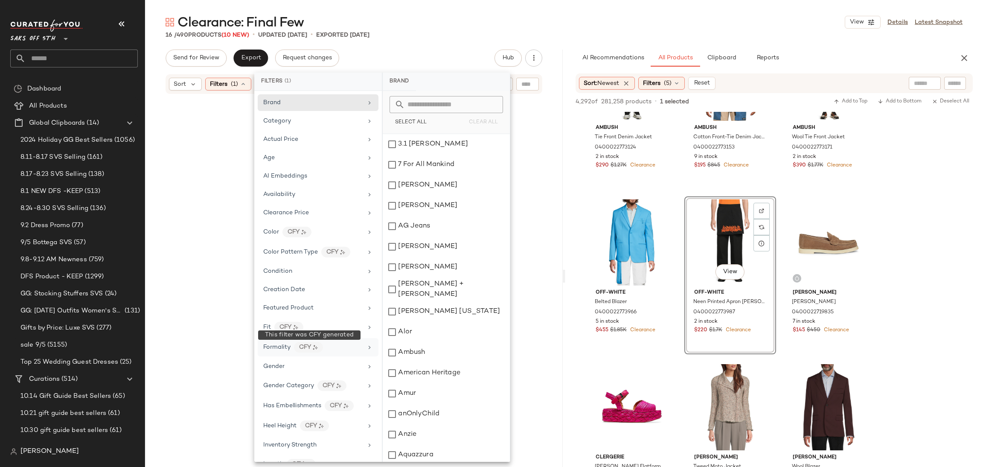
scroll to position [360, 0]
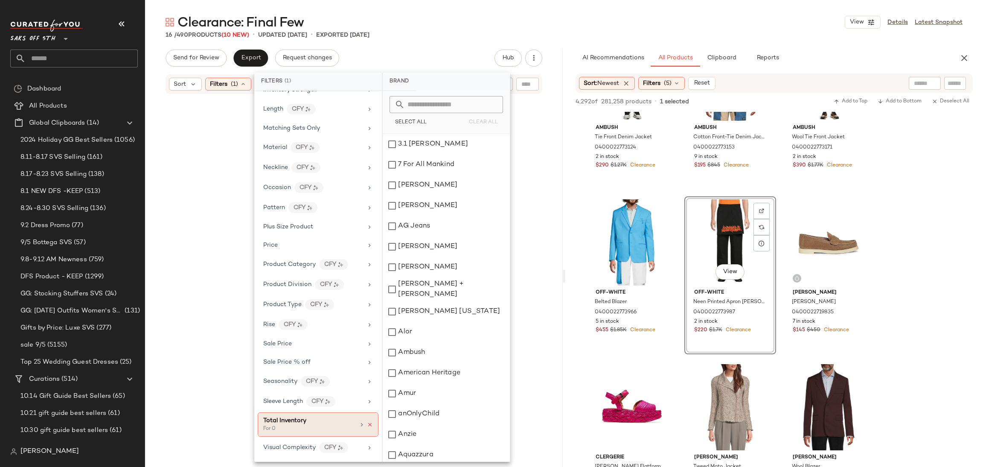
click at [369, 425] on icon at bounding box center [370, 425] width 6 height 6
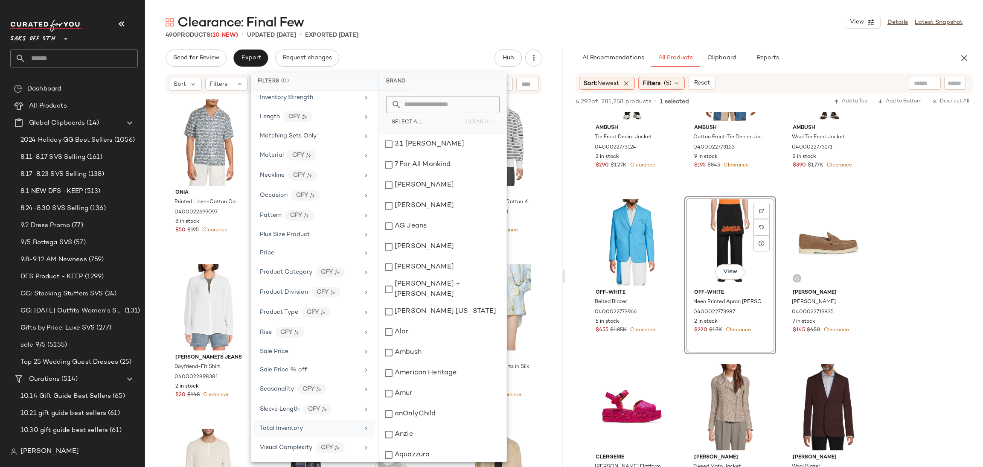
click at [405, 35] on div "490 Products (10 New) • updated Sep 8th • Exported Sep 5th" at bounding box center [564, 35] width 838 height 9
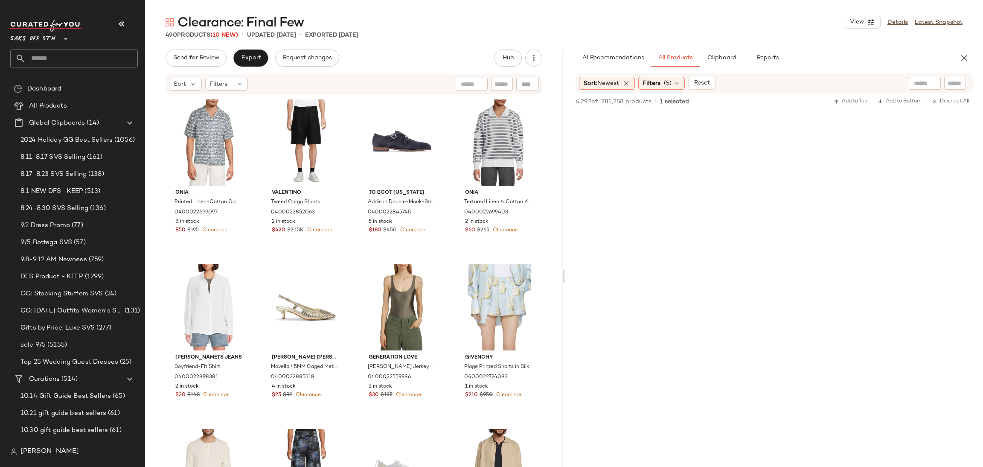
scroll to position [0, 0]
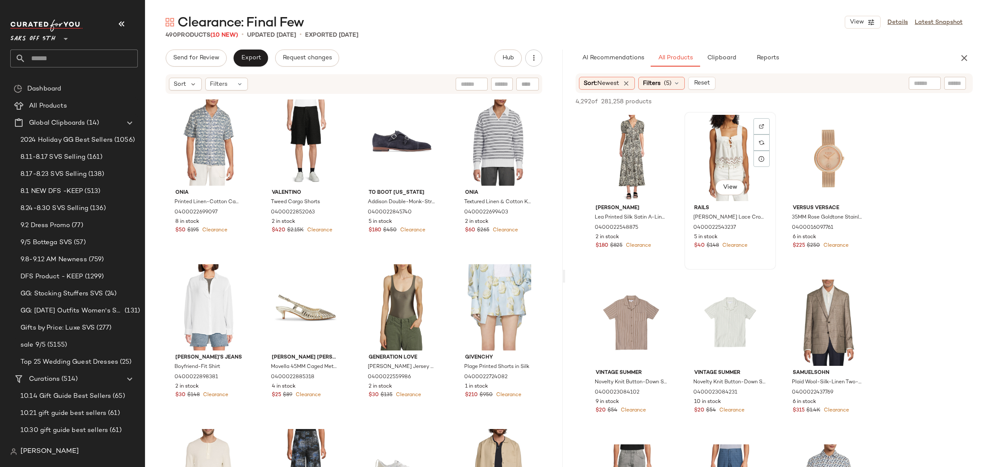
click at [721, 158] on div "View" at bounding box center [730, 158] width 86 height 86
click at [859, 97] on button "Add to Top" at bounding box center [850, 101] width 41 height 10
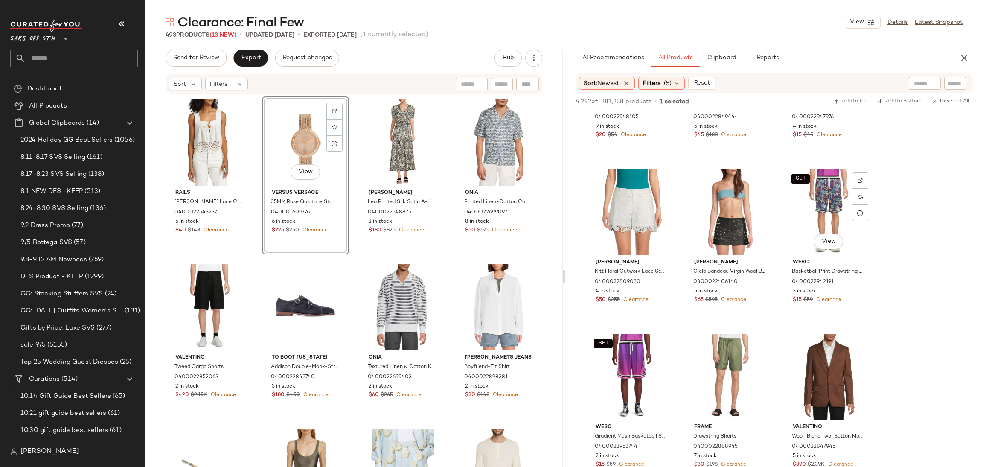
scroll to position [2089, 0]
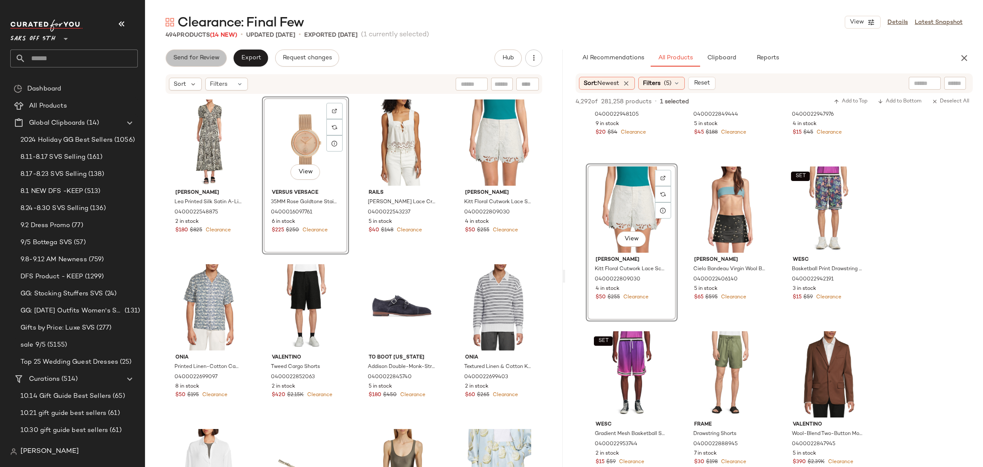
click at [215, 59] on span "Send for Review" at bounding box center [196, 58] width 47 height 7
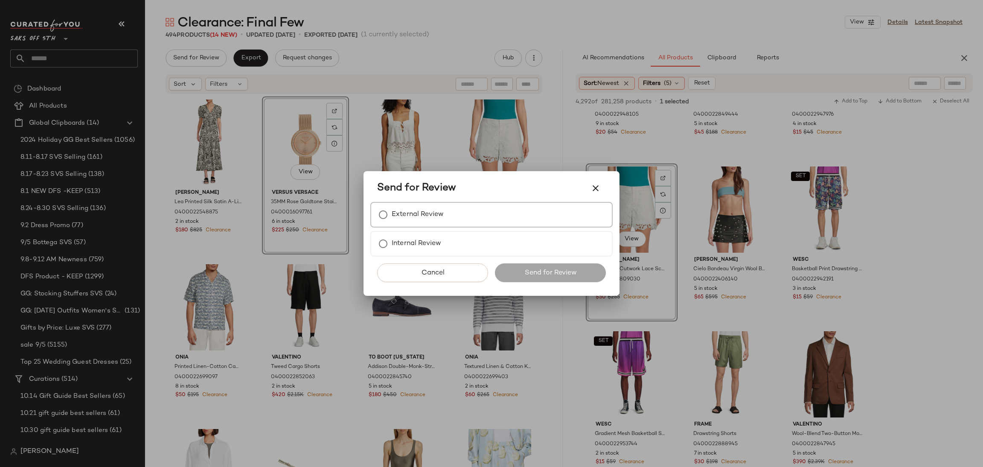
click at [416, 215] on label "External Review" at bounding box center [418, 214] width 52 height 17
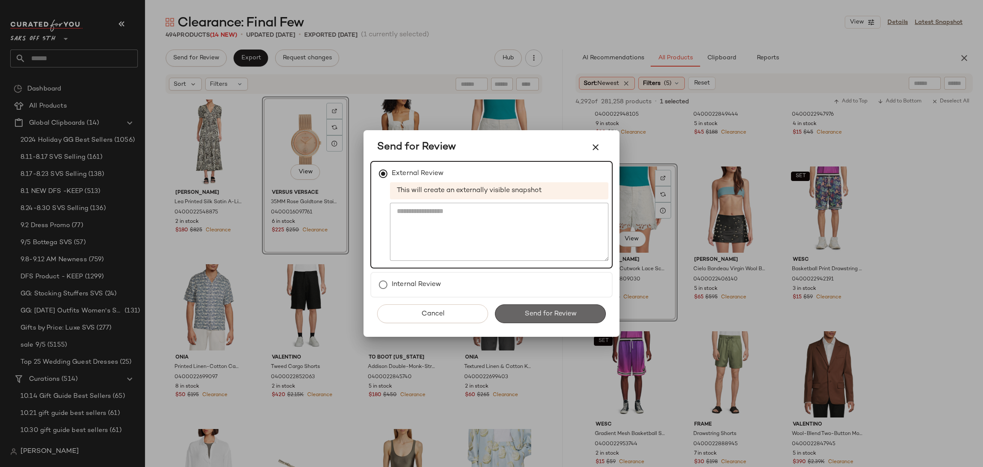
click at [564, 315] on span "Send for Review" at bounding box center [550, 314] width 52 height 8
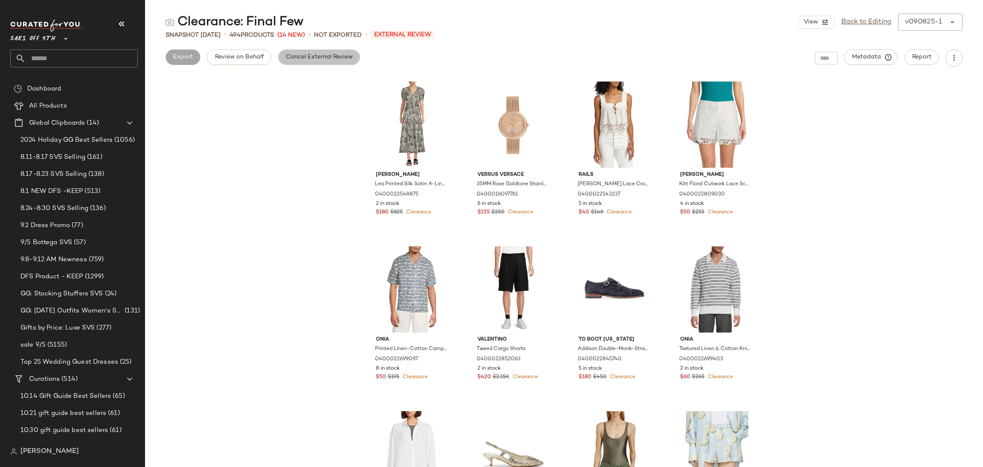
click at [334, 61] on button "Cancel External Review" at bounding box center [319, 56] width 82 height 15
click at [259, 57] on span "Export" at bounding box center [251, 57] width 20 height 7
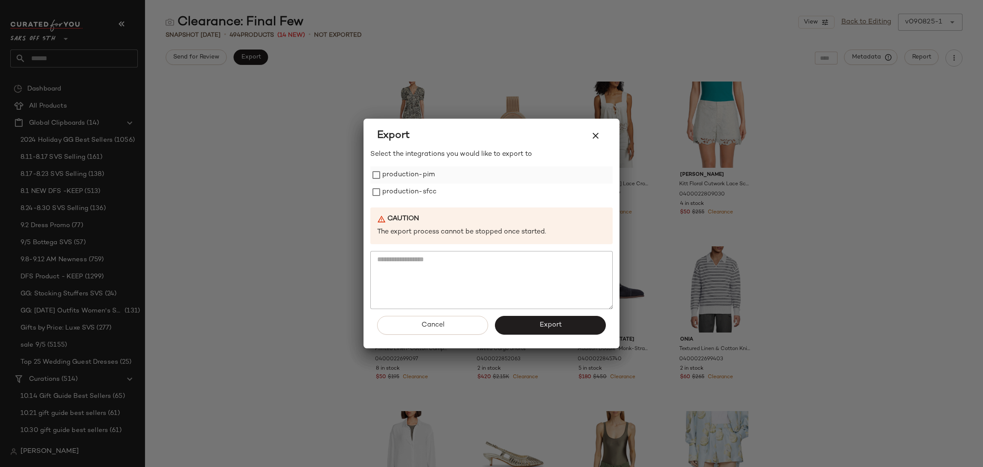
click at [427, 172] on label "production-pim" at bounding box center [408, 174] width 52 height 17
click at [429, 188] on label "production-sfcc" at bounding box center [409, 191] width 54 height 17
click at [550, 320] on button "Export" at bounding box center [550, 325] width 111 height 19
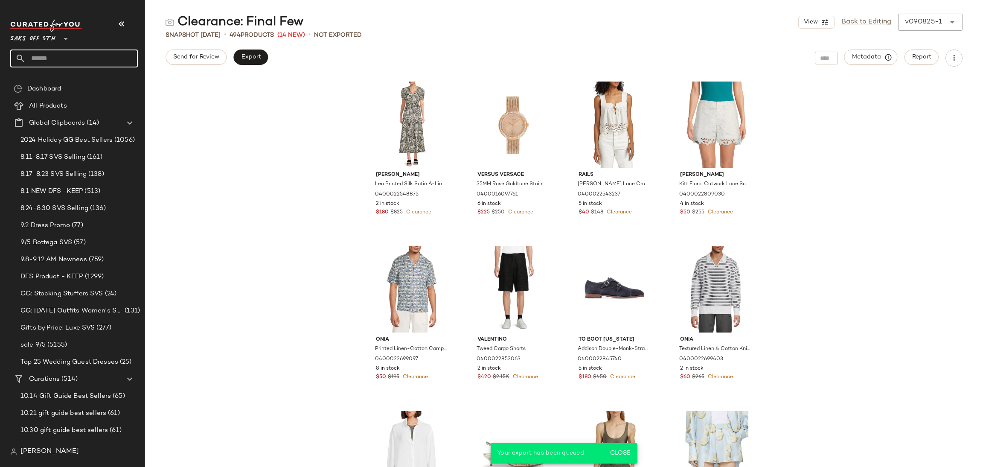
click at [101, 56] on input "text" at bounding box center [82, 58] width 112 height 18
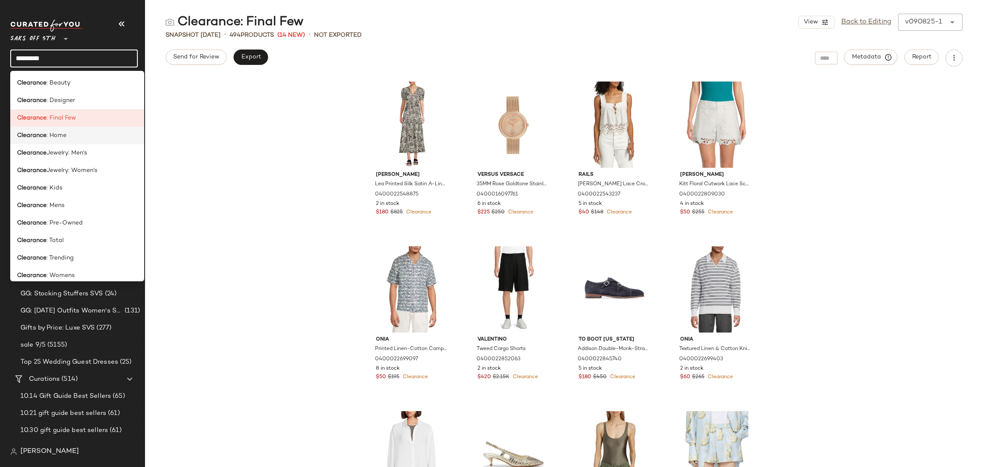
type input "*********"
click at [85, 139] on div "Clearance : Home" at bounding box center [77, 135] width 120 height 9
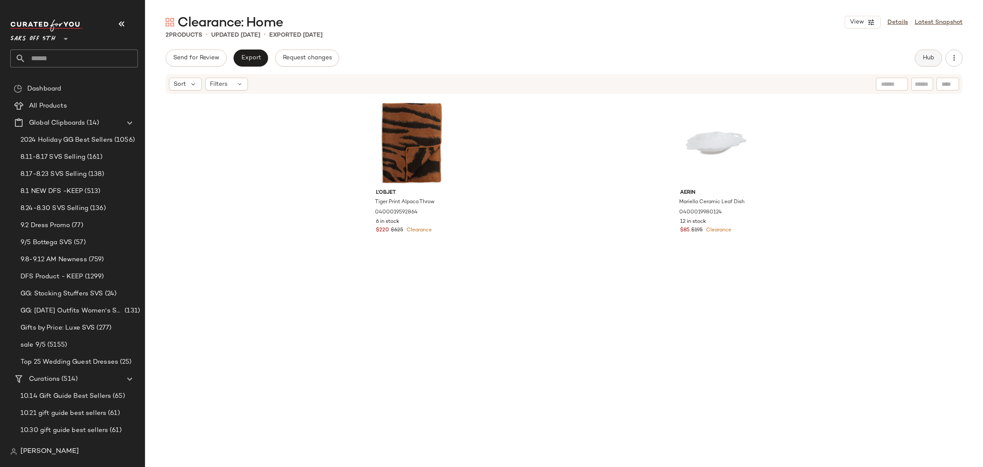
click at [926, 58] on span "Hub" at bounding box center [928, 58] width 12 height 7
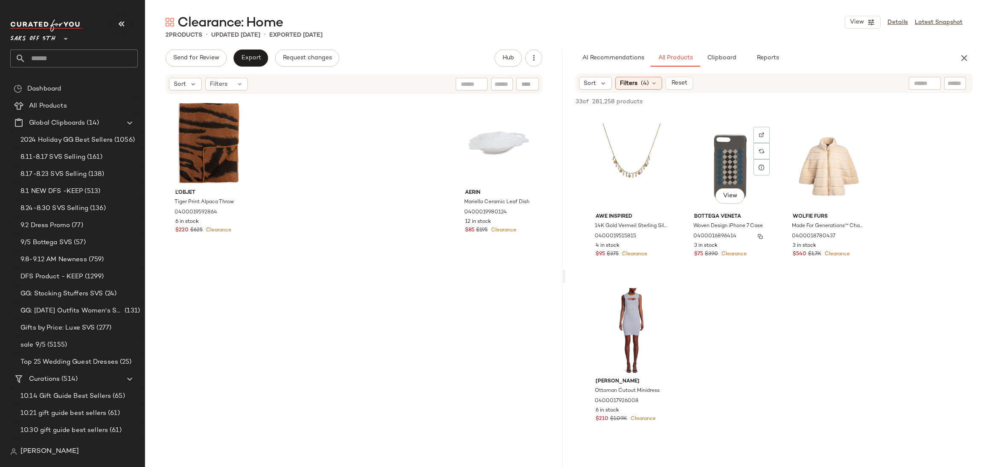
scroll to position [1491, 0]
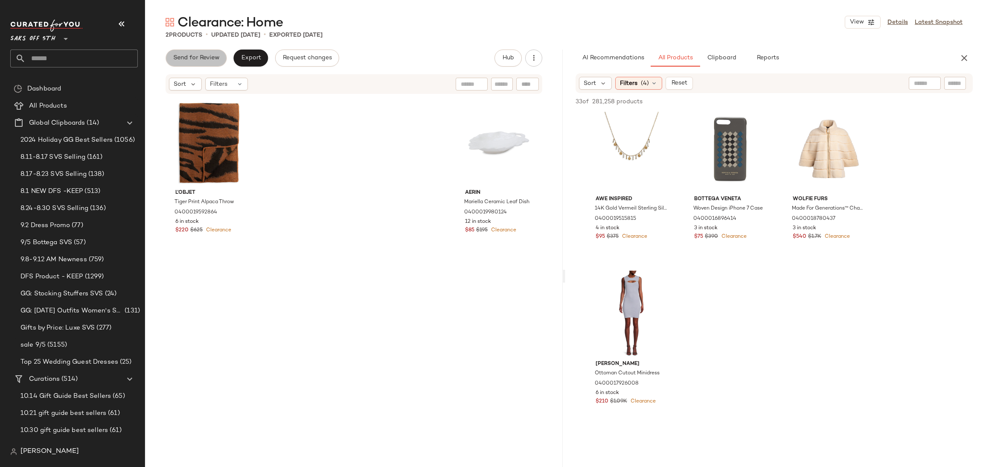
click at [208, 57] on span "Send for Review" at bounding box center [196, 58] width 47 height 7
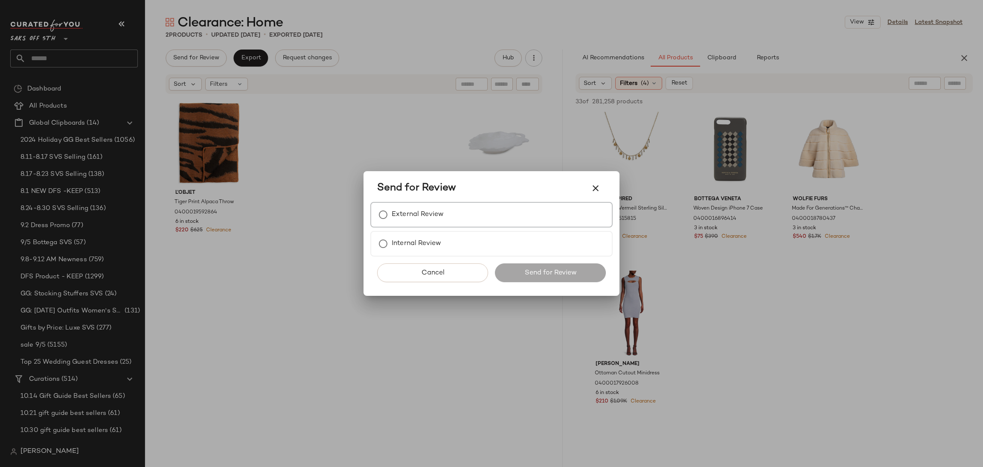
click at [396, 218] on label "External Review" at bounding box center [418, 214] width 52 height 17
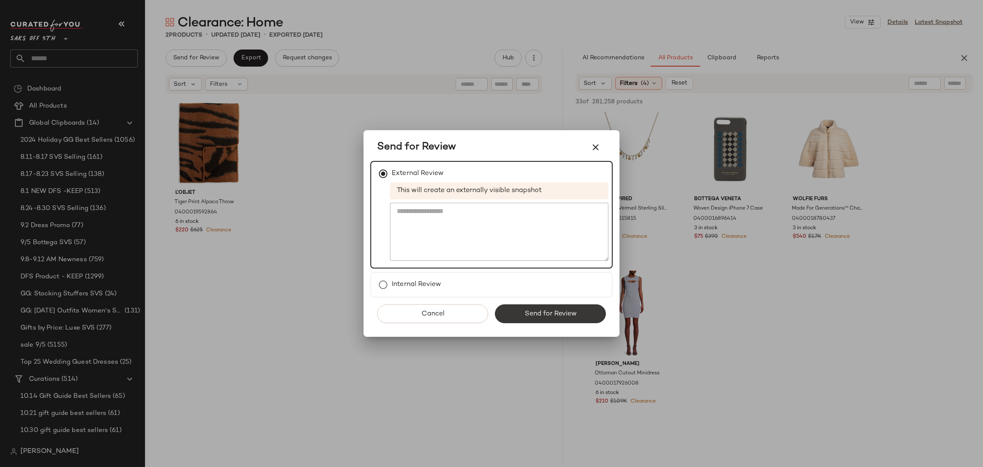
click at [513, 316] on button "Send for Review" at bounding box center [550, 313] width 111 height 19
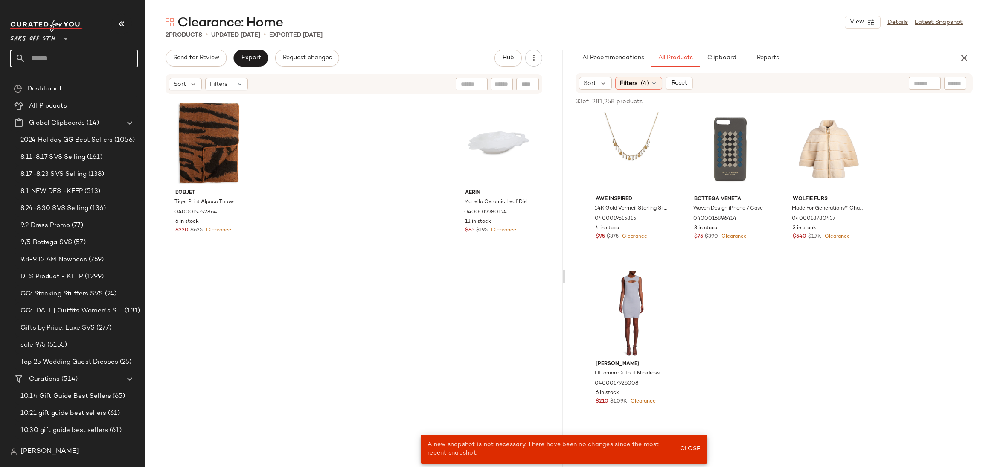
click at [66, 55] on input "text" at bounding box center [82, 58] width 112 height 18
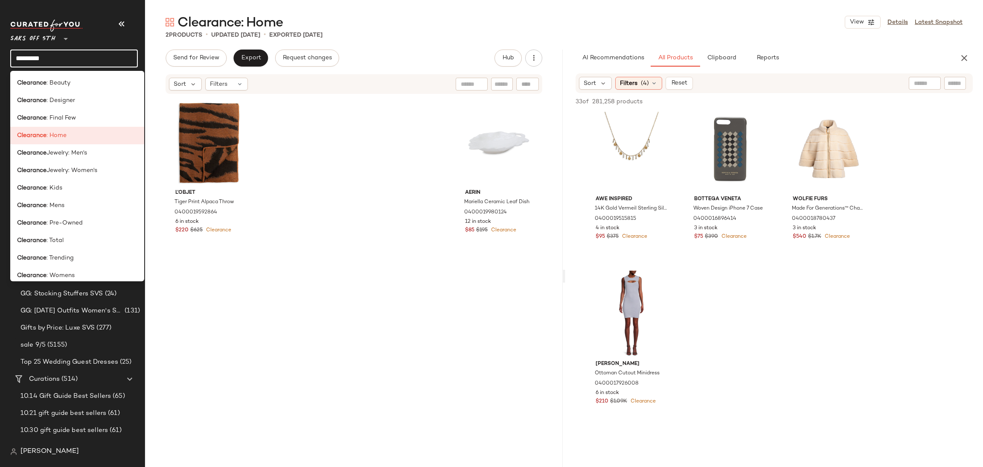
type input "*********"
click at [80, 193] on div "Clearance : Kids" at bounding box center [77, 187] width 134 height 17
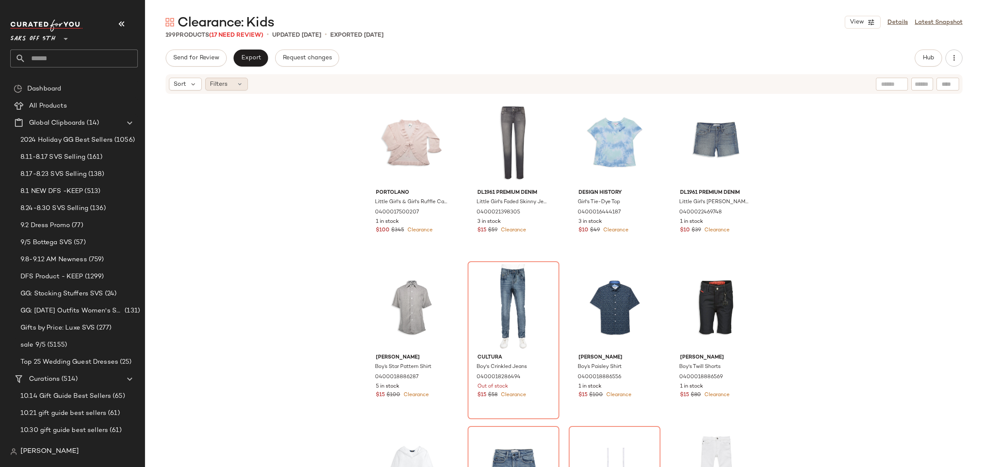
click at [235, 88] on div "Filters" at bounding box center [226, 84] width 43 height 13
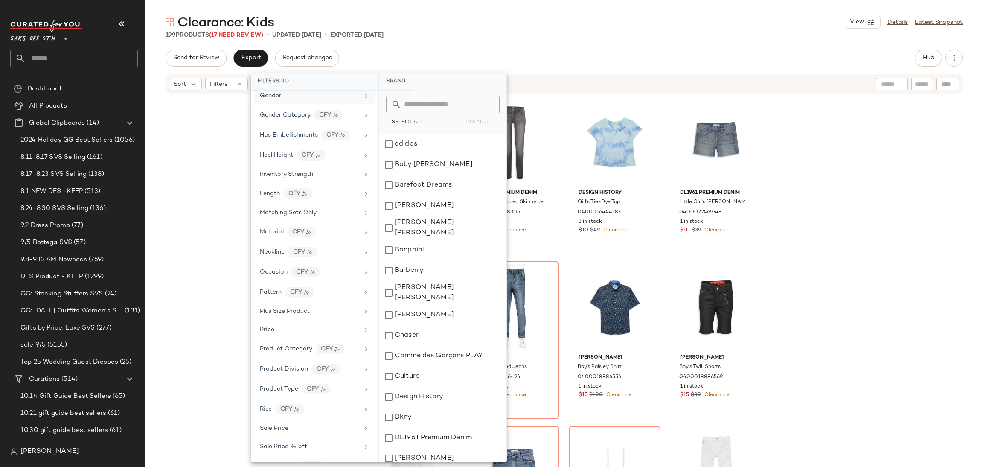
scroll to position [352, 0]
click at [301, 426] on span "Total Inventory" at bounding box center [281, 428] width 43 height 6
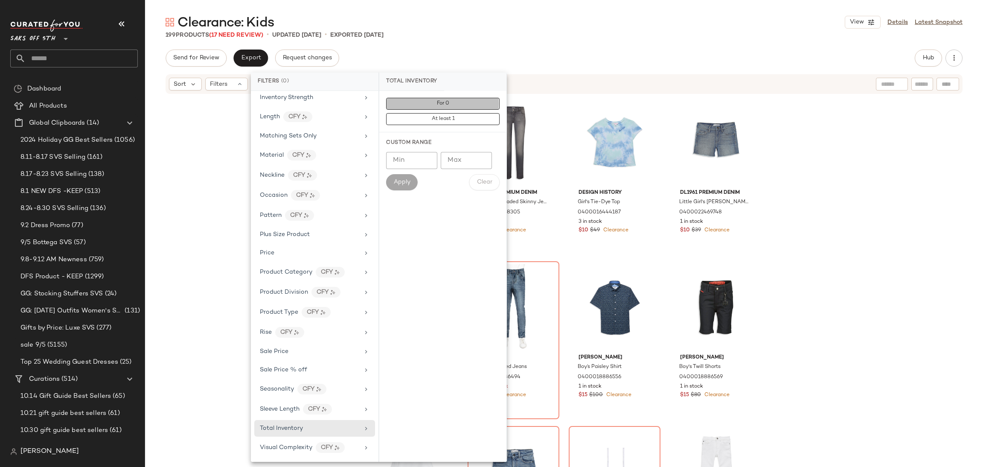
click at [418, 108] on button "For 0" at bounding box center [442, 104] width 113 height 12
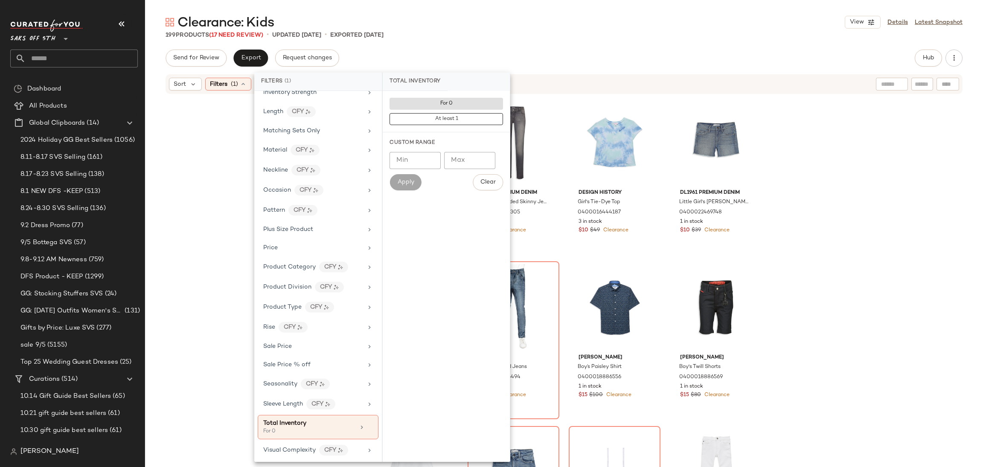
click at [518, 42] on div "Clearance: Kids View Details Latest Snapshot 199 Products (17 Need Review) • up…" at bounding box center [564, 240] width 838 height 453
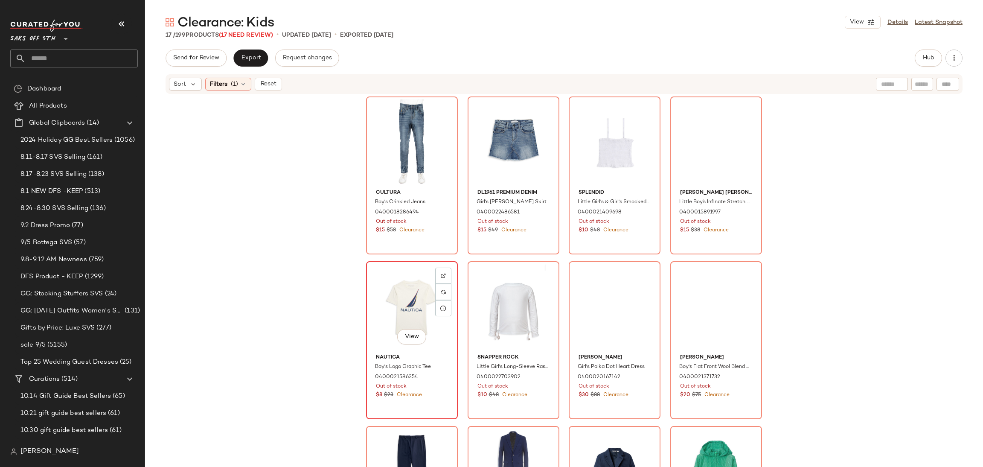
click at [409, 280] on div "View" at bounding box center [412, 307] width 86 height 86
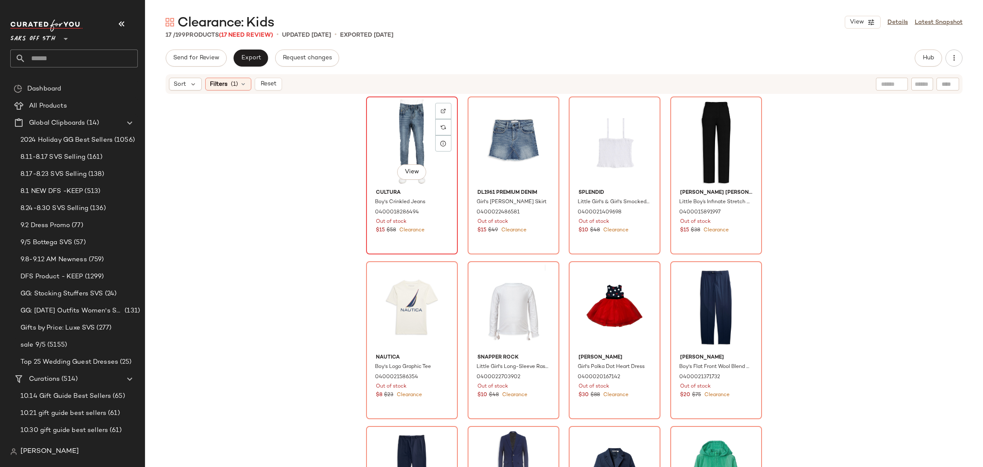
click at [405, 143] on div "View" at bounding box center [412, 142] width 86 height 86
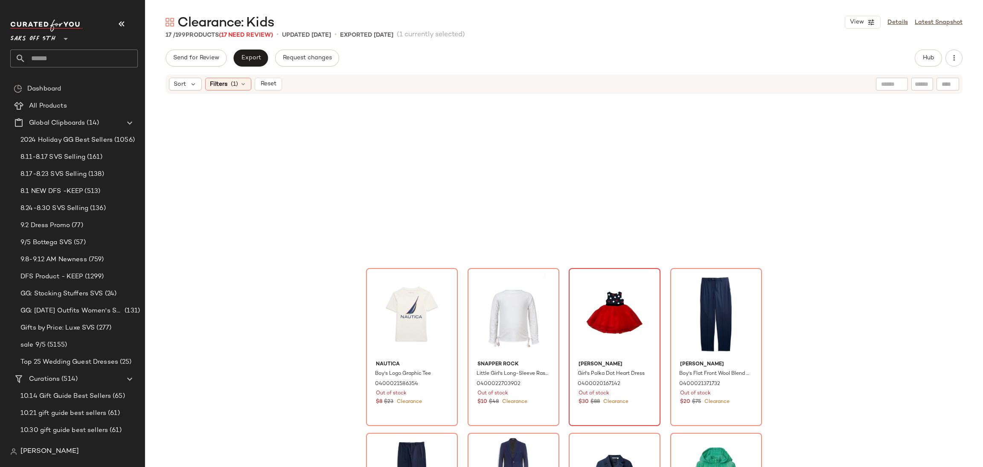
scroll to position [427, 0]
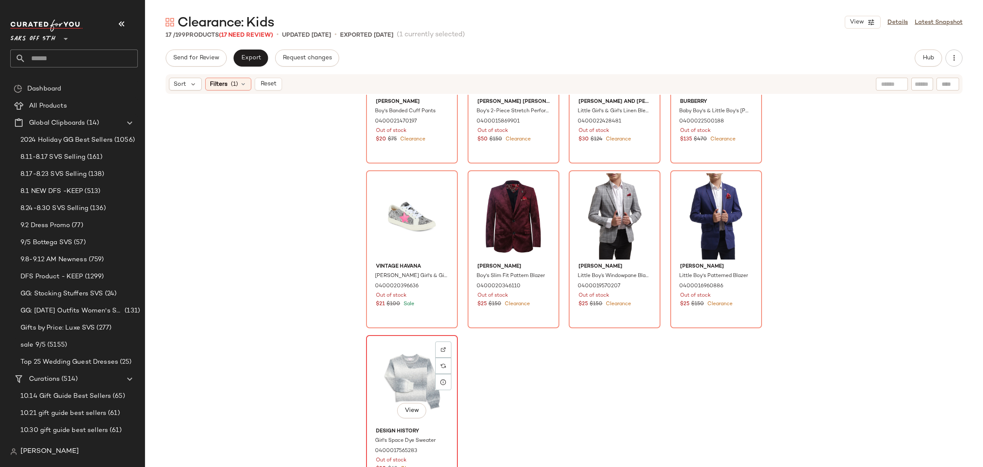
click at [401, 359] on div "View" at bounding box center [412, 381] width 86 height 86
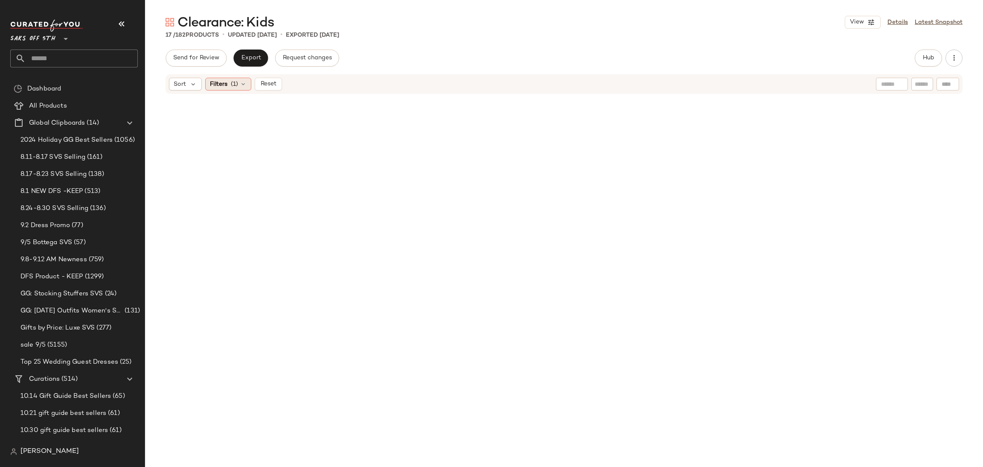
click at [218, 85] on span "Filters" at bounding box center [218, 84] width 17 height 9
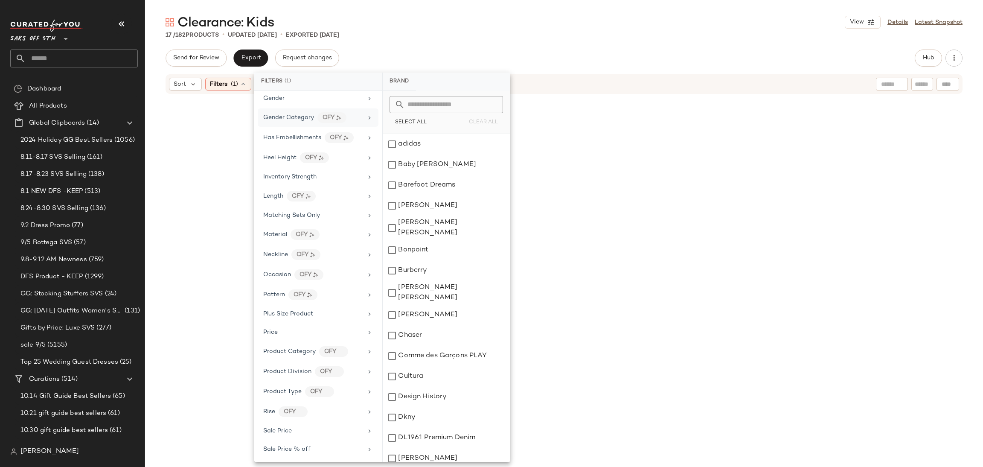
scroll to position [360, 0]
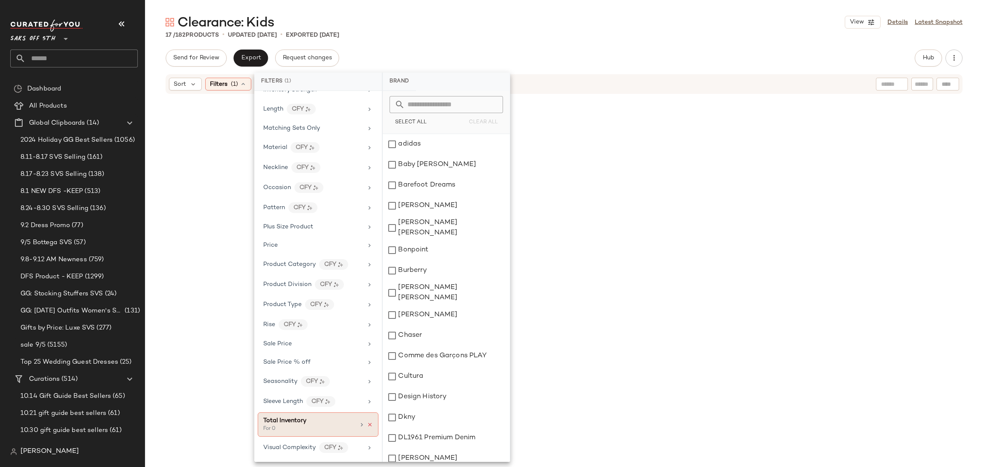
click at [367, 422] on icon at bounding box center [370, 425] width 6 height 6
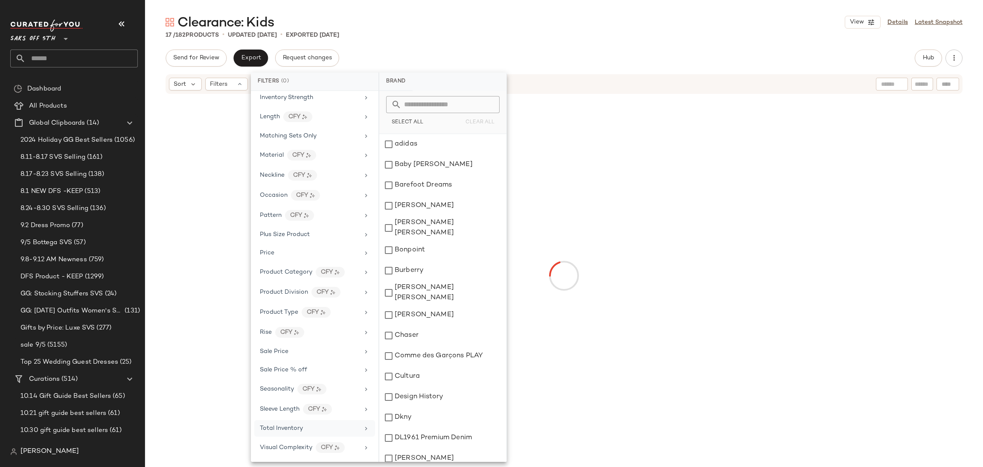
scroll to position [352, 0]
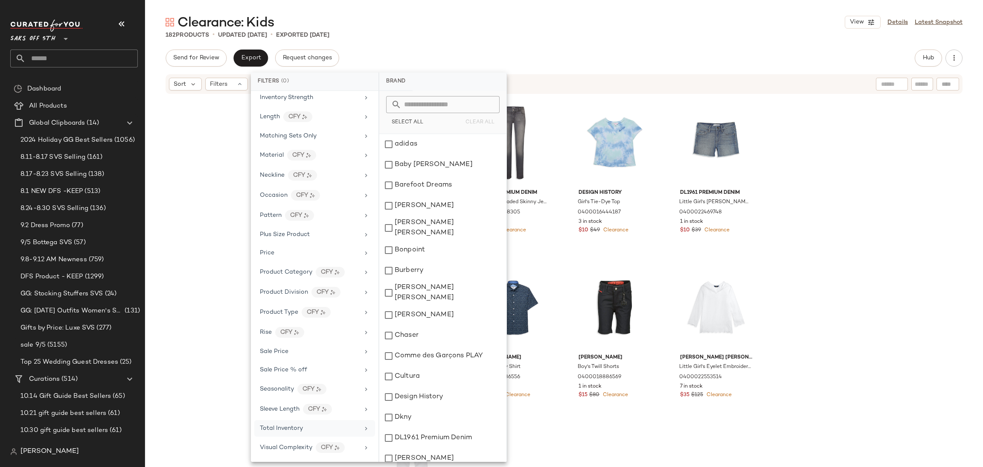
click at [527, 43] on div "Clearance: Kids View Details Latest Snapshot 182 Products • updated Sep 8th • E…" at bounding box center [564, 240] width 838 height 453
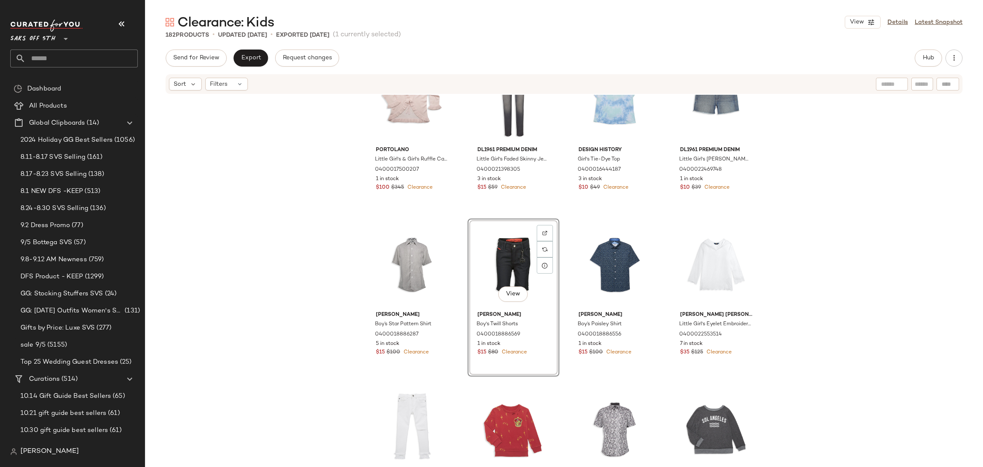
scroll to position [44, 0]
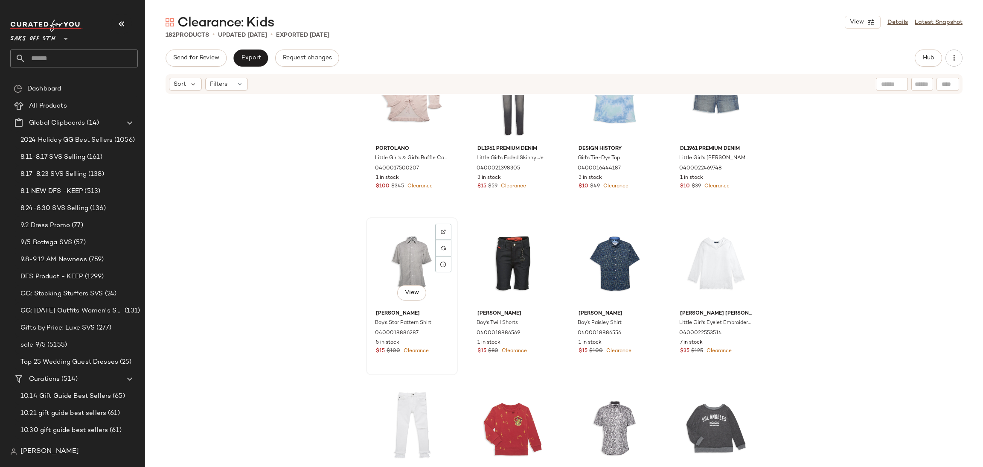
click at [394, 253] on div "View" at bounding box center [412, 263] width 86 height 86
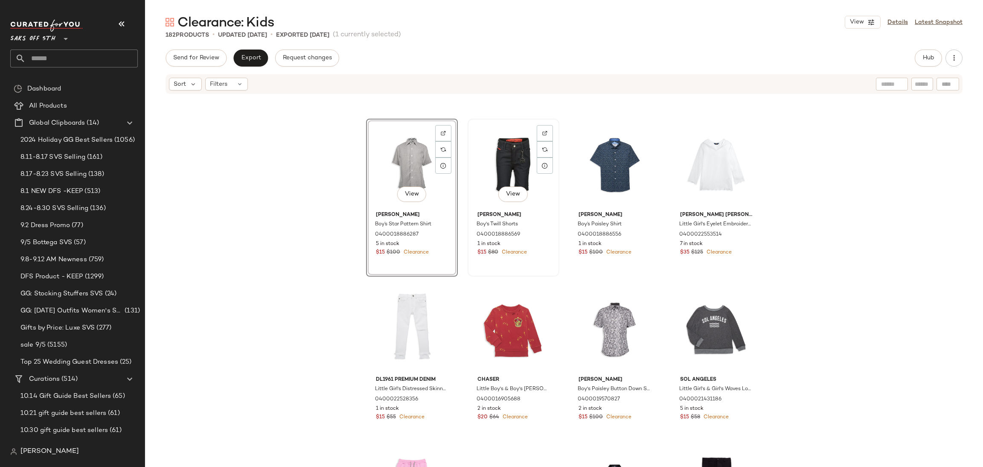
scroll to position [158, 0]
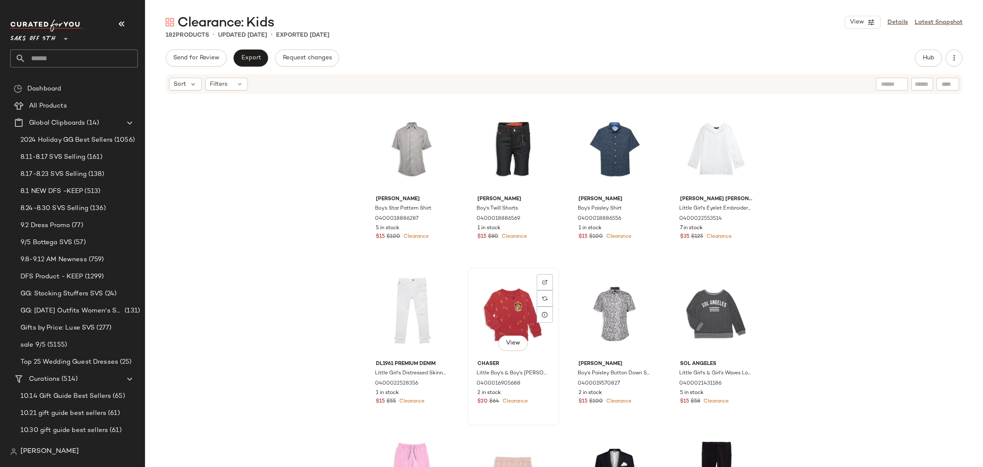
click at [491, 316] on div "View" at bounding box center [514, 313] width 86 height 86
click at [599, 321] on div "View" at bounding box center [615, 313] width 86 height 86
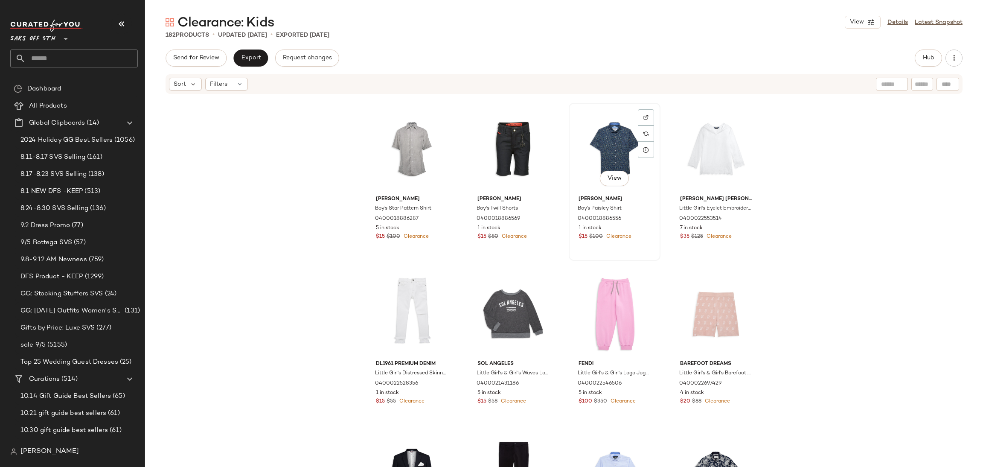
click at [596, 157] on div "View" at bounding box center [615, 149] width 86 height 86
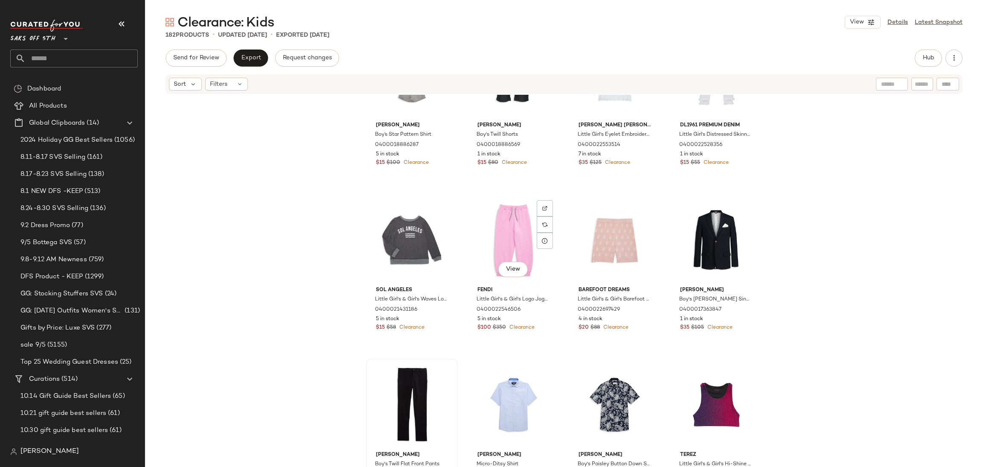
scroll to position [233, 0]
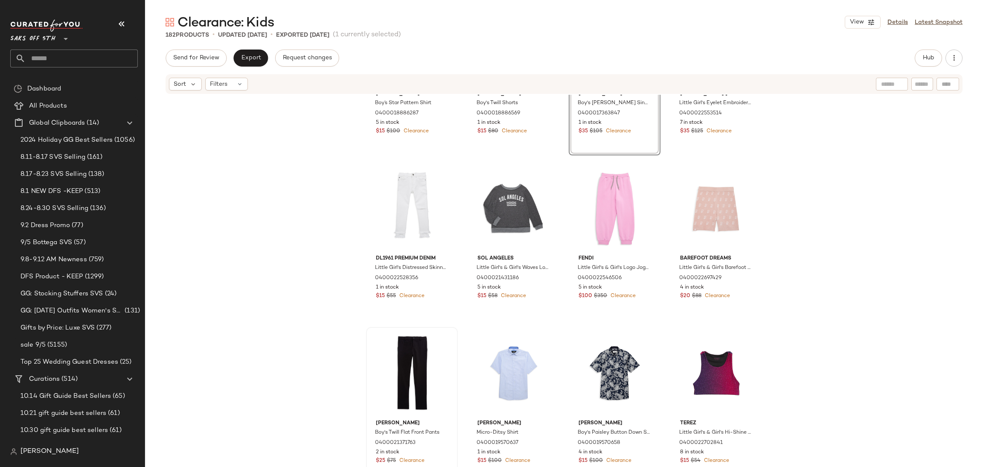
scroll to position [284, 0]
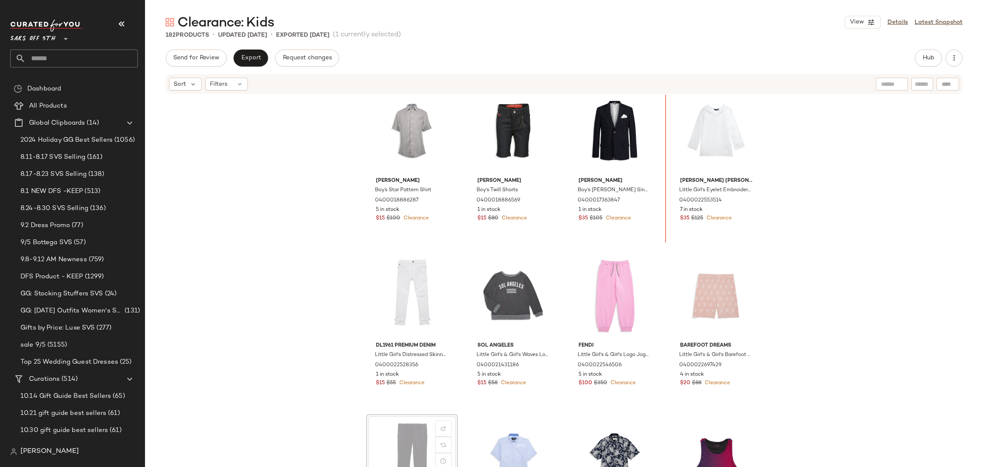
scroll to position [172, 0]
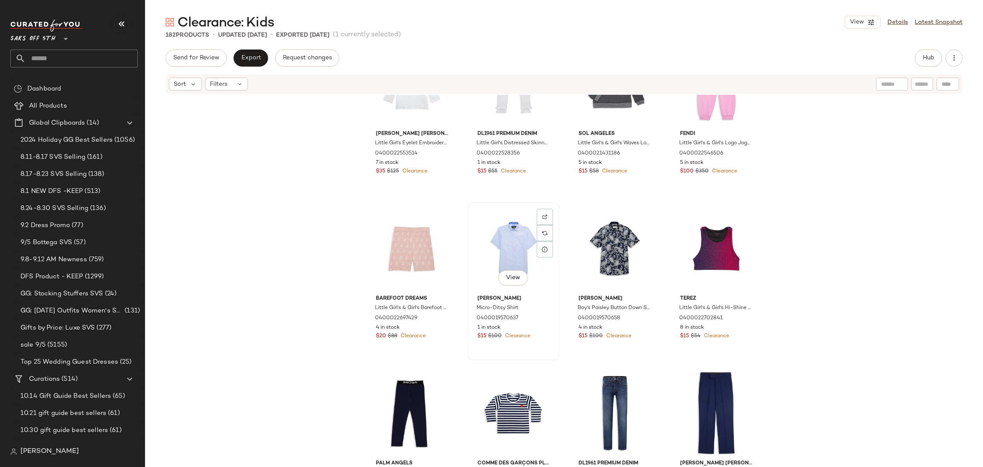
scroll to position [352, 0]
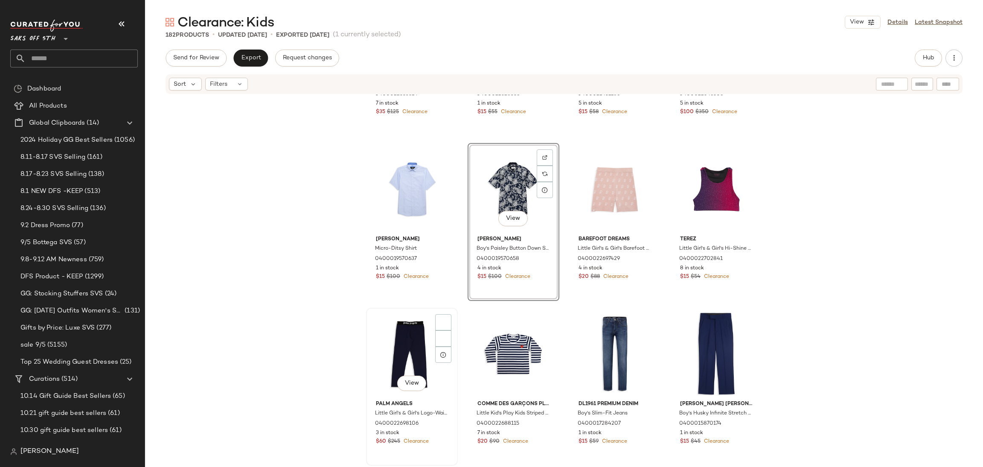
scroll to position [454, 0]
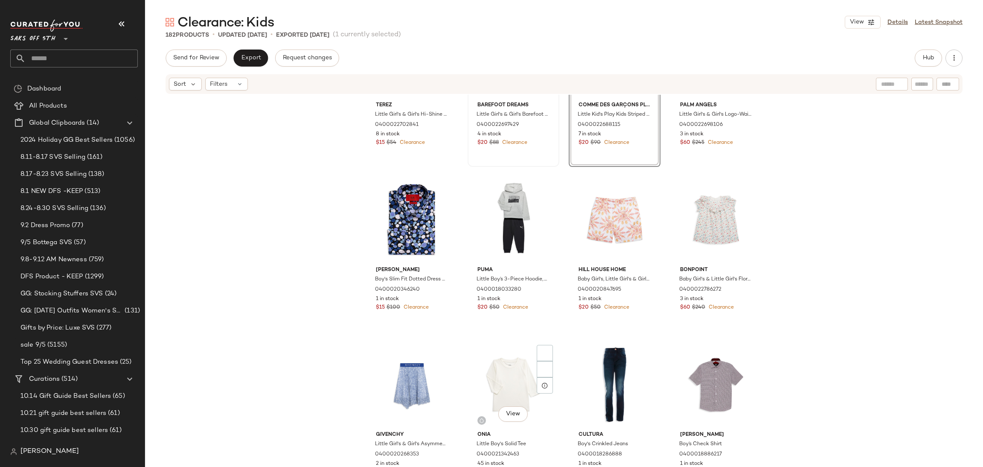
scroll to position [754, 0]
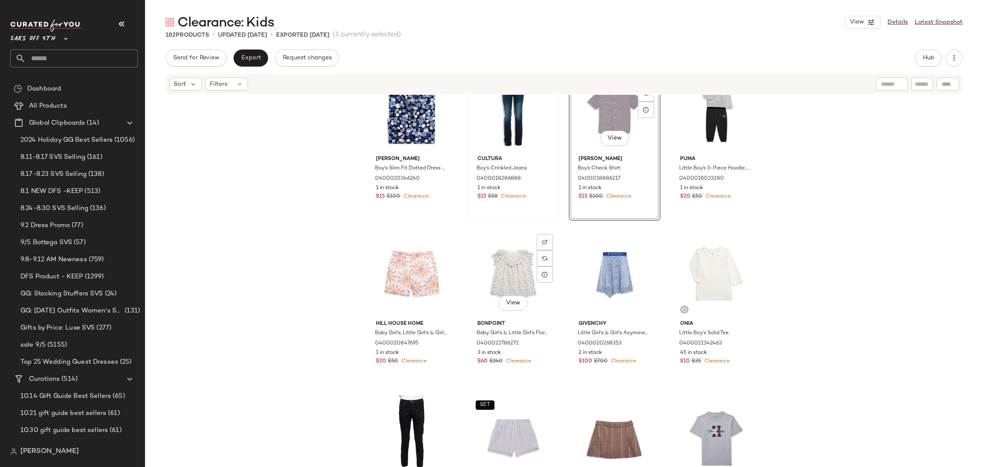
scroll to position [864, 0]
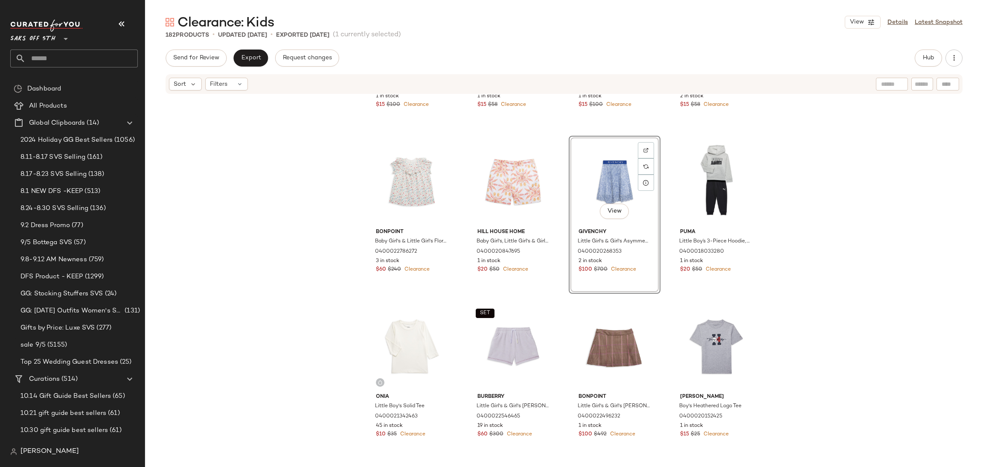
scroll to position [957, 0]
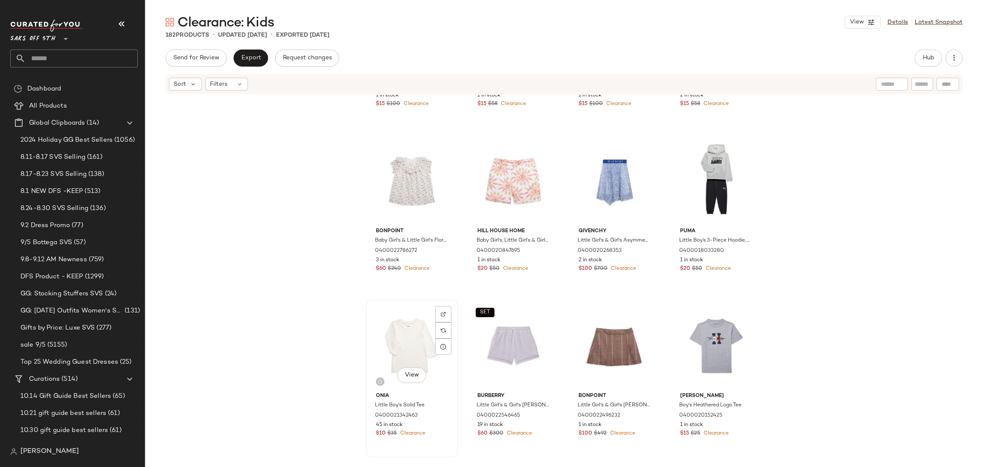
click at [396, 336] on div "View" at bounding box center [412, 345] width 86 height 86
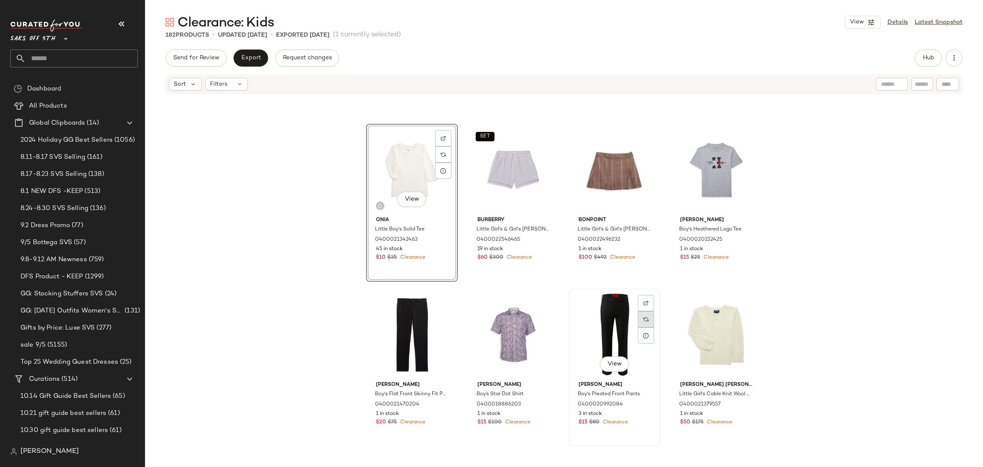
scroll to position [1133, 0]
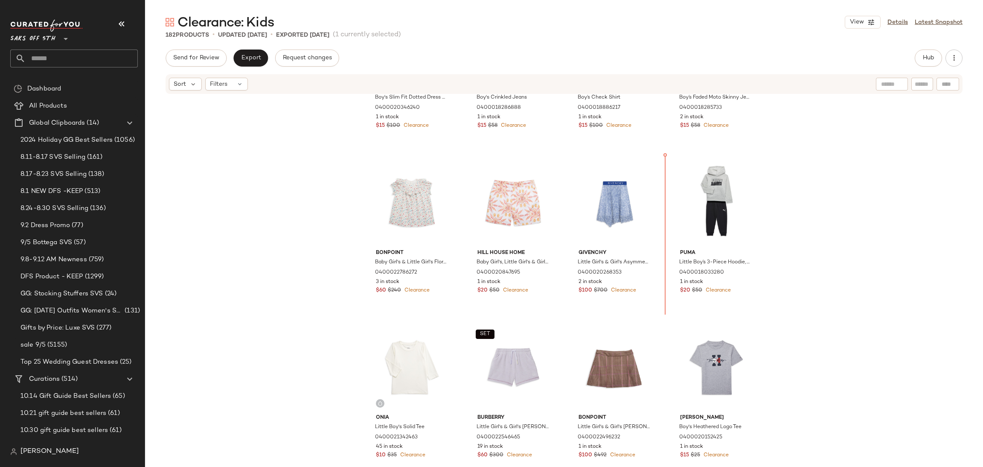
scroll to position [924, 0]
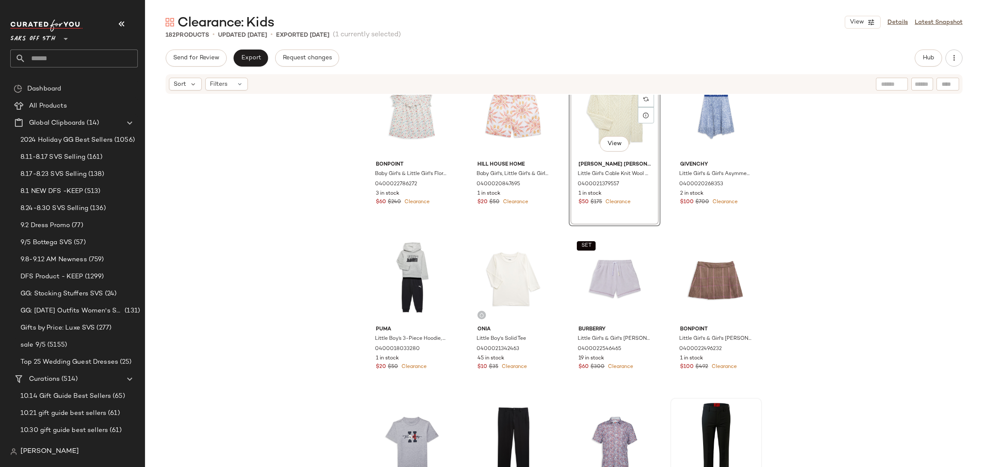
scroll to position [1036, 0]
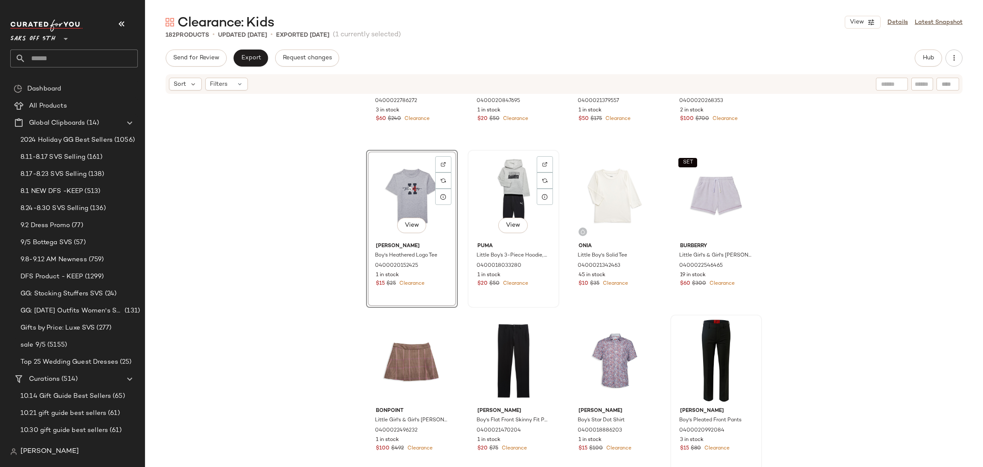
scroll to position [1107, 0]
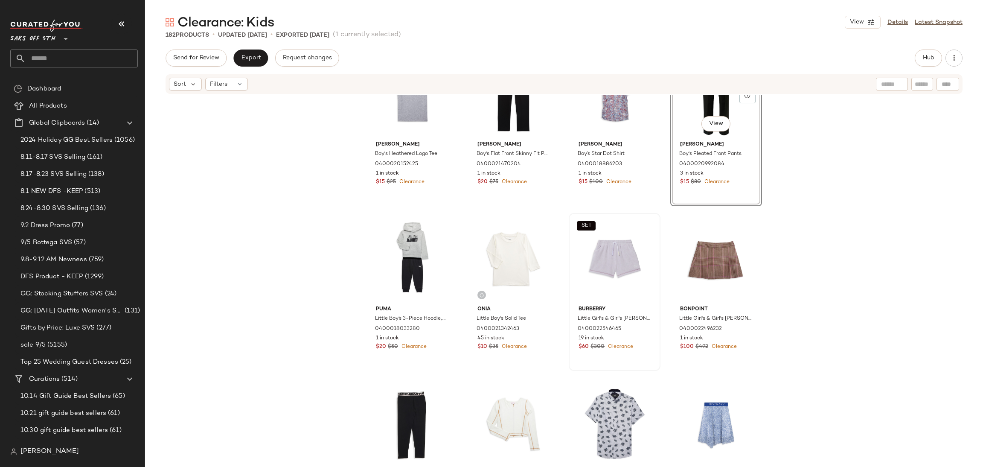
scroll to position [1251, 0]
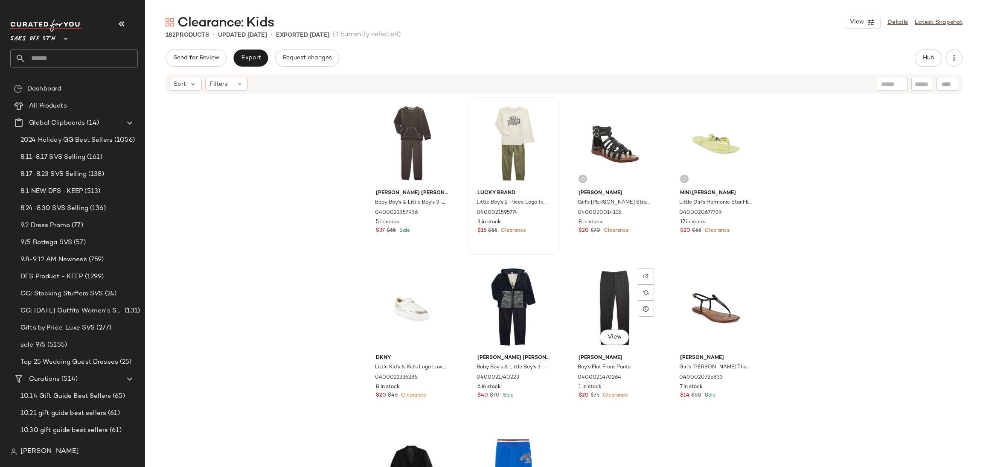
scroll to position [1983, 0]
click at [200, 59] on span "Send for Review" at bounding box center [196, 58] width 47 height 7
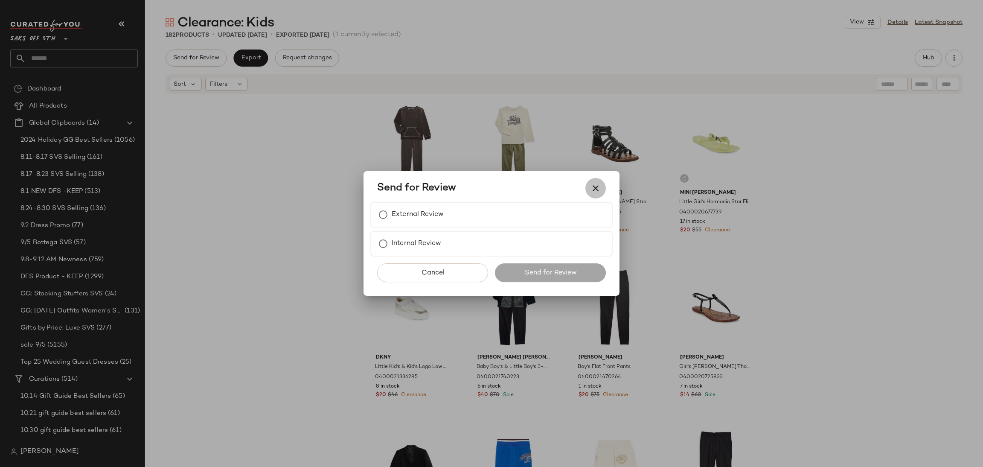
click at [591, 187] on icon "button" at bounding box center [595, 188] width 10 height 10
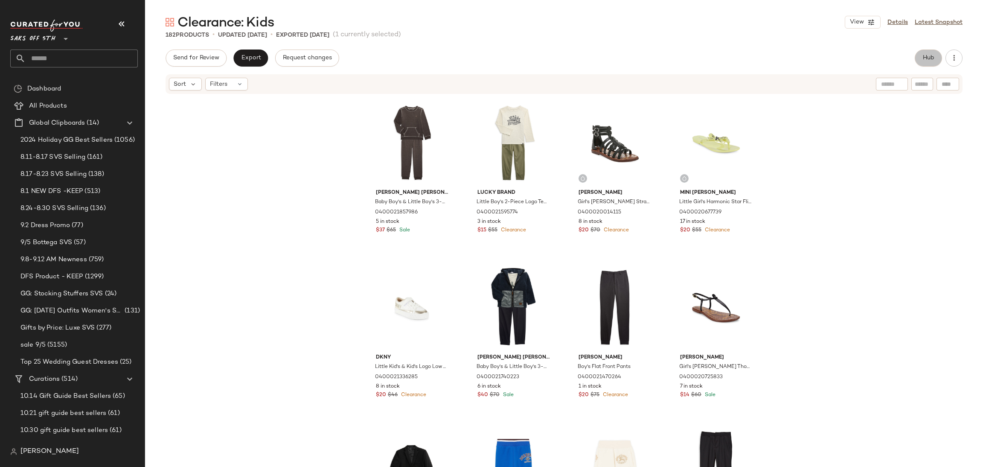
click at [917, 63] on button "Hub" at bounding box center [928, 57] width 27 height 17
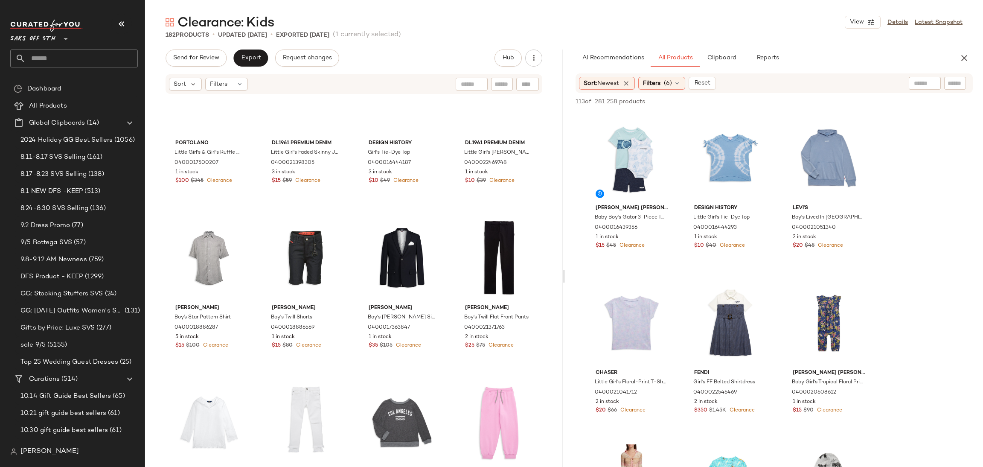
scroll to position [0, 0]
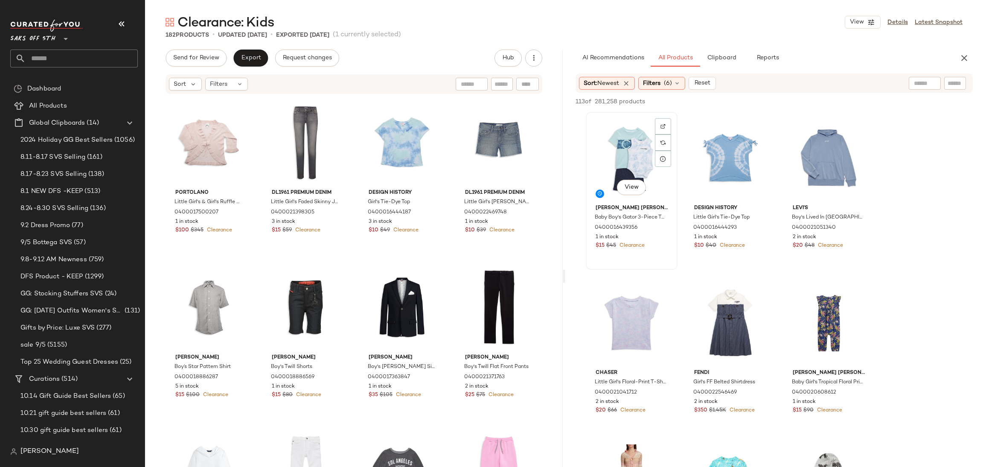
click at [629, 149] on div "View" at bounding box center [632, 158] width 86 height 86
click at [843, 94] on div "113 of 281,258 products • 1 selected Add to Top Add to Bottom Deselect All" at bounding box center [774, 102] width 418 height 19
click at [843, 99] on span "Add to Top" at bounding box center [851, 102] width 34 height 6
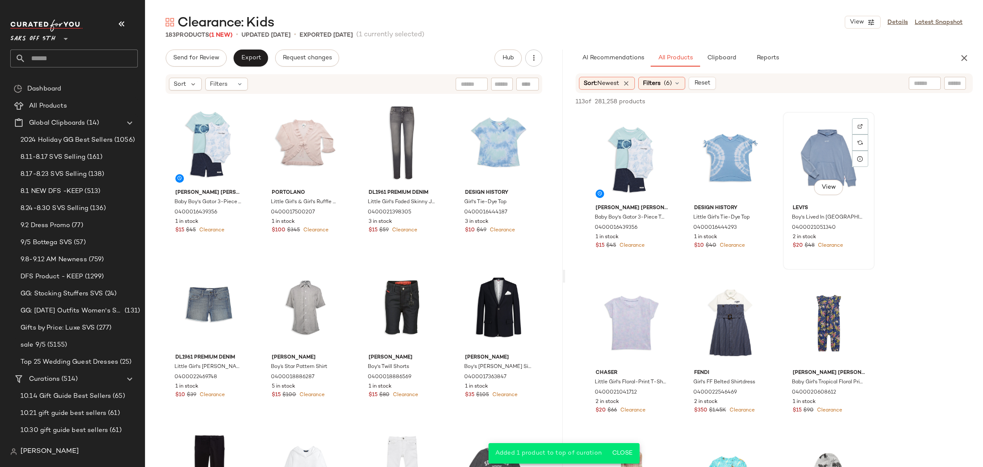
click at [825, 147] on div "View" at bounding box center [829, 158] width 86 height 86
click at [839, 102] on span "Add to Top" at bounding box center [851, 102] width 34 height 6
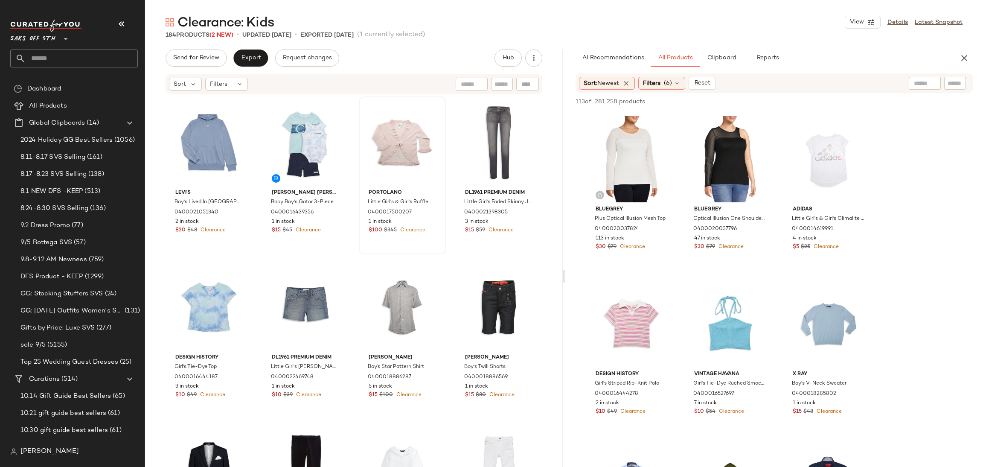
scroll to position [2468, 0]
click at [297, 144] on div "View" at bounding box center [305, 142] width 81 height 86
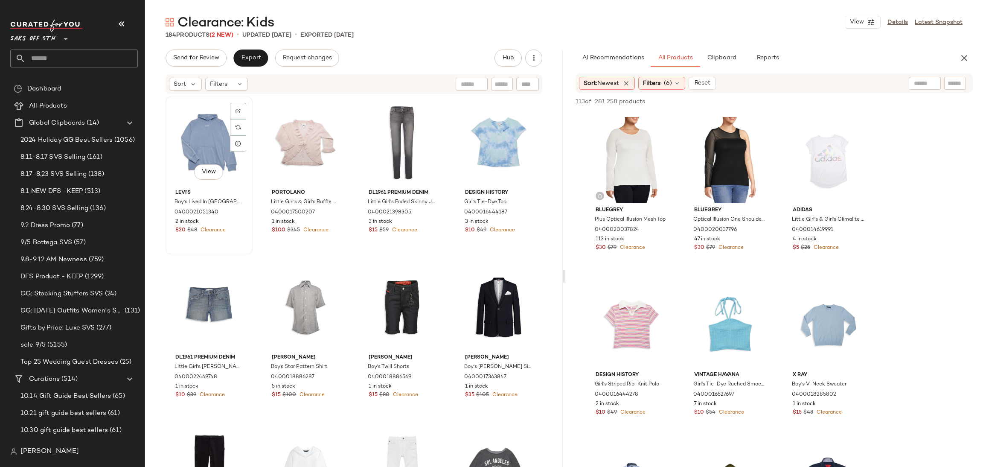
click at [213, 137] on div "View" at bounding box center [209, 142] width 81 height 86
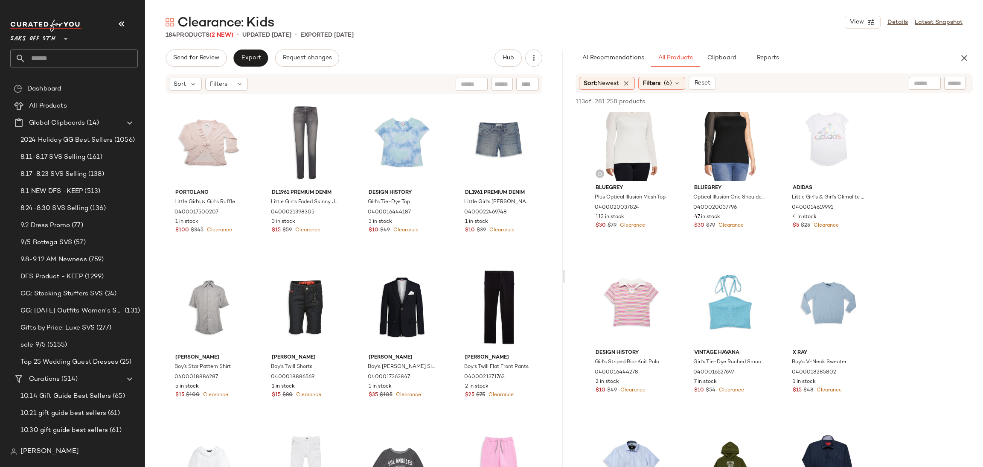
scroll to position [2491, 0]
click at [817, 144] on div "View" at bounding box center [829, 137] width 86 height 86
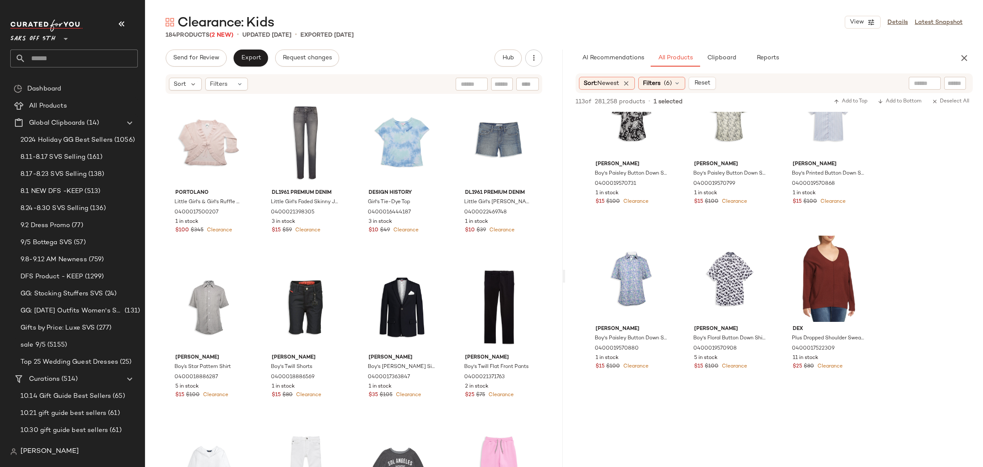
scroll to position [3173, 0]
click at [729, 272] on div "View" at bounding box center [730, 278] width 86 height 86
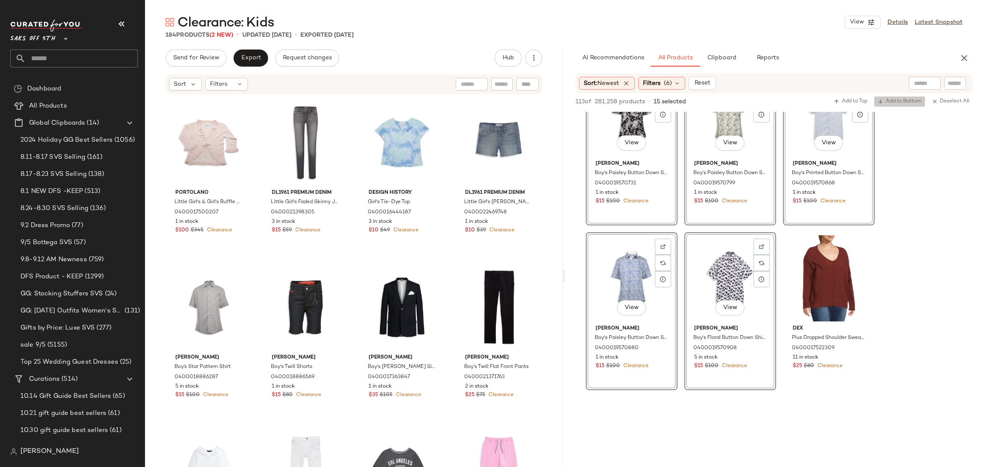
click at [892, 102] on span "Add to Bottom" at bounding box center [900, 102] width 44 height 6
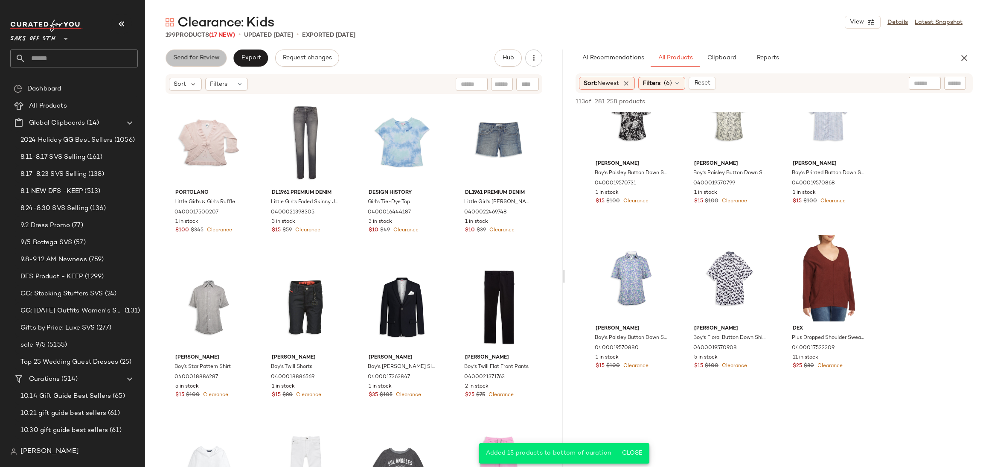
click at [201, 55] on span "Send for Review" at bounding box center [196, 58] width 47 height 7
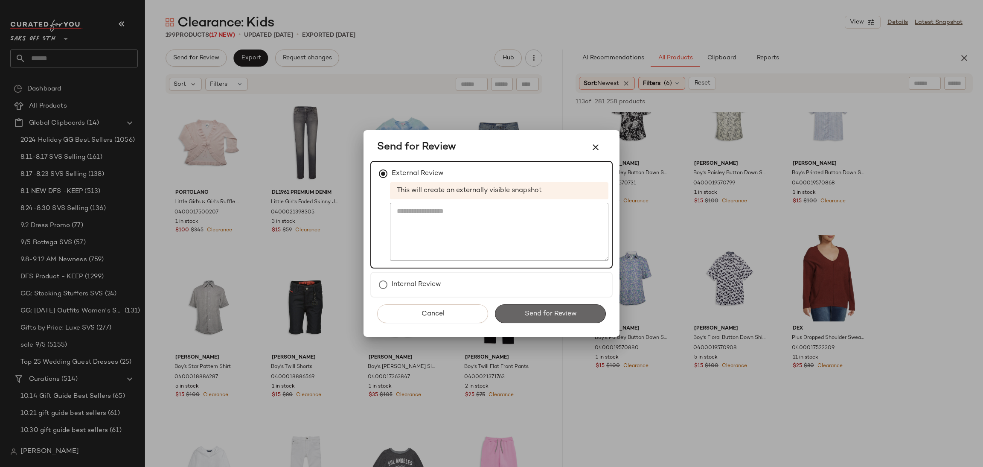
click at [563, 317] on span "Send for Review" at bounding box center [550, 314] width 52 height 8
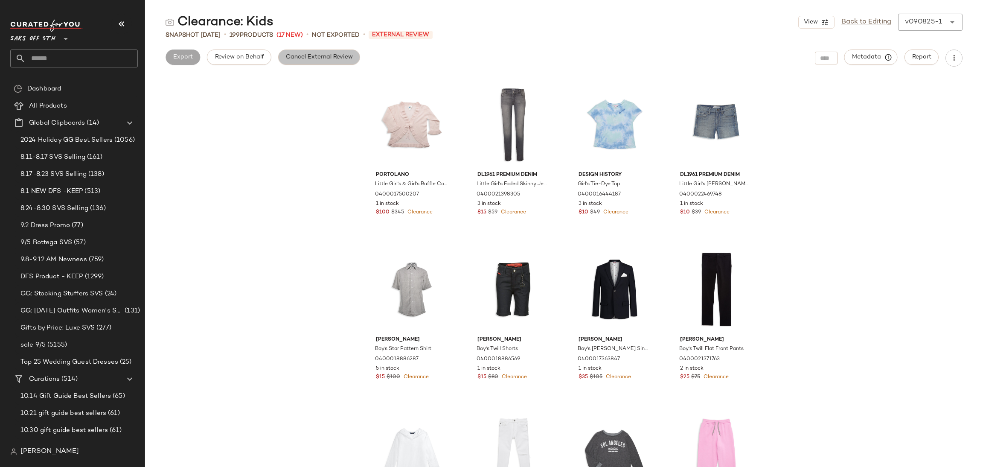
click at [341, 59] on span "Cancel External Review" at bounding box center [318, 57] width 67 height 7
click at [247, 57] on span "Export" at bounding box center [251, 57] width 20 height 7
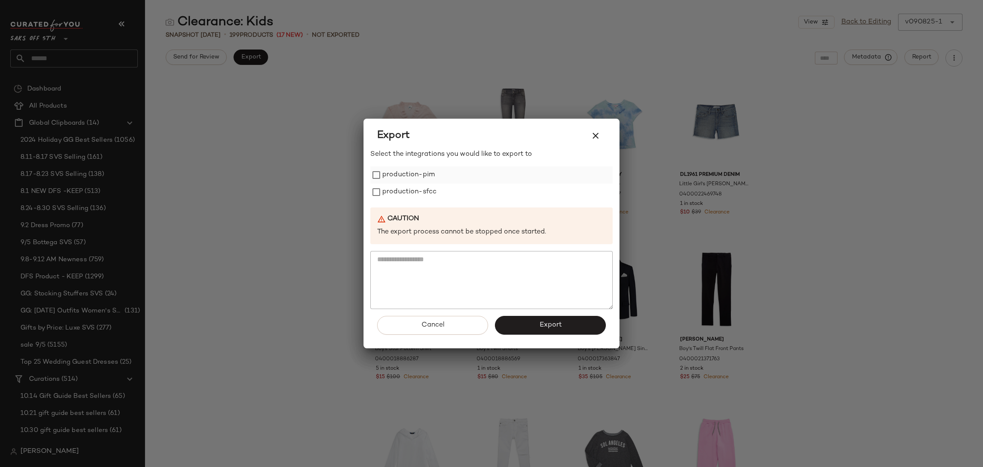
click at [384, 174] on label "production-pim" at bounding box center [408, 174] width 52 height 17
drag, startPoint x: 392, startPoint y: 202, endPoint x: 408, endPoint y: 195, distance: 17.8
click at [408, 195] on div "Select the integrations you would like to export to production-pim production-s…" at bounding box center [491, 229] width 242 height 160
click at [408, 195] on label "production-sfcc" at bounding box center [409, 191] width 54 height 17
click at [523, 325] on button "Export" at bounding box center [550, 325] width 111 height 19
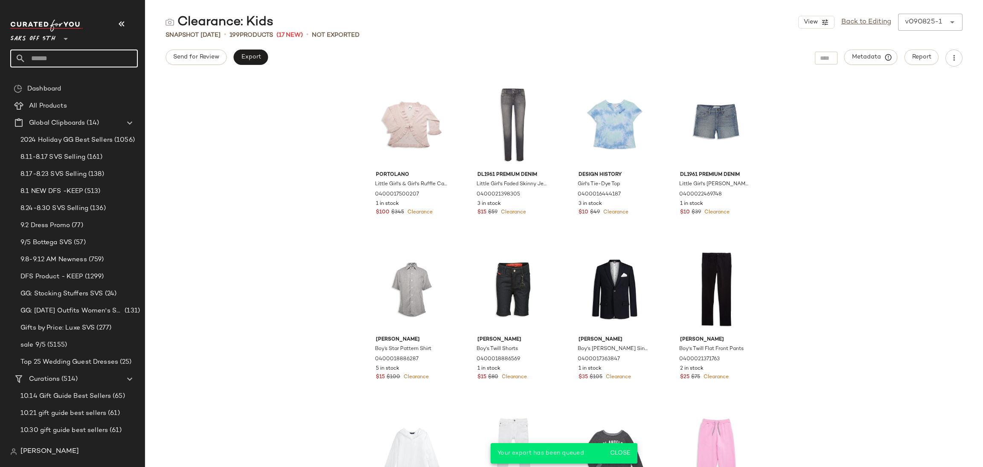
click at [100, 60] on input "text" at bounding box center [82, 58] width 112 height 18
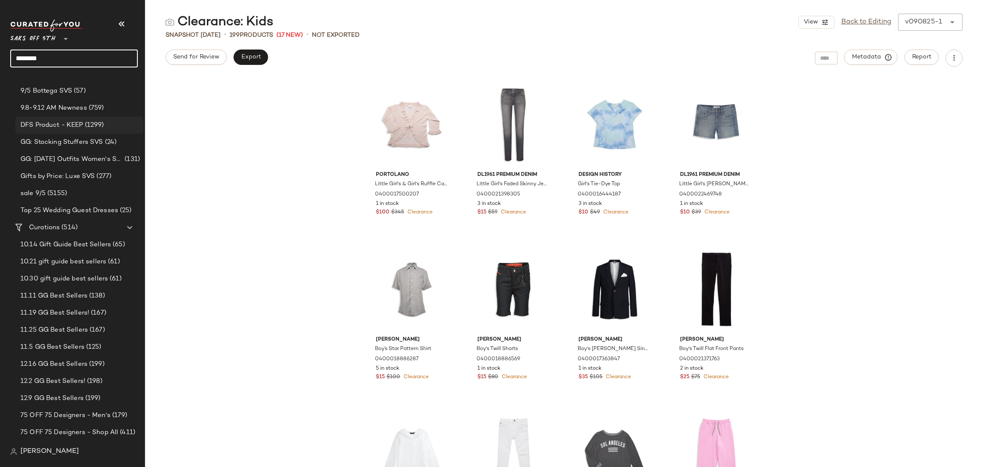
scroll to position [155, 0]
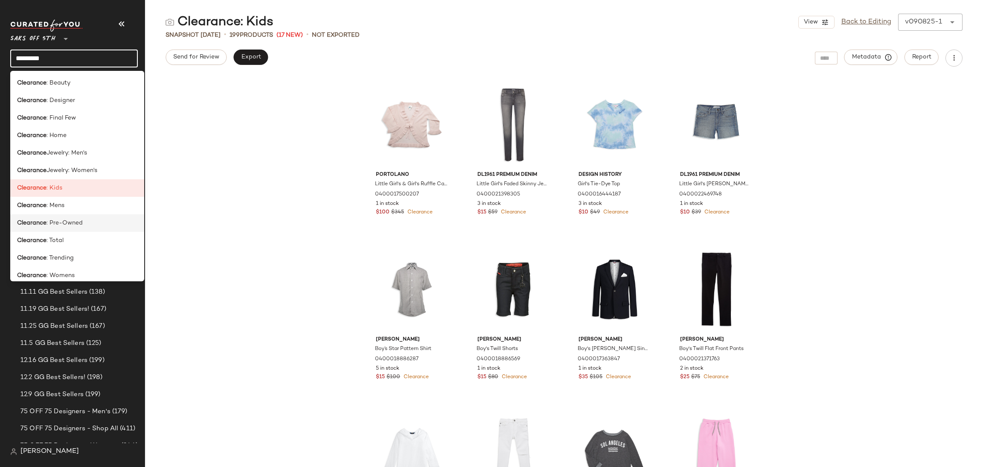
type input "*********"
click at [69, 229] on div "Clearance : Pre-Owned" at bounding box center [77, 222] width 134 height 17
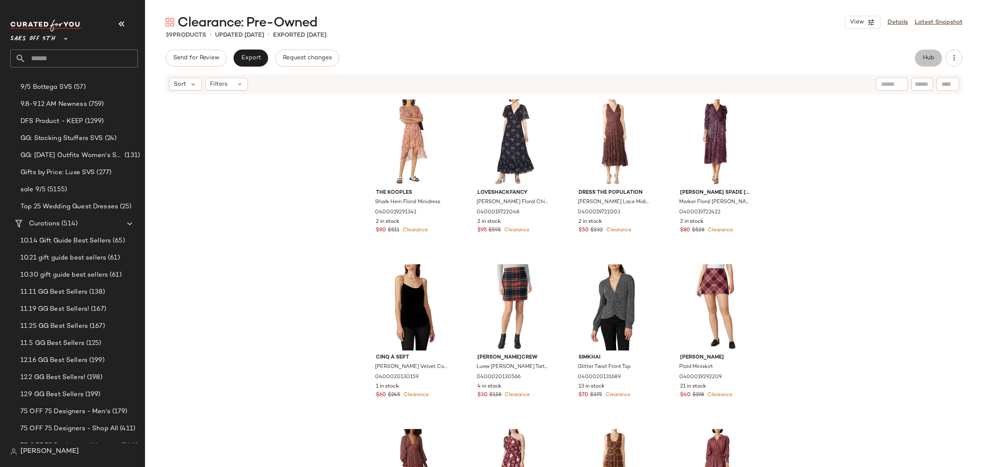
click at [921, 59] on button "Hub" at bounding box center [928, 57] width 27 height 17
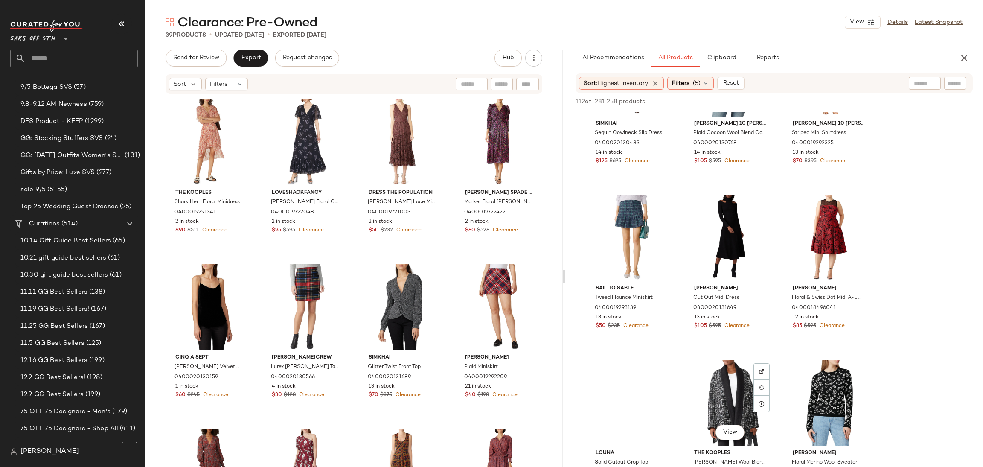
scroll to position [1070, 0]
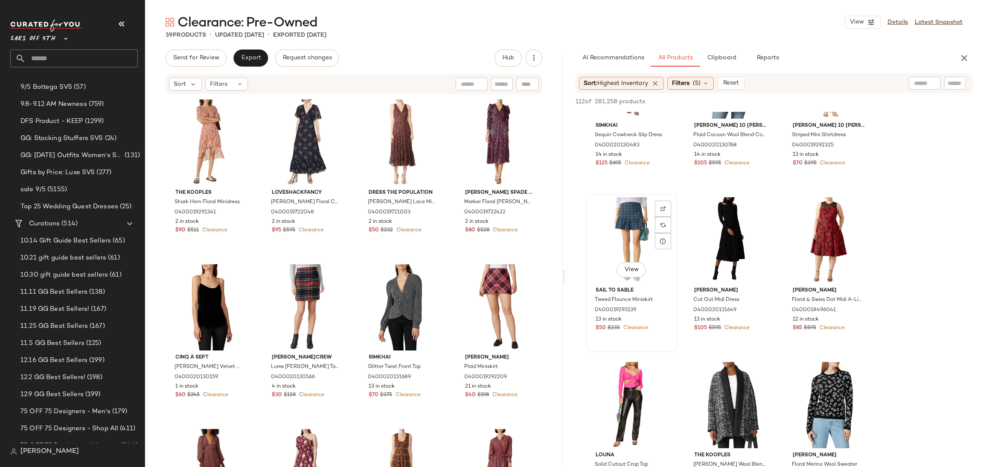
click at [635, 245] on div "View" at bounding box center [632, 240] width 86 height 86
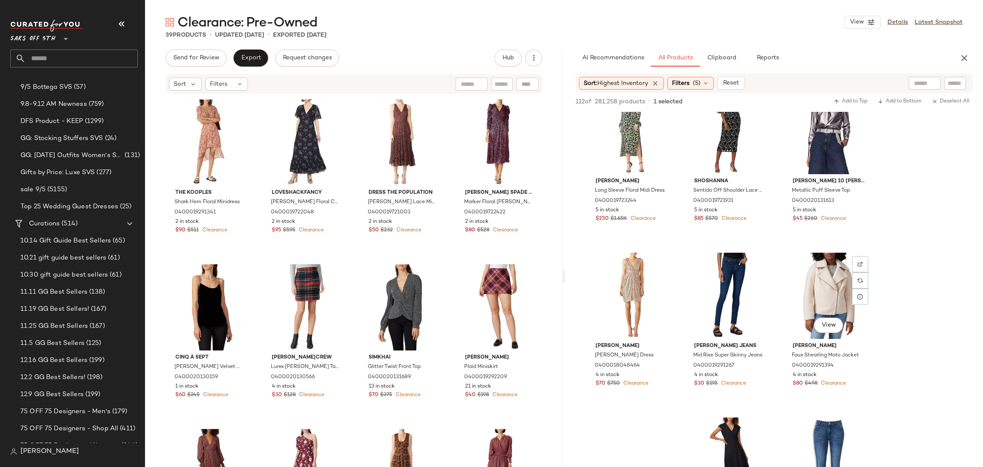
scroll to position [2498, 0]
click at [856, 99] on span "Add to Top" at bounding box center [851, 102] width 34 height 6
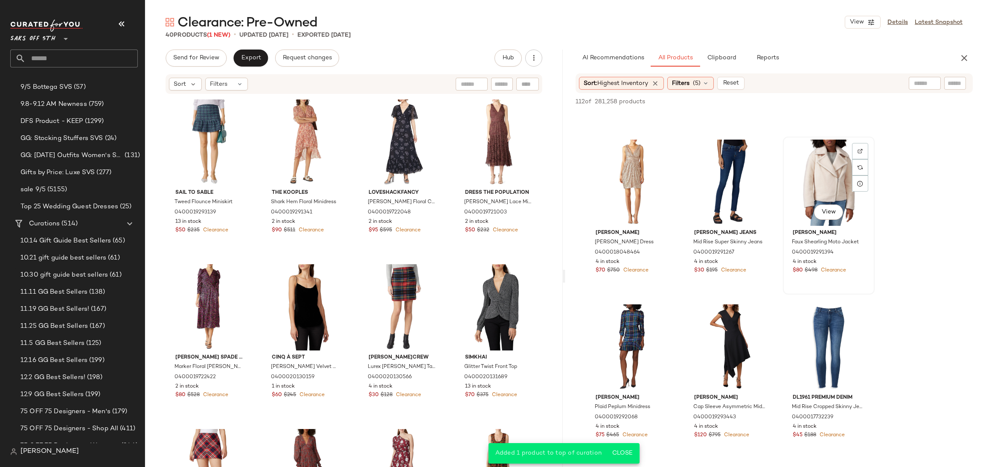
scroll to position [2641, 0]
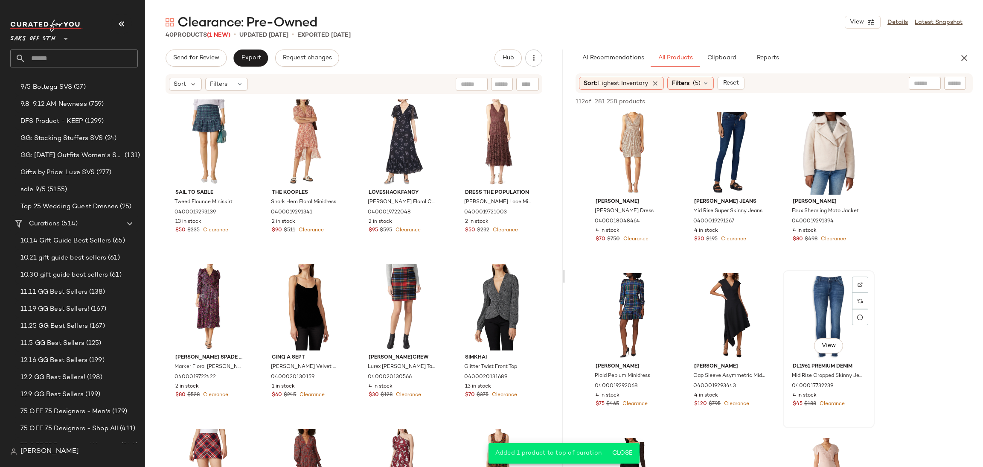
click at [824, 282] on div "View" at bounding box center [829, 316] width 86 height 86
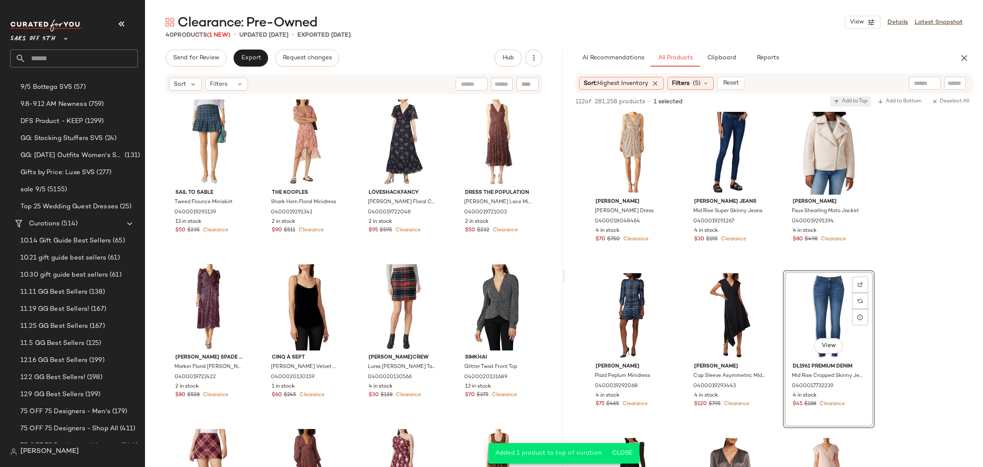
click at [842, 105] on button "Add to Top" at bounding box center [850, 101] width 41 height 10
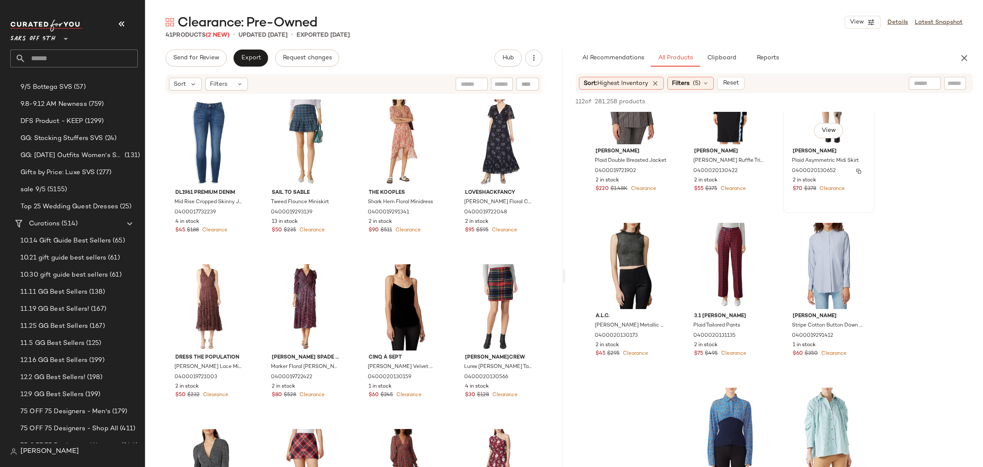
scroll to position [3354, 0]
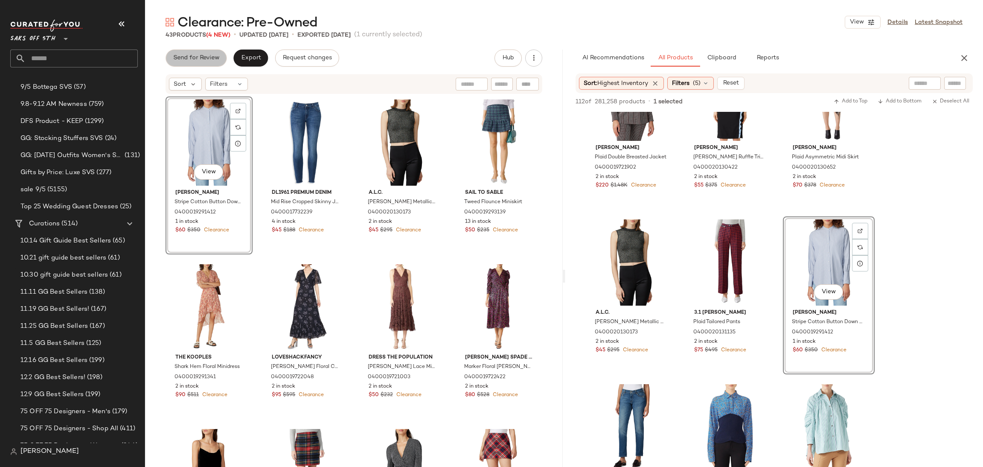
click at [198, 61] on span "Send for Review" at bounding box center [196, 58] width 47 height 7
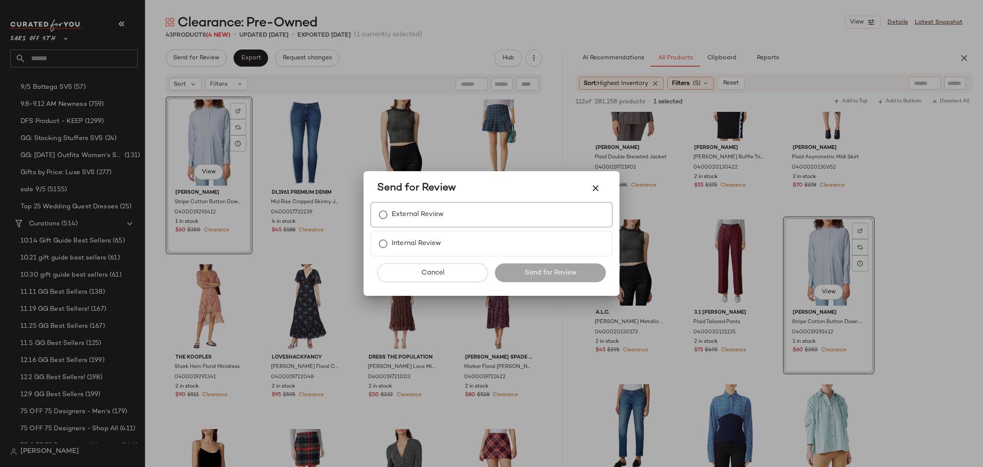
click at [406, 207] on label "External Review" at bounding box center [418, 214] width 52 height 17
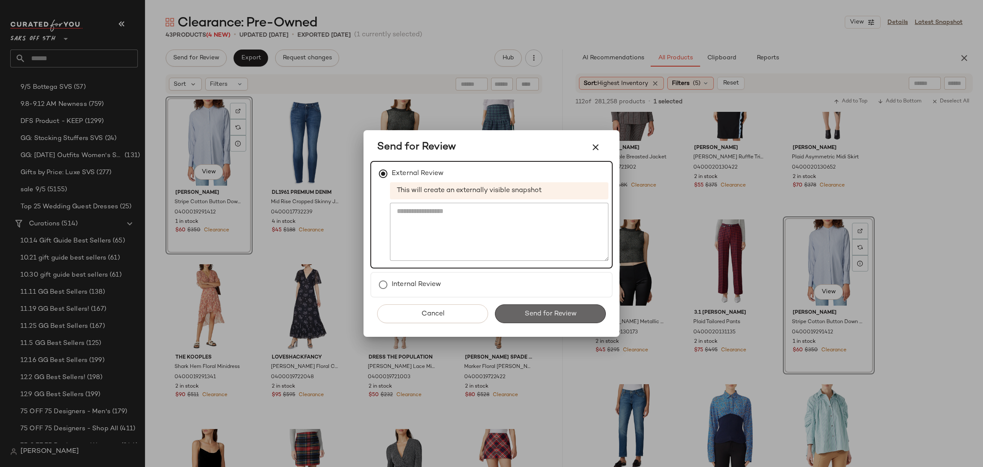
click at [536, 310] on span "Send for Review" at bounding box center [550, 314] width 52 height 8
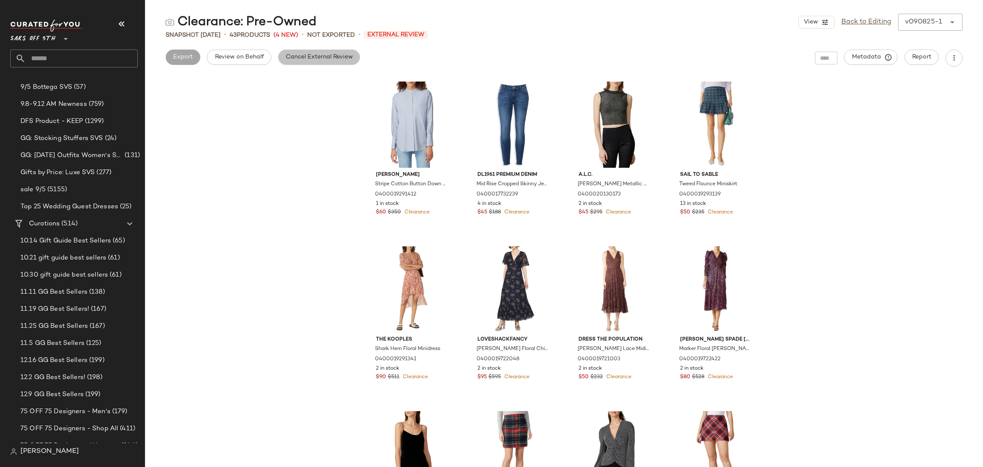
click at [330, 62] on button "Cancel External Review" at bounding box center [319, 56] width 82 height 15
click at [253, 62] on button "Export" at bounding box center [250, 56] width 35 height 15
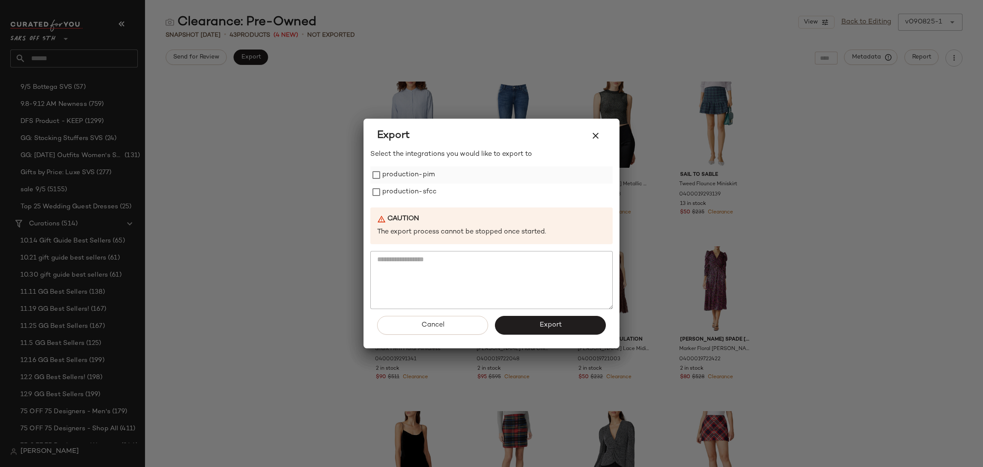
click at [386, 172] on label "production-pim" at bounding box center [408, 174] width 52 height 17
click at [390, 190] on label "production-sfcc" at bounding box center [409, 191] width 54 height 17
click at [524, 323] on button "Export" at bounding box center [550, 325] width 111 height 19
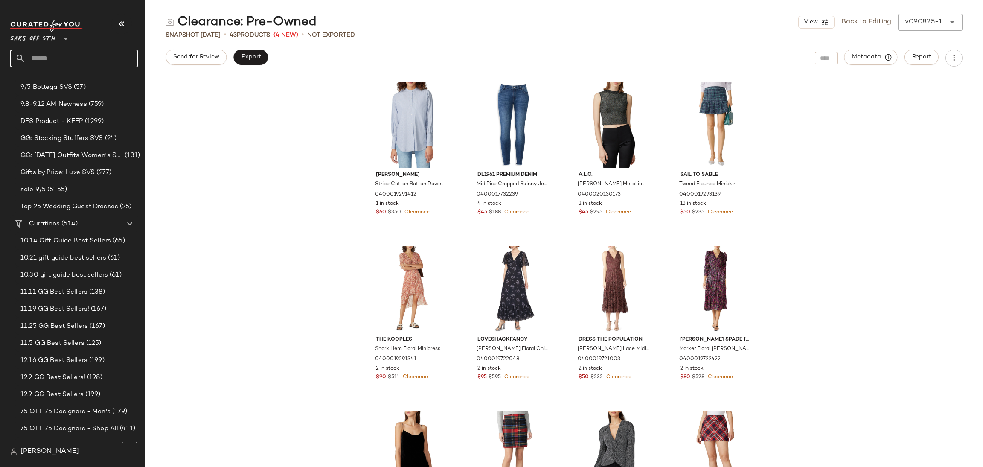
click at [88, 62] on input "text" at bounding box center [82, 58] width 112 height 18
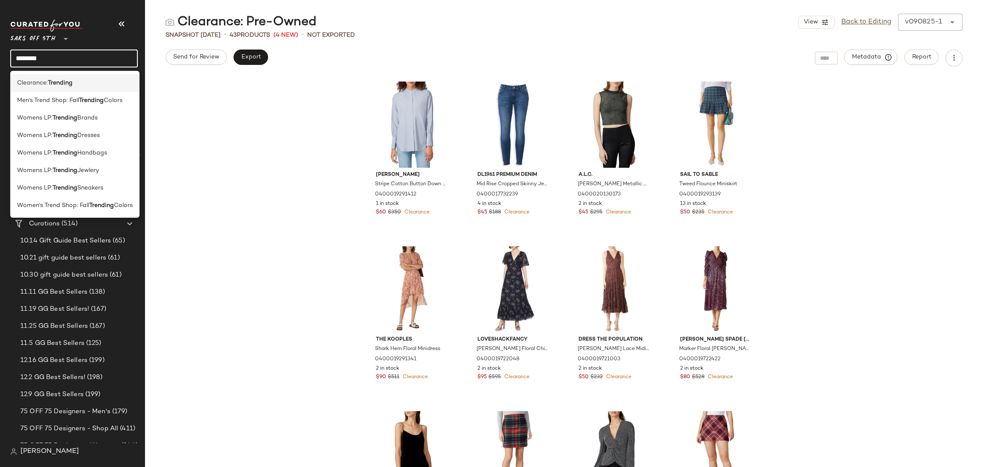
type input "********"
click at [79, 81] on div "Clearance: Trending" at bounding box center [75, 83] width 116 height 9
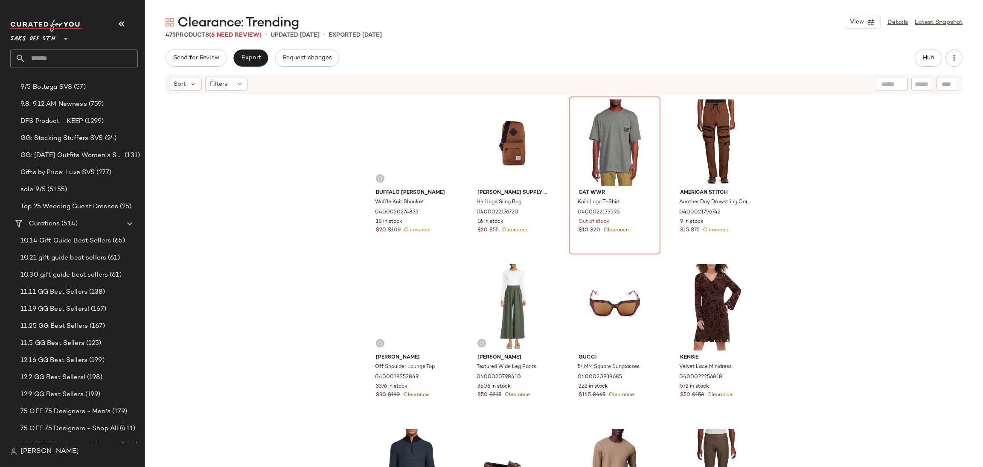
click at [250, 29] on span "Clearance: Trending" at bounding box center [238, 23] width 122 height 17
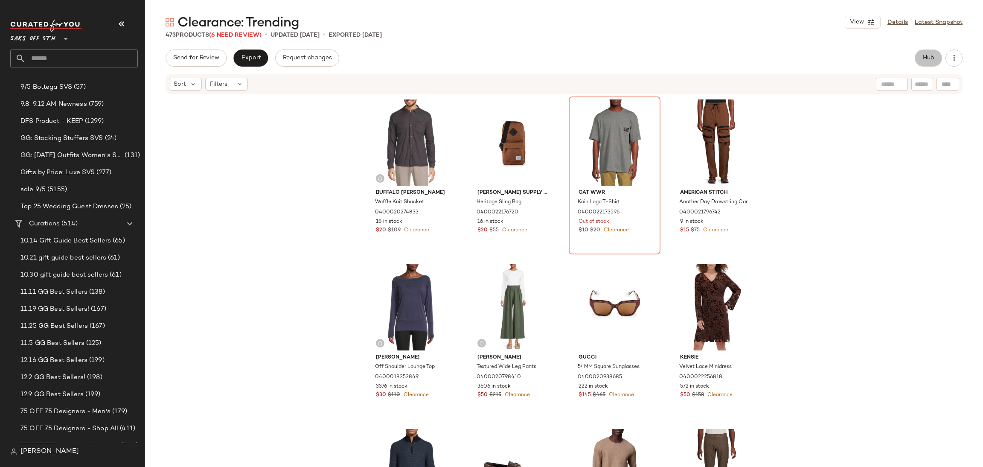
click at [929, 60] on span "Hub" at bounding box center [928, 58] width 12 height 7
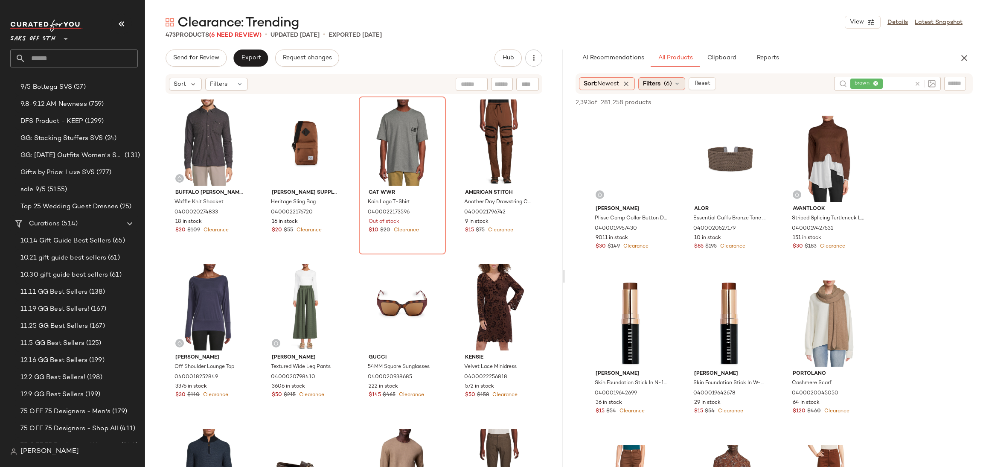
click at [672, 79] on span "(6)" at bounding box center [668, 83] width 8 height 9
click at [700, 27] on div "Clearance: Trending View Details Latest Snapshot" at bounding box center [564, 22] width 838 height 17
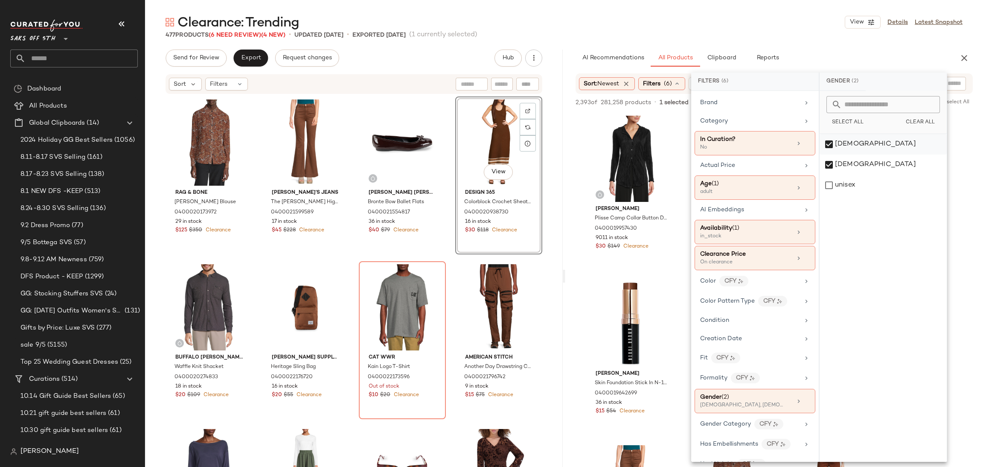
scroll to position [1522, 0]
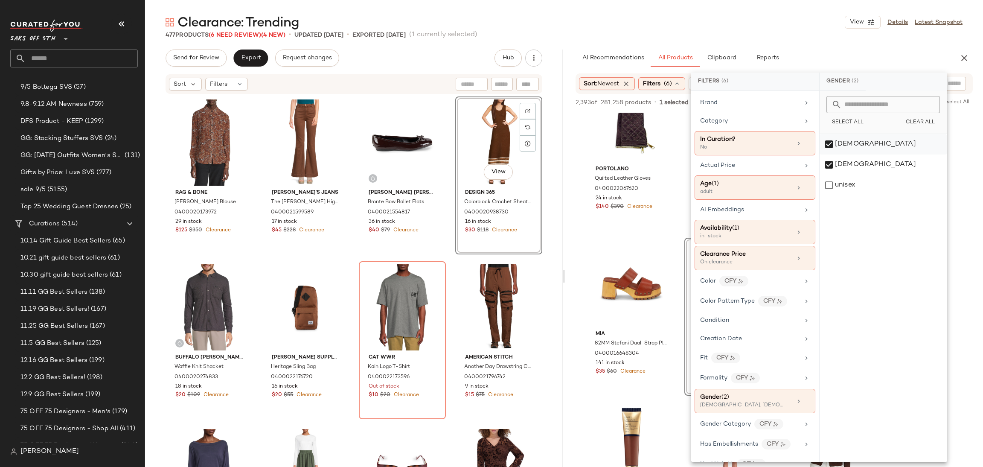
click at [833, 147] on div "[DEMOGRAPHIC_DATA]" at bounding box center [883, 144] width 127 height 20
click at [808, 31] on div "477 Products (6 Need Review) (4 New) • updated [DATE] • Exported [DATE] (1 curr…" at bounding box center [564, 35] width 838 height 9
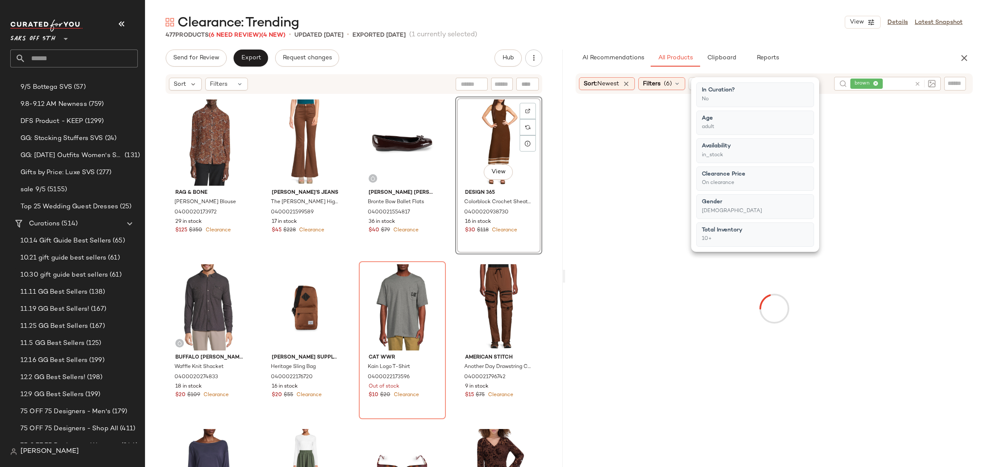
click at [808, 31] on div "477 Products (6 Need Review) (4 New) • updated [DATE] • Exported [DATE] (1 curr…" at bounding box center [564, 35] width 838 height 9
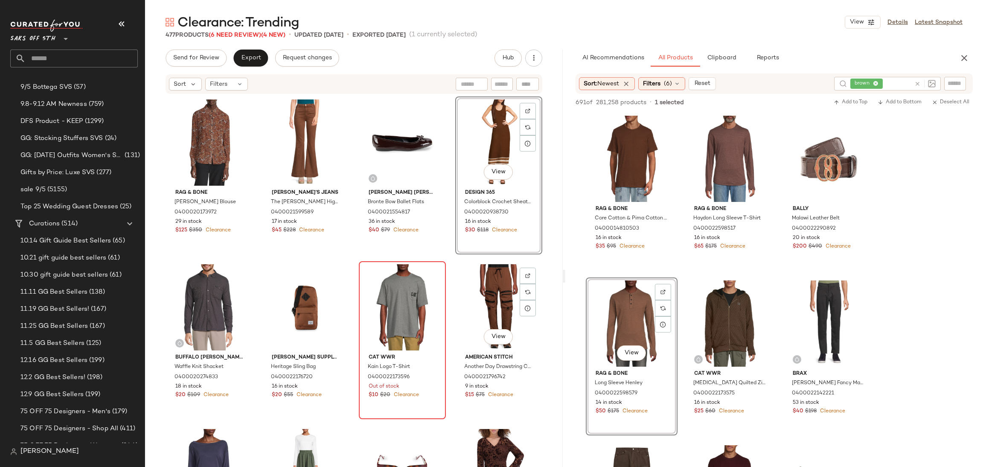
click at [404, 305] on div at bounding box center [402, 307] width 81 height 86
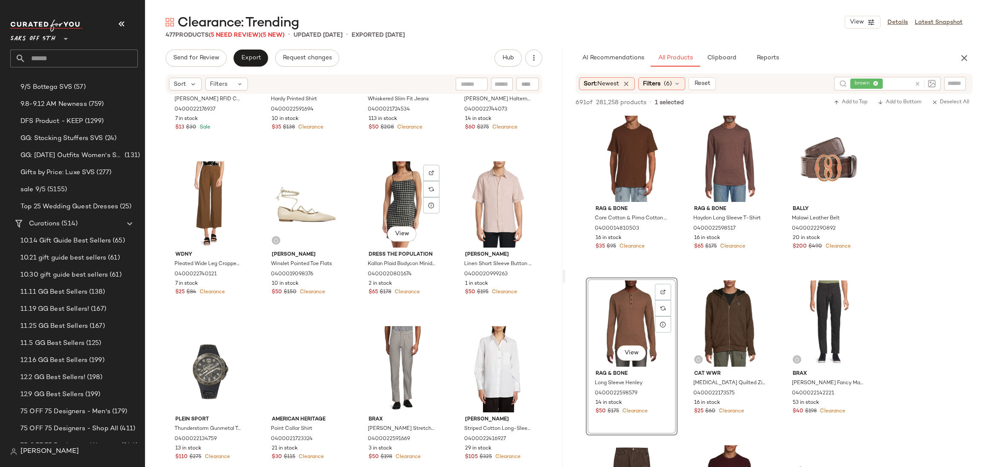
scroll to position [5878, 0]
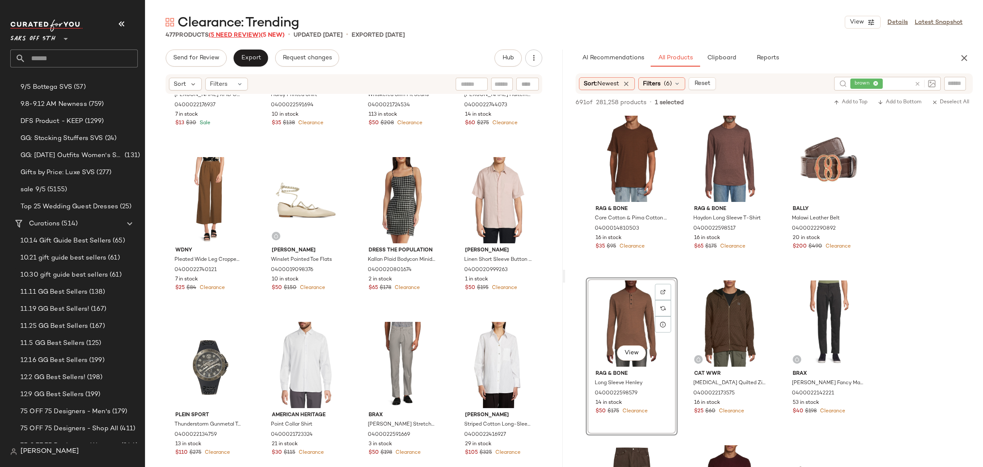
click at [253, 34] on span "(5 Need Review)" at bounding box center [235, 35] width 52 height 6
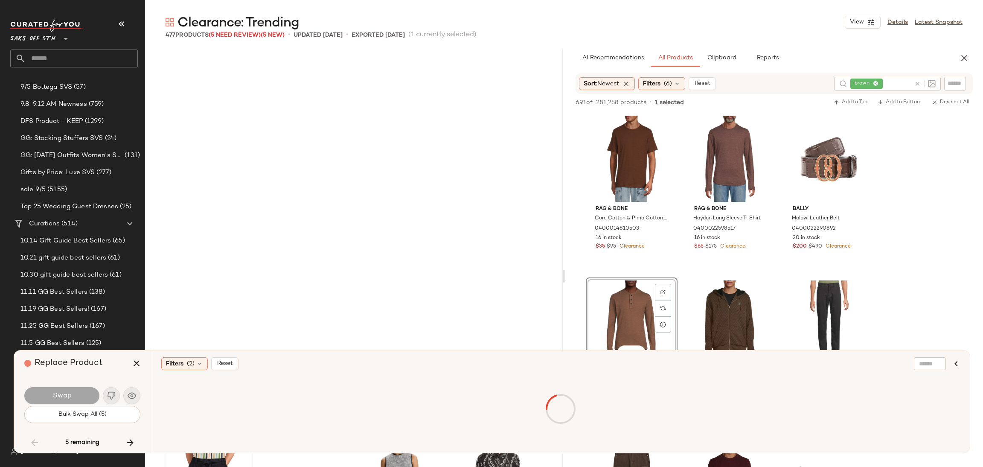
scroll to position [6258, 0]
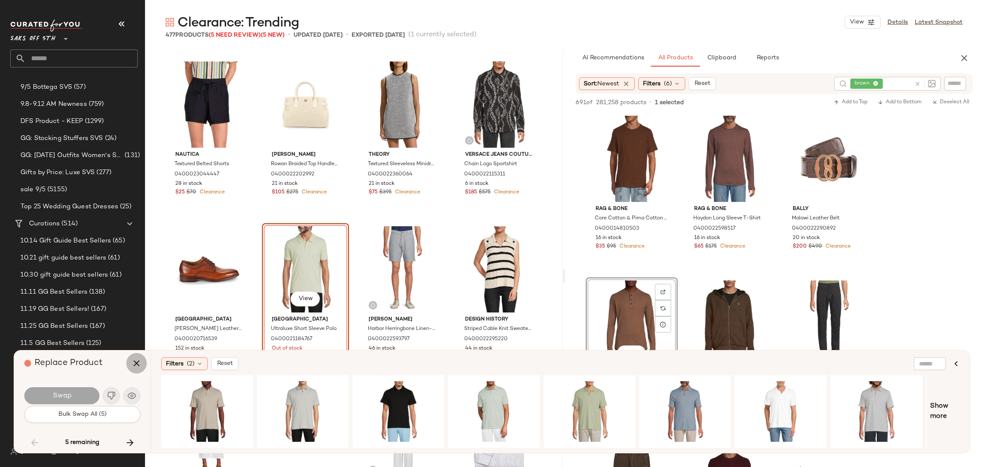
click at [135, 362] on icon "button" at bounding box center [136, 363] width 10 height 10
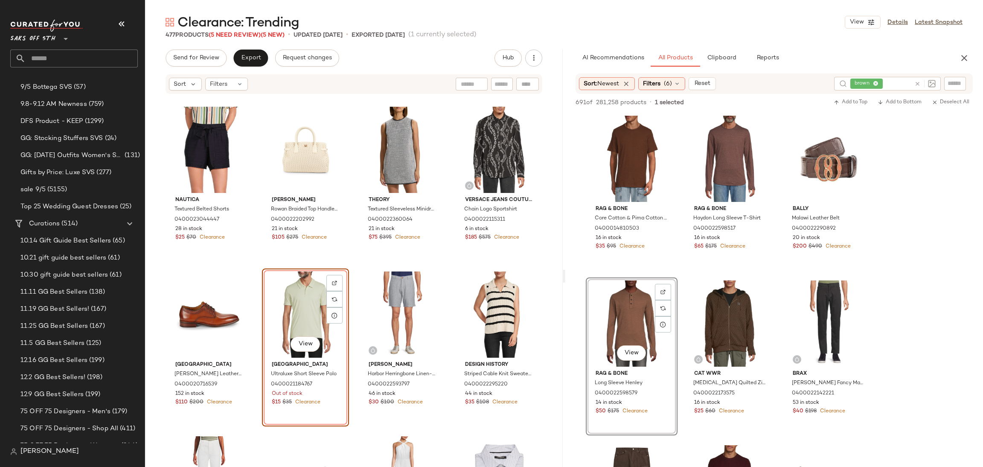
click at [229, 92] on div "Sort Filters" at bounding box center [354, 84] width 377 height 20
click at [236, 88] on div "Filters" at bounding box center [226, 84] width 43 height 13
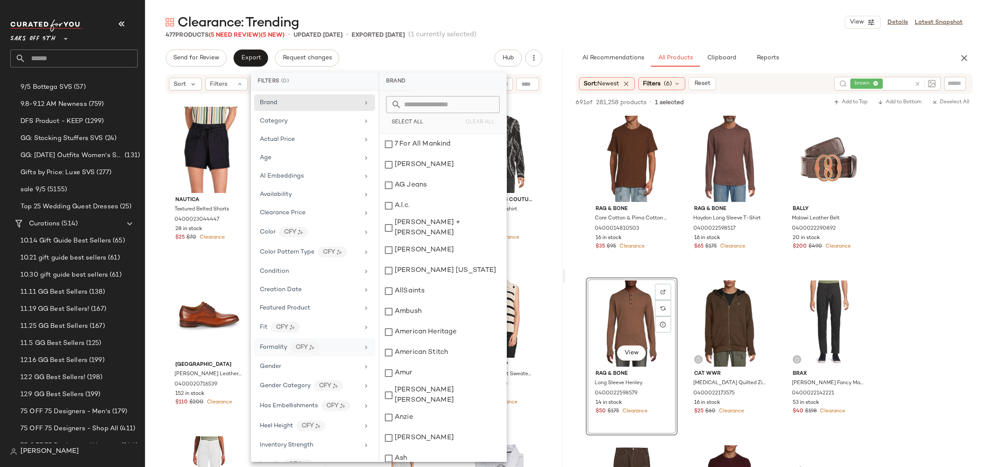
scroll to position [352, 0]
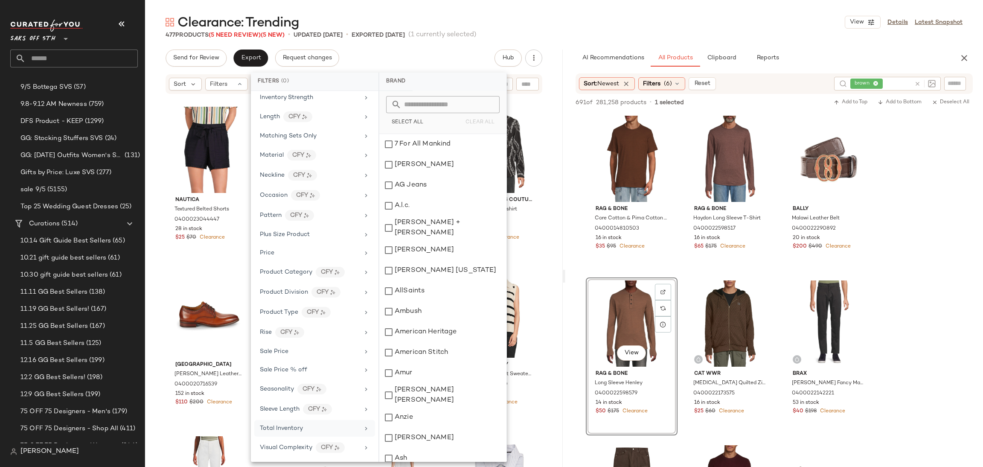
click at [301, 433] on div "Total Inventory" at bounding box center [314, 428] width 121 height 17
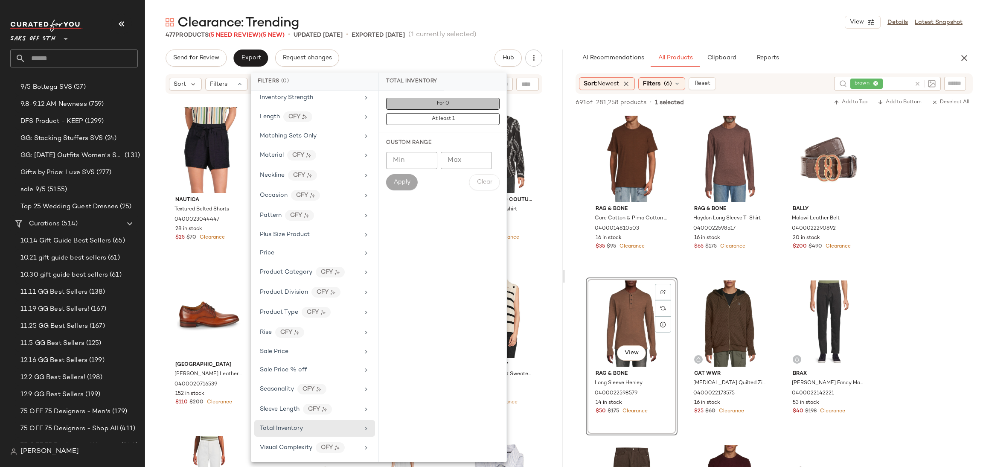
click at [421, 102] on button "For 0" at bounding box center [442, 104] width 113 height 12
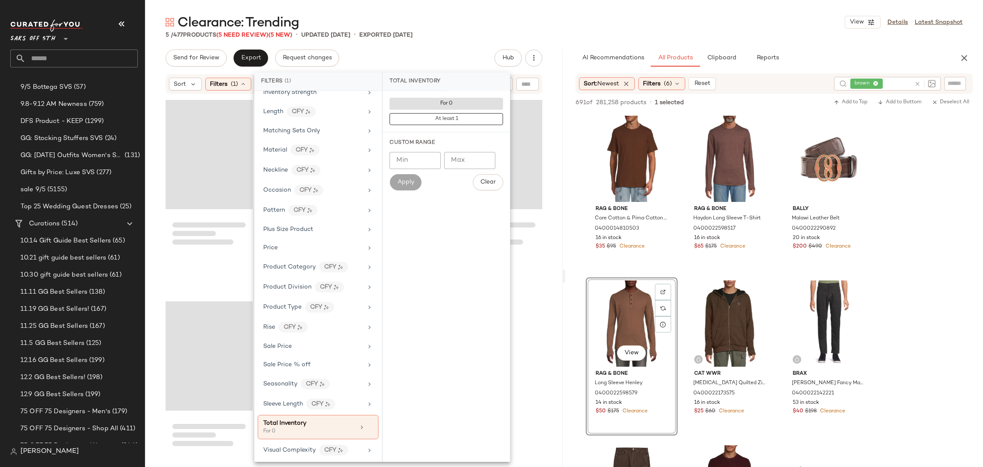
click at [464, 58] on div "Send for Review Export Request changes Hub" at bounding box center [354, 57] width 377 height 17
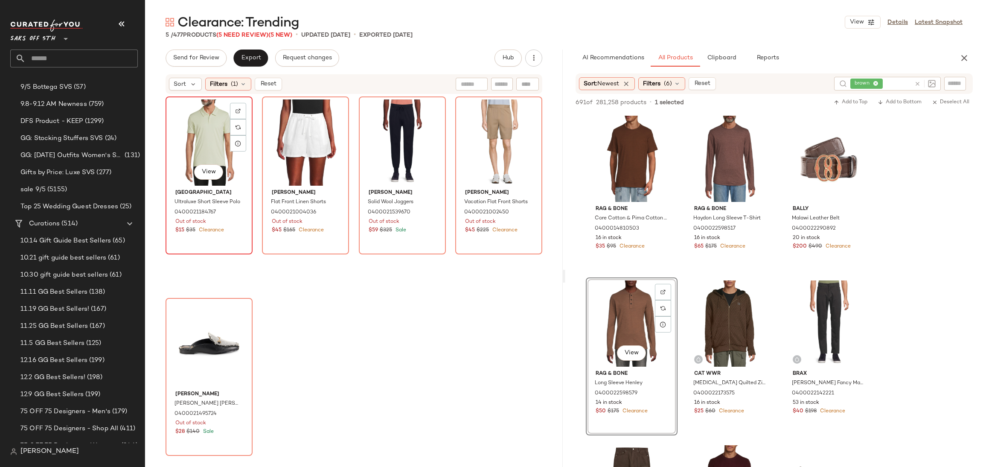
click at [201, 115] on div "View" at bounding box center [209, 142] width 81 height 86
click at [201, 329] on div "View" at bounding box center [209, 344] width 81 height 86
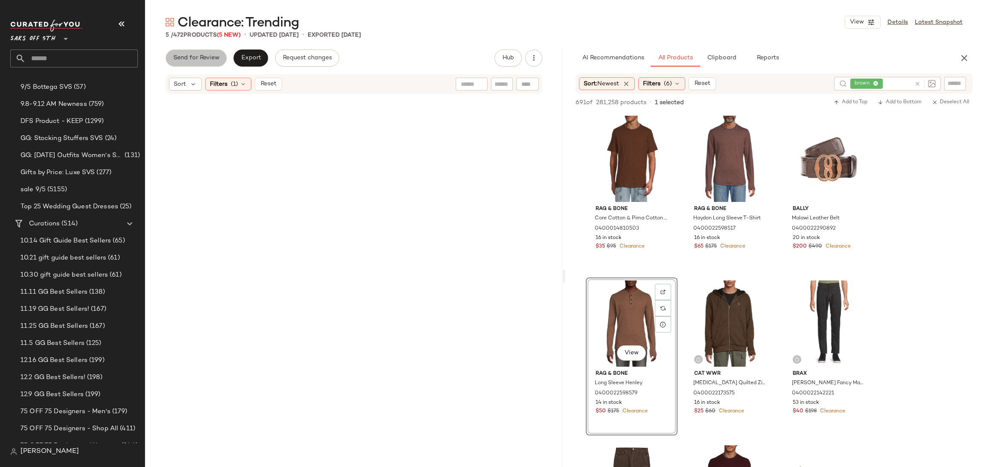
click at [207, 59] on span "Send for Review" at bounding box center [196, 58] width 47 height 7
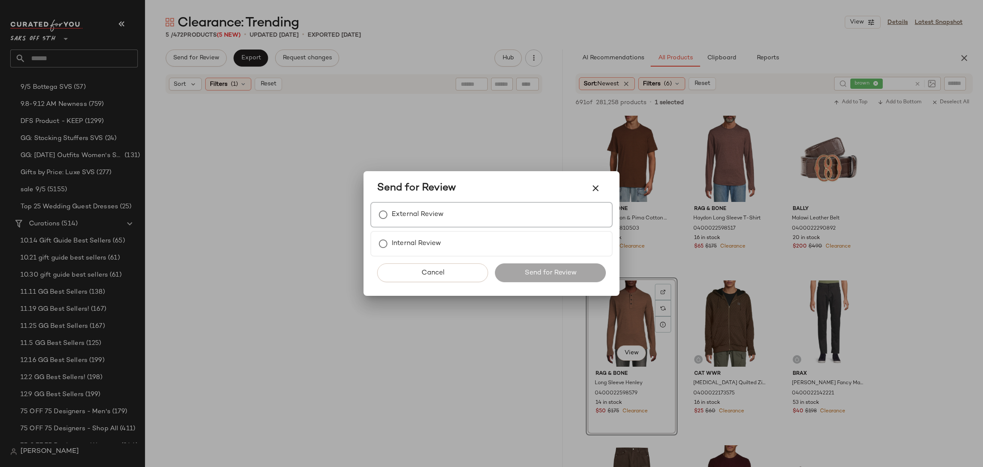
click at [412, 216] on label "External Review" at bounding box center [418, 214] width 52 height 17
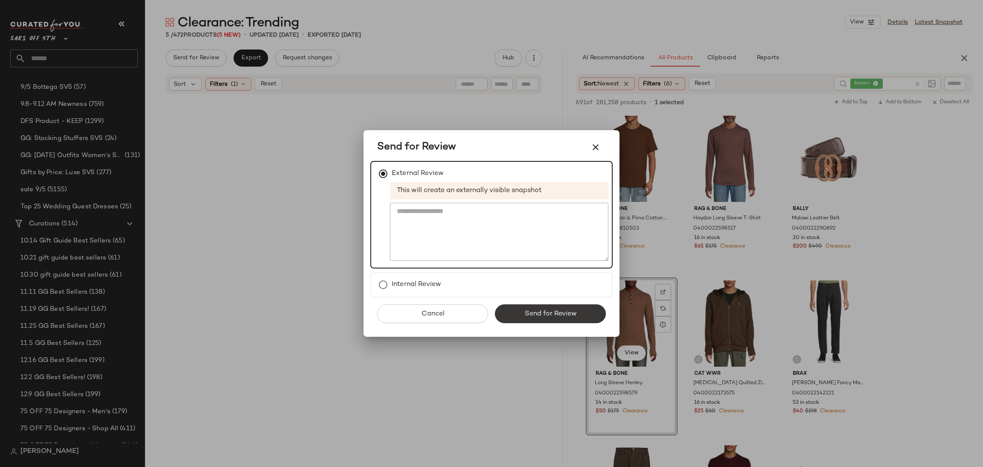
click at [547, 310] on span "Send for Review" at bounding box center [550, 314] width 52 height 8
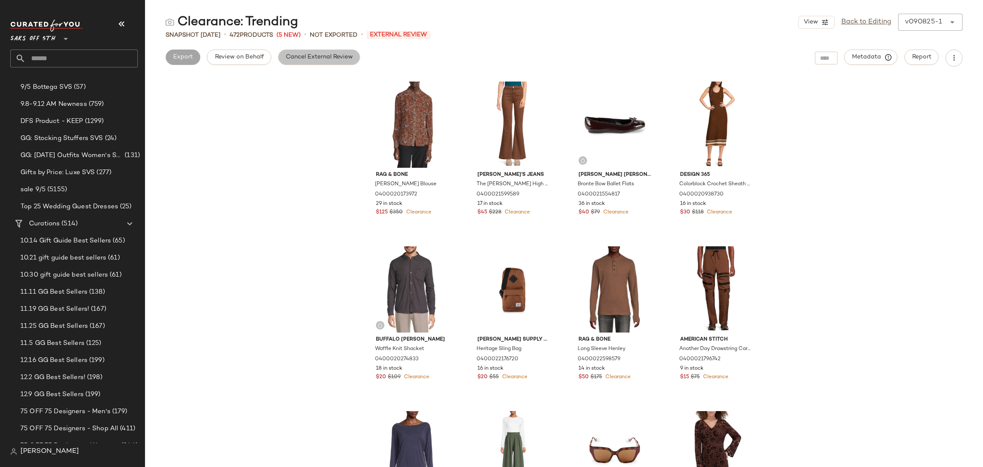
click at [329, 54] on span "Cancel External Review" at bounding box center [318, 57] width 67 height 7
click at [235, 52] on button "Export" at bounding box center [250, 56] width 35 height 15
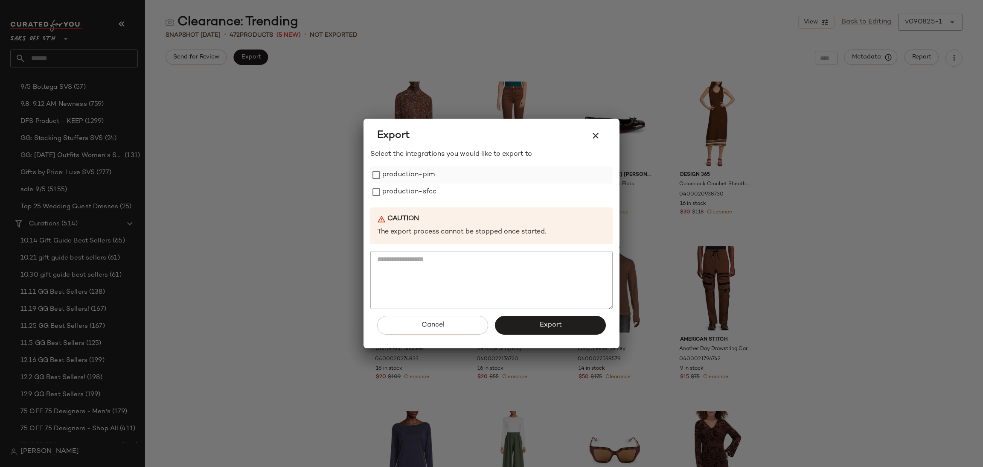
click at [401, 172] on label "production-pim" at bounding box center [408, 174] width 52 height 17
click at [418, 199] on label "production-sfcc" at bounding box center [409, 191] width 54 height 17
click at [535, 326] on button "Export" at bounding box center [550, 325] width 111 height 19
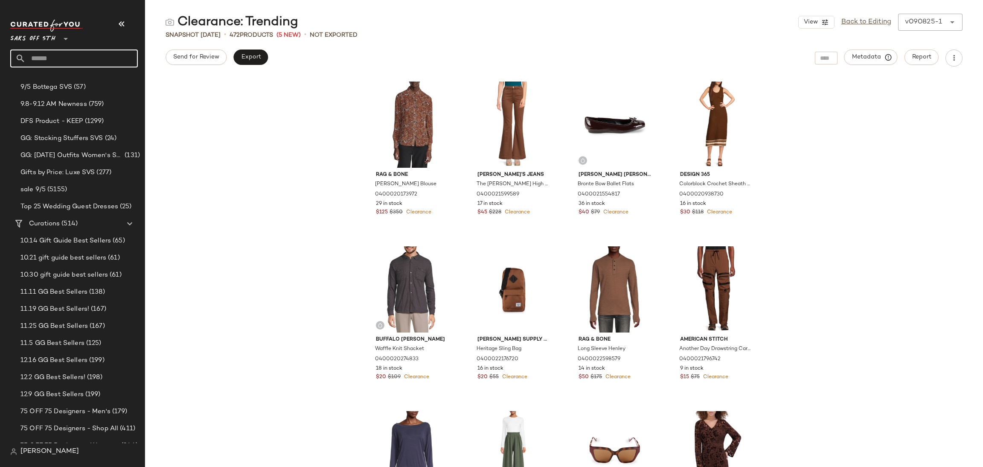
click at [68, 62] on input "text" at bounding box center [82, 58] width 112 height 18
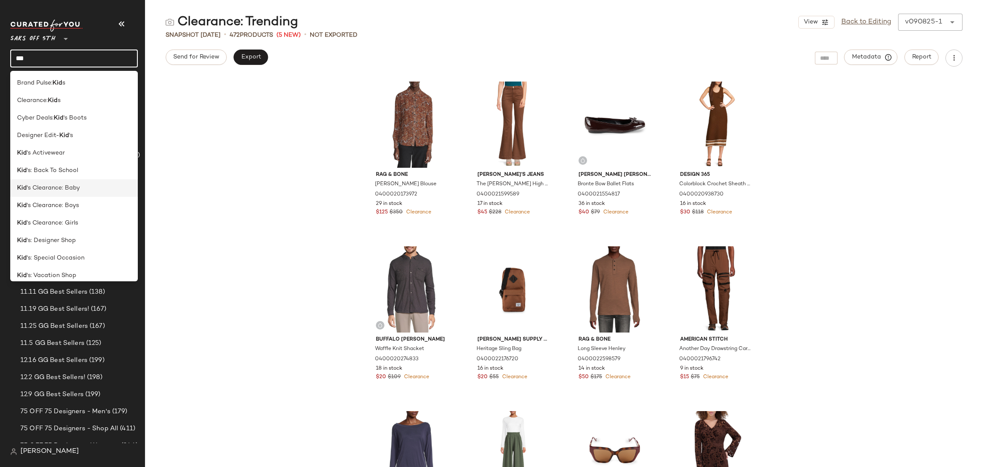
type input "***"
click at [70, 190] on span "'s Clearance: Baby" at bounding box center [53, 187] width 53 height 9
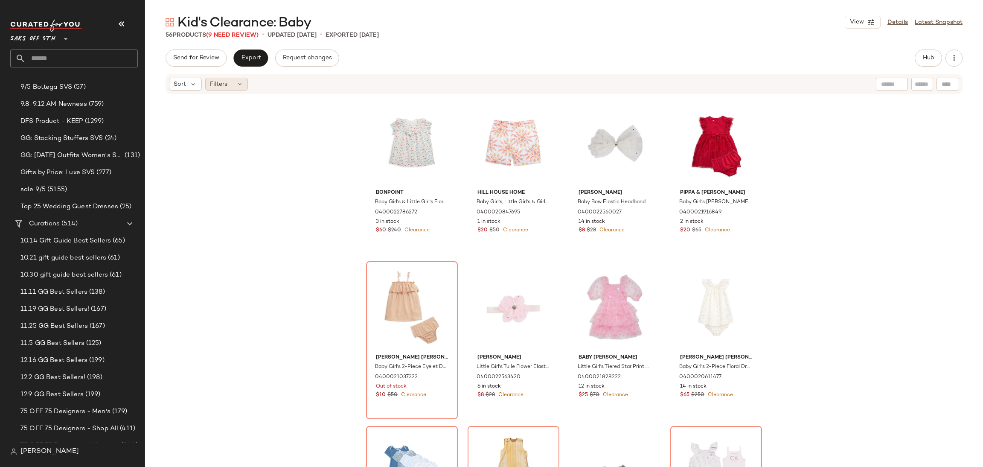
click at [233, 89] on div "Filters" at bounding box center [226, 84] width 43 height 13
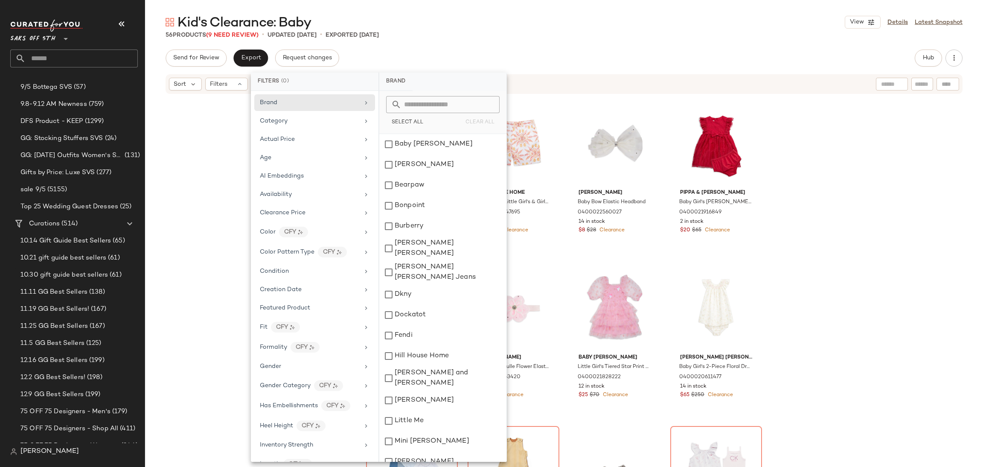
click at [337, 359] on div "Brand Category Actual Price Age AI Embeddings Availability Clearance Price Colo…" at bounding box center [315, 276] width 128 height 371
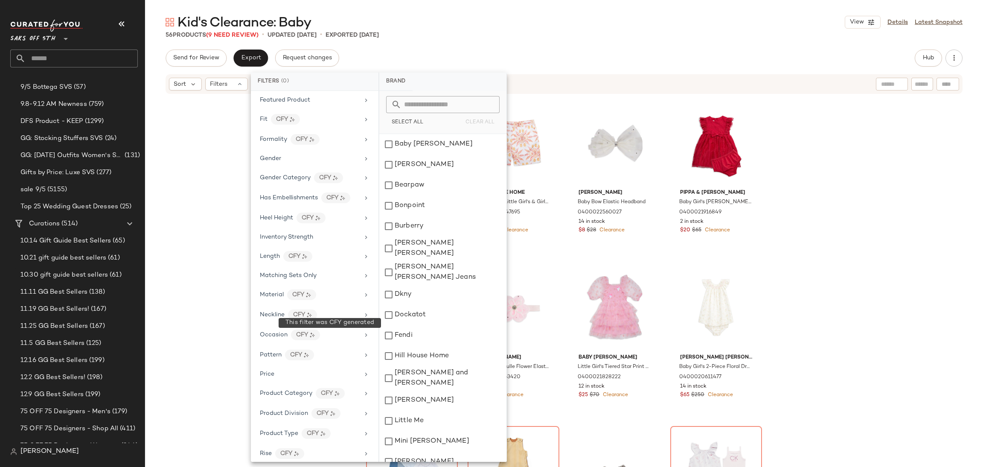
scroll to position [297, 0]
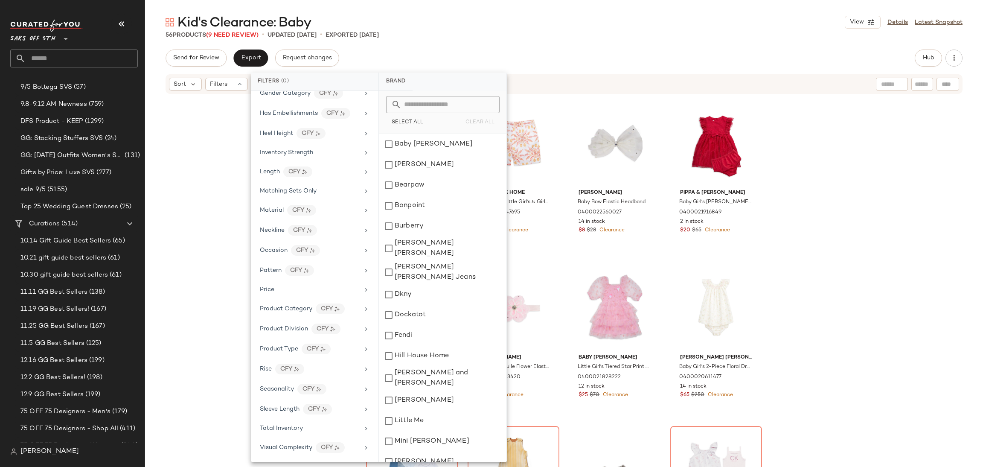
click at [300, 436] on div "Brand Category Actual Price Age AI Embeddings Availability Clearance Price Colo…" at bounding box center [315, 276] width 128 height 371
click at [326, 424] on div "Total Inventory" at bounding box center [309, 428] width 99 height 9
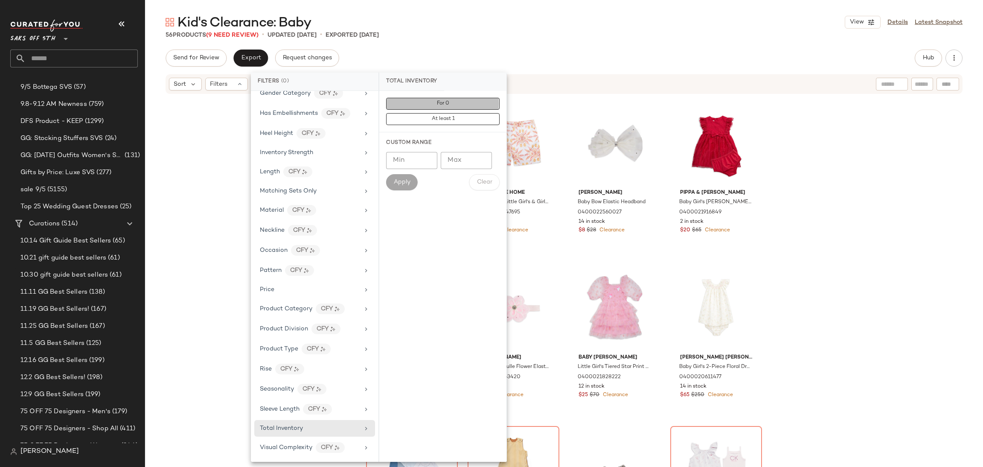
click at [433, 101] on button "For 0" at bounding box center [442, 104] width 113 height 12
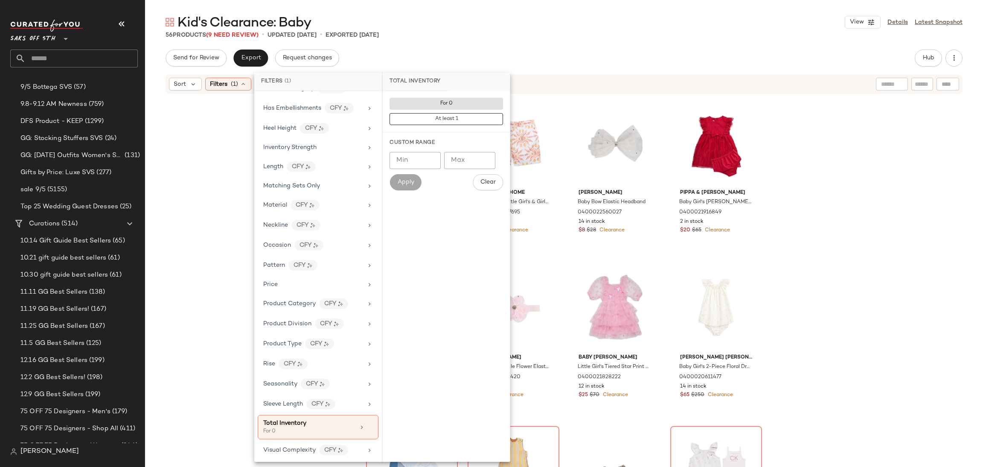
click at [511, 31] on div "56 Products (9 Need Review) • updated [DATE] • Exported [DATE]" at bounding box center [564, 35] width 838 height 9
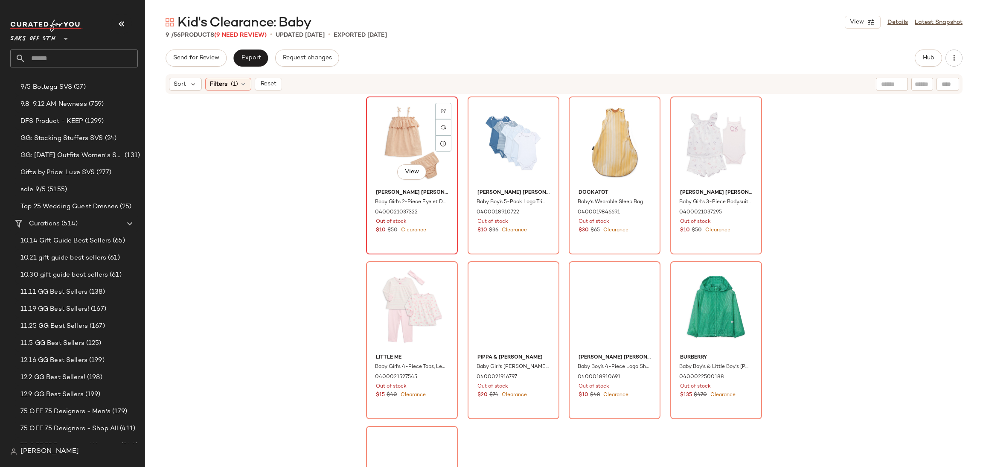
click at [396, 132] on div "View" at bounding box center [412, 142] width 86 height 86
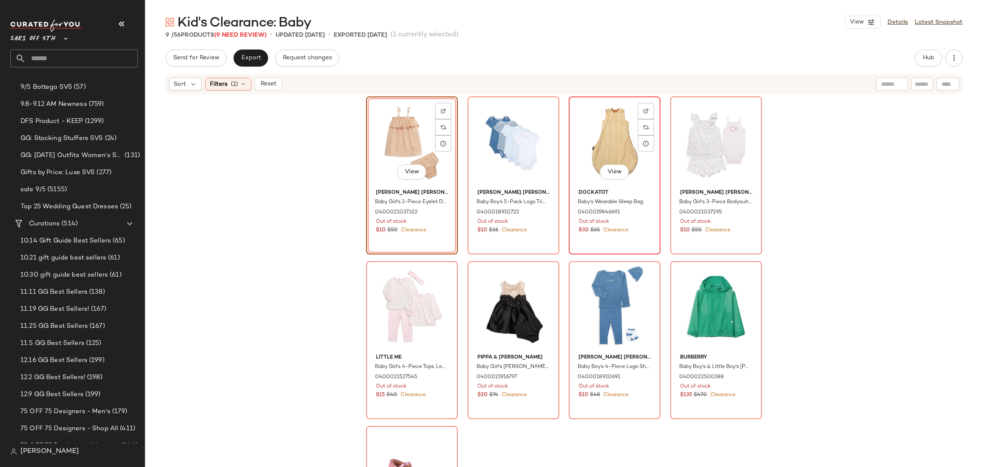
scroll to position [91, 0]
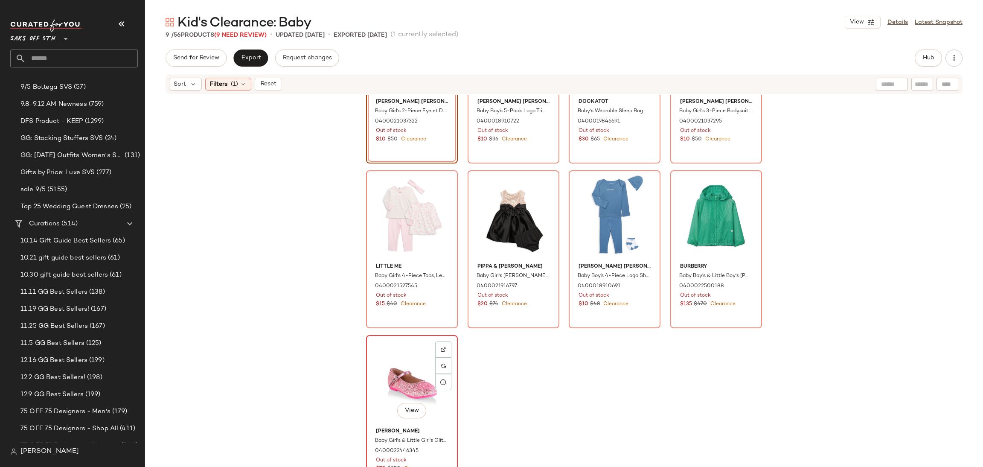
click at [405, 362] on div "View" at bounding box center [412, 381] width 86 height 86
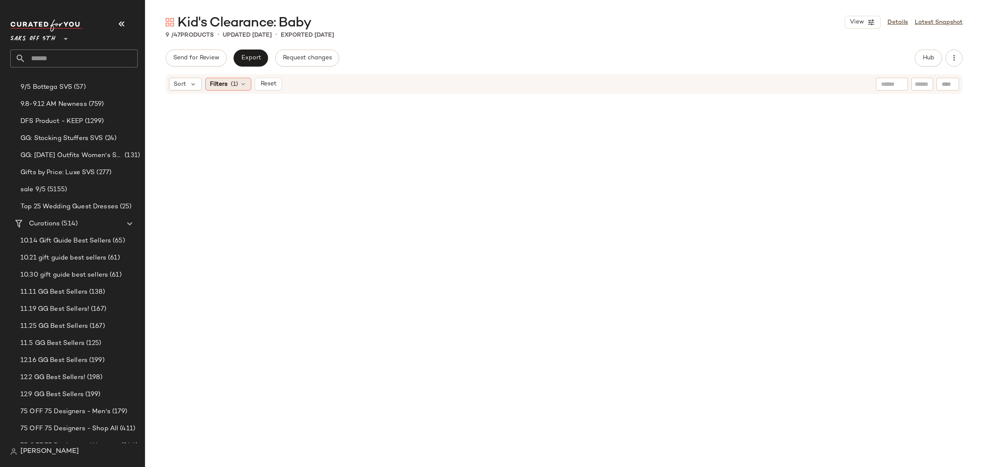
click at [227, 87] on span "Filters" at bounding box center [218, 84] width 17 height 9
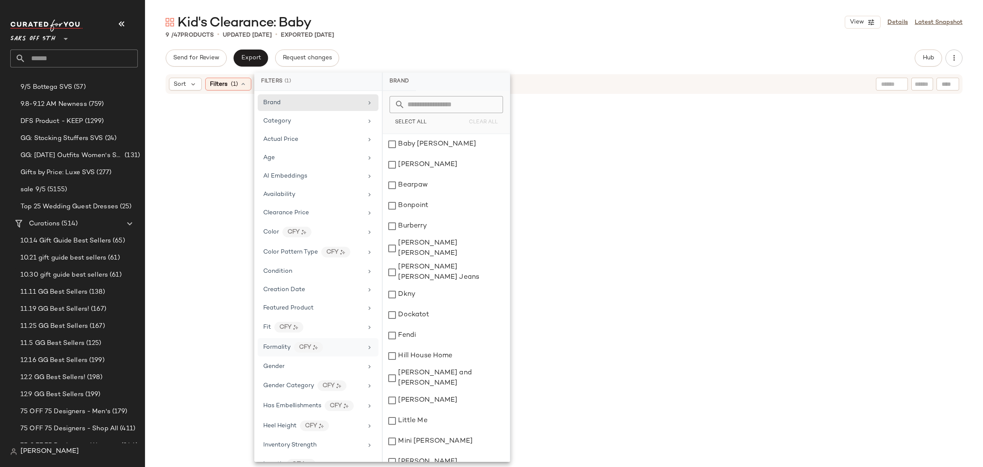
scroll to position [305, 0]
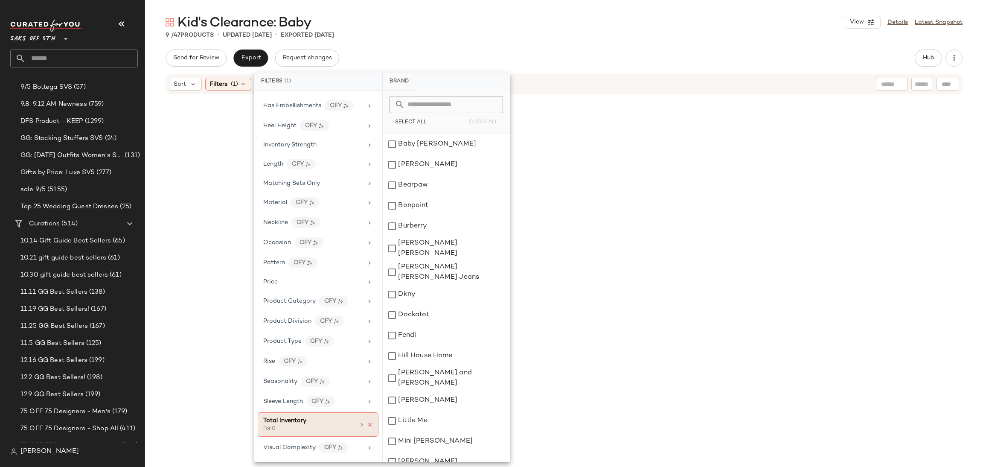
click at [367, 424] on icon at bounding box center [370, 425] width 6 height 6
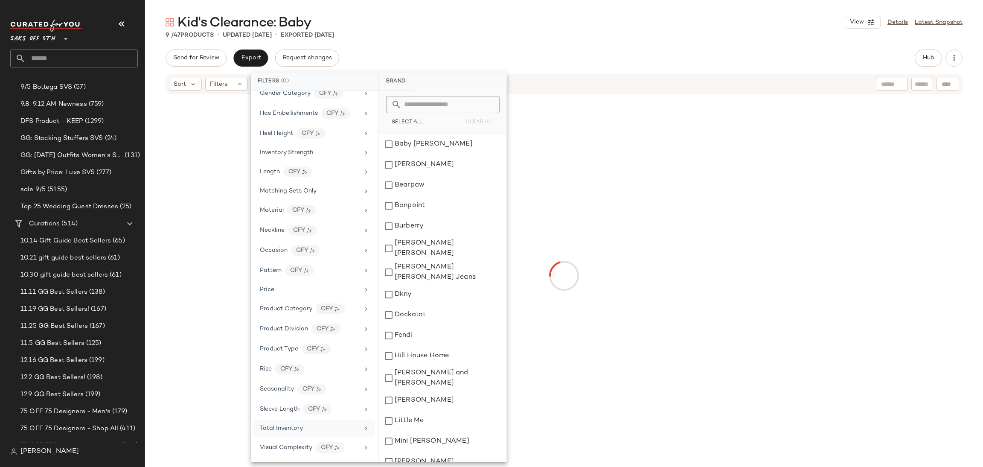
scroll to position [297, 0]
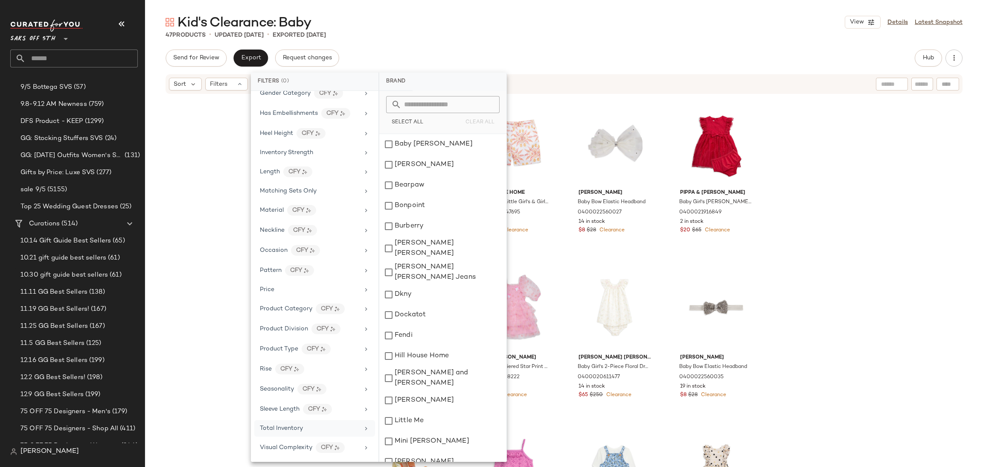
click at [614, 41] on div "Kid's Clearance: Baby View Details Latest Snapshot 47 Products • updated [DATE]…" at bounding box center [564, 240] width 838 height 453
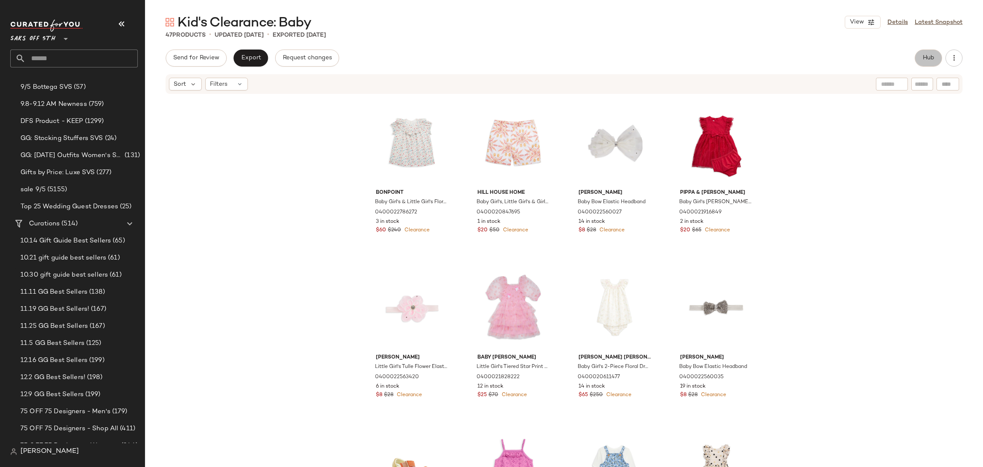
click at [917, 59] on button "Hub" at bounding box center [928, 57] width 27 height 17
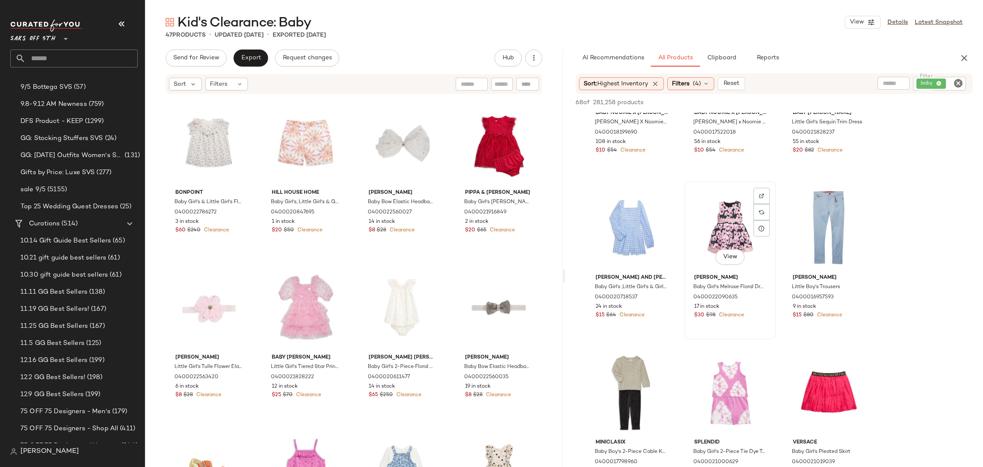
scroll to position [98, 0]
click at [619, 233] on div "View" at bounding box center [632, 226] width 86 height 86
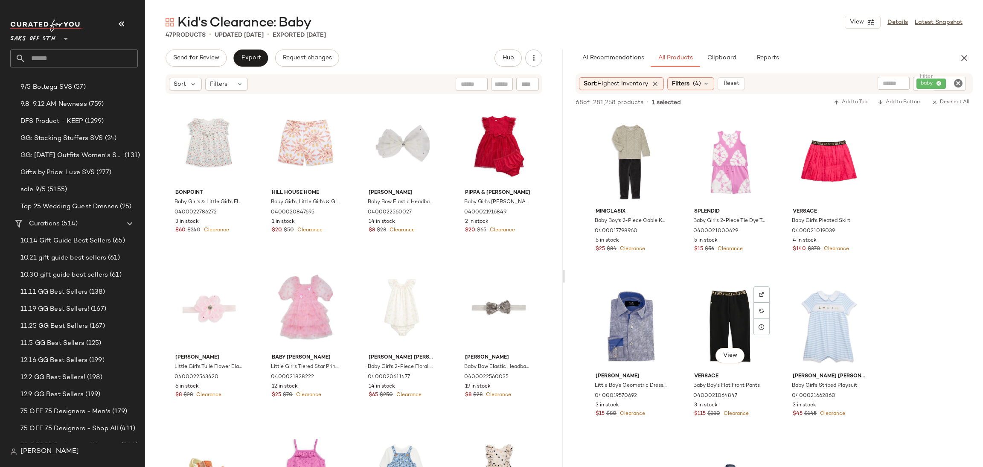
scroll to position [329, 0]
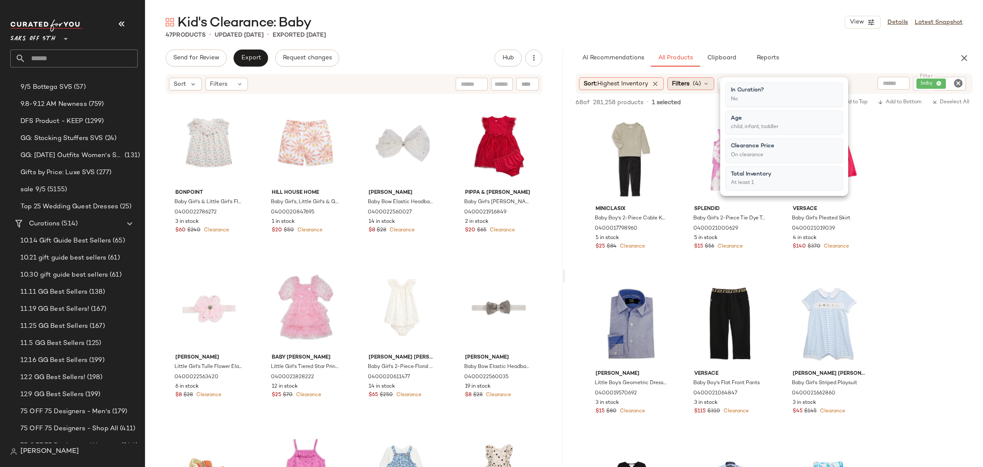
click at [693, 81] on div "Filters (4)" at bounding box center [690, 83] width 47 height 13
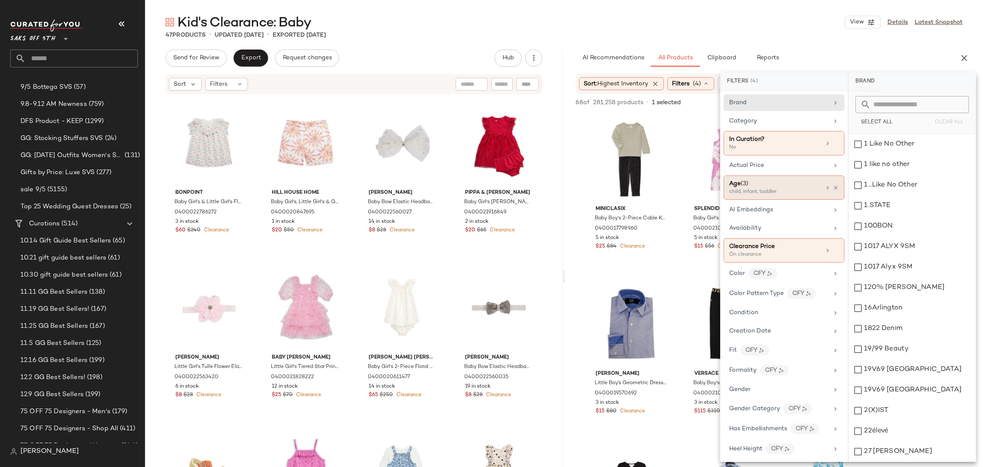
click at [769, 196] on div "child, infant, toddler" at bounding box center [771, 192] width 85 height 8
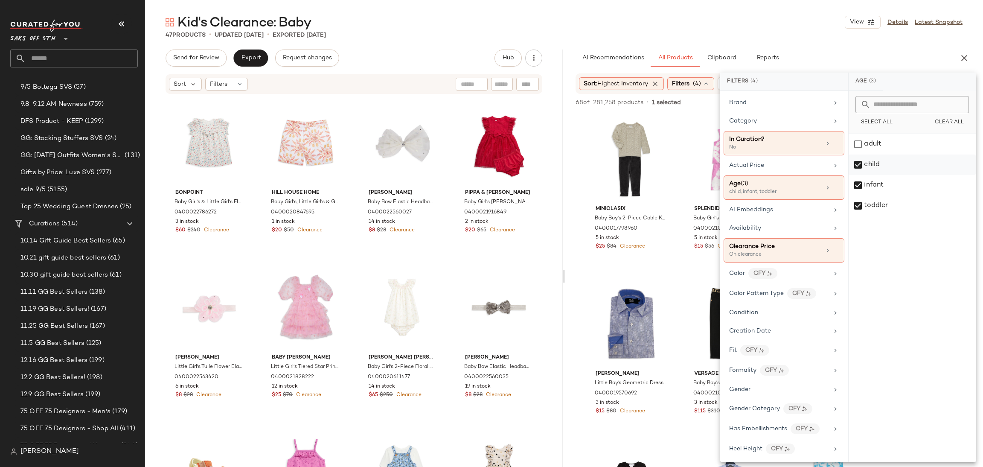
click at [858, 162] on div "child" at bounding box center [912, 164] width 127 height 20
click at [859, 207] on div "toddler" at bounding box center [912, 205] width 127 height 20
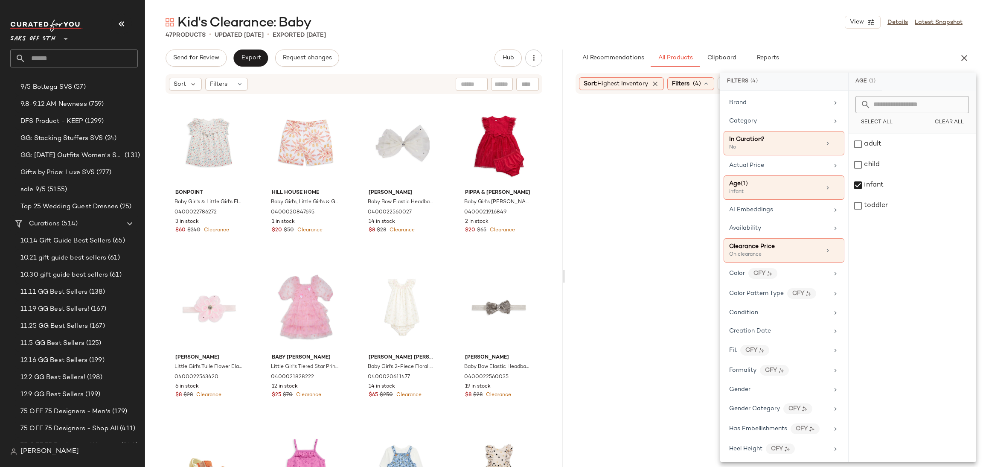
click at [746, 29] on div "Kid's Clearance: Baby View Details Latest Snapshot" at bounding box center [564, 22] width 838 height 17
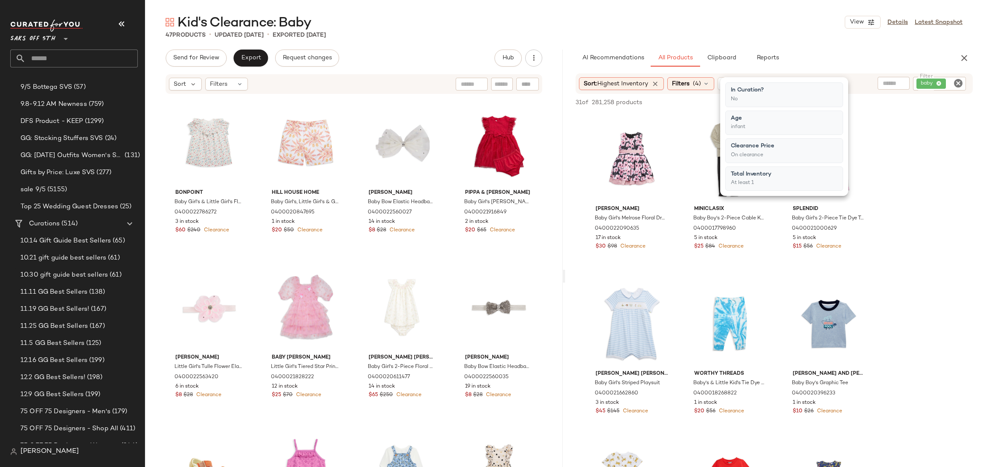
click at [746, 29] on div "Kid's Clearance: Baby View Details Latest Snapshot" at bounding box center [564, 22] width 838 height 17
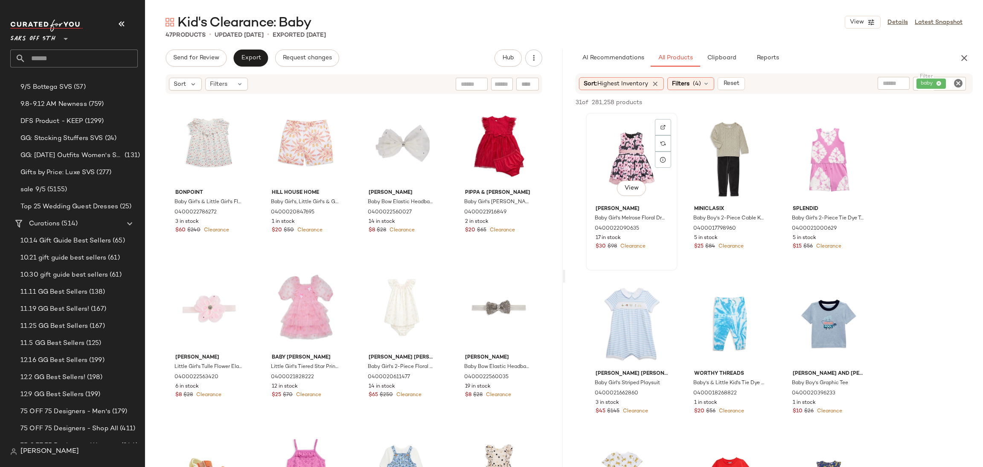
click at [639, 150] on div "View" at bounding box center [632, 159] width 86 height 86
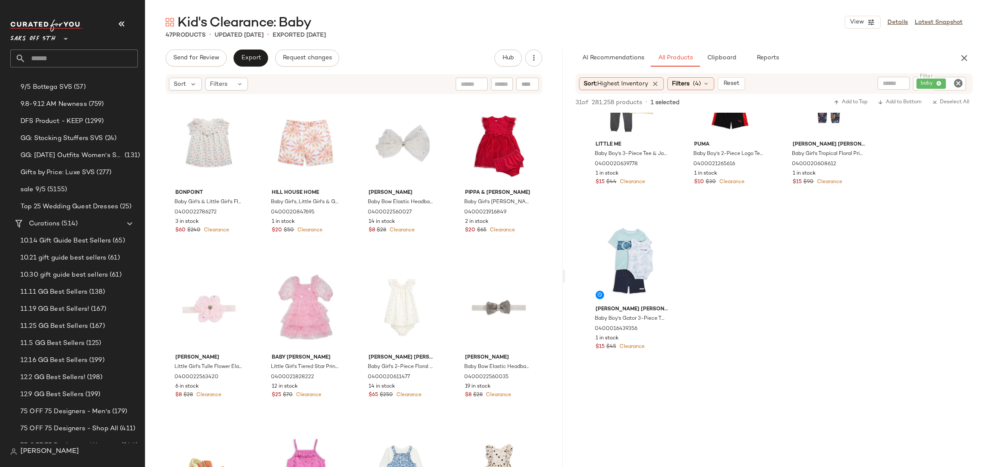
scroll to position [396, 0]
click at [639, 256] on div "View" at bounding box center [632, 257] width 86 height 86
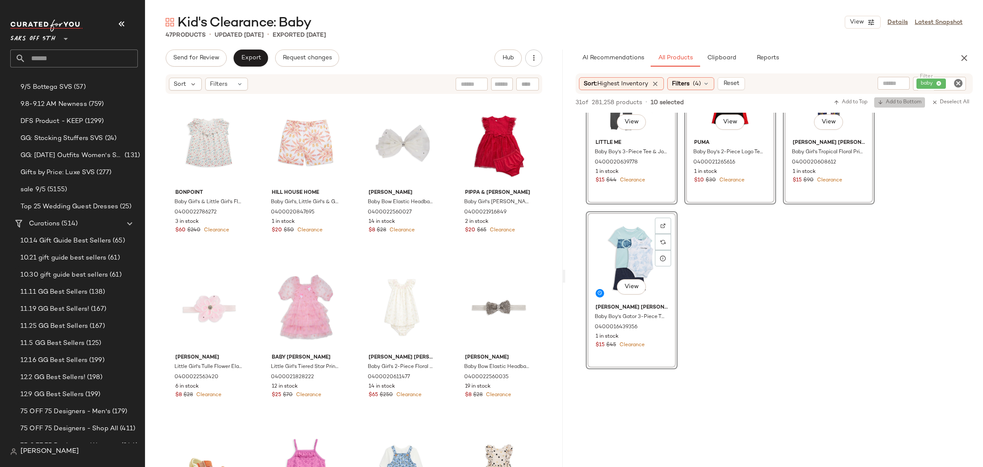
click at [886, 99] on span "Add to Bottom" at bounding box center [900, 102] width 44 height 6
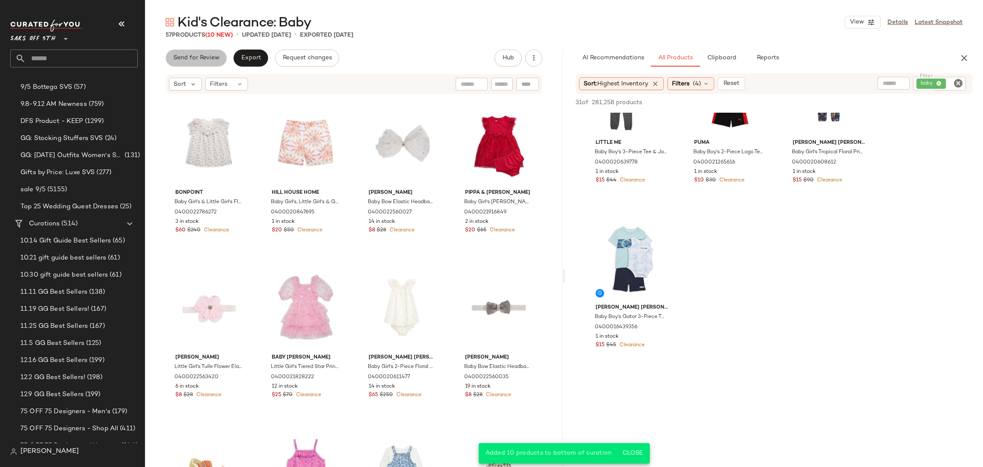
click at [209, 60] on span "Send for Review" at bounding box center [196, 58] width 47 height 7
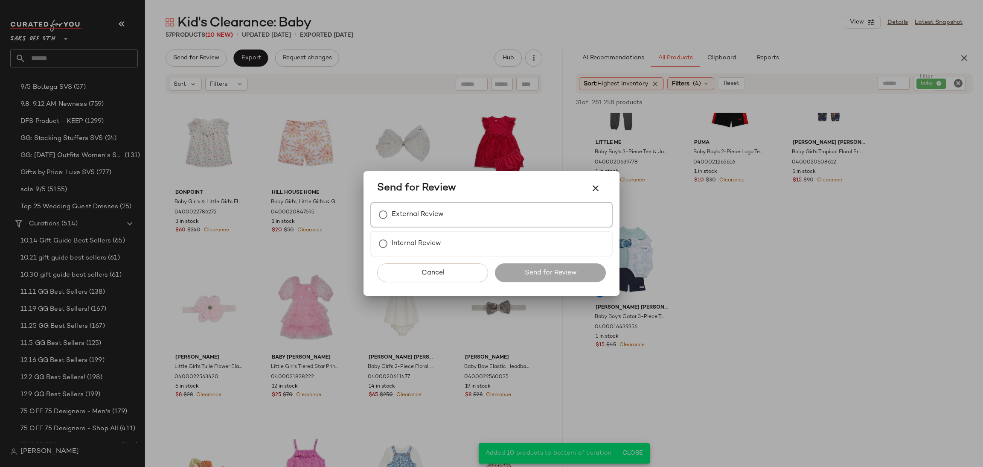
click at [409, 215] on label "External Review" at bounding box center [418, 214] width 52 height 17
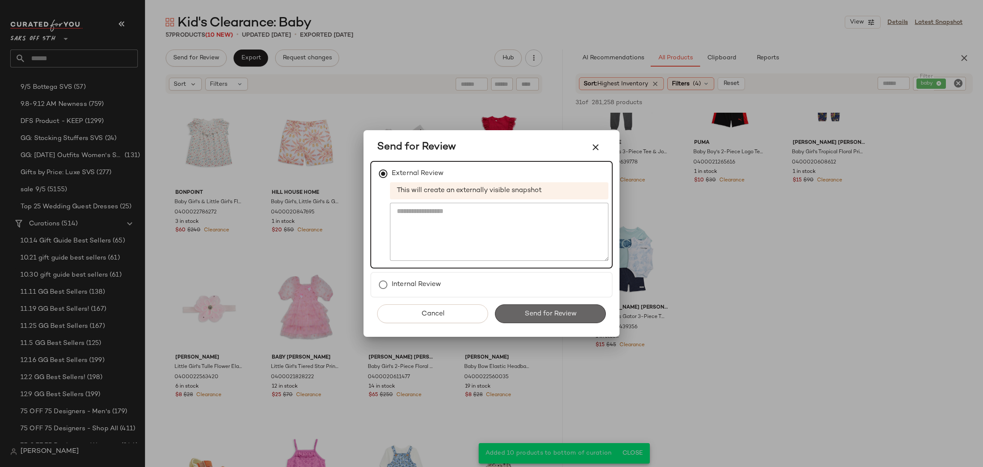
click at [519, 306] on button "Send for Review" at bounding box center [550, 313] width 111 height 19
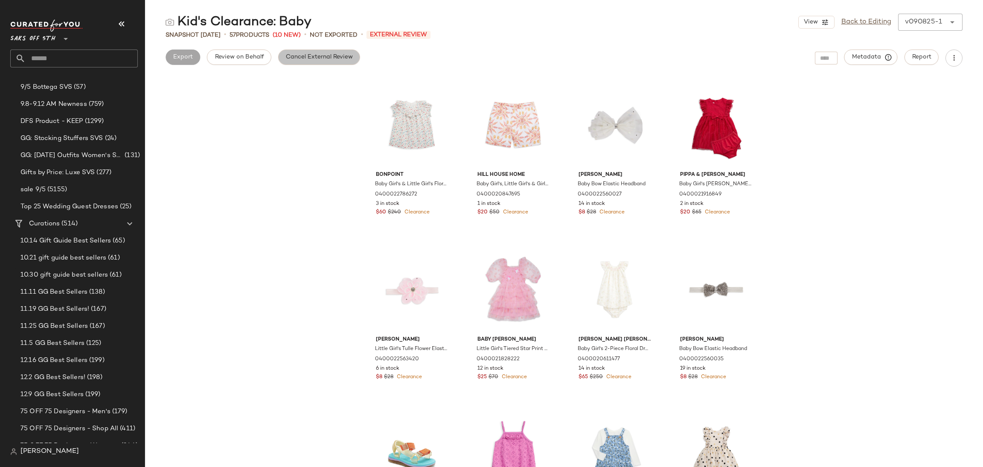
click at [310, 54] on span "Cancel External Review" at bounding box center [318, 57] width 67 height 7
click at [251, 58] on span "Export" at bounding box center [251, 57] width 20 height 7
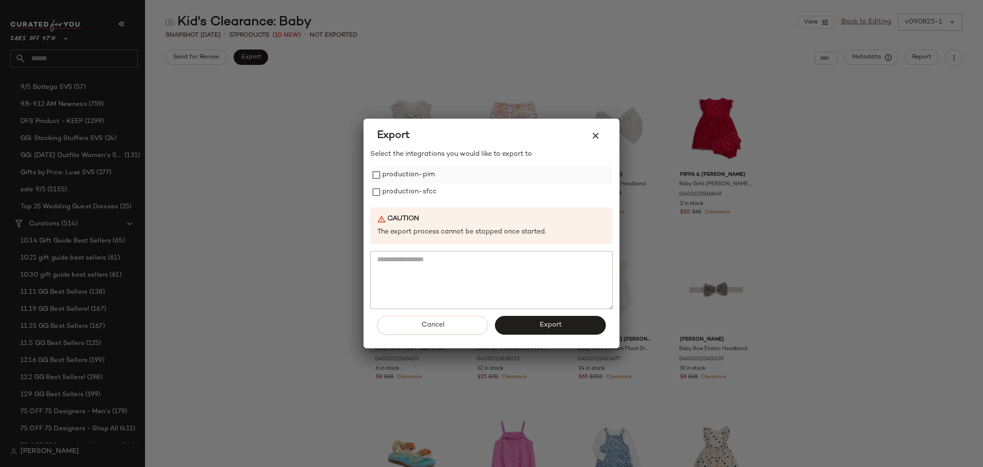
click at [388, 171] on label "production-pim" at bounding box center [408, 174] width 52 height 17
click at [393, 186] on label "production-sfcc" at bounding box center [409, 191] width 54 height 17
click at [532, 325] on button "Export" at bounding box center [550, 325] width 111 height 19
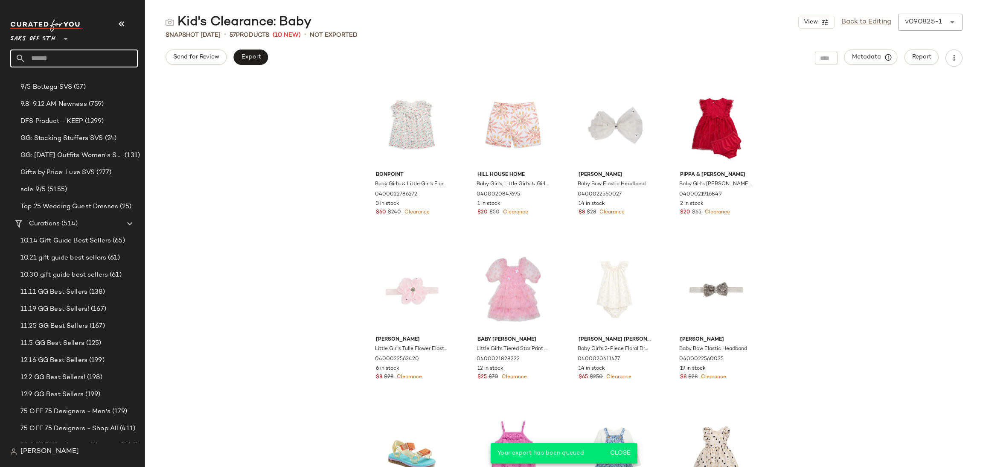
click at [116, 56] on input "text" at bounding box center [82, 58] width 112 height 18
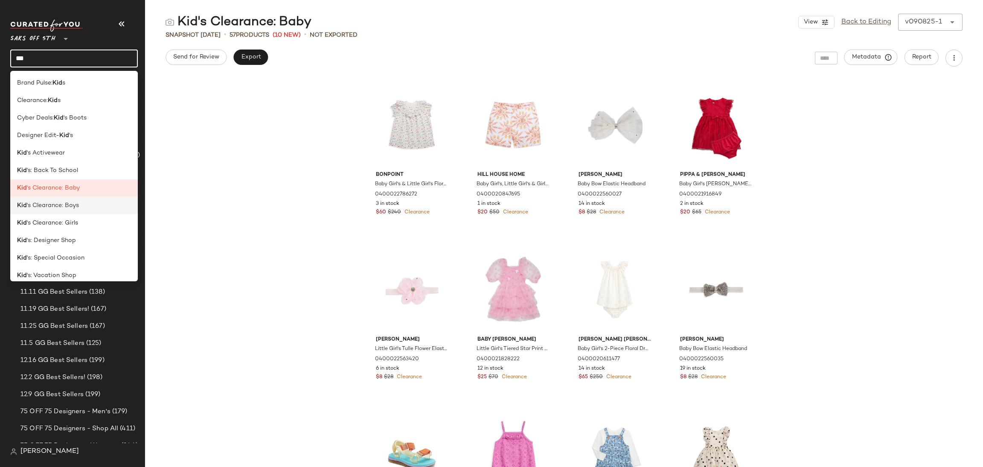
type input "***"
click at [90, 207] on div "Kid 's Clearance: Boys" at bounding box center [74, 205] width 114 height 9
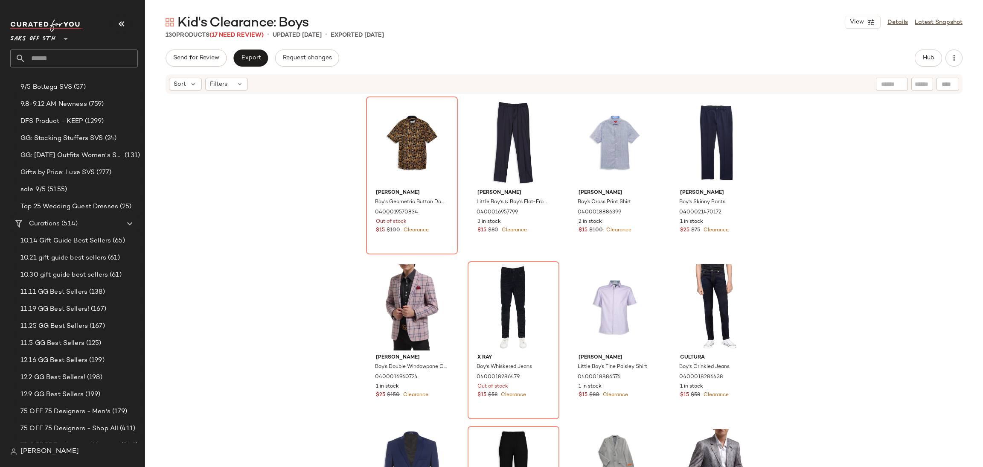
click at [237, 92] on div "Sort Filters" at bounding box center [564, 84] width 797 height 20
click at [238, 81] on icon at bounding box center [239, 84] width 7 height 7
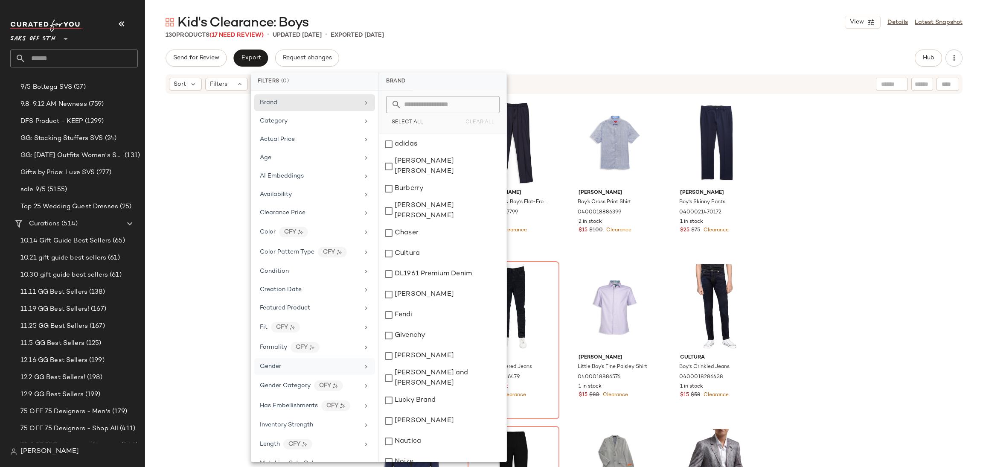
scroll to position [296, 0]
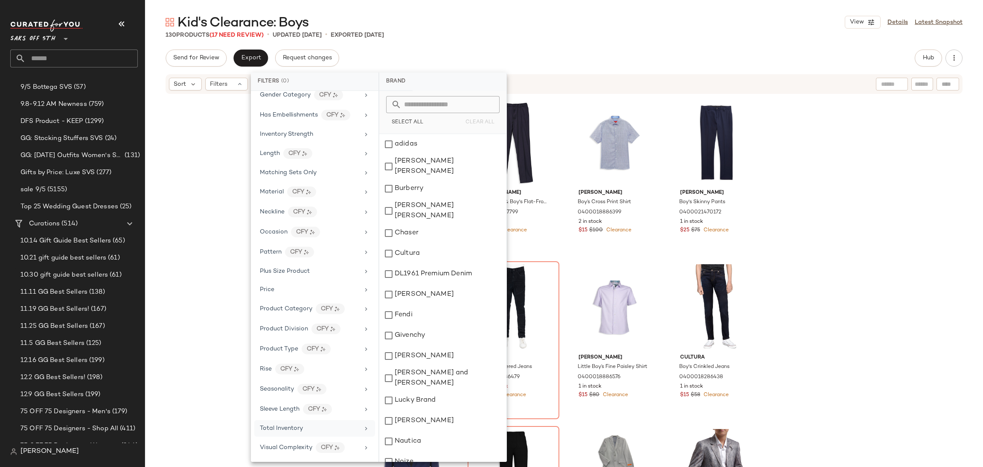
click at [301, 426] on span "Total Inventory" at bounding box center [281, 428] width 43 height 6
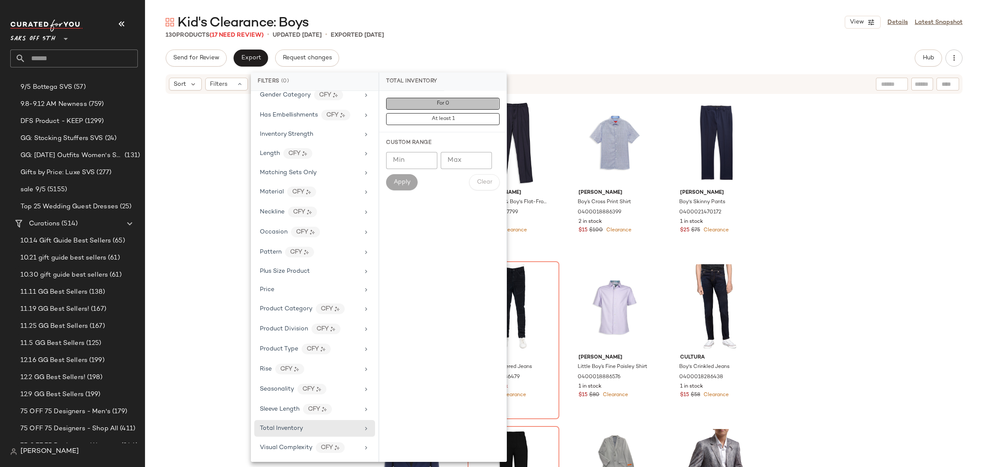
click at [467, 102] on button "For 0" at bounding box center [442, 104] width 113 height 12
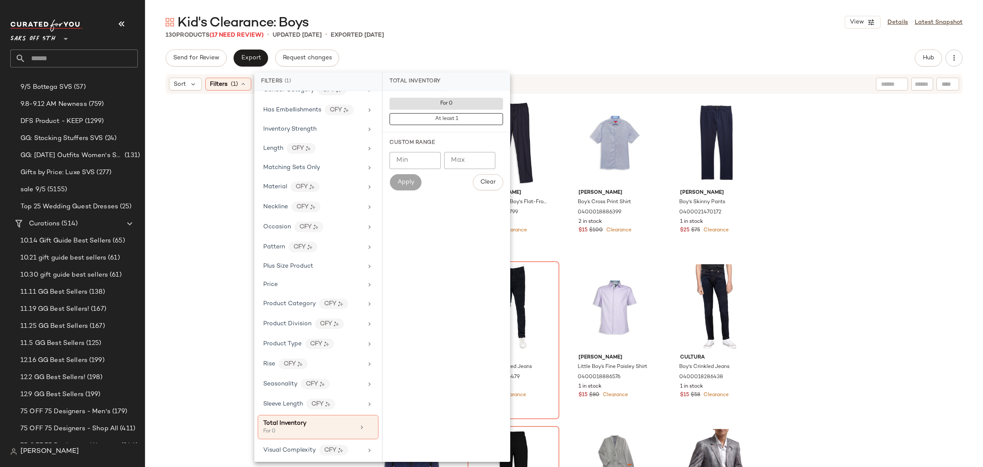
click at [545, 19] on div "Kid's Clearance: Boys View Details Latest Snapshot" at bounding box center [564, 22] width 838 height 17
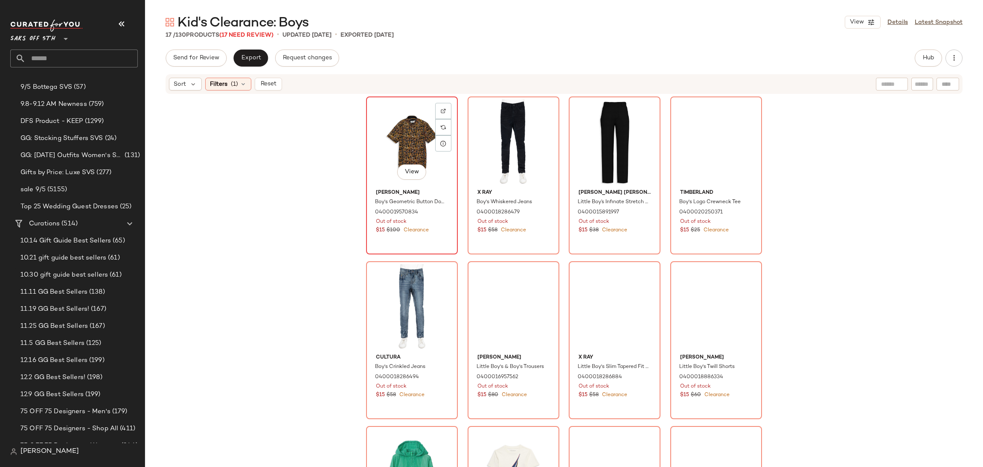
click at [391, 125] on div "View" at bounding box center [412, 142] width 86 height 86
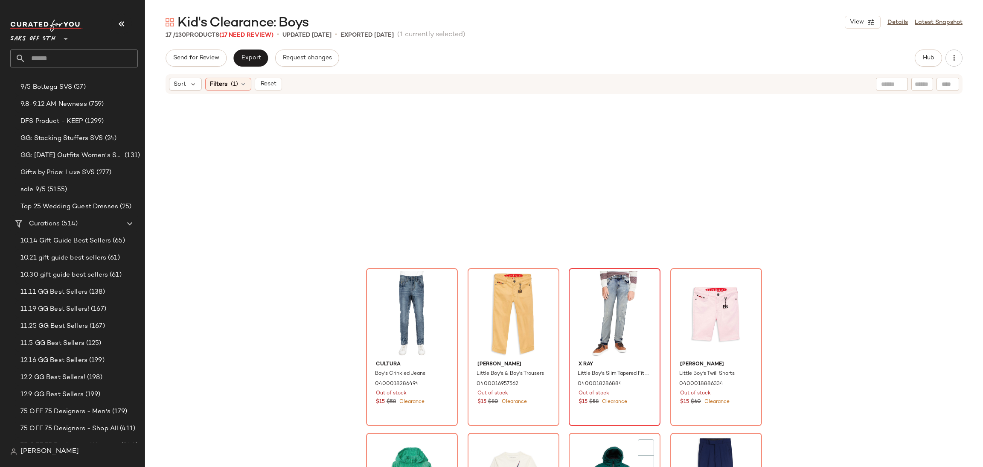
scroll to position [427, 0]
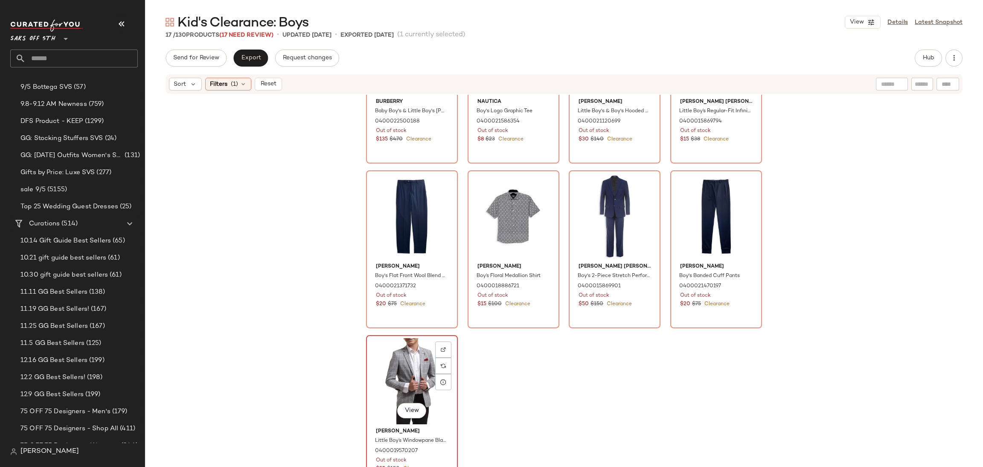
click at [410, 364] on div "View" at bounding box center [412, 381] width 86 height 86
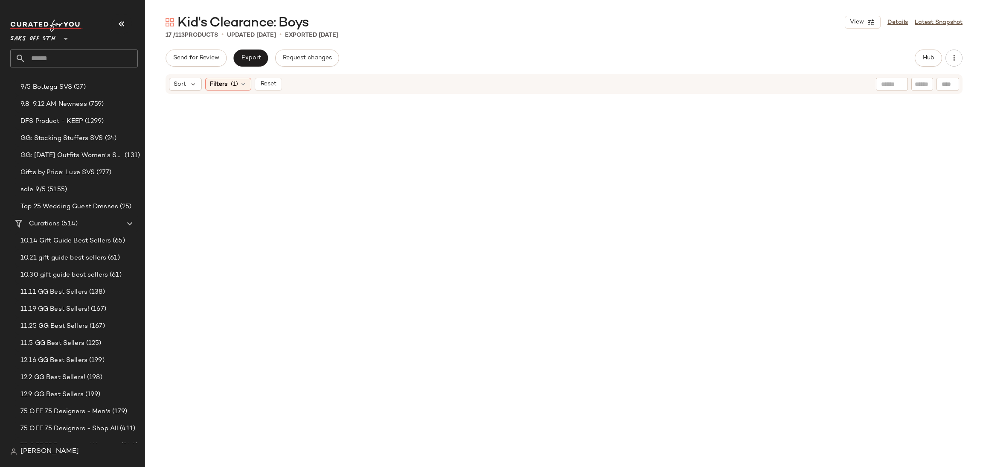
click at [227, 91] on div "Sort Filters (1) Reset" at bounding box center [564, 84] width 797 height 20
click at [232, 90] on div "Filters (1)" at bounding box center [228, 84] width 46 height 13
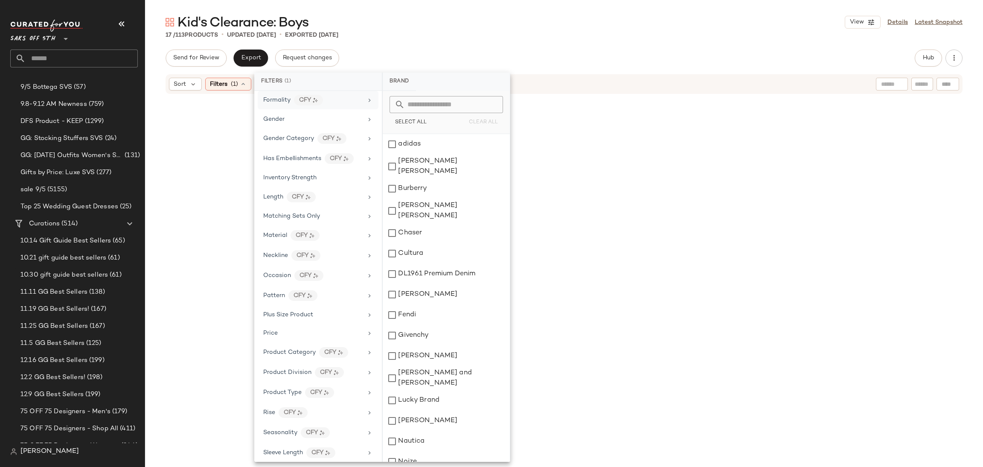
scroll to position [303, 0]
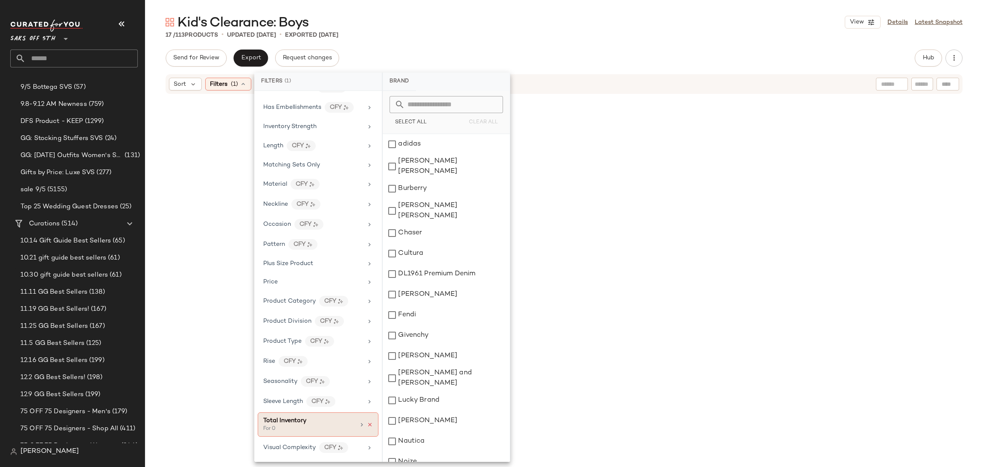
click at [367, 426] on icon at bounding box center [370, 425] width 6 height 6
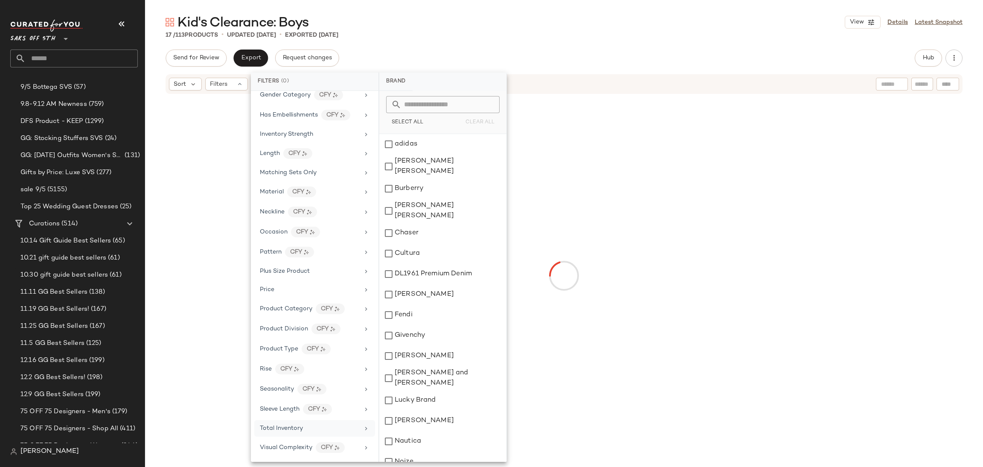
scroll to position [296, 0]
click at [536, 41] on div "Kid's Clearance: Boys View Details Latest Snapshot 17 / 113 Products • updated …" at bounding box center [564, 240] width 838 height 453
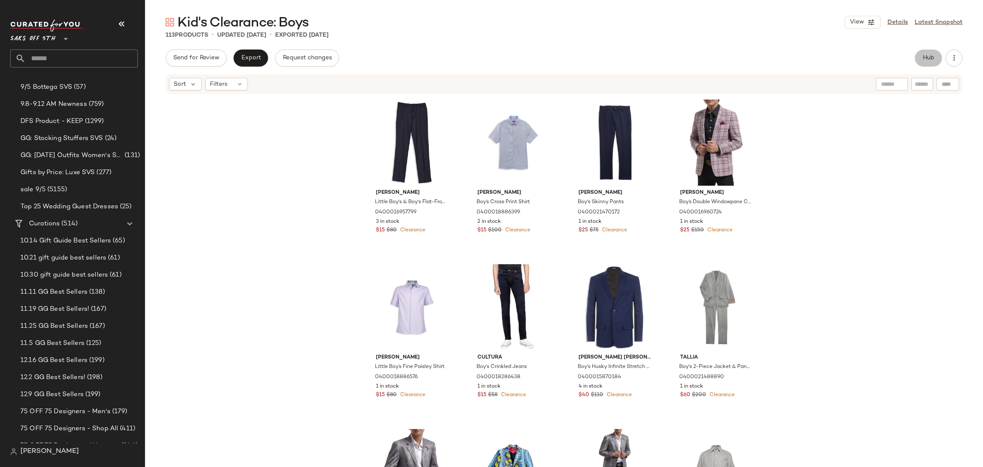
click at [927, 55] on span "Hub" at bounding box center [928, 58] width 12 height 7
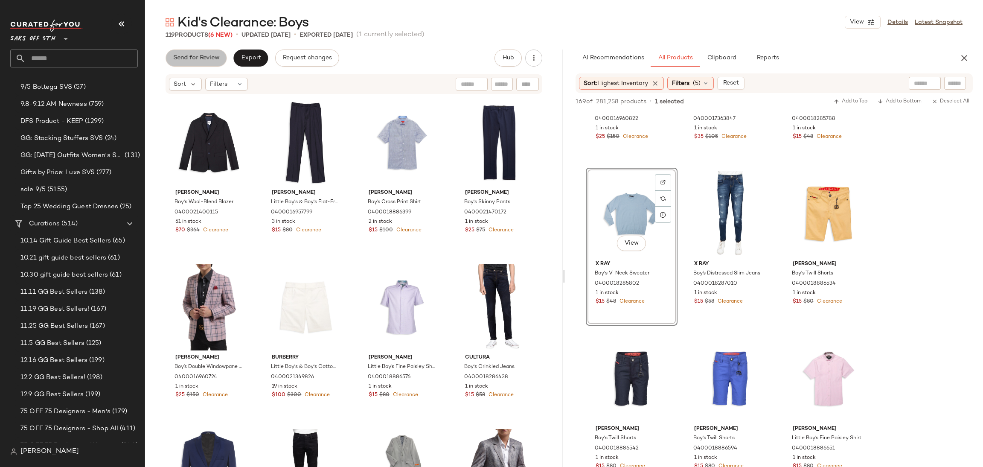
click at [196, 55] on span "Send for Review" at bounding box center [196, 58] width 47 height 7
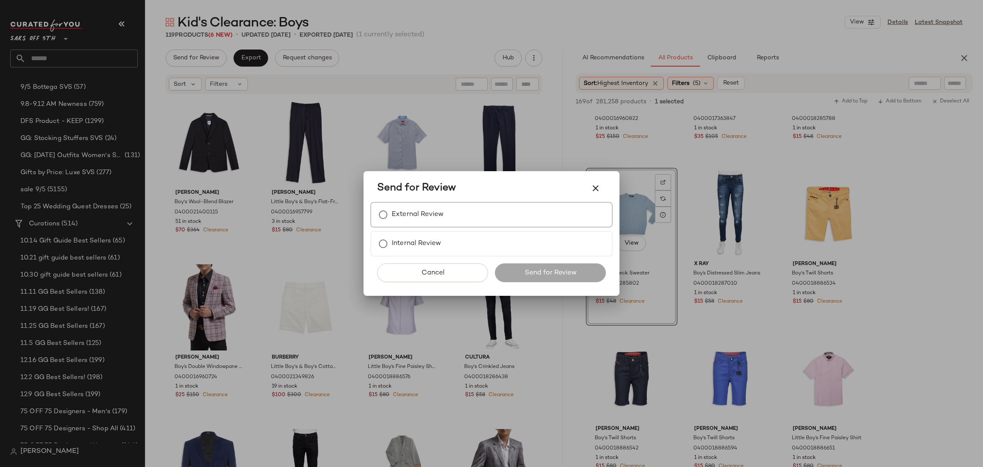
click at [401, 219] on label "External Review" at bounding box center [418, 214] width 52 height 17
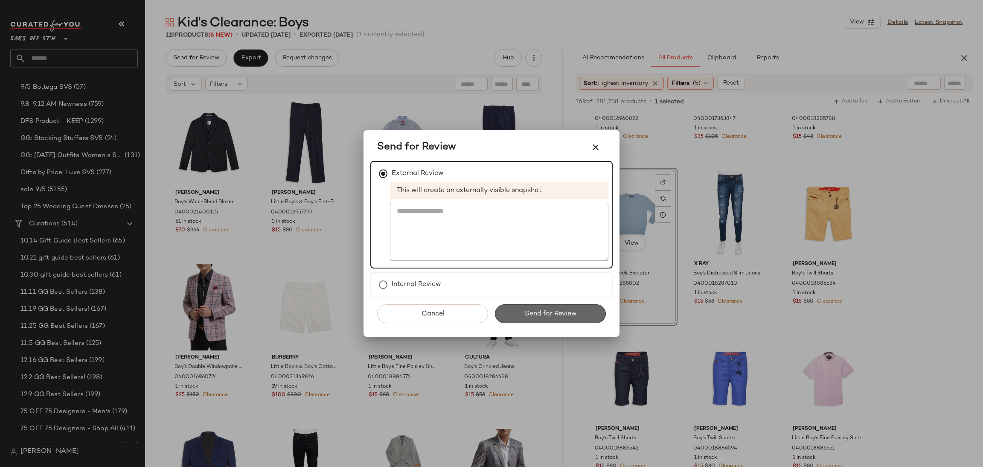
click at [518, 315] on button "Send for Review" at bounding box center [550, 313] width 111 height 19
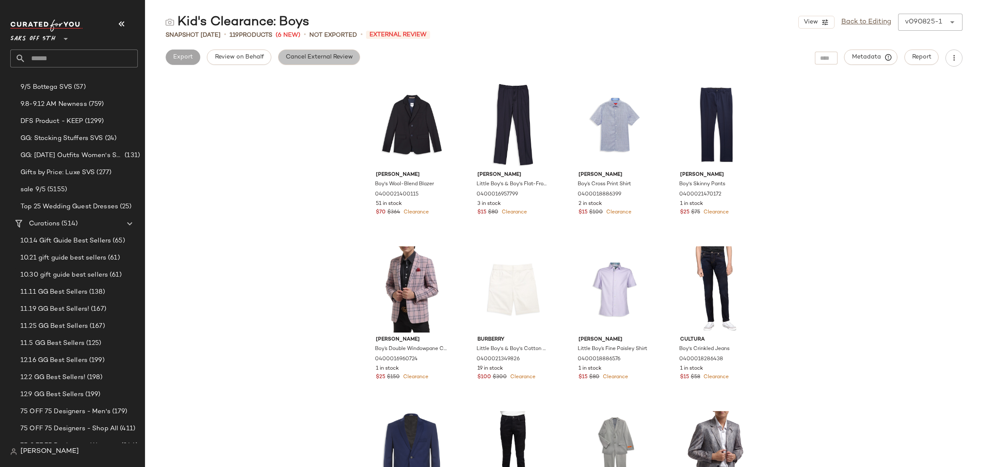
click at [322, 62] on button "Cancel External Review" at bounding box center [319, 56] width 82 height 15
click at [247, 54] on span "Export" at bounding box center [251, 57] width 20 height 7
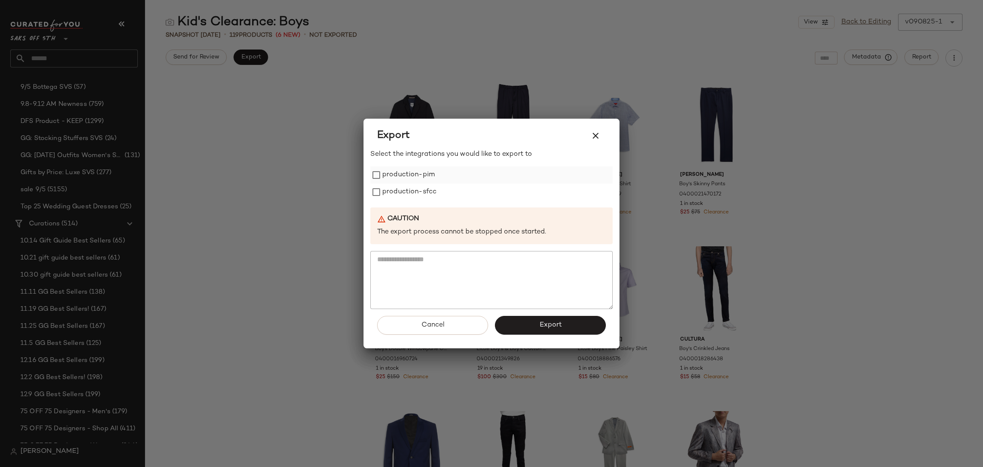
click at [395, 181] on label "production-pim" at bounding box center [408, 174] width 52 height 17
click at [395, 186] on label "production-sfcc" at bounding box center [409, 191] width 54 height 17
click at [525, 326] on button "Export" at bounding box center [550, 325] width 111 height 19
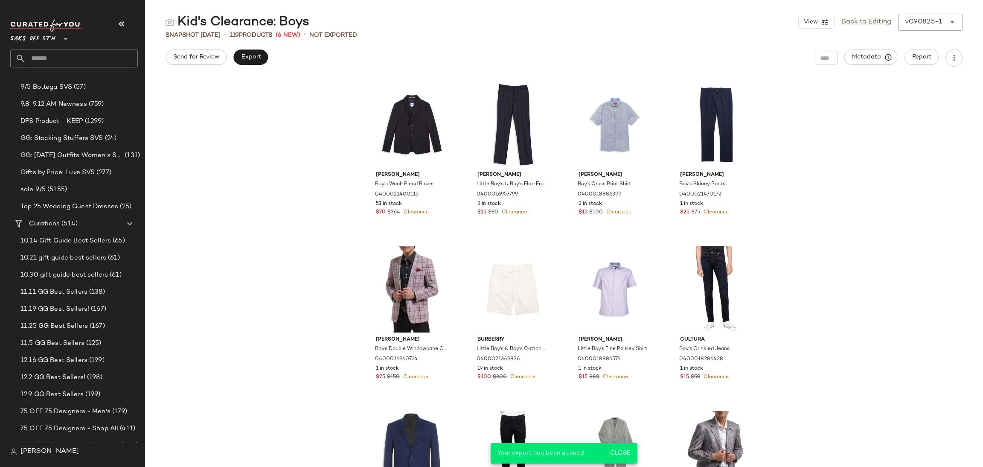
click at [111, 62] on input "text" at bounding box center [82, 58] width 112 height 18
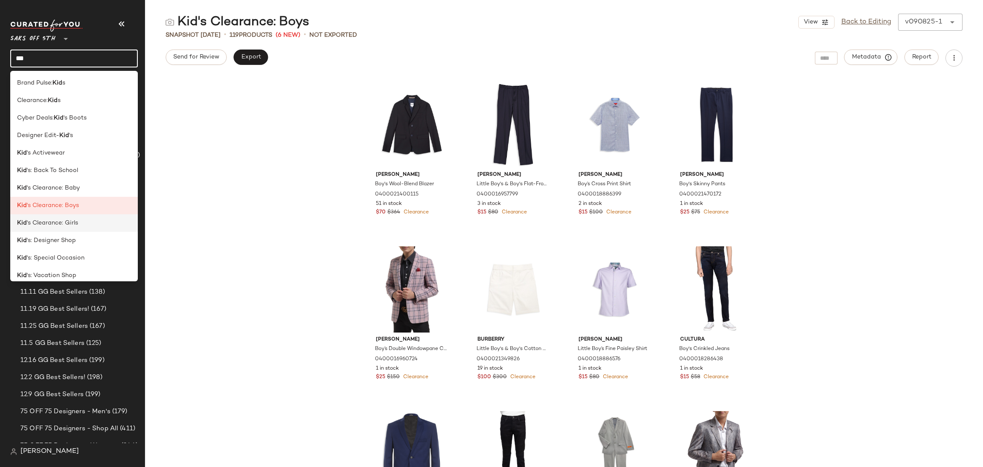
type input "***"
click at [63, 221] on span "'s Clearance: Girls" at bounding box center [52, 222] width 51 height 9
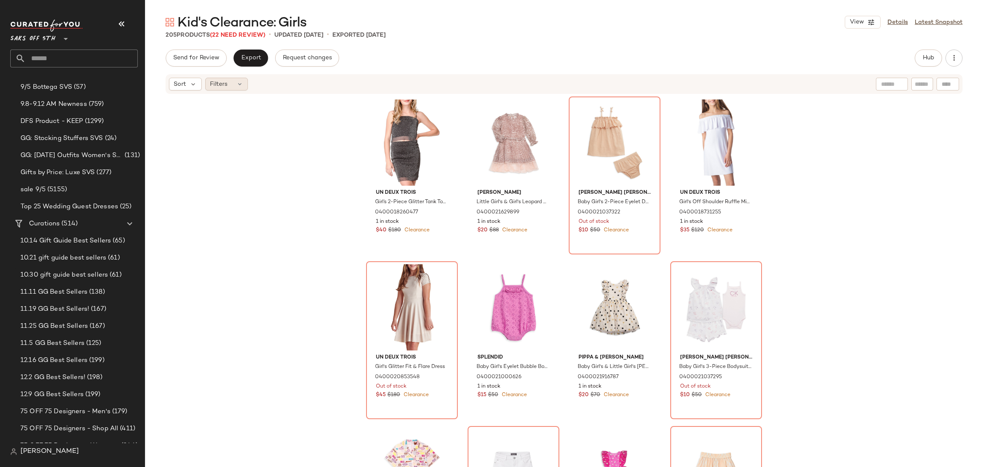
click at [240, 82] on icon at bounding box center [239, 84] width 7 height 7
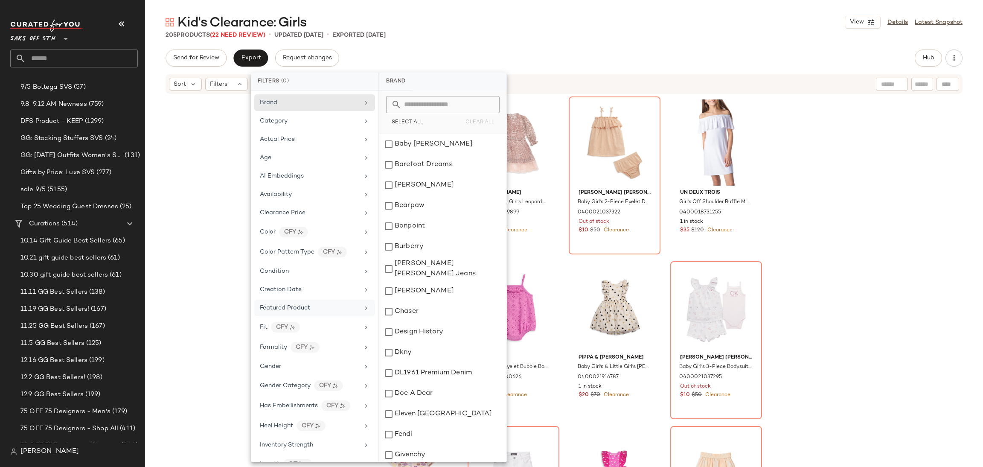
scroll to position [352, 0]
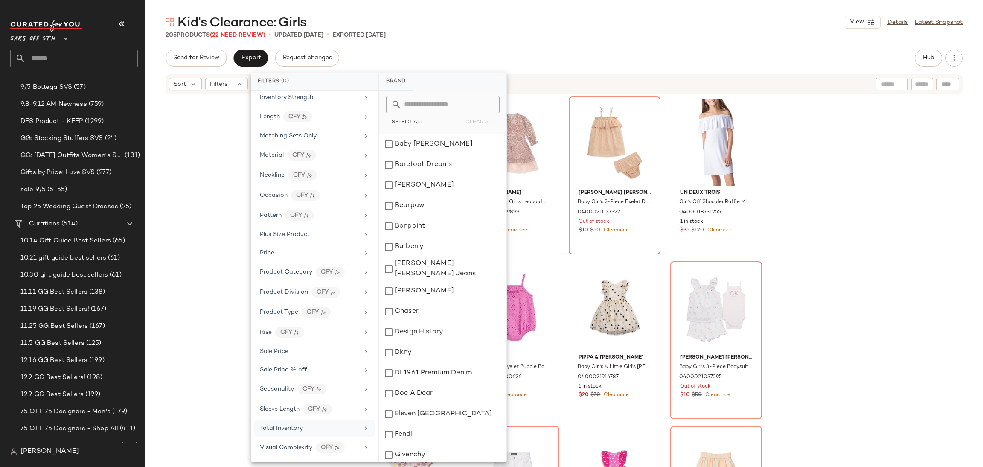
click at [297, 426] on span "Total Inventory" at bounding box center [281, 428] width 43 height 6
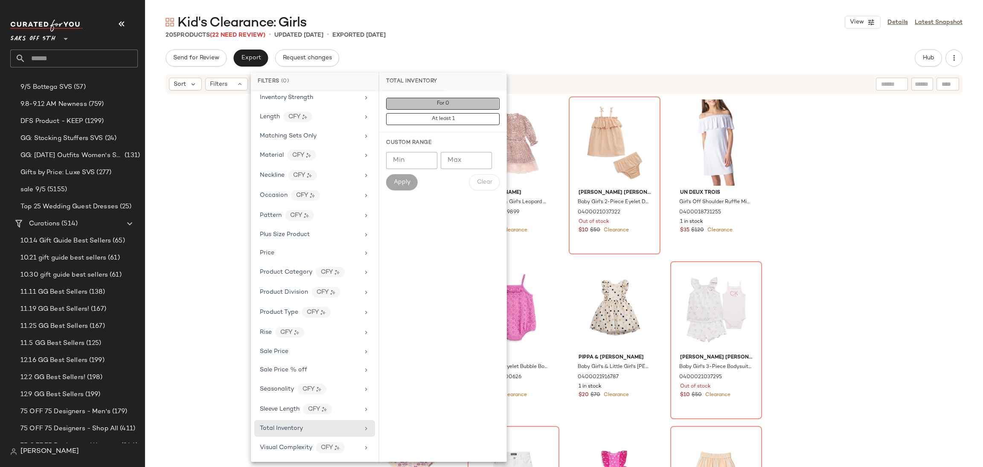
click at [444, 105] on span "For 0" at bounding box center [442, 104] width 13 height 6
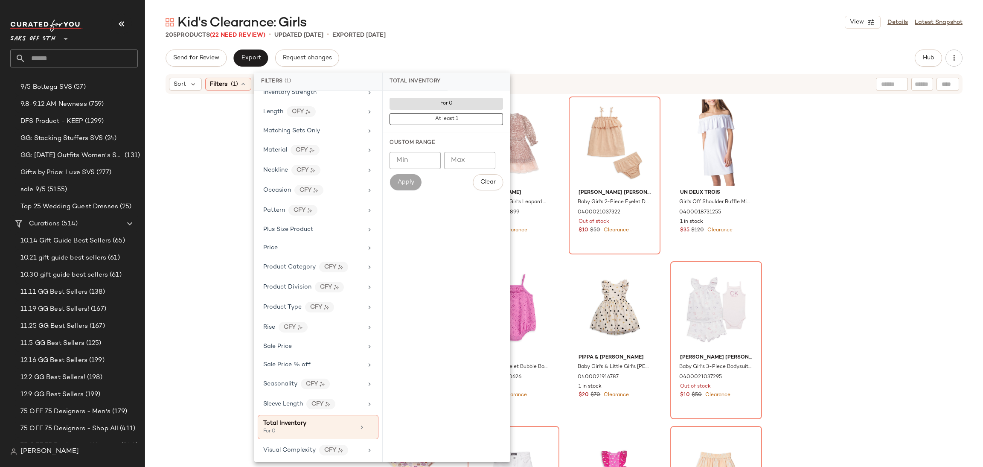
click at [489, 40] on div "Kid's Clearance: Girls View Details Latest Snapshot 205 Products (22 Need Revie…" at bounding box center [564, 240] width 838 height 453
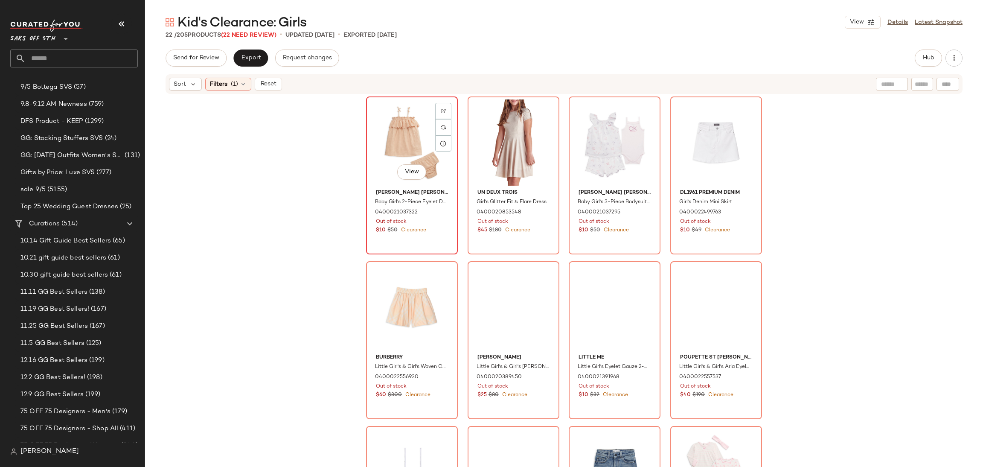
click at [403, 140] on div "View" at bounding box center [412, 142] width 86 height 86
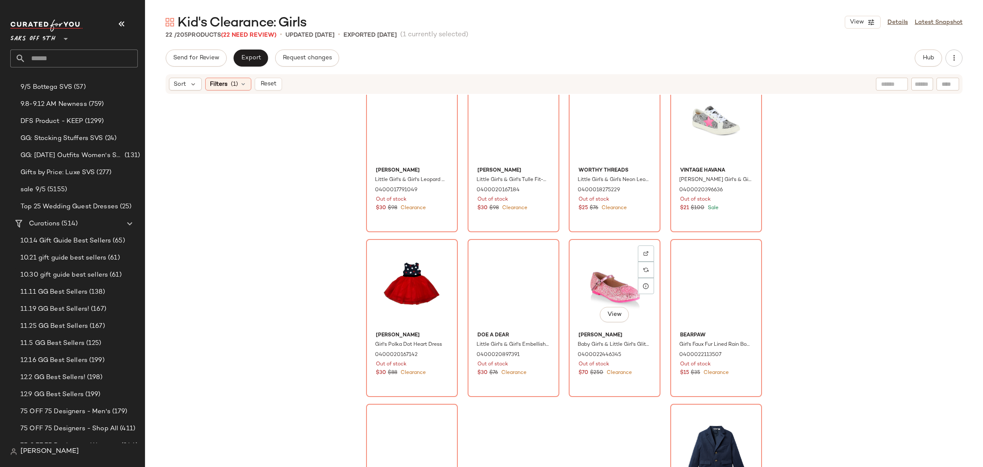
scroll to position [592, 0]
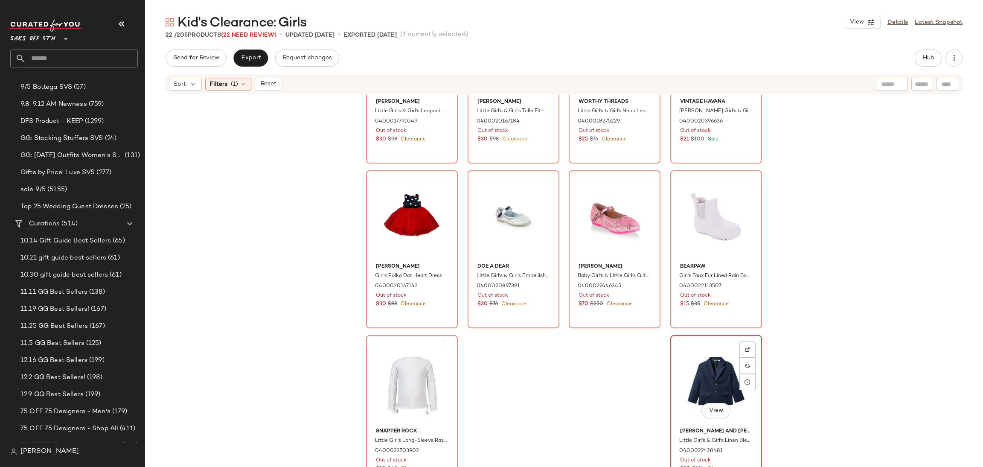
click at [698, 358] on div "View" at bounding box center [716, 381] width 86 height 86
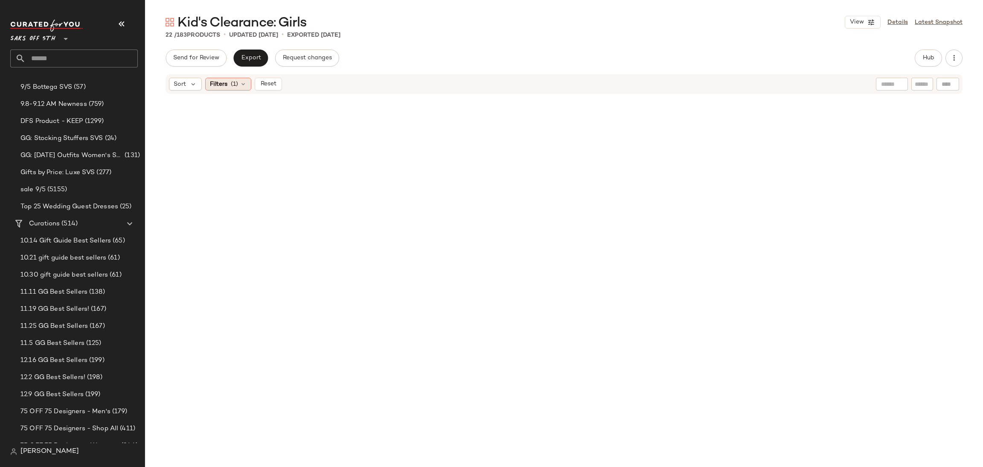
click at [237, 84] on span "(1)" at bounding box center [234, 84] width 7 height 9
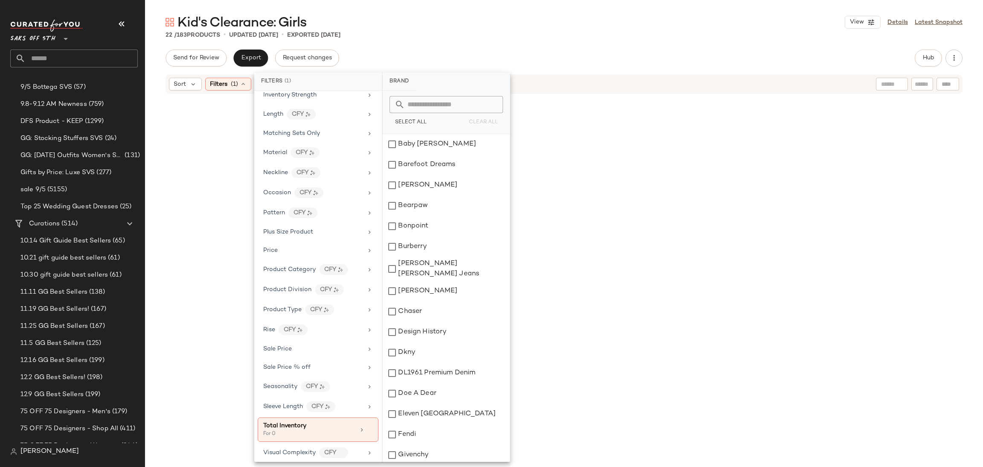
scroll to position [360, 0]
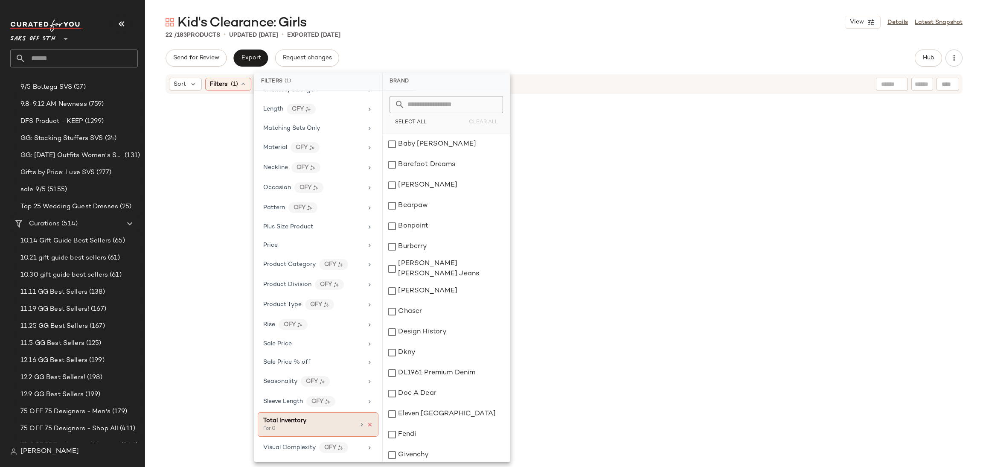
click at [367, 425] on icon at bounding box center [370, 425] width 6 height 6
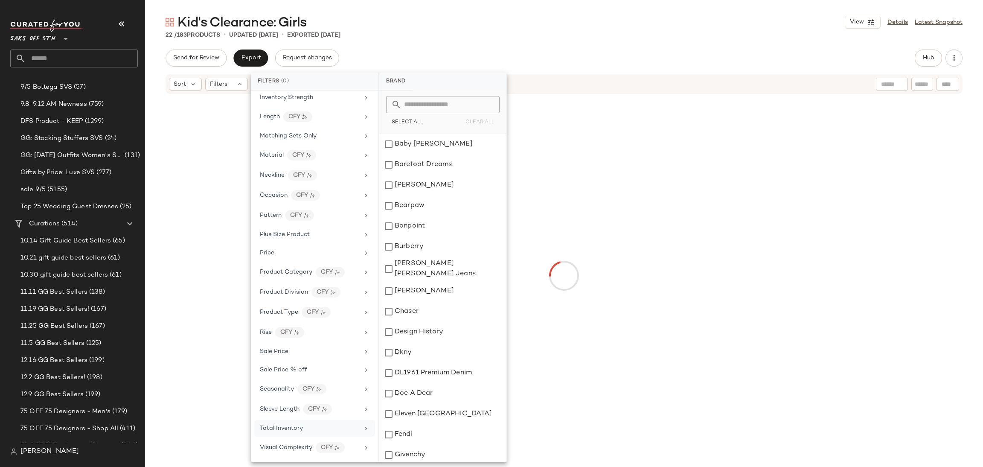
scroll to position [352, 0]
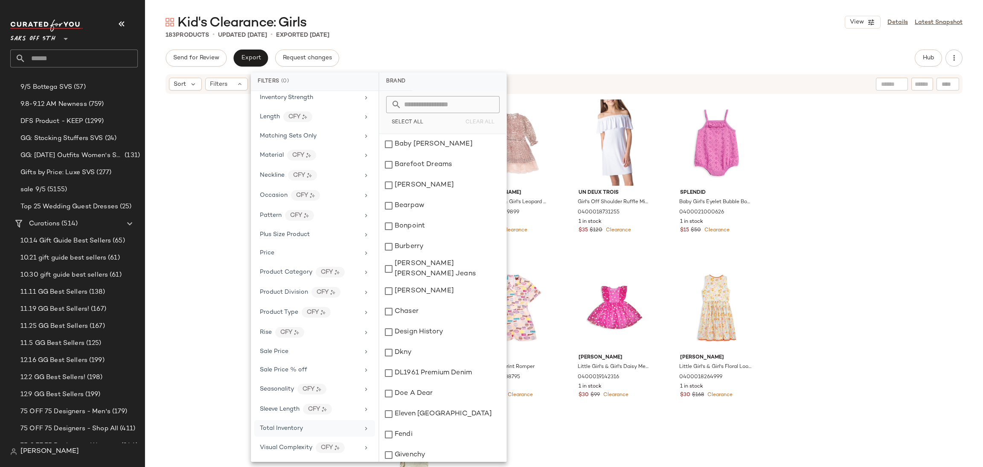
click at [569, 52] on div "Send for Review Export Request changes Hub" at bounding box center [564, 57] width 797 height 17
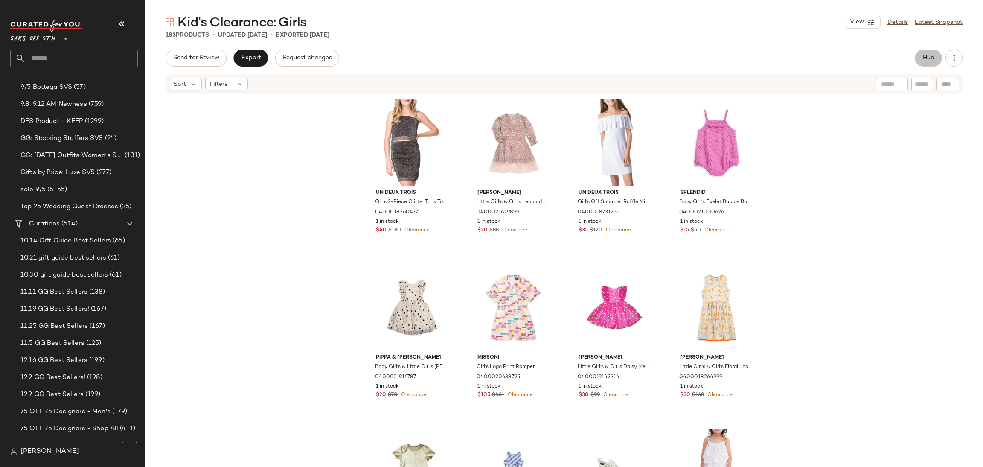
click at [922, 59] on span "Hub" at bounding box center [928, 58] width 12 height 7
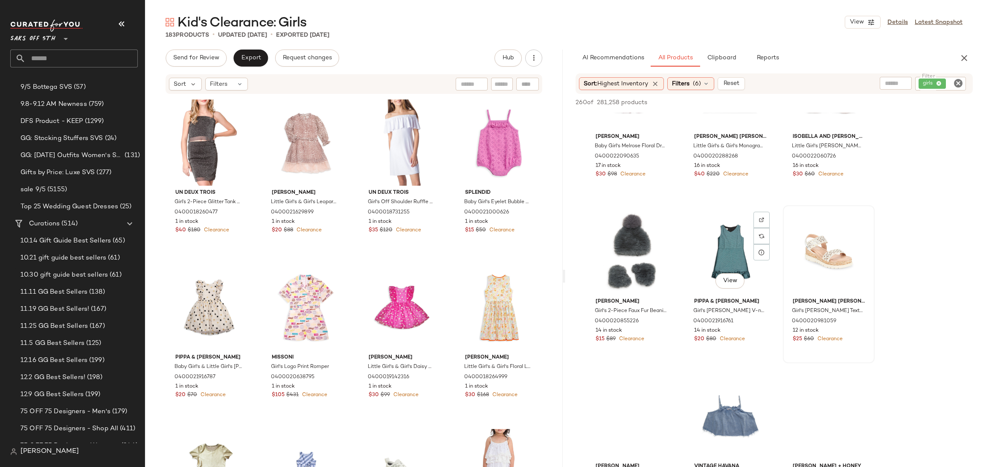
scroll to position [1061, 0]
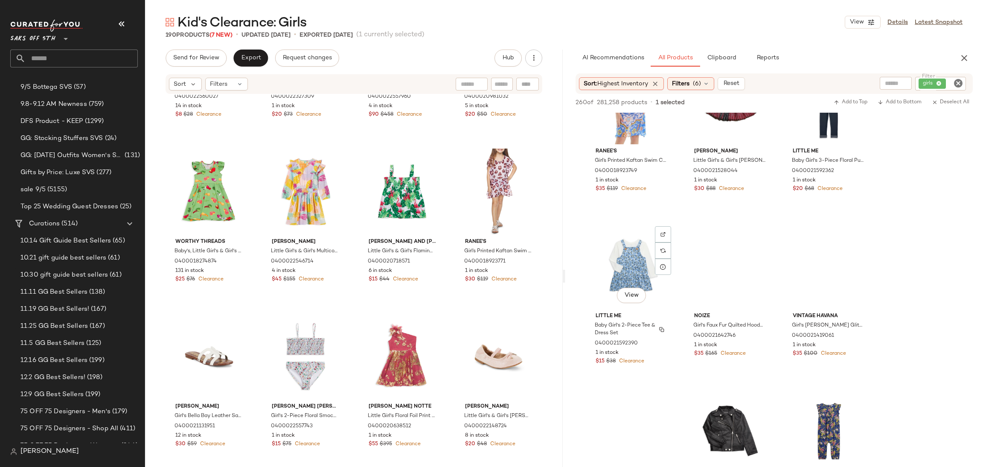
scroll to position [5493, 0]
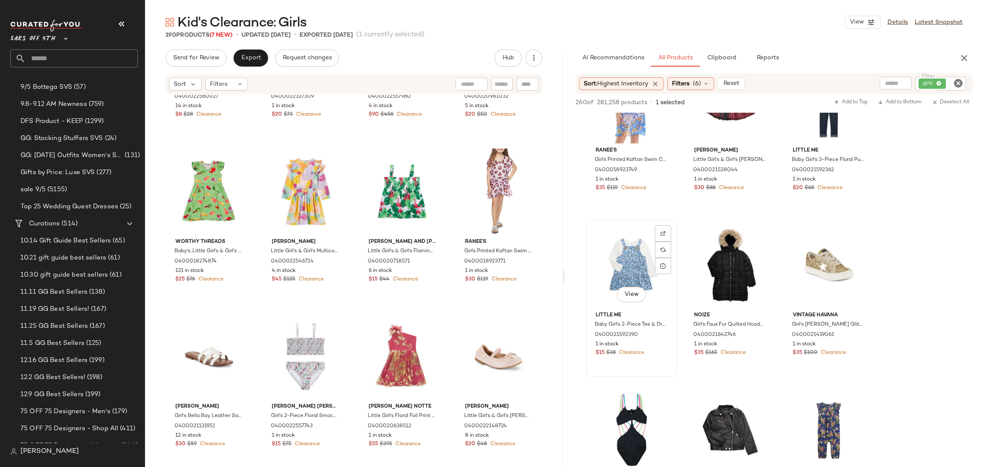
click at [621, 269] on div "View" at bounding box center [632, 265] width 86 height 86
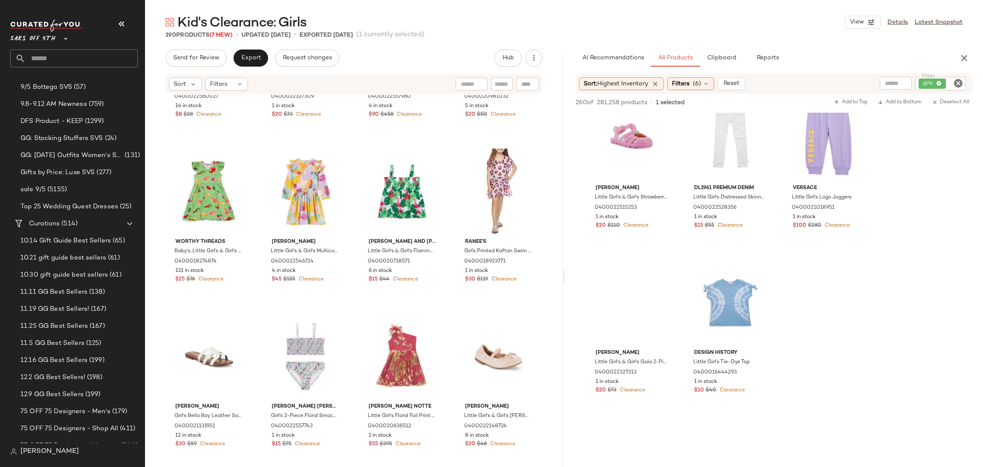
scroll to position [5953, 0]
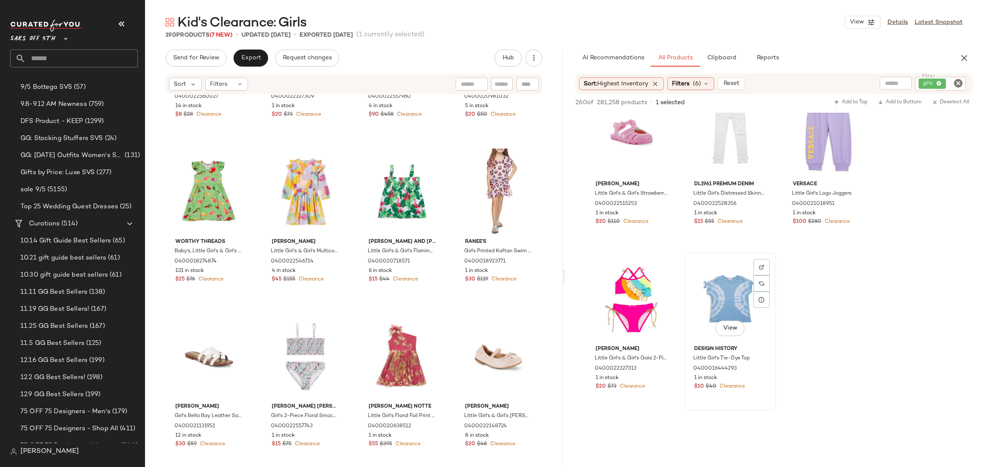
click at [726, 295] on div "View" at bounding box center [730, 299] width 86 height 86
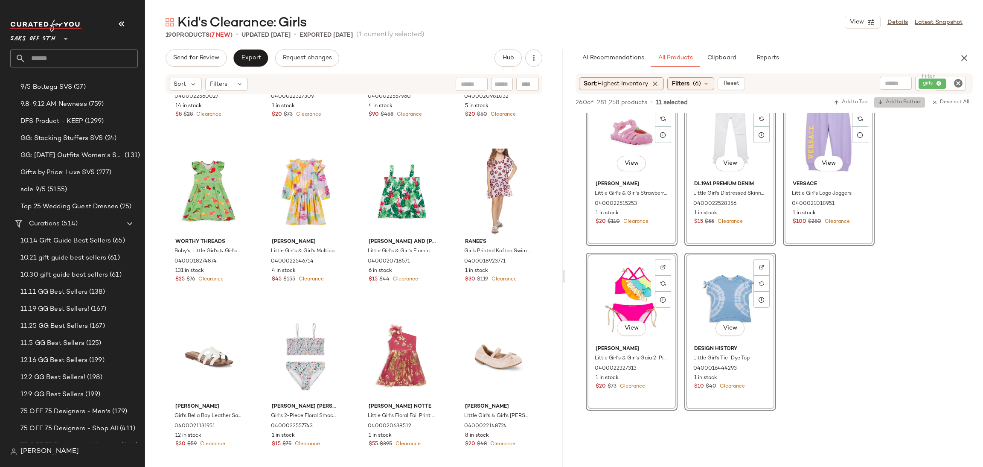
click at [888, 103] on span "Add to Bottom" at bounding box center [900, 102] width 44 height 6
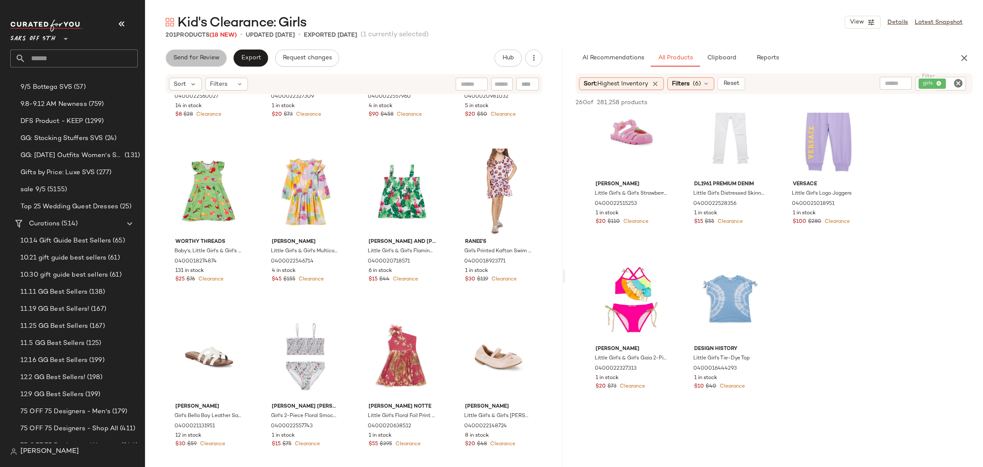
click at [198, 57] on span "Send for Review" at bounding box center [196, 58] width 47 height 7
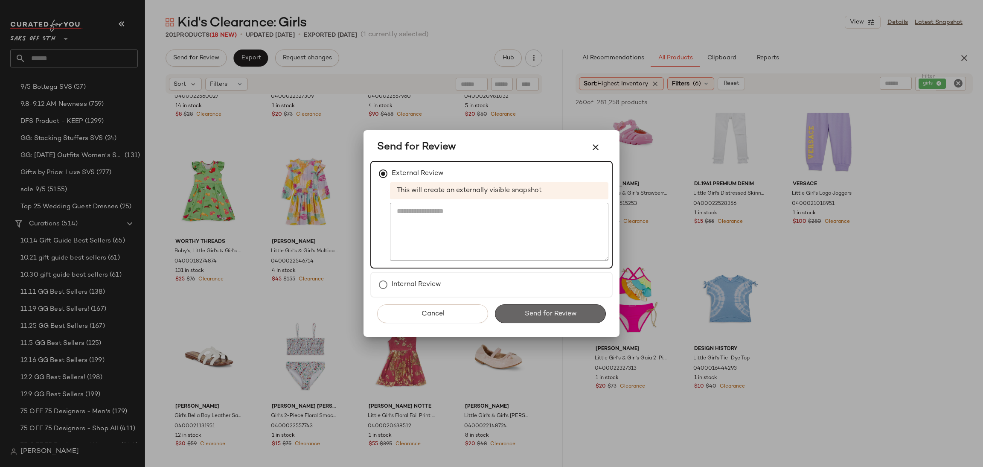
click at [556, 318] on button "Send for Review" at bounding box center [550, 313] width 111 height 19
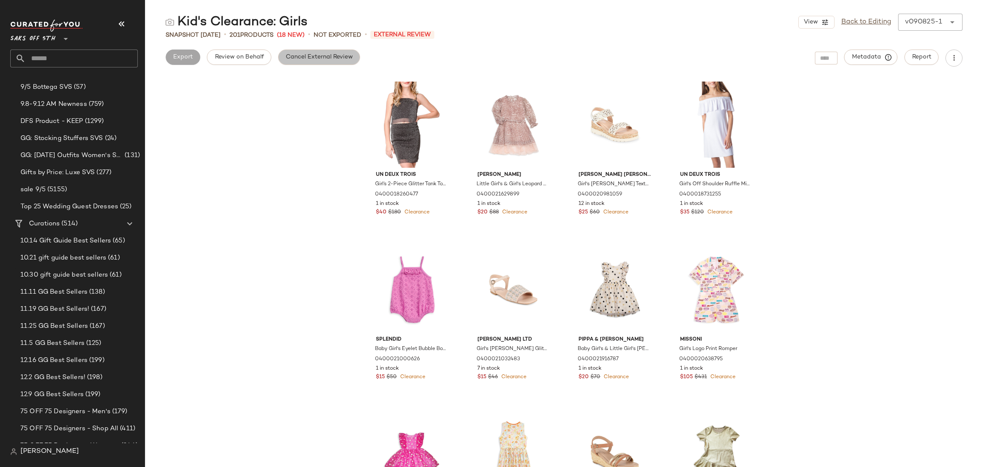
click at [326, 54] on span "Cancel External Review" at bounding box center [318, 57] width 67 height 7
click at [241, 57] on span "Export" at bounding box center [251, 57] width 20 height 7
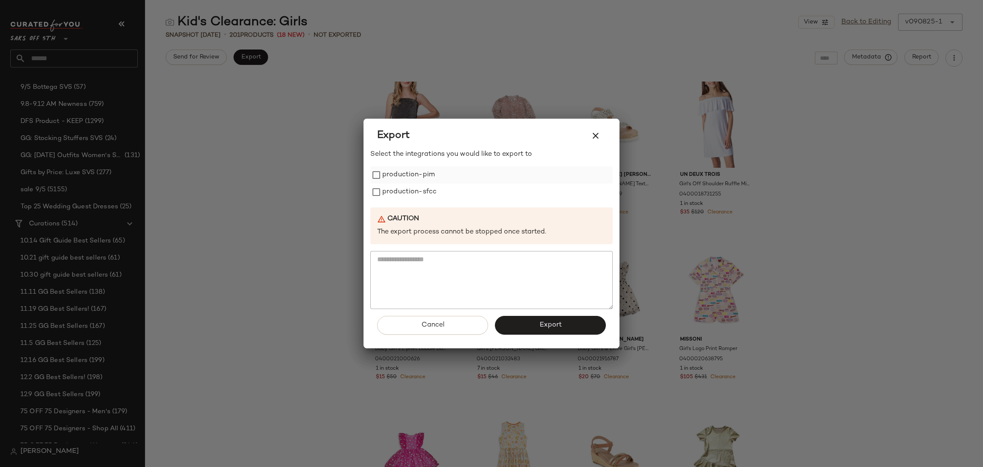
click at [395, 175] on label "production-pim" at bounding box center [408, 174] width 52 height 17
click at [393, 190] on label "production-sfcc" at bounding box center [409, 191] width 54 height 17
click at [514, 323] on button "Export" at bounding box center [550, 325] width 111 height 19
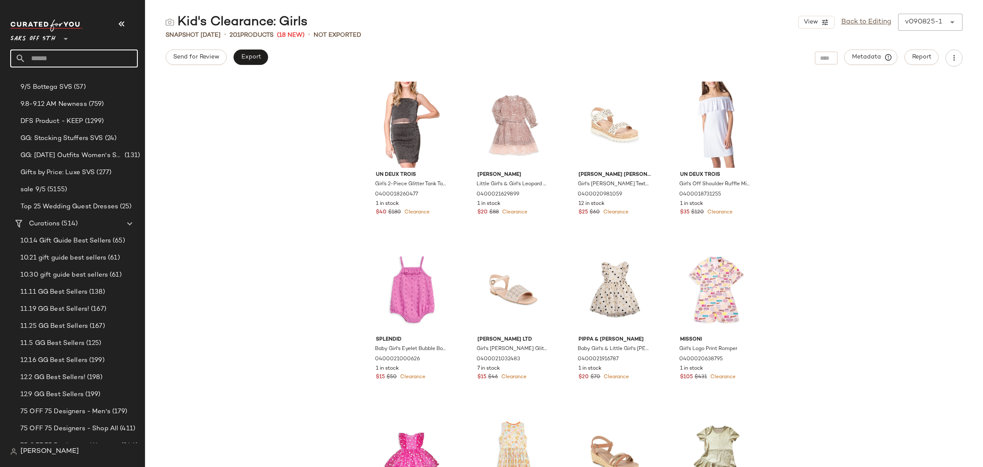
click at [102, 57] on input "text" at bounding box center [82, 58] width 112 height 18
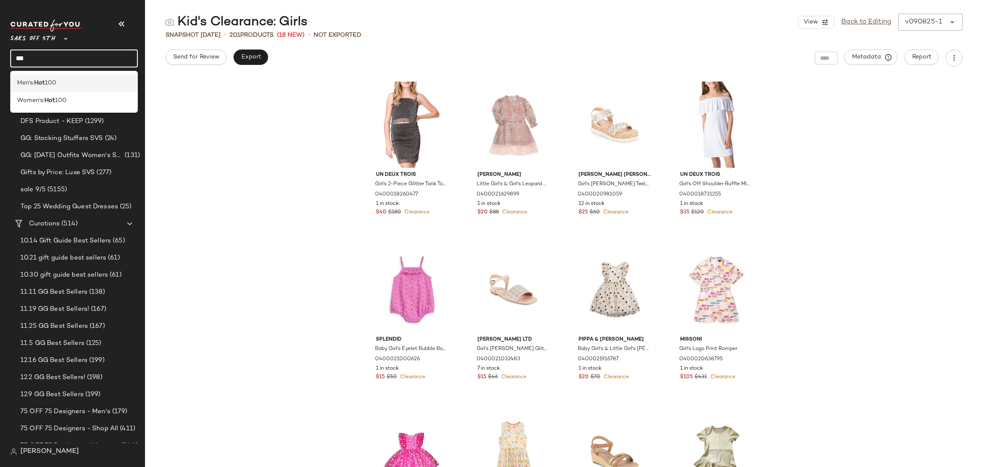
type input "***"
click at [74, 88] on div "Men's: Hot 100" at bounding box center [74, 82] width 128 height 17
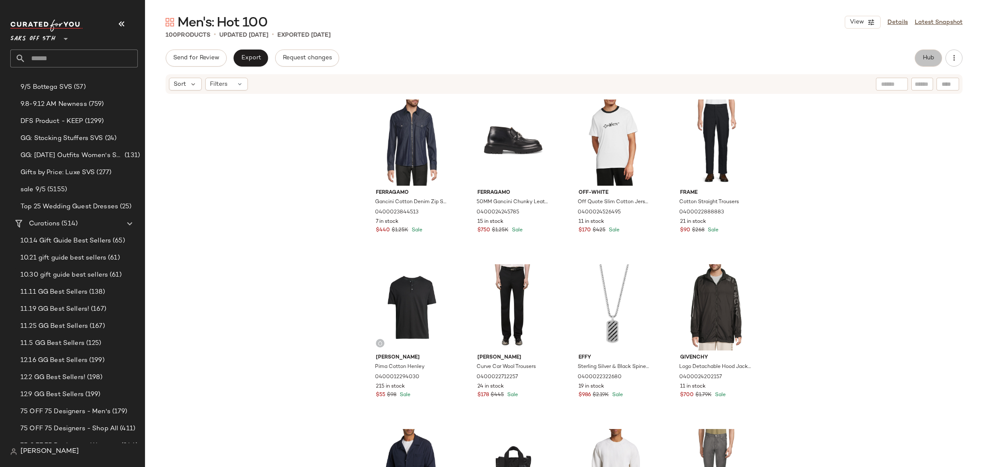
click at [917, 62] on button "Hub" at bounding box center [928, 57] width 27 height 17
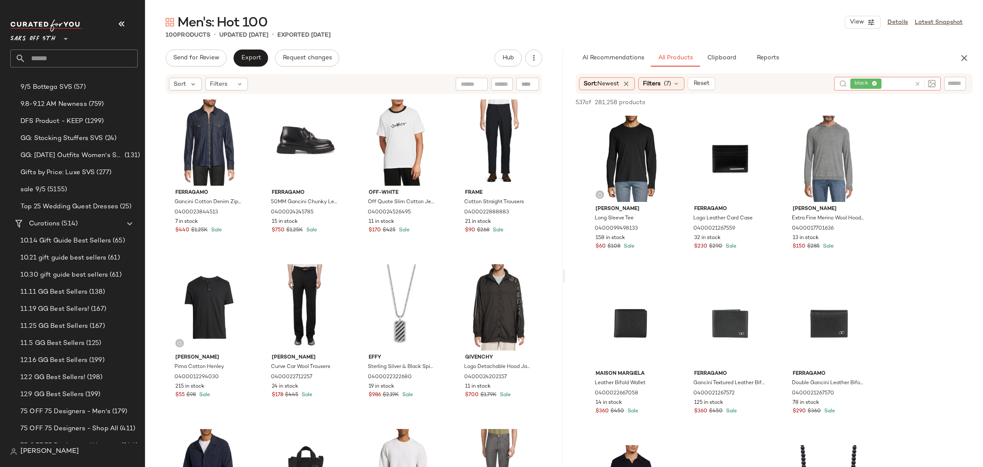
click at [917, 81] on icon at bounding box center [917, 84] width 6 height 6
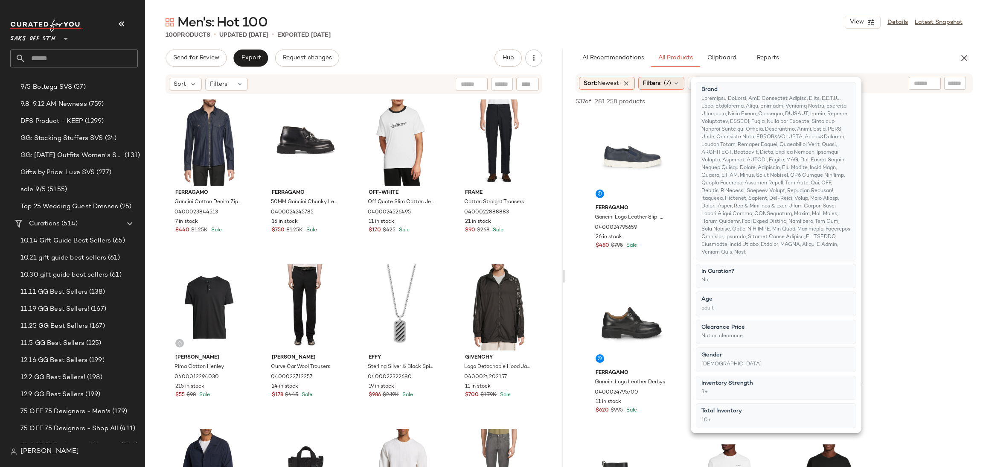
click at [658, 82] on span "Filters" at bounding box center [651, 83] width 17 height 9
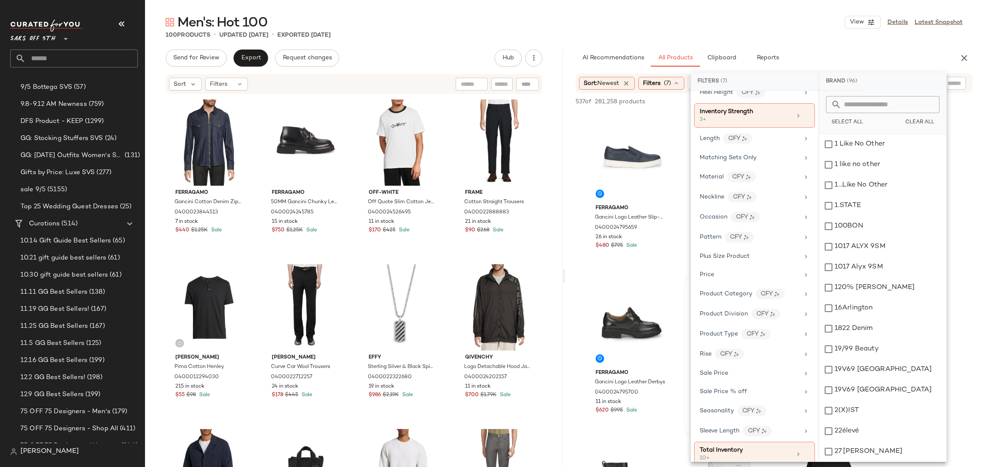
scroll to position [406, 0]
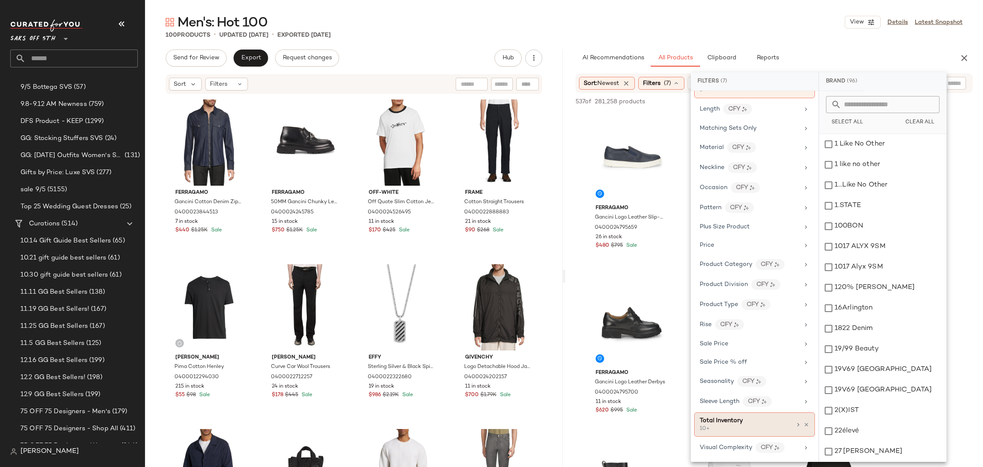
click at [771, 426] on div "10+" at bounding box center [742, 429] width 85 height 8
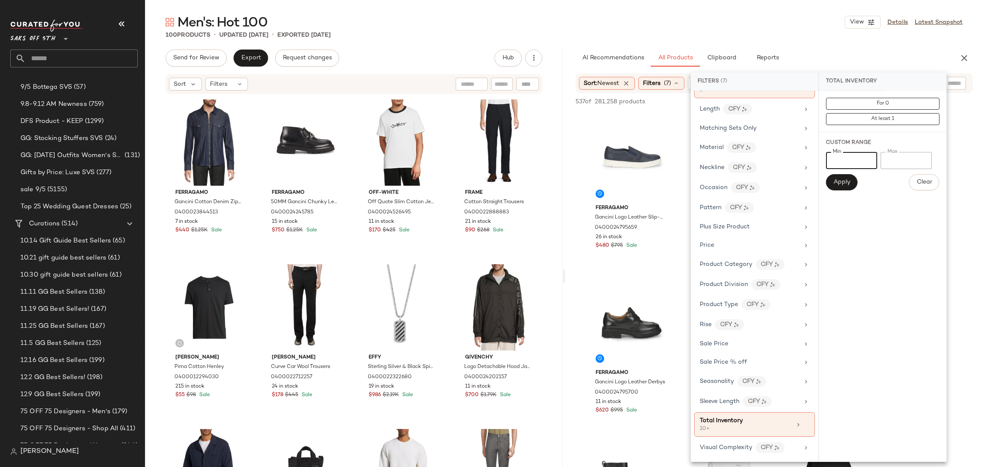
drag, startPoint x: 850, startPoint y: 157, endPoint x: 813, endPoint y: 167, distance: 38.8
click at [813, 167] on div "Filters (7) Brand (96) Alexander McQueen, McQ Alexander McQueen, Amiri +93 more…" at bounding box center [819, 267] width 256 height 389
type input "*"
click at [835, 182] on span "Apply" at bounding box center [841, 182] width 17 height 7
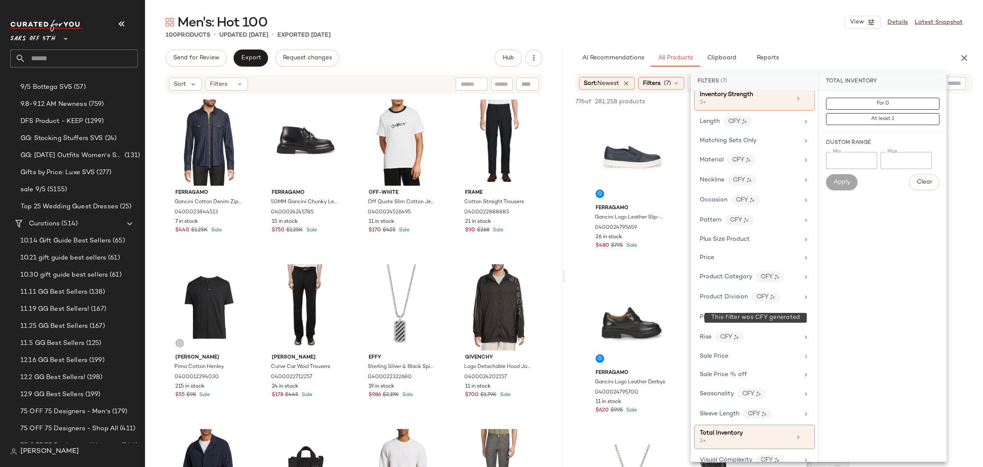
scroll to position [390, 0]
click at [741, 375] on span "Sale Price % off" at bounding box center [723, 373] width 47 height 6
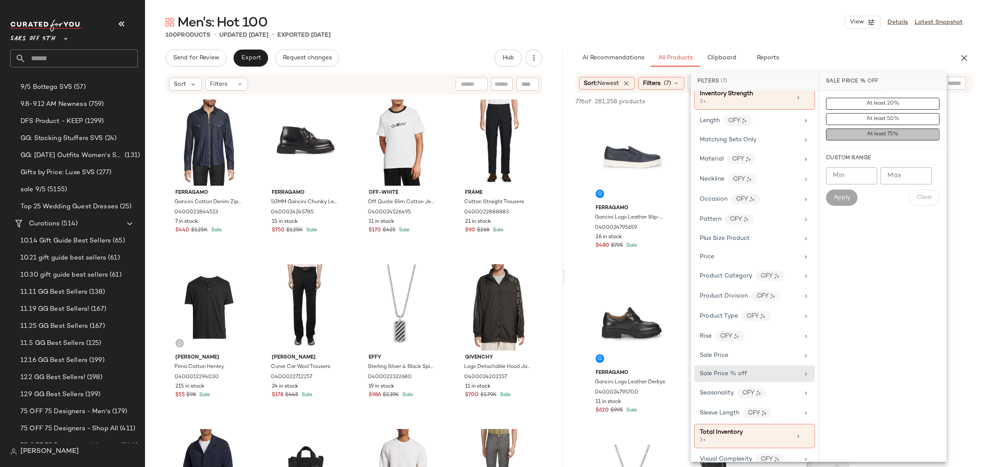
click at [899, 131] on button "At least 75%" at bounding box center [882, 134] width 113 height 12
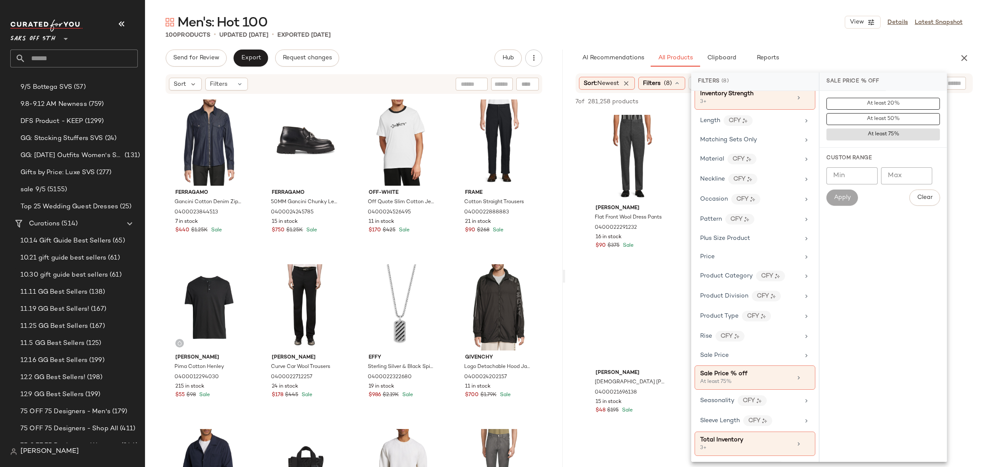
click at [850, 44] on div "Men's: Hot 100 View Details Latest Snapshot 100 Products • updated Sep 4th • Ex…" at bounding box center [564, 240] width 838 height 453
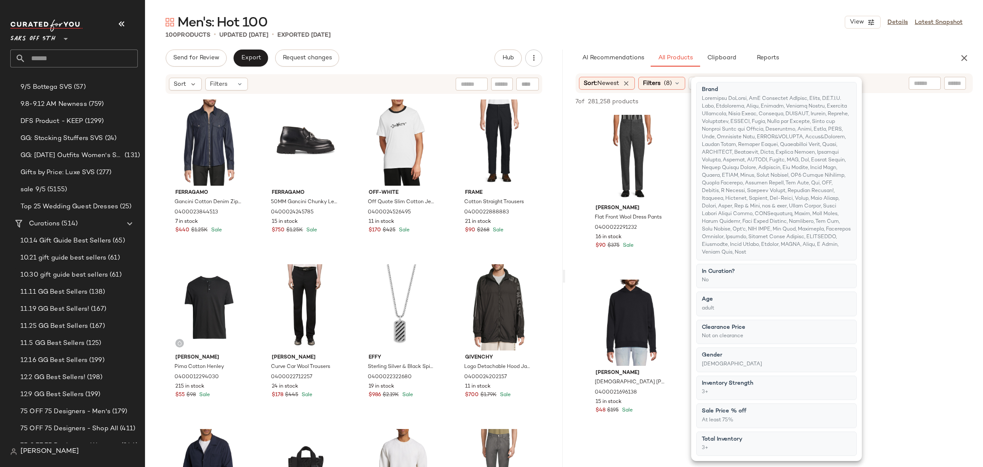
click at [850, 44] on div "Men's: Hot 100 View Details Latest Snapshot 100 Products • updated Sep 4th • Ex…" at bounding box center [564, 240] width 838 height 453
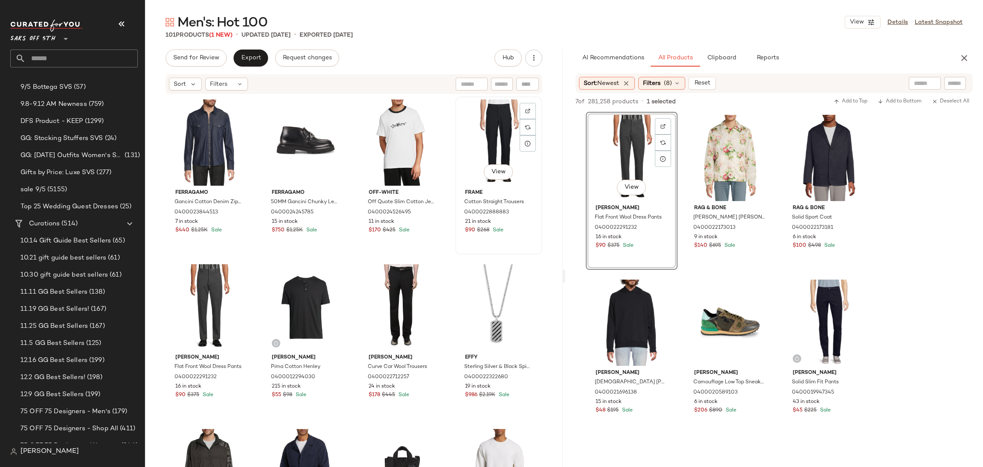
click at [499, 140] on div "View" at bounding box center [498, 142] width 81 height 86
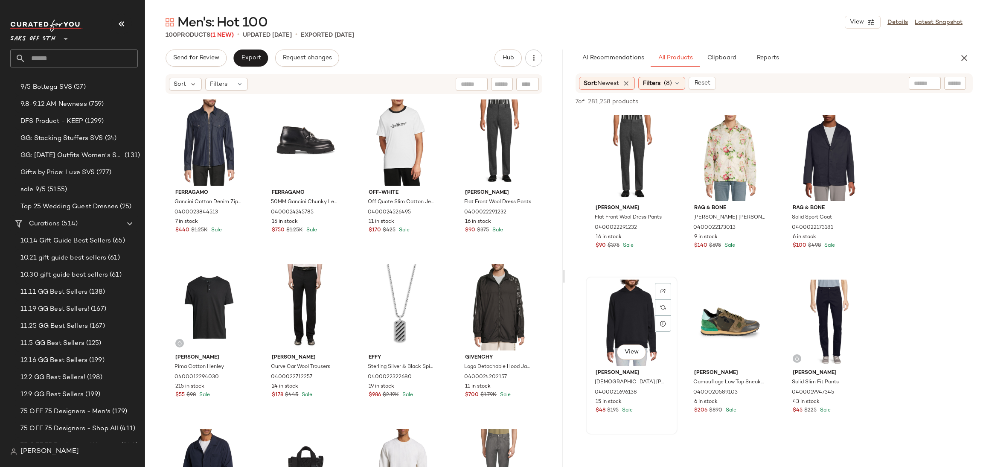
click at [623, 305] on div "View" at bounding box center [632, 322] width 86 height 86
click at [624, 313] on div "View" at bounding box center [632, 322] width 86 height 86
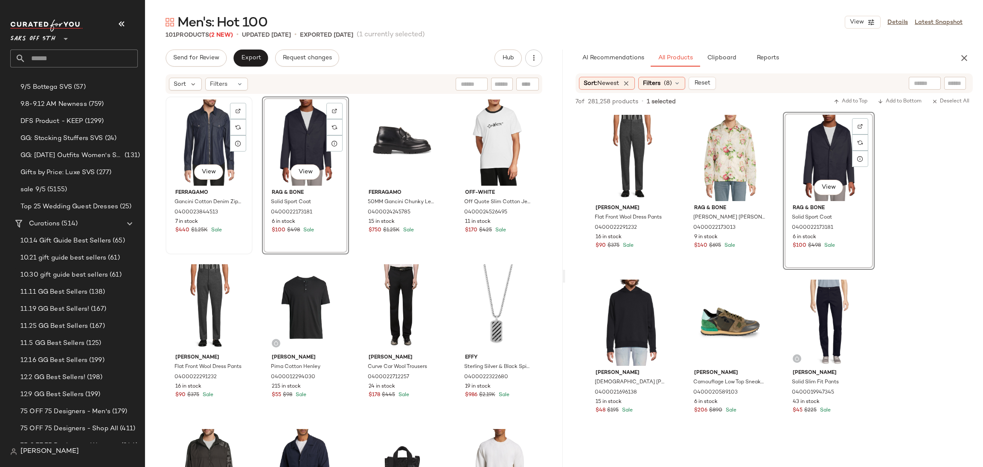
click at [200, 144] on div "View" at bounding box center [209, 142] width 81 height 86
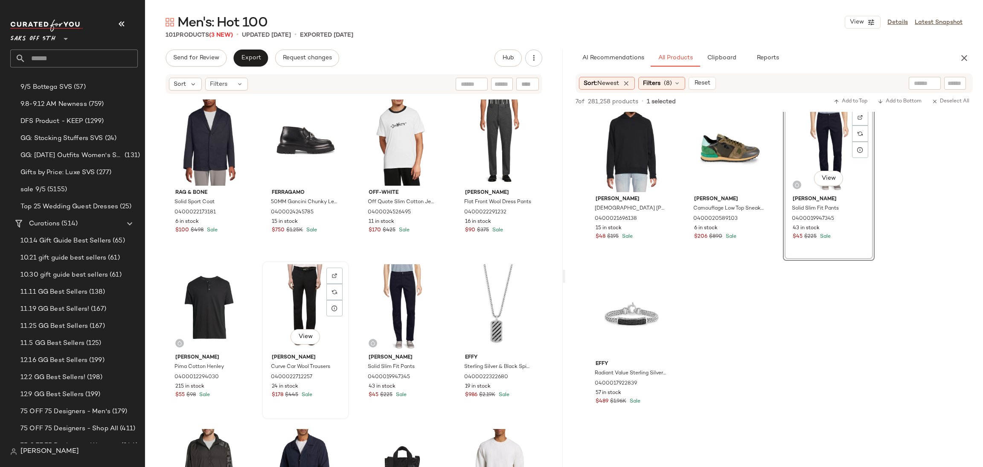
click at [303, 271] on div "View" at bounding box center [305, 307] width 81 height 86
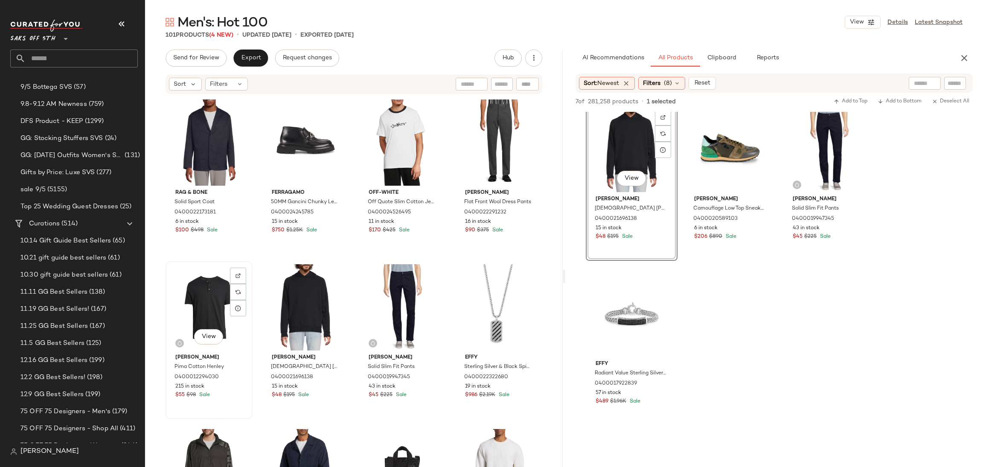
click at [208, 297] on div "View" at bounding box center [209, 307] width 81 height 86
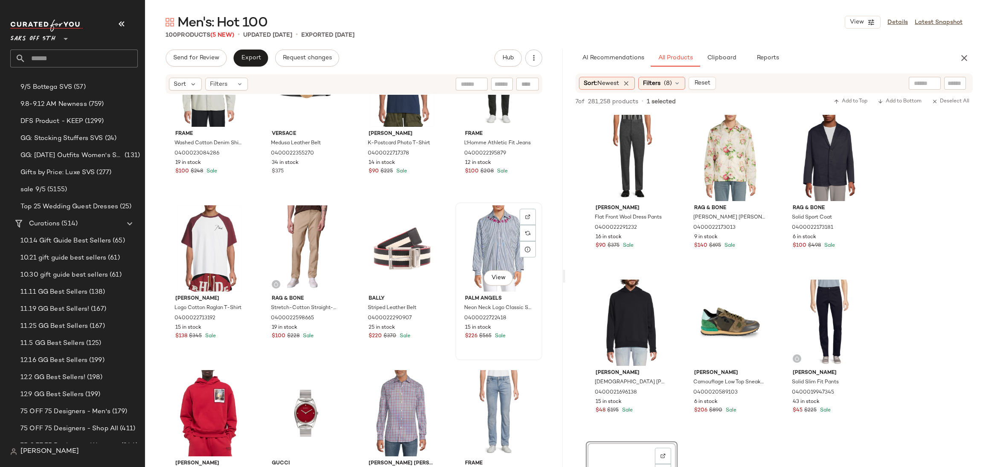
scroll to position [1376, 0]
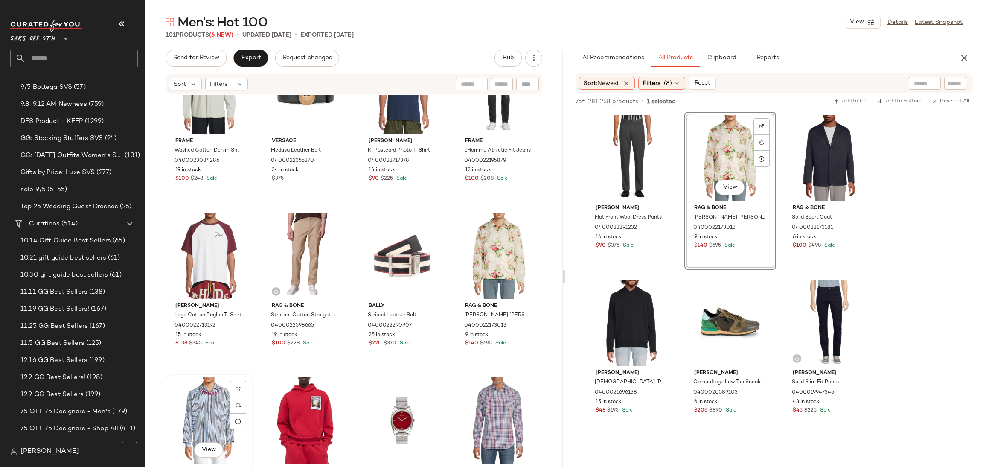
click at [212, 401] on div "View" at bounding box center [209, 420] width 81 height 86
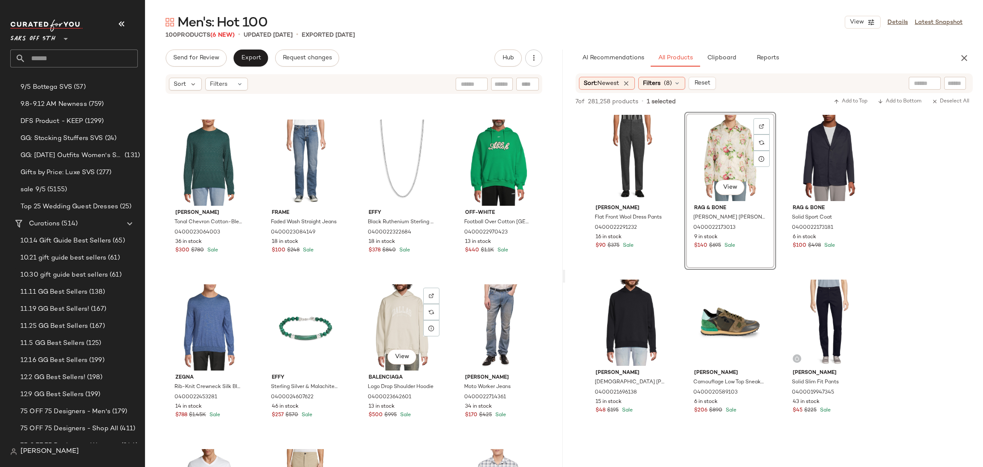
scroll to position [2123, 0]
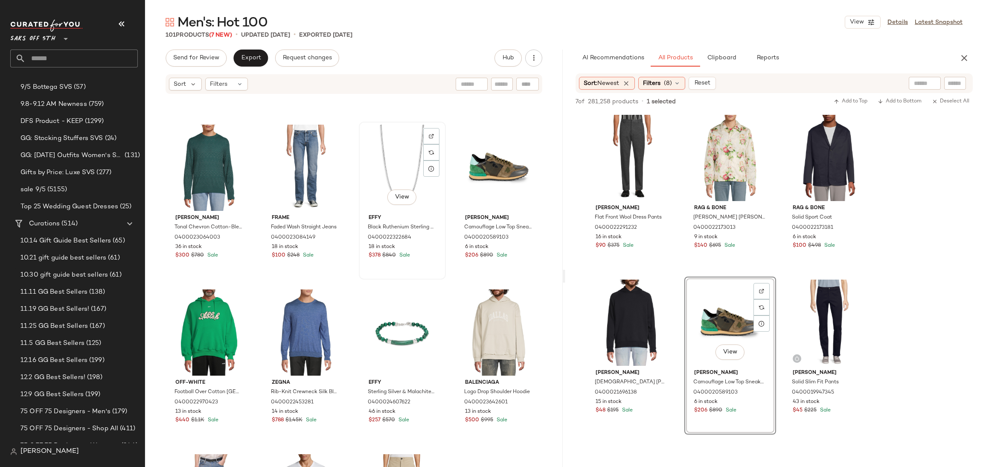
click at [388, 168] on div "View" at bounding box center [402, 168] width 81 height 86
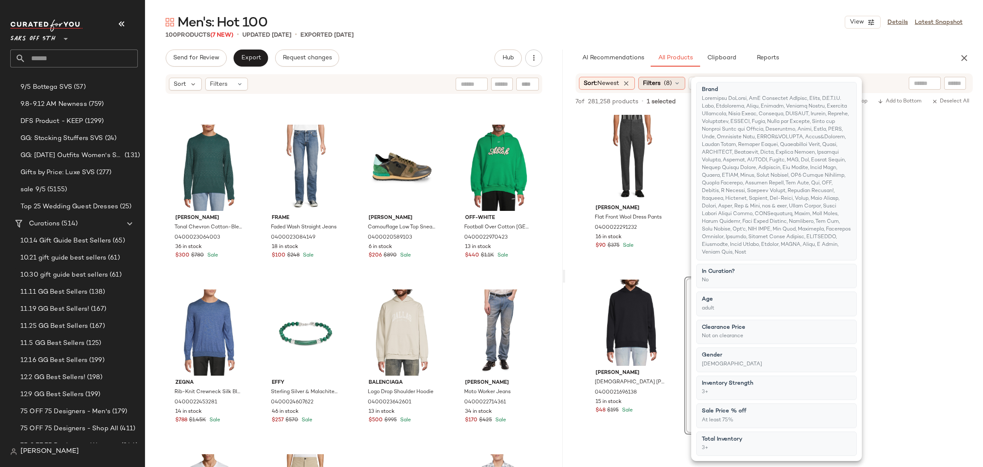
click at [656, 87] on span "Filters" at bounding box center [651, 83] width 17 height 9
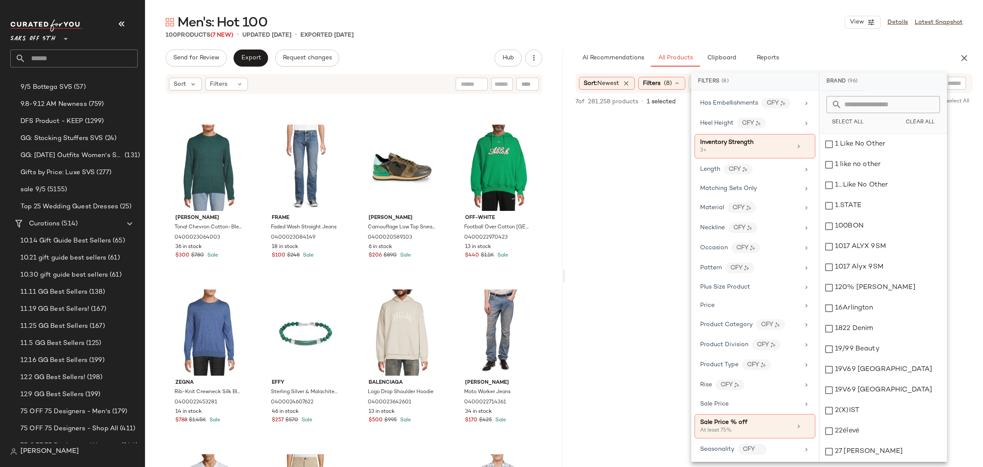
scroll to position [414, 0]
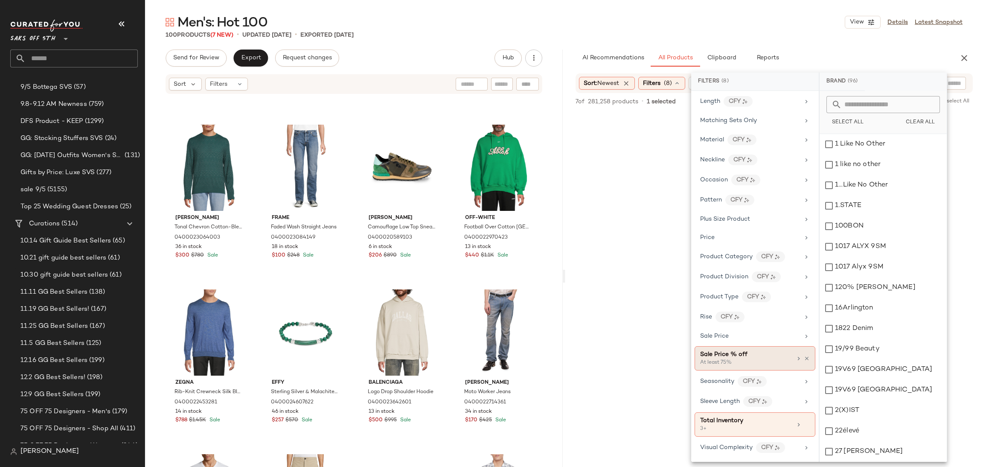
click at [807, 355] on div "Sale Price % off At least 75%" at bounding box center [755, 358] width 121 height 24
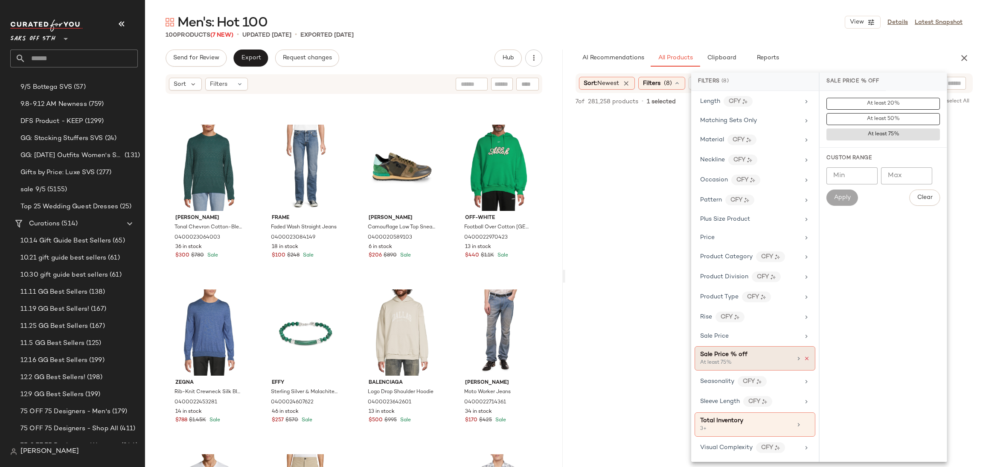
click at [806, 357] on icon at bounding box center [807, 358] width 6 height 6
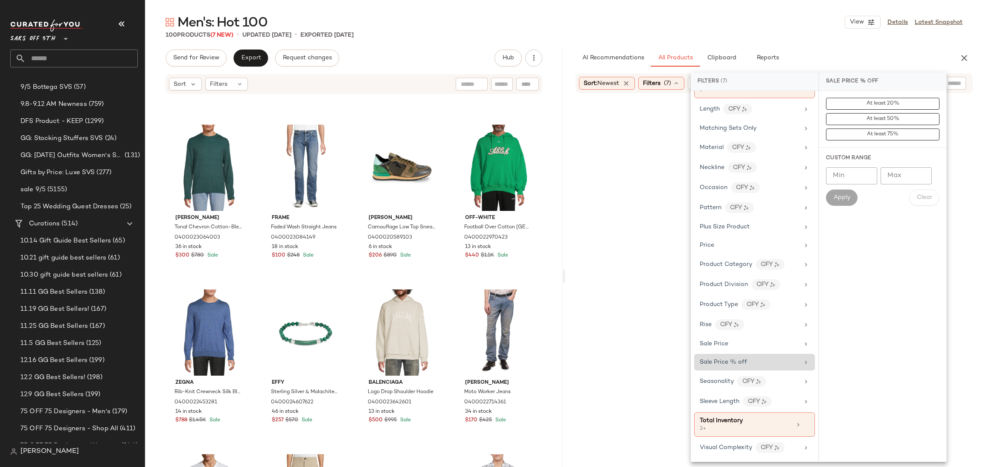
scroll to position [406, 0]
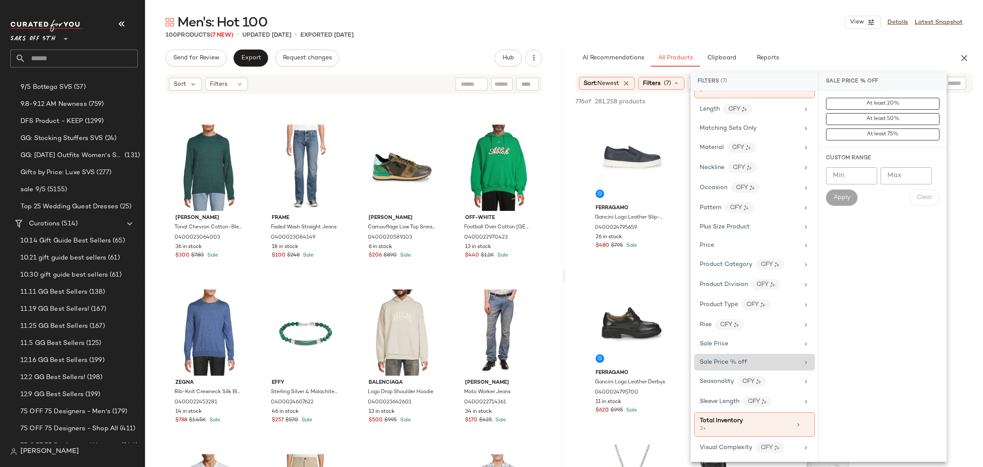
click at [710, 19] on div "Men's: Hot 100 View Details Latest Snapshot" at bounding box center [564, 22] width 838 height 17
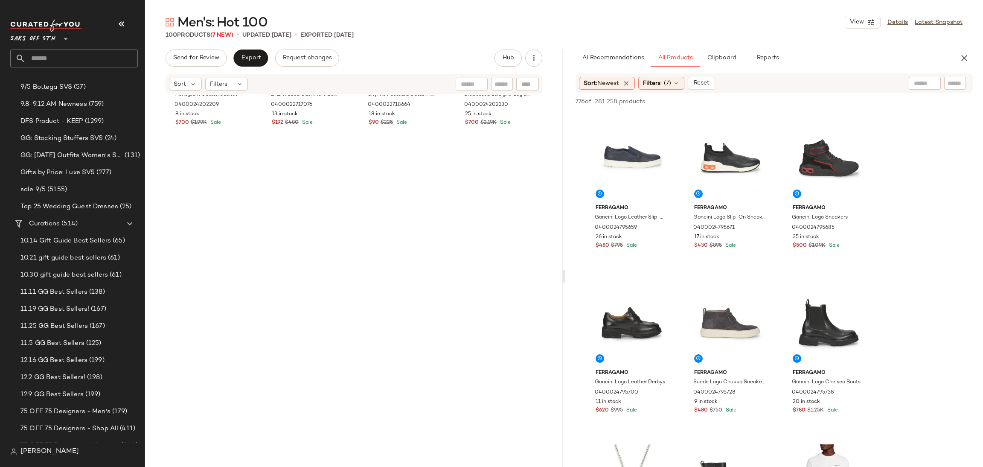
scroll to position [0, 0]
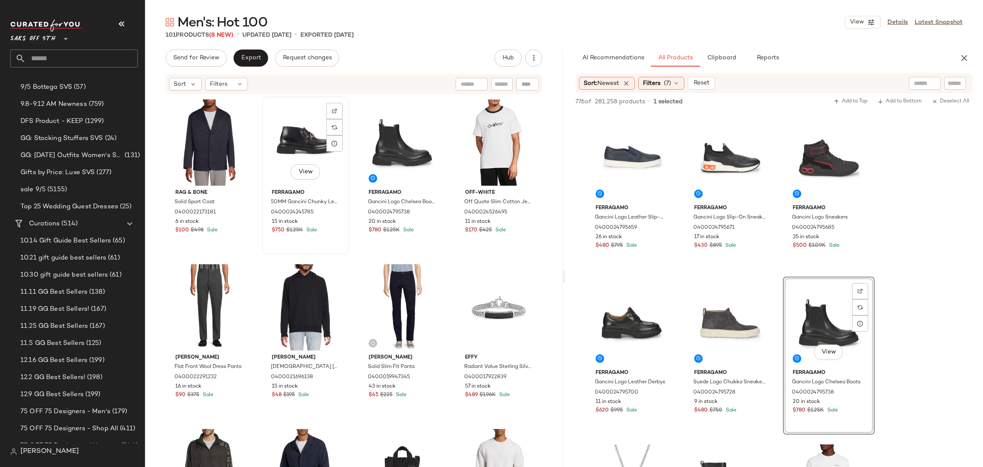
click at [292, 137] on div "View" at bounding box center [305, 142] width 81 height 86
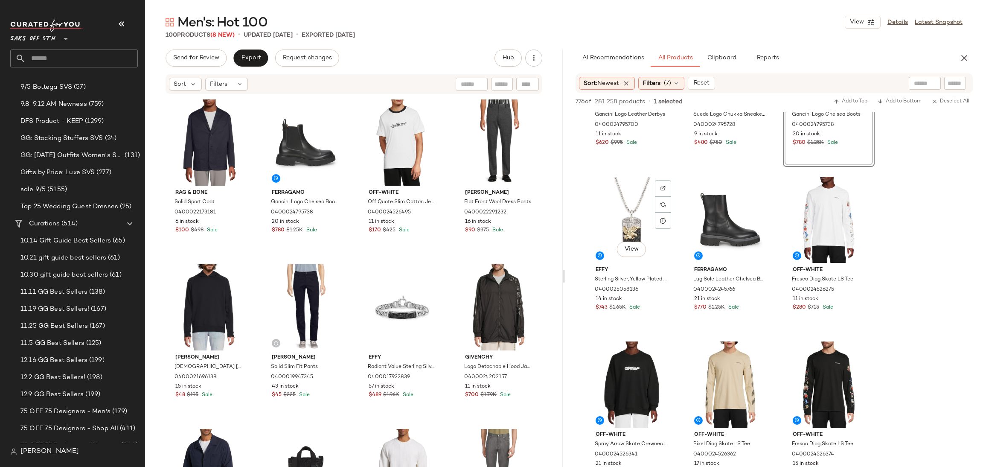
scroll to position [269, 0]
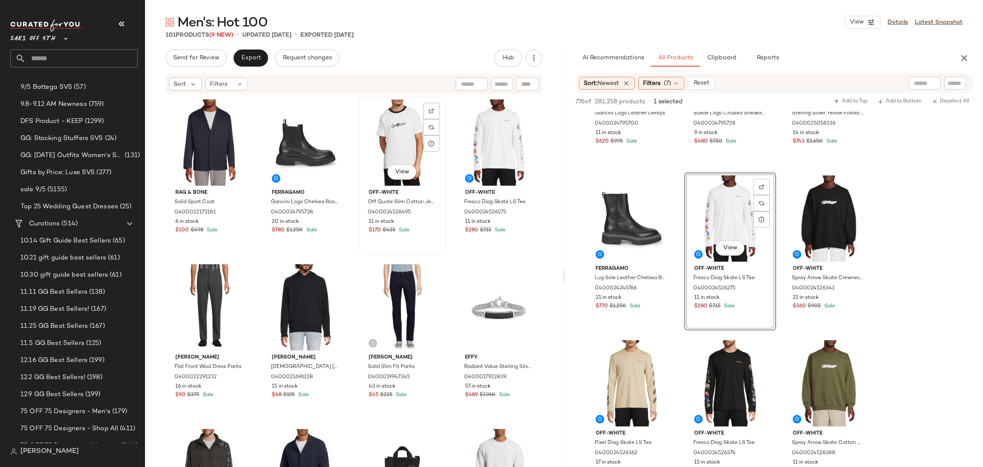
click at [391, 139] on div "View" at bounding box center [402, 142] width 81 height 86
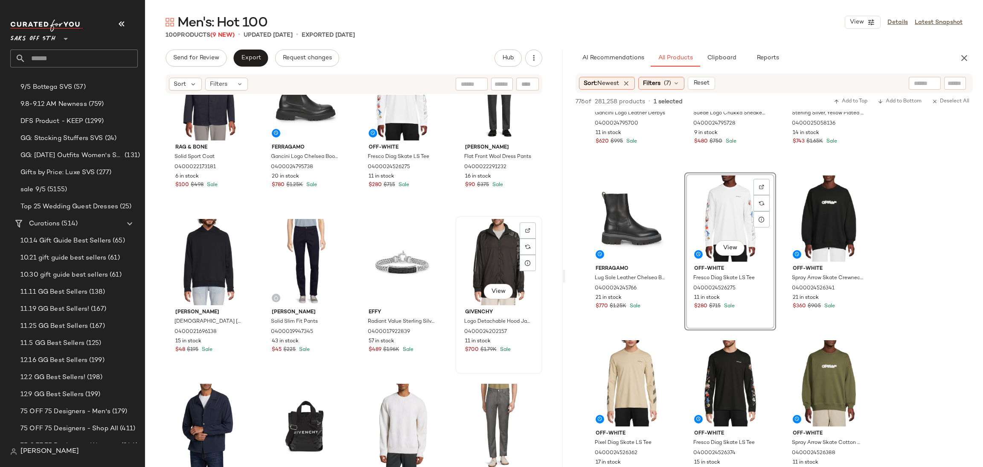
scroll to position [46, 0]
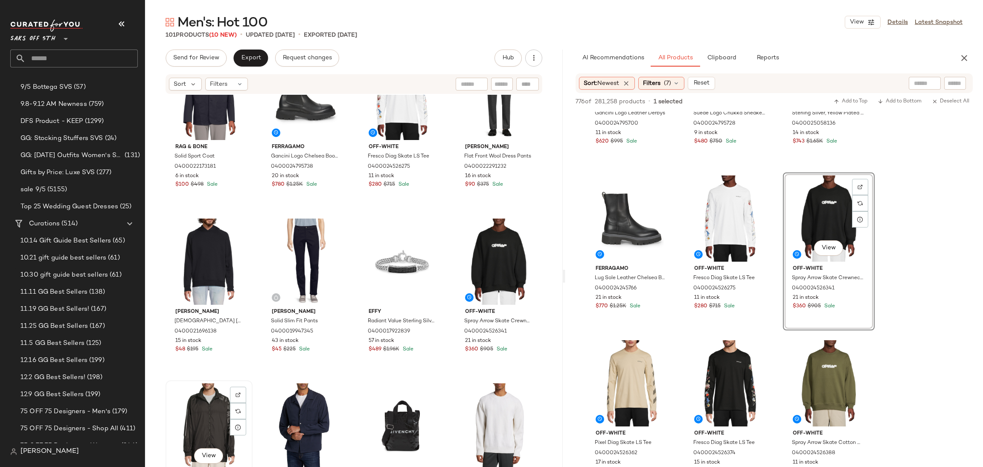
click at [202, 387] on div "View" at bounding box center [209, 426] width 81 height 86
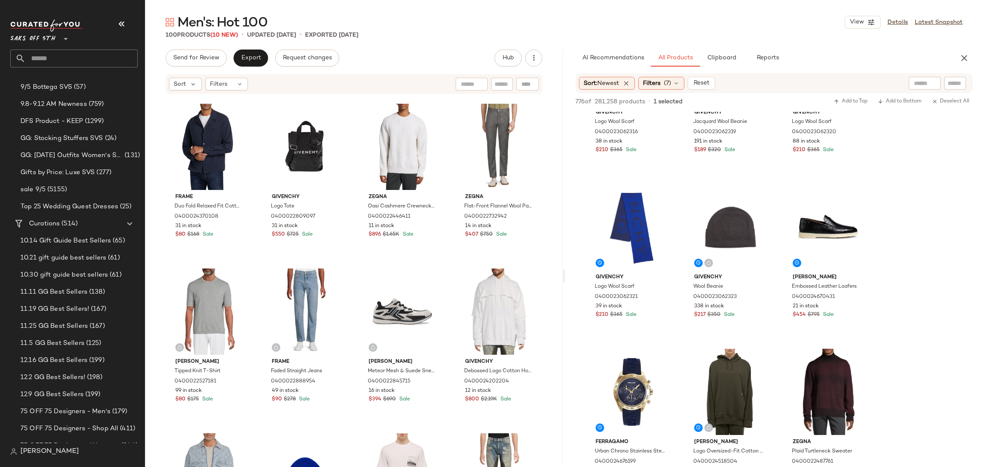
scroll to position [922, 0]
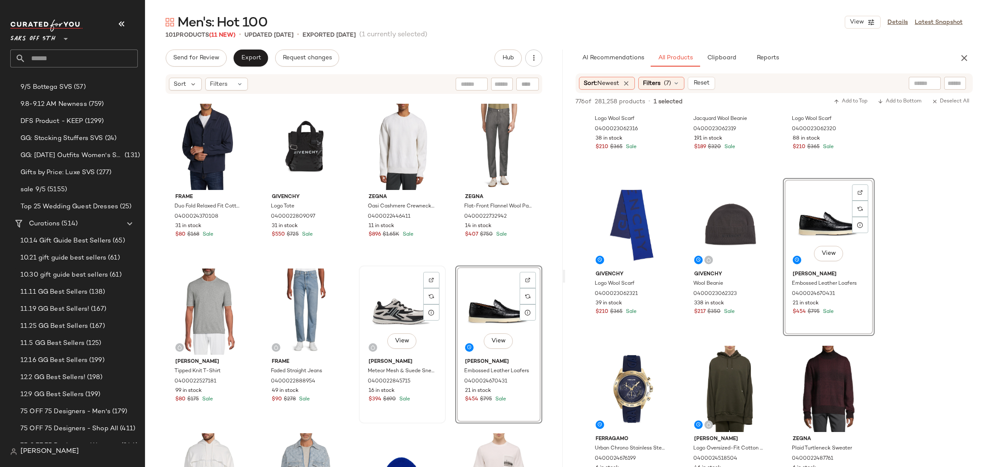
click at [391, 305] on div "View" at bounding box center [402, 311] width 81 height 86
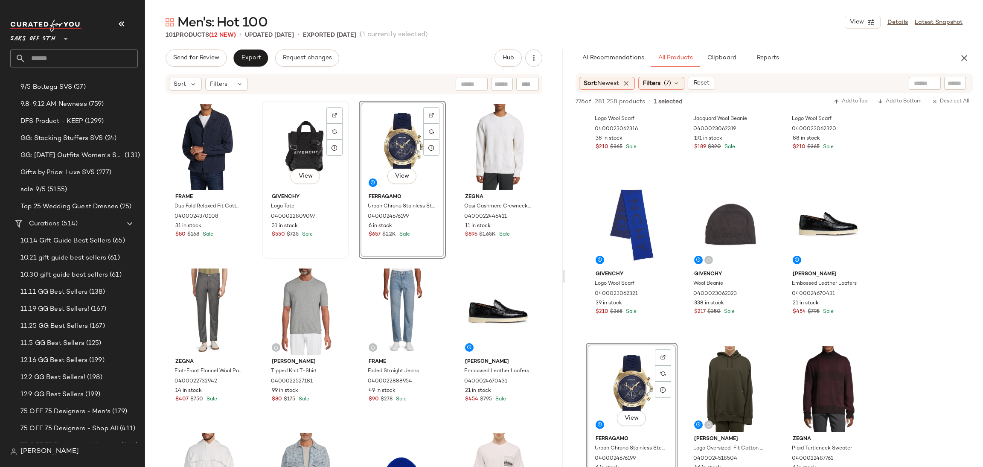
click at [299, 152] on div "View" at bounding box center [305, 147] width 81 height 86
click at [375, 135] on div "View" at bounding box center [402, 147] width 81 height 86
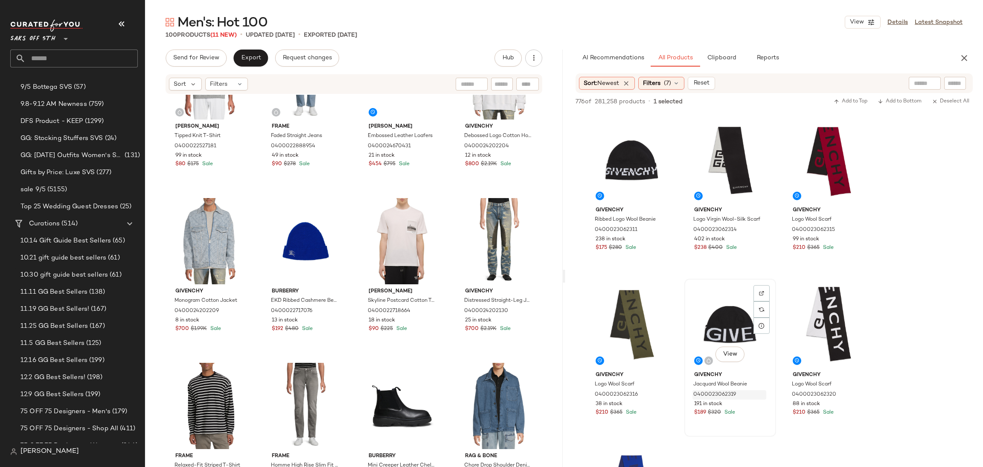
scroll to position [656, 0]
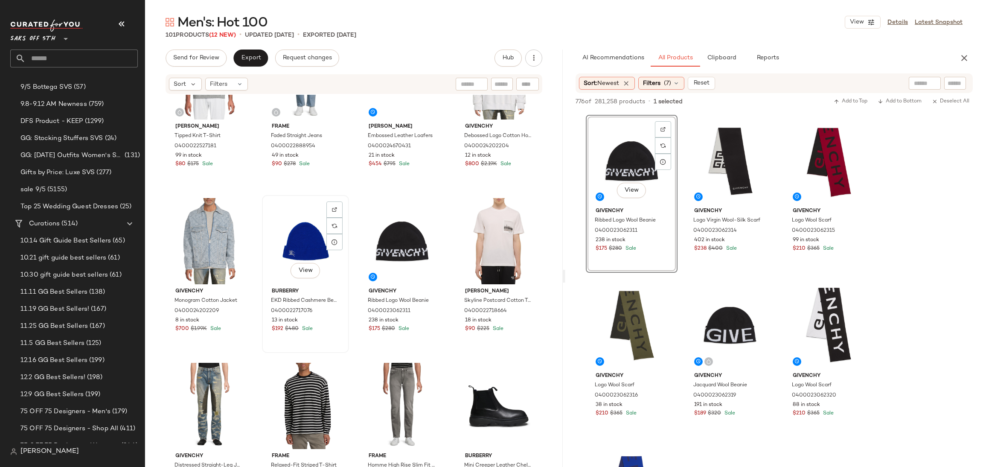
click at [303, 232] on div "View" at bounding box center [305, 241] width 81 height 86
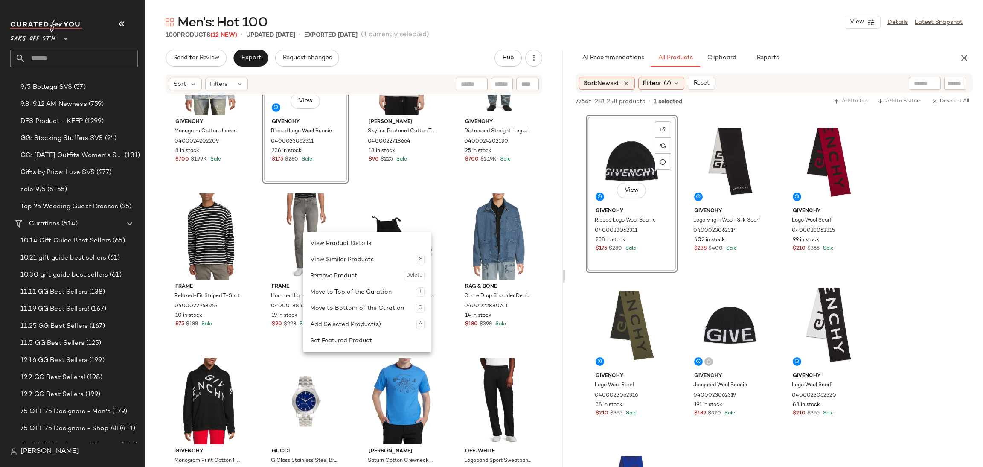
scroll to position [738, 0]
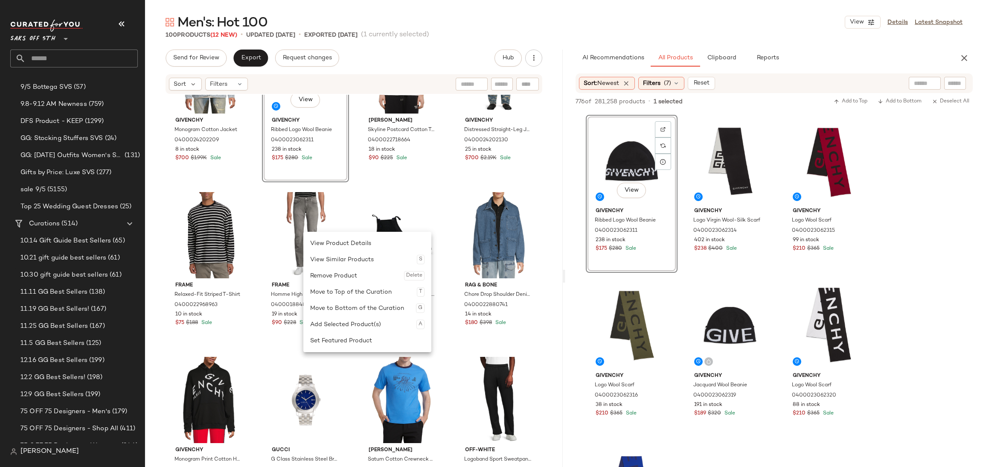
click at [497, 26] on div "Men's: Hot 100 View Details Latest Snapshot" at bounding box center [564, 22] width 838 height 17
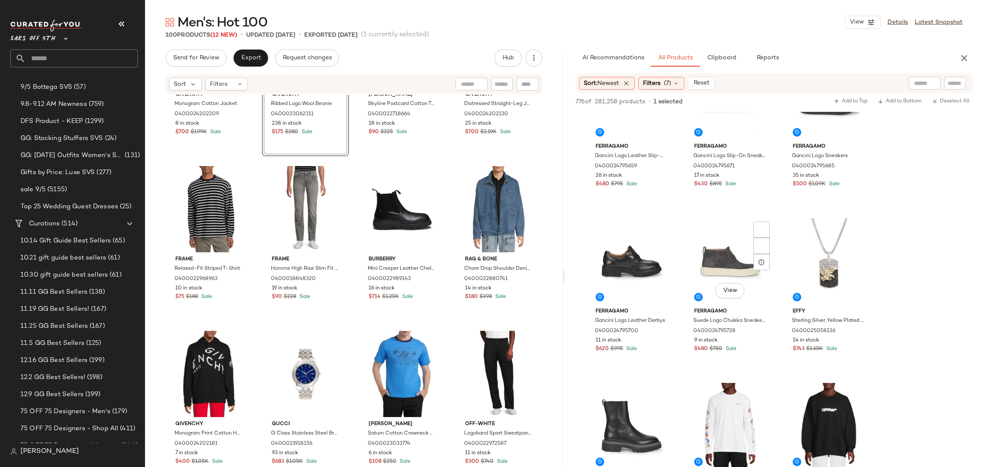
scroll to position [0, 0]
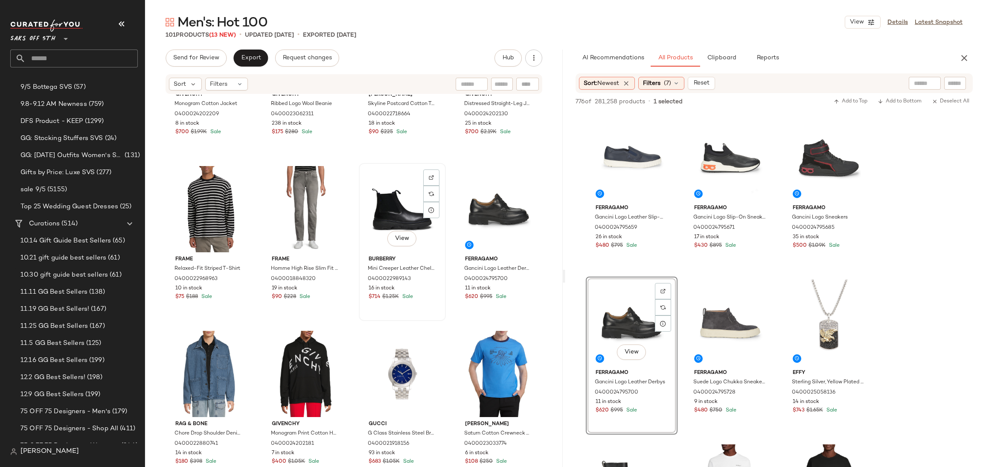
click at [389, 202] on div "View" at bounding box center [402, 209] width 81 height 86
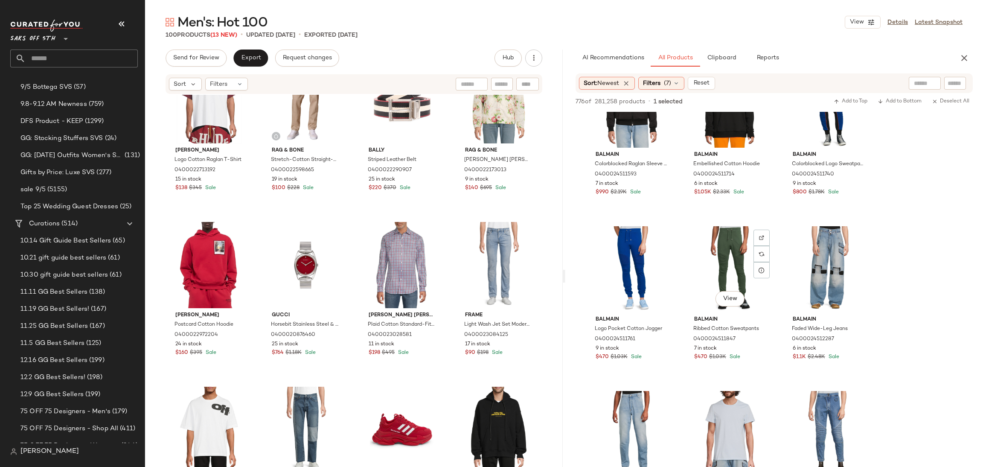
scroll to position [1534, 0]
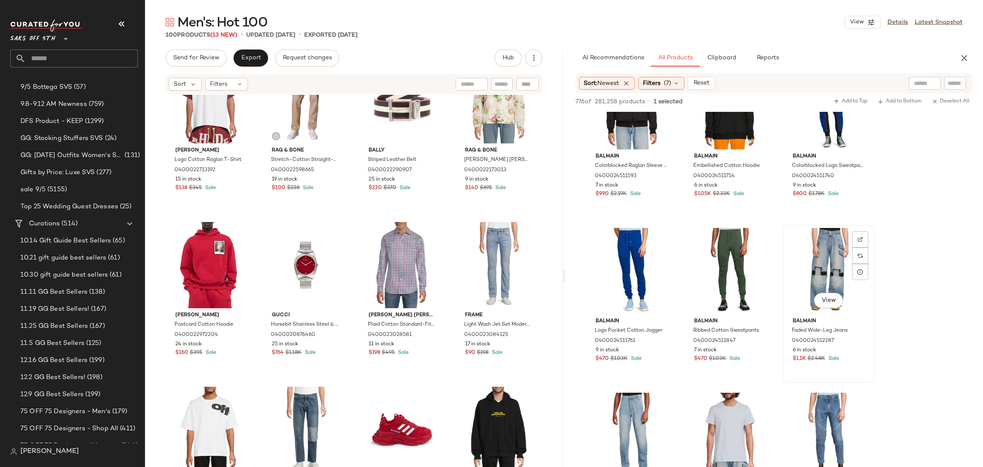
click at [828, 256] on div "View" at bounding box center [829, 271] width 86 height 86
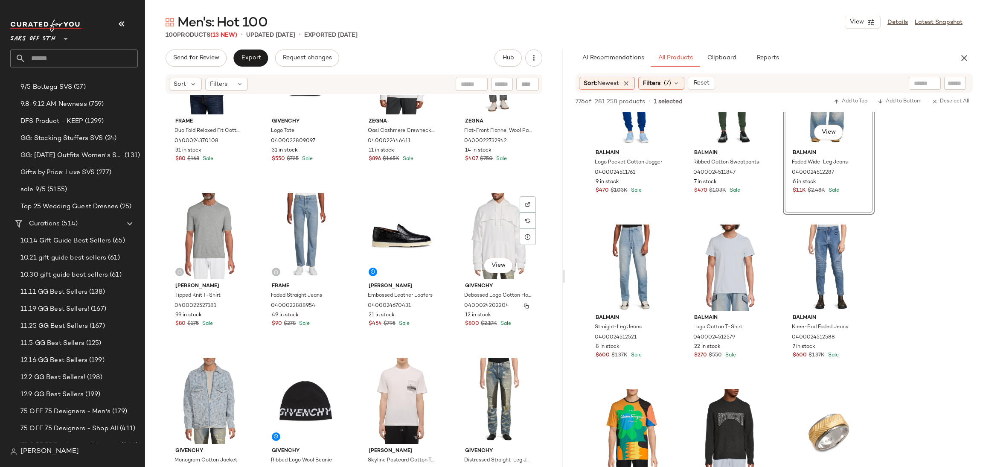
scroll to position [408, 0]
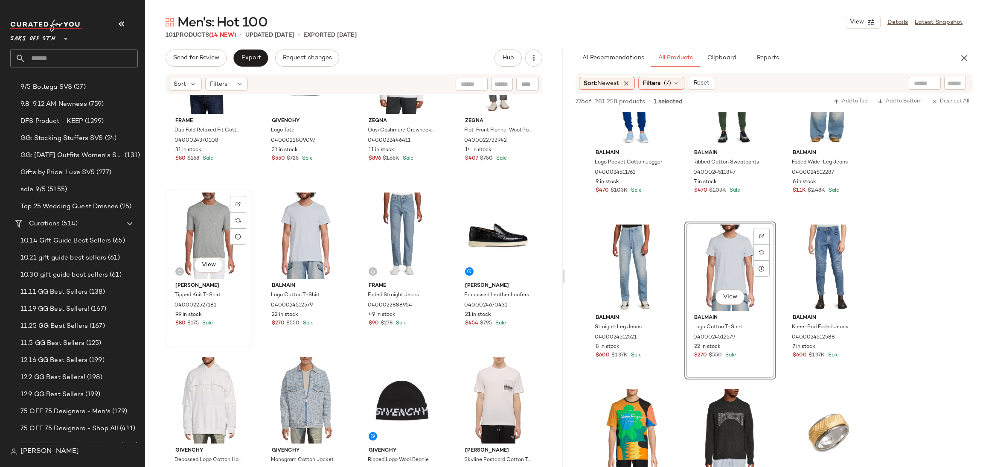
click at [207, 233] on div "View" at bounding box center [209, 235] width 81 height 86
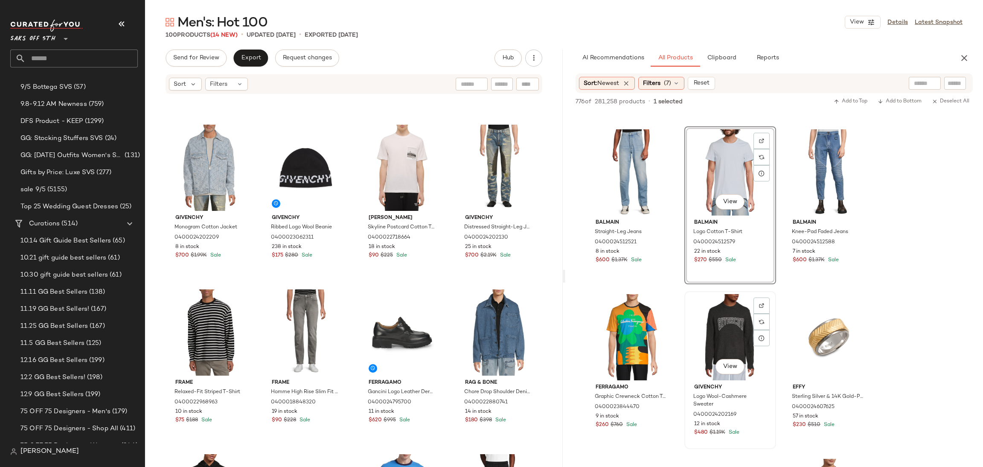
scroll to position [1797, 0]
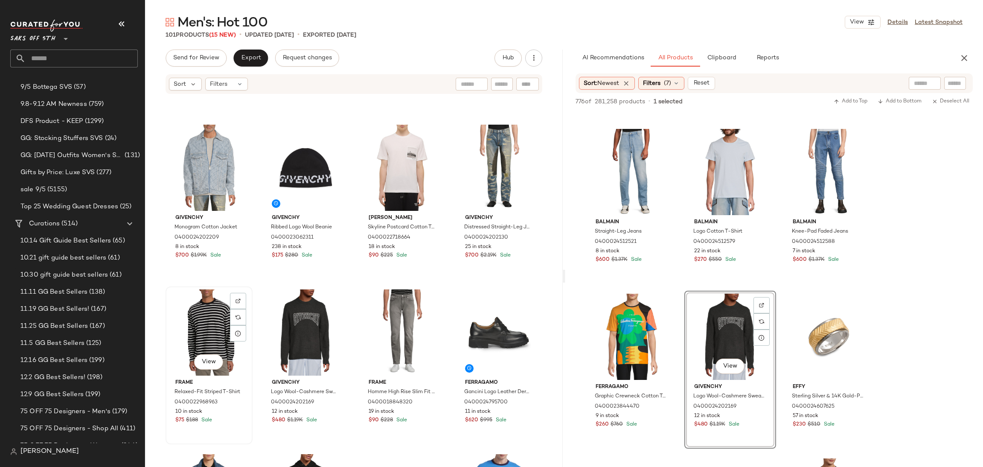
click at [198, 328] on div "View" at bounding box center [209, 332] width 81 height 86
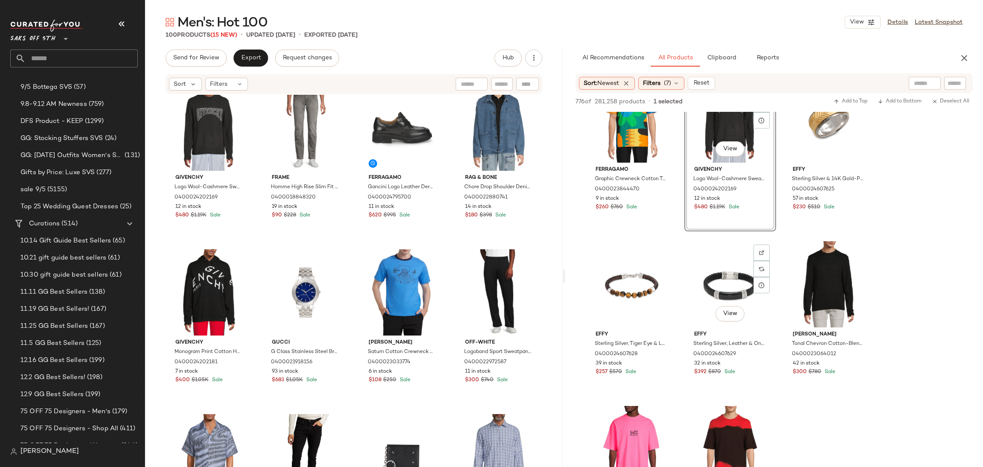
scroll to position [2016, 0]
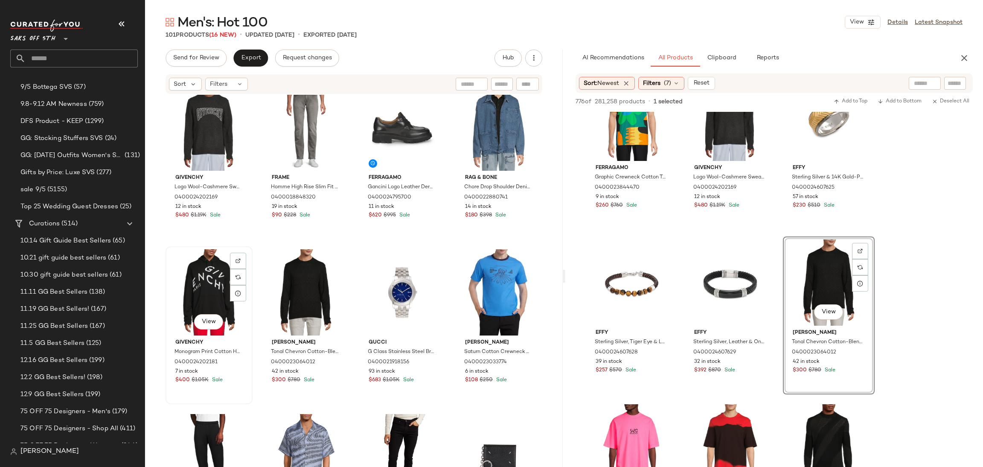
click at [220, 295] on div "View" at bounding box center [209, 292] width 81 height 86
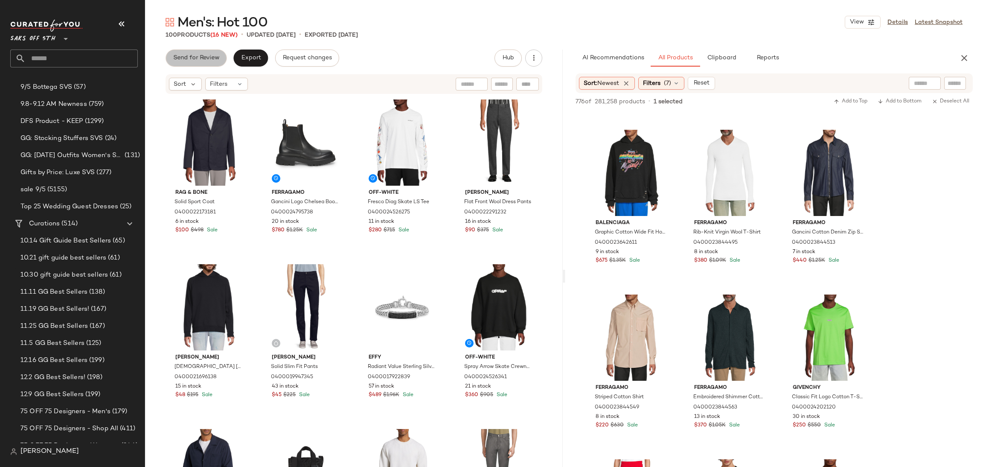
click at [175, 59] on span "Send for Review" at bounding box center [196, 58] width 47 height 7
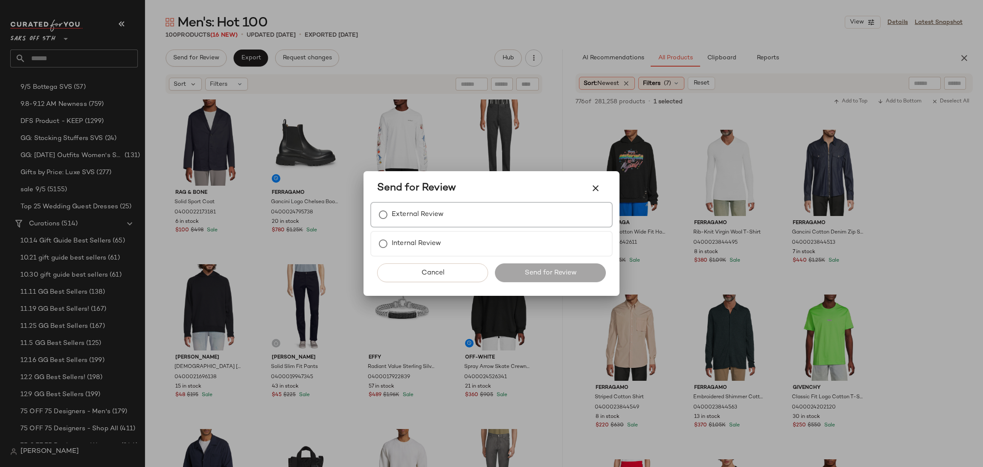
click at [451, 209] on div "External Review" at bounding box center [491, 215] width 242 height 26
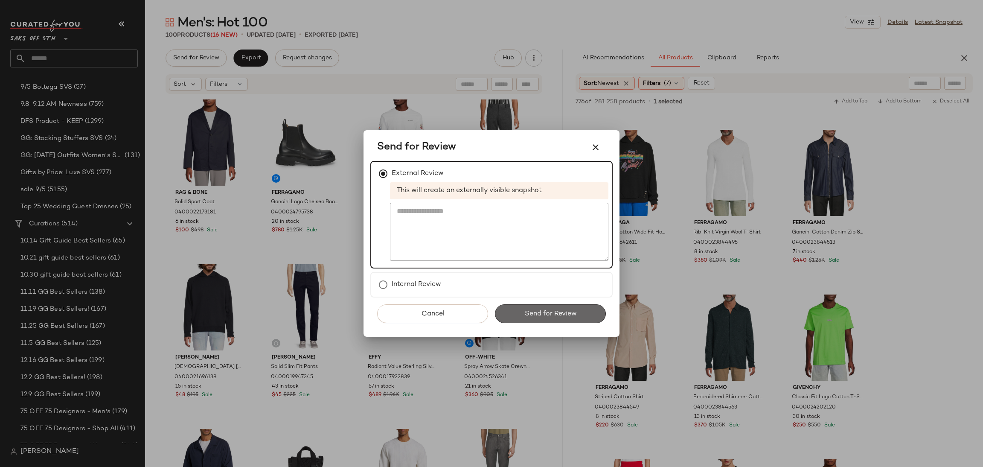
click at [553, 315] on span "Send for Review" at bounding box center [550, 314] width 52 height 8
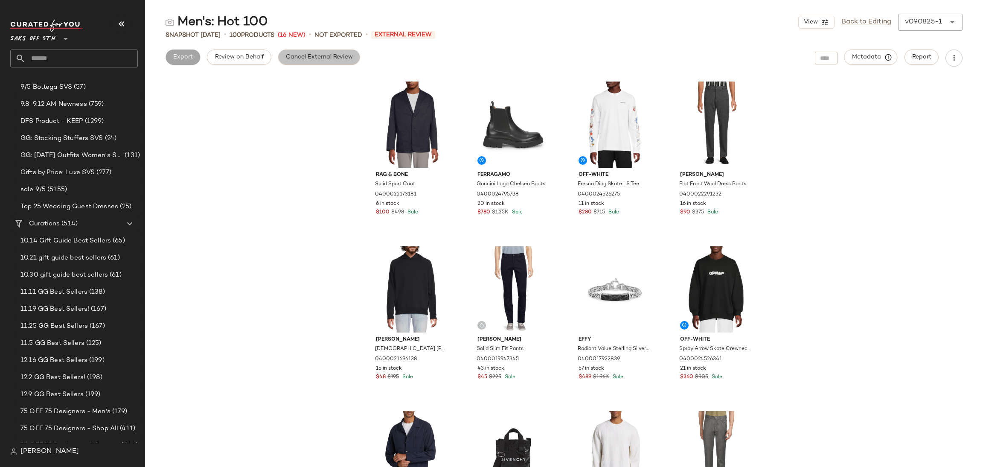
click at [339, 58] on span "Cancel External Review" at bounding box center [318, 57] width 67 height 7
